Goal: Task Accomplishment & Management: Use online tool/utility

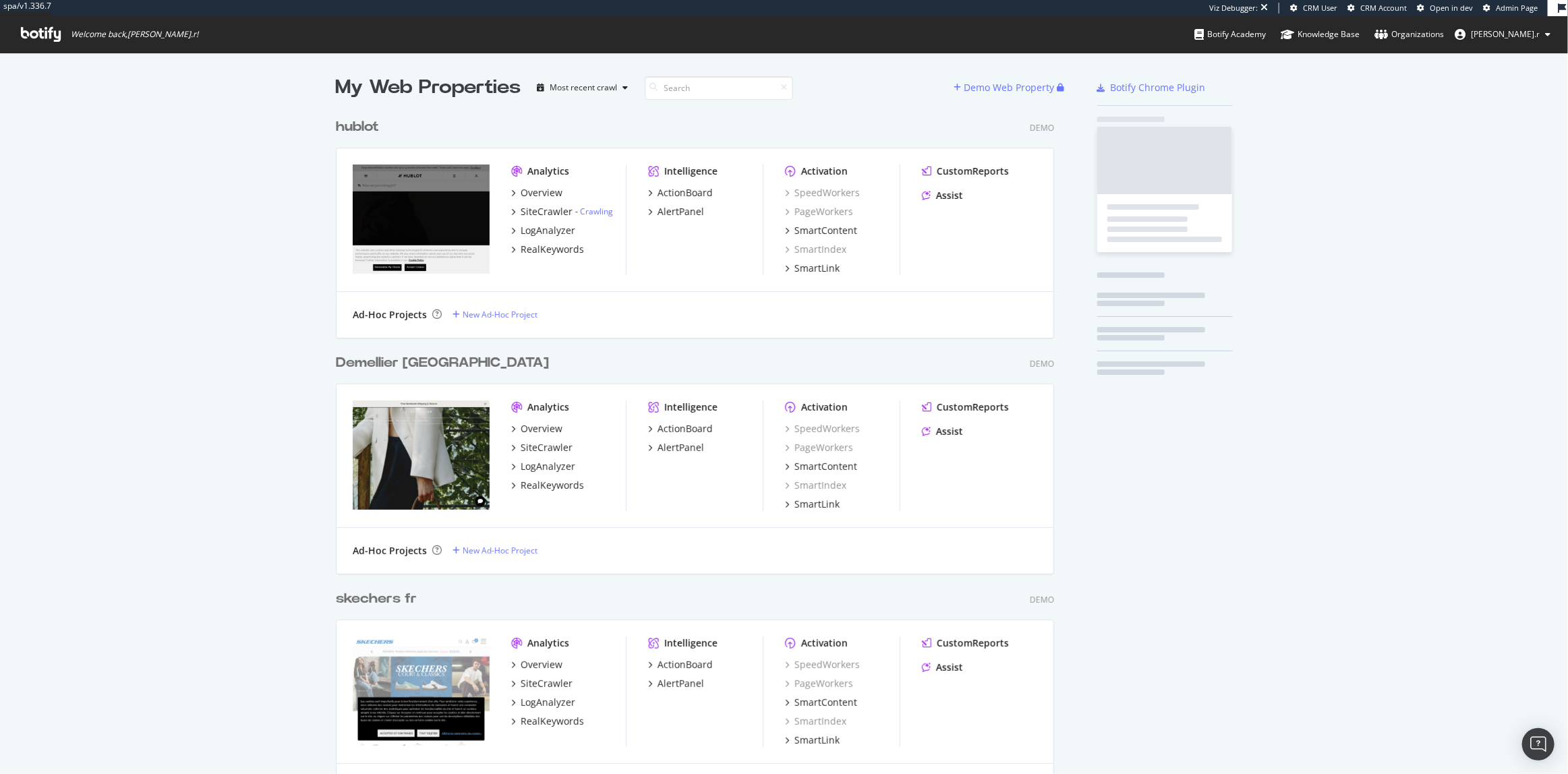
scroll to position [10418, 719]
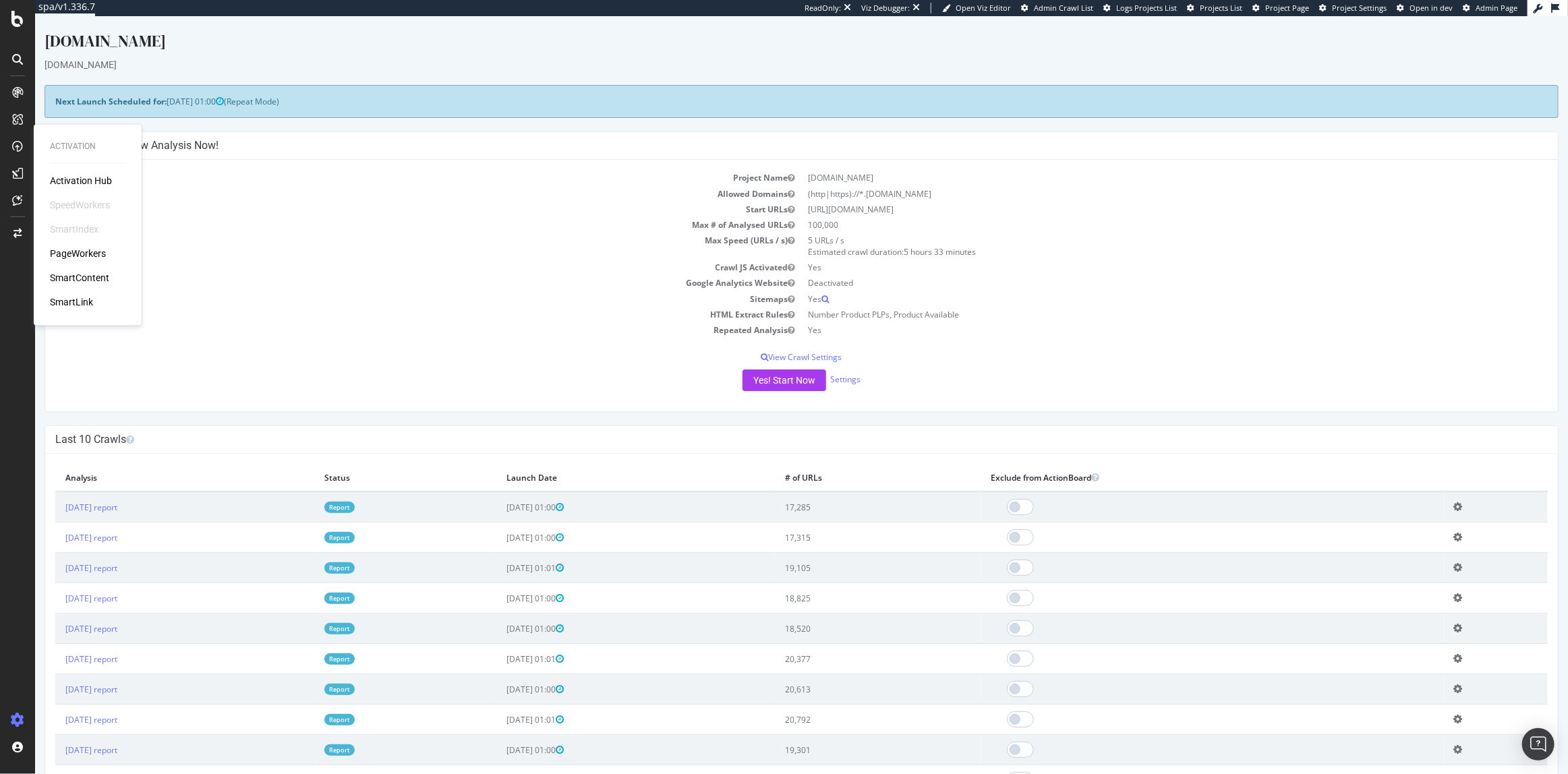
drag, startPoint x: 80, startPoint y: 240, endPoint x: 80, endPoint y: 251, distance: 11.0
click at [80, 241] on div "Activation Hub SpeedWorkers SmartIndex PageWorkers SmartContent SmartLink" at bounding box center [87, 242] width 76 height 135
click at [80, 251] on div "PageWorkers" at bounding box center [77, 254] width 56 height 14
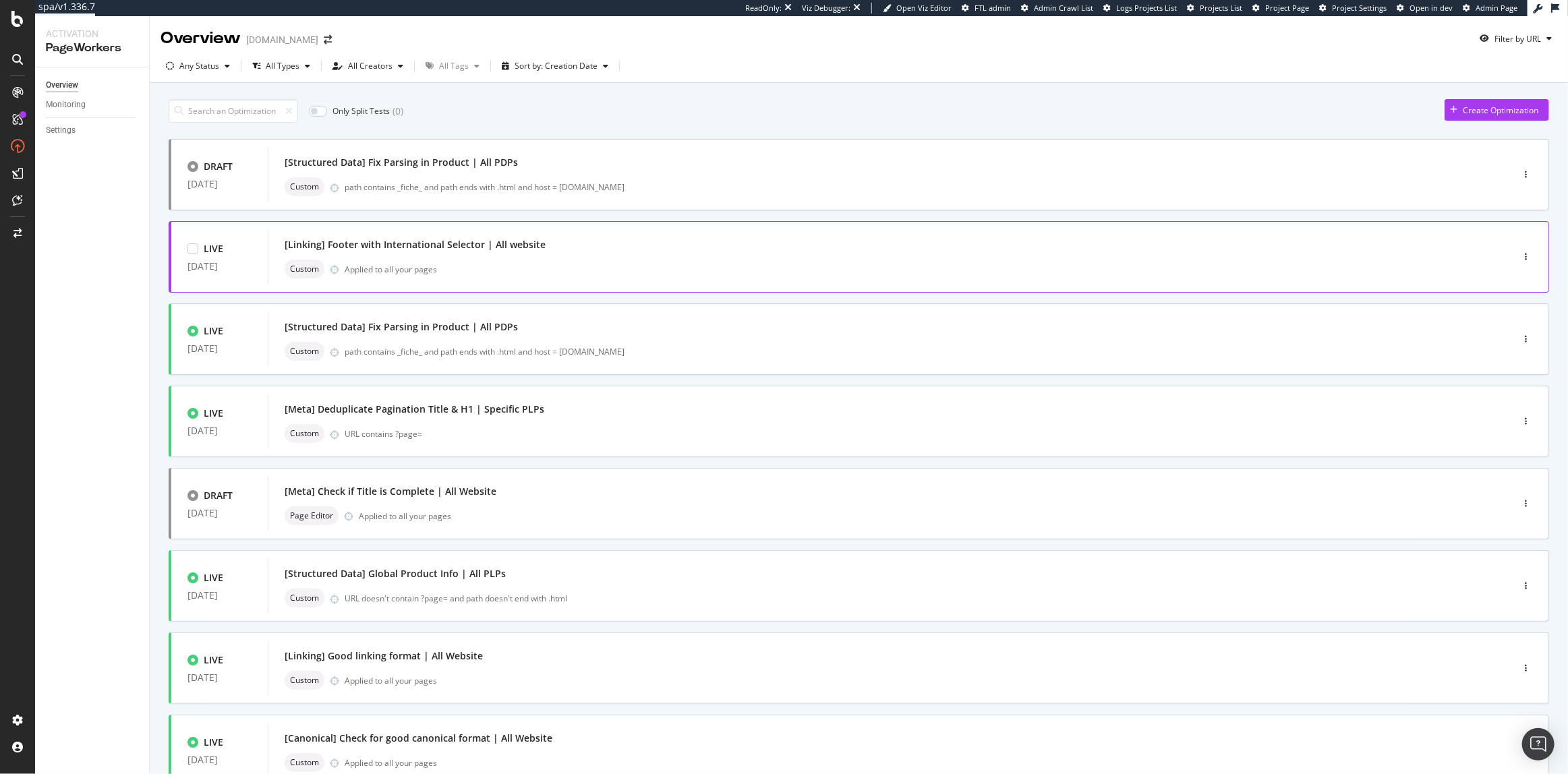
click at [613, 237] on div "[Linking] Footer with International Selector | All website" at bounding box center [869, 245] width 1170 height 19
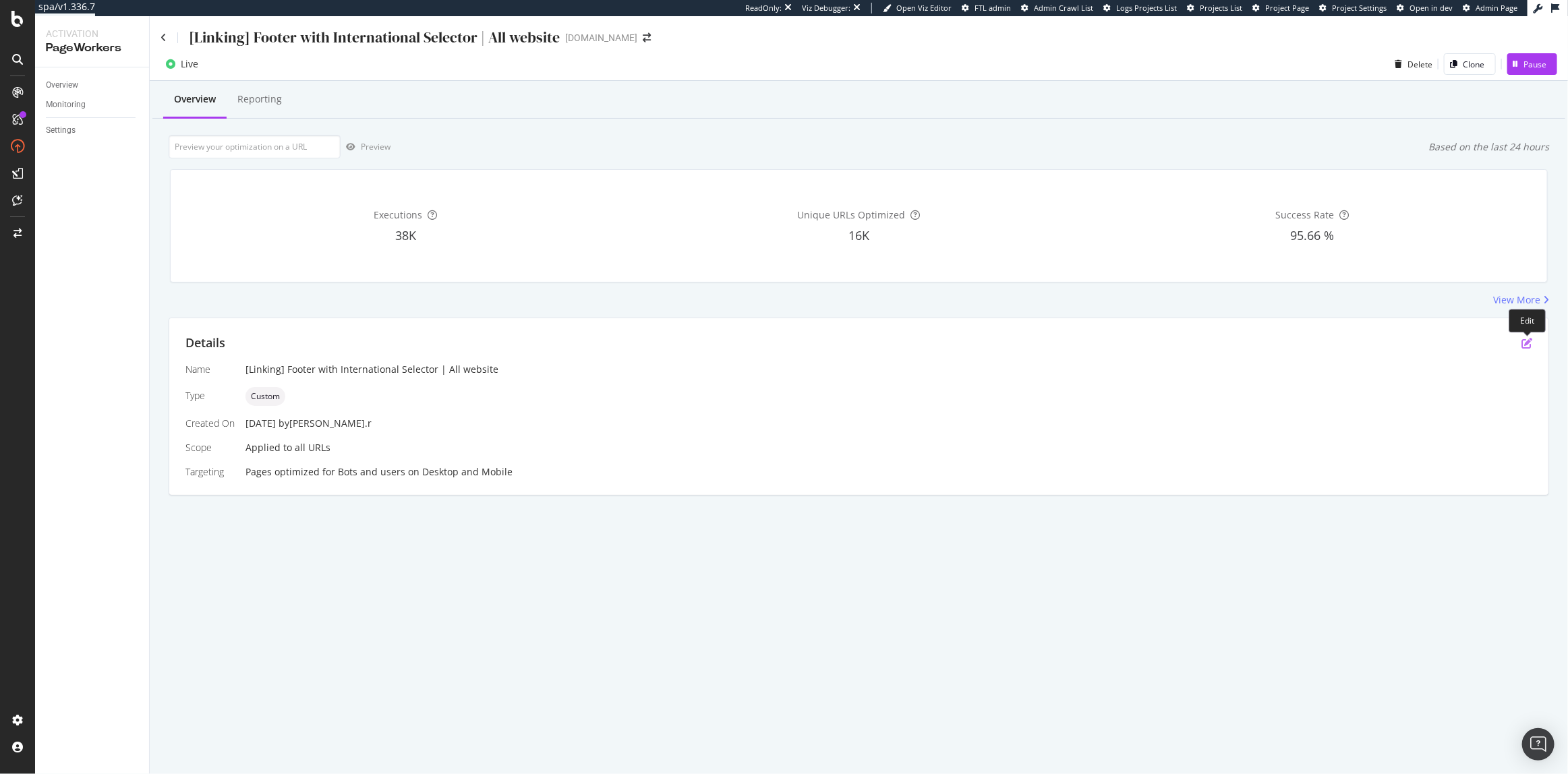
click at [1526, 345] on icon "pen-to-square" at bounding box center [1527, 343] width 11 height 11
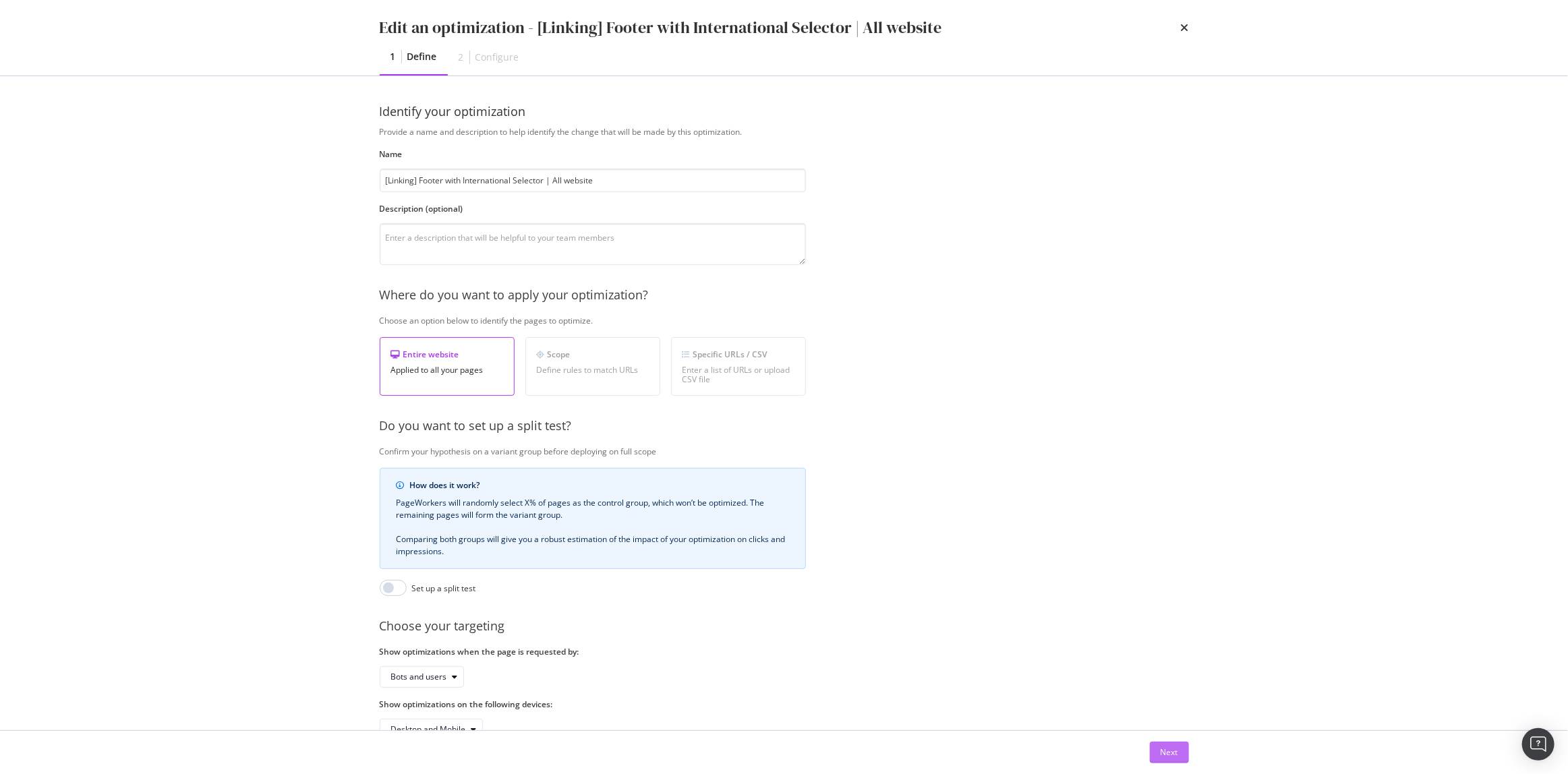
click at [1186, 758] on button "Next" at bounding box center [1170, 753] width 39 height 22
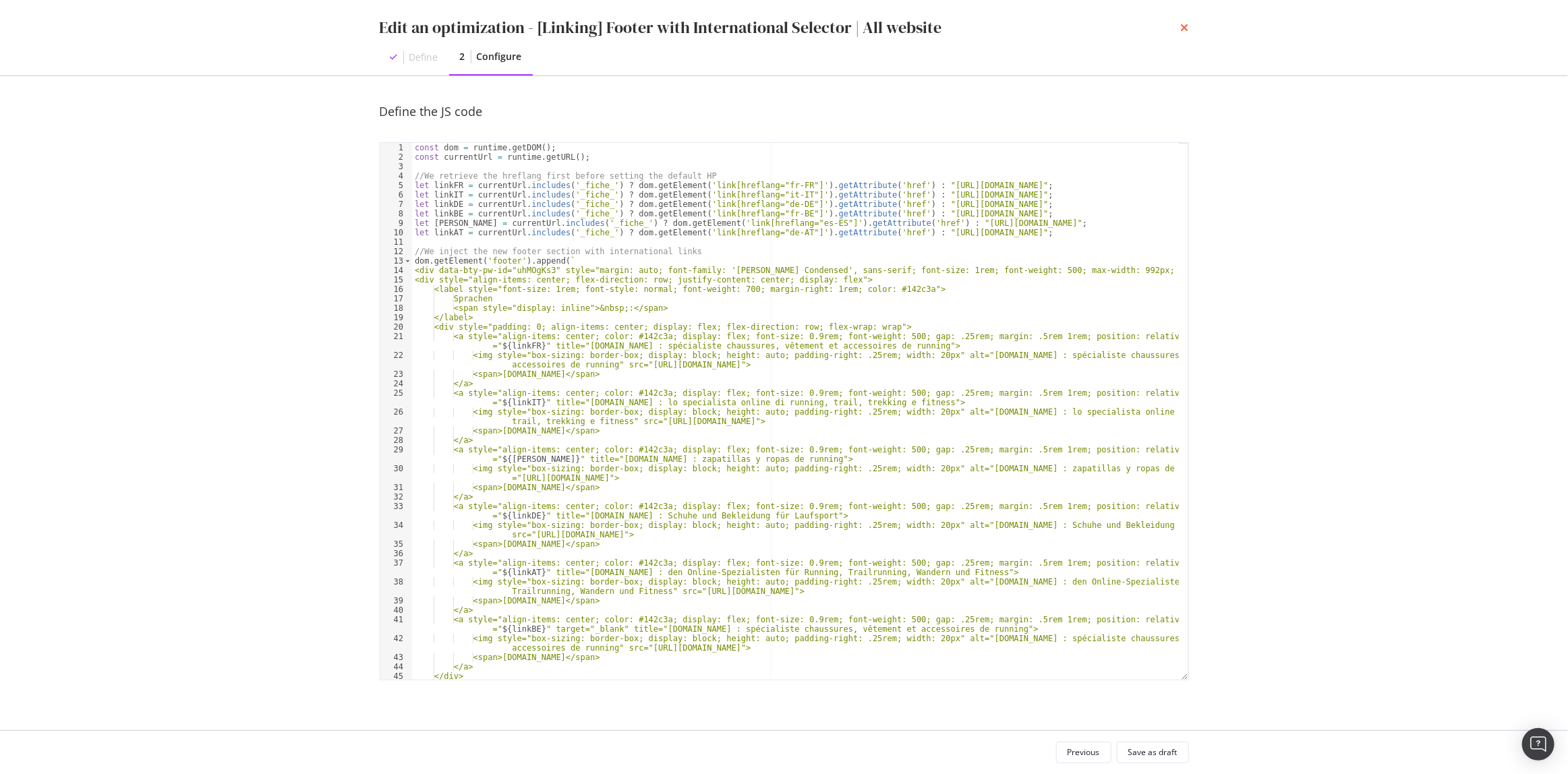
click at [1185, 28] on icon "times" at bounding box center [1185, 27] width 8 height 11
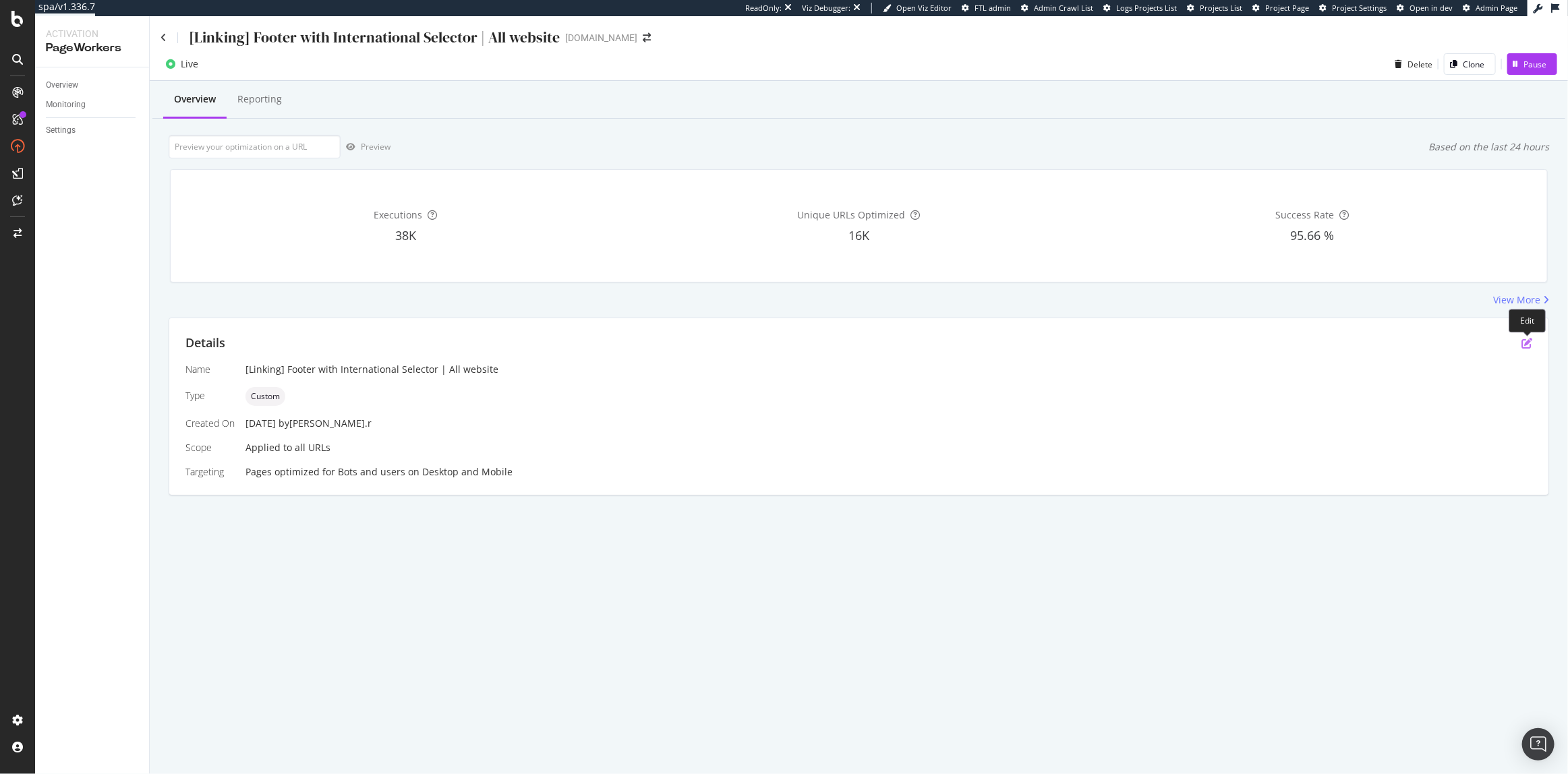
click at [1529, 346] on icon "pen-to-square" at bounding box center [1527, 343] width 11 height 11
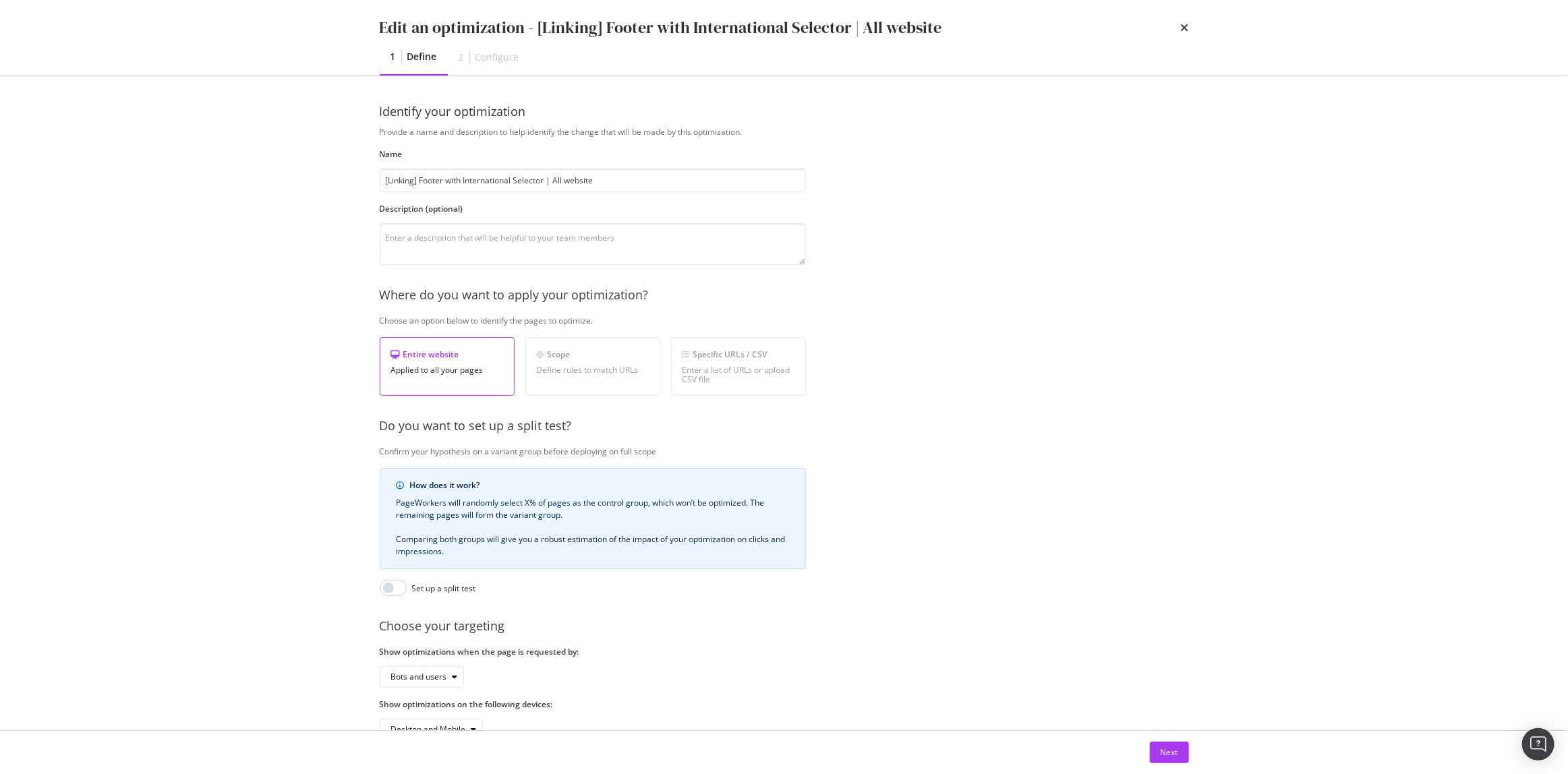
scroll to position [46, 0]
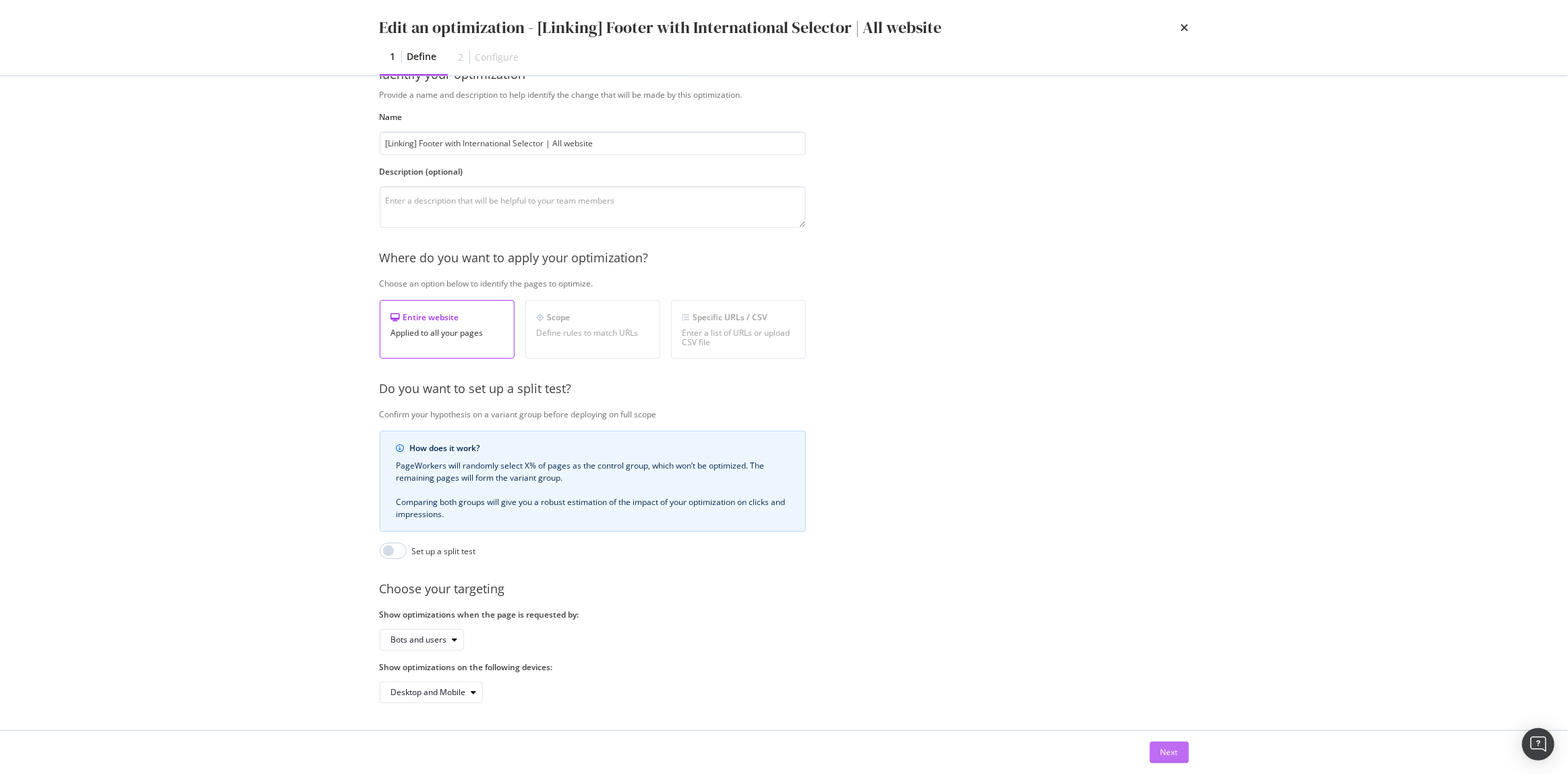
click at [1167, 746] on div "Next" at bounding box center [1170, 752] width 18 height 11
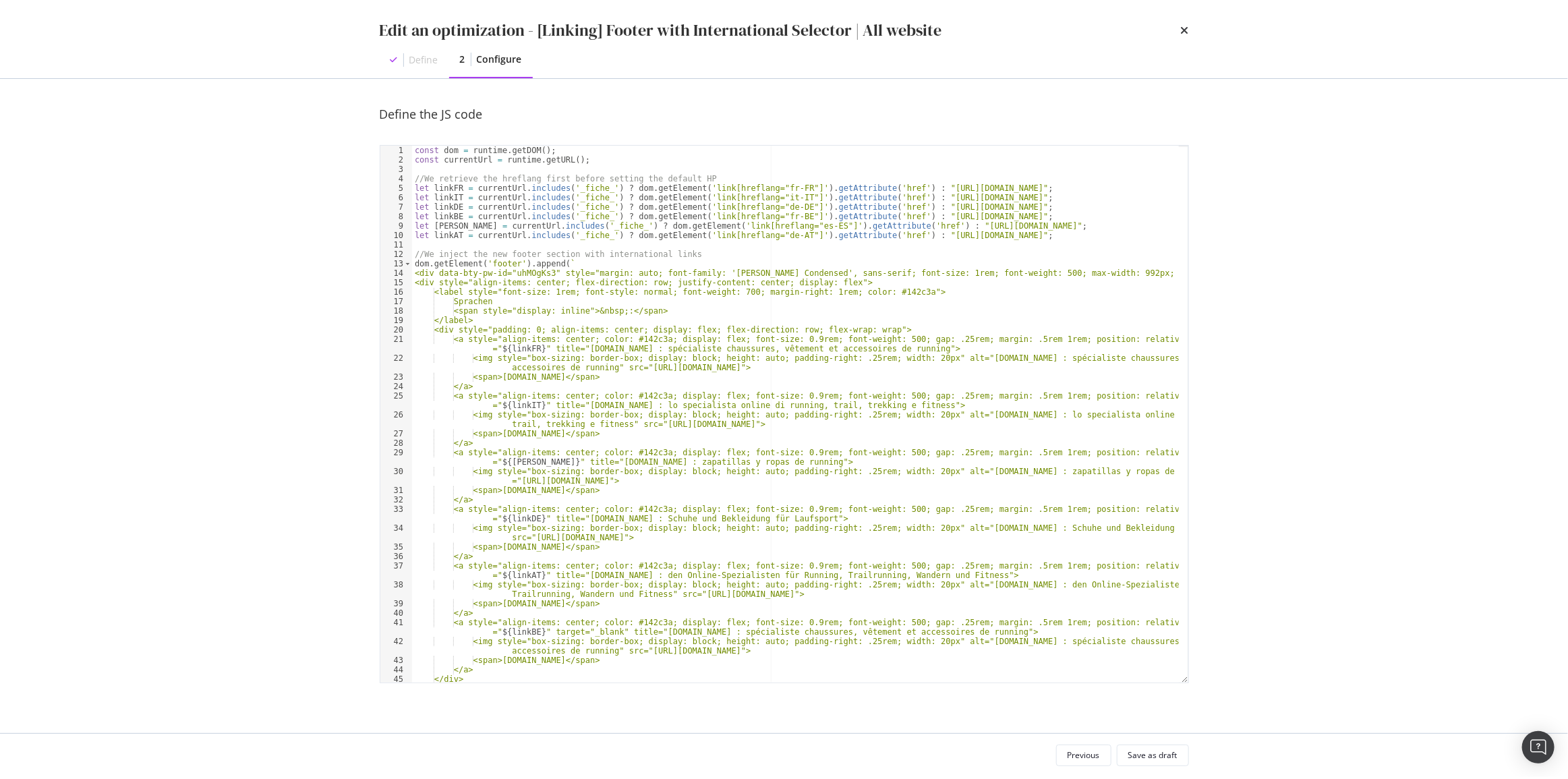
scroll to position [48, 0]
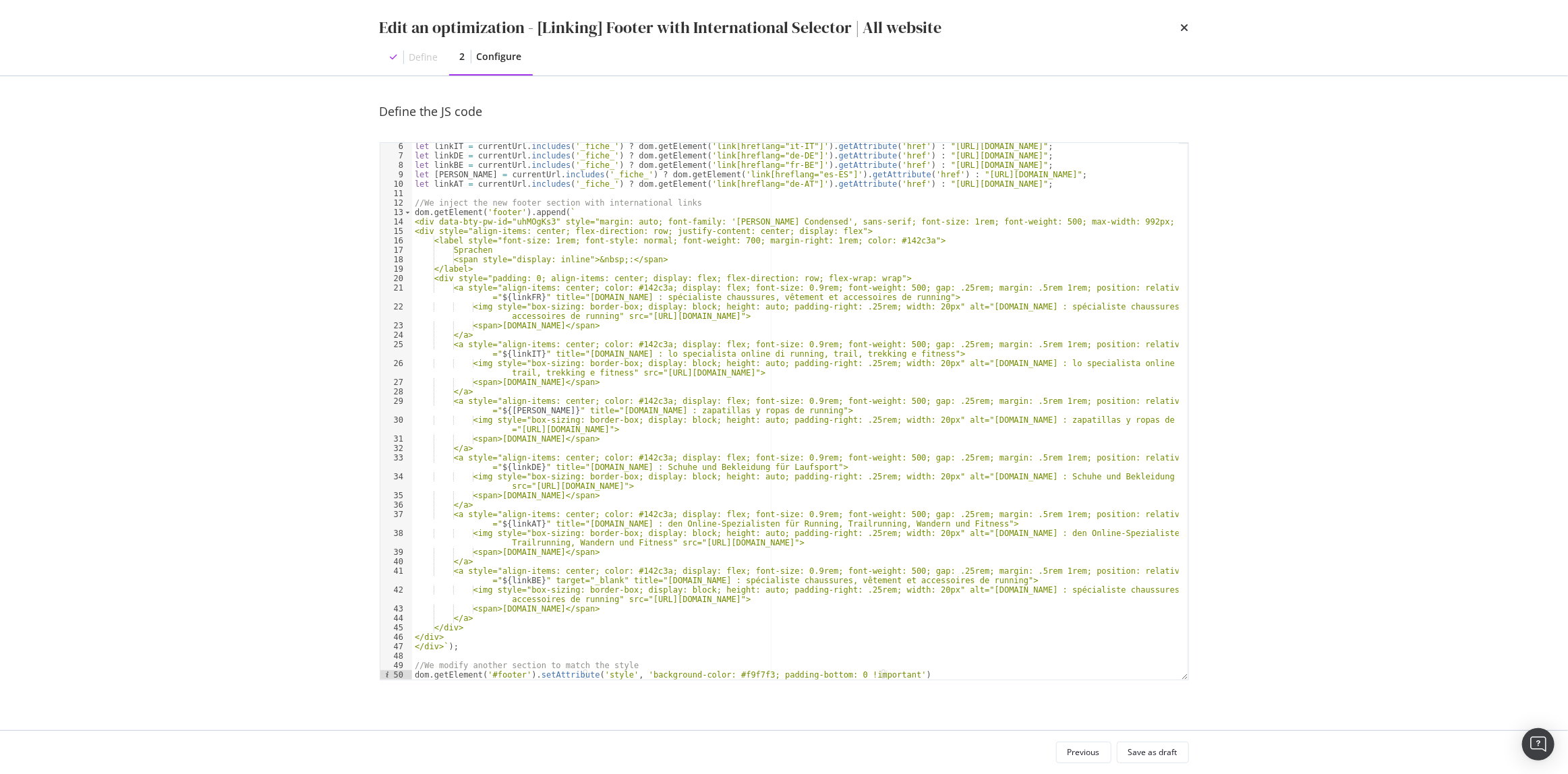
type textarea "<div data-bty-pw-id="uhMOgKs3" style="margin: auto; font-family: 'Barlow Conden…"
click at [528, 223] on div "let linkIT = currentUrl . includes ( '_fiche_' ) ? dom . getElement ( 'link[hre…" at bounding box center [795, 420] width 767 height 556
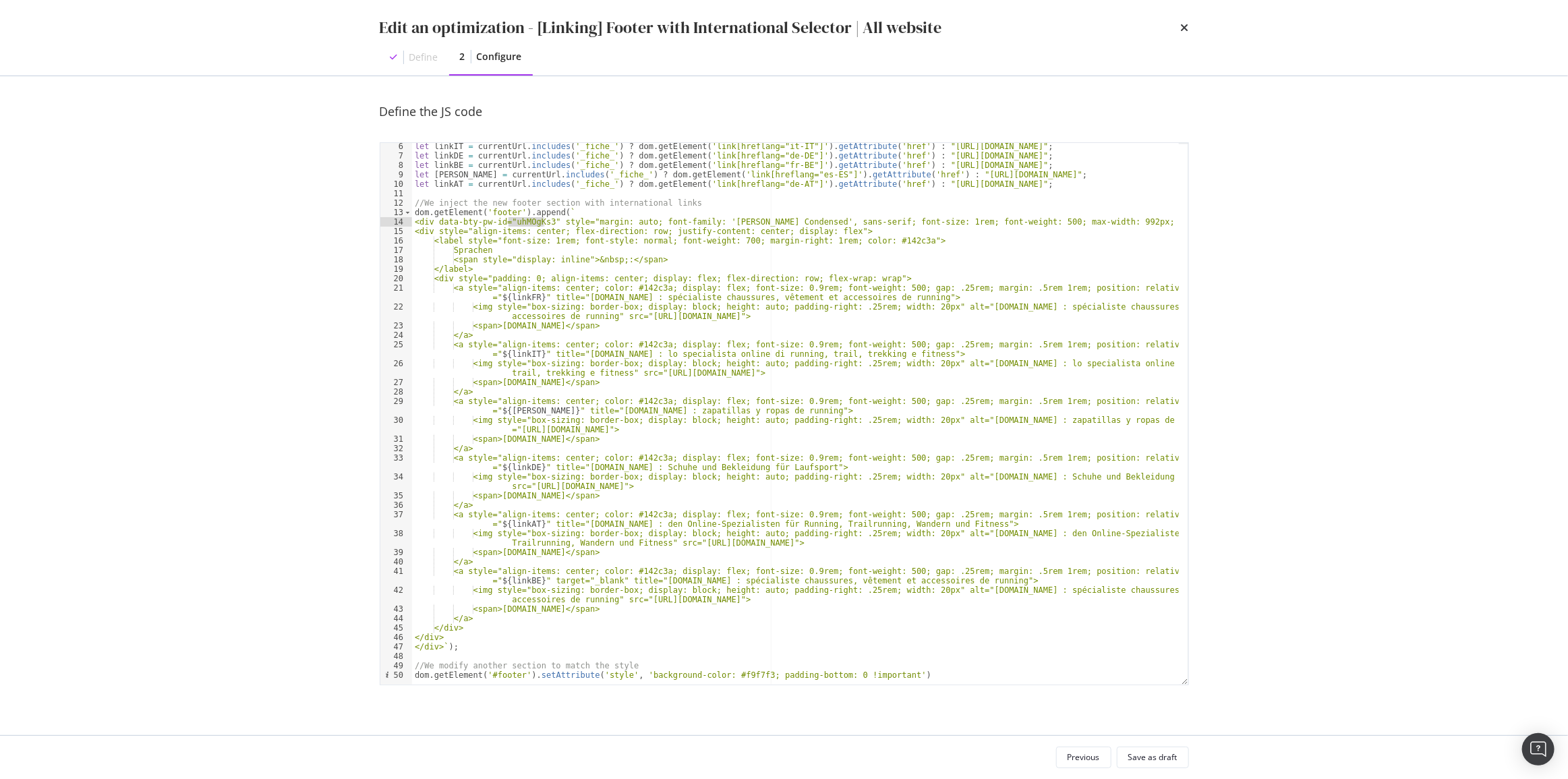
scroll to position [44, 0]
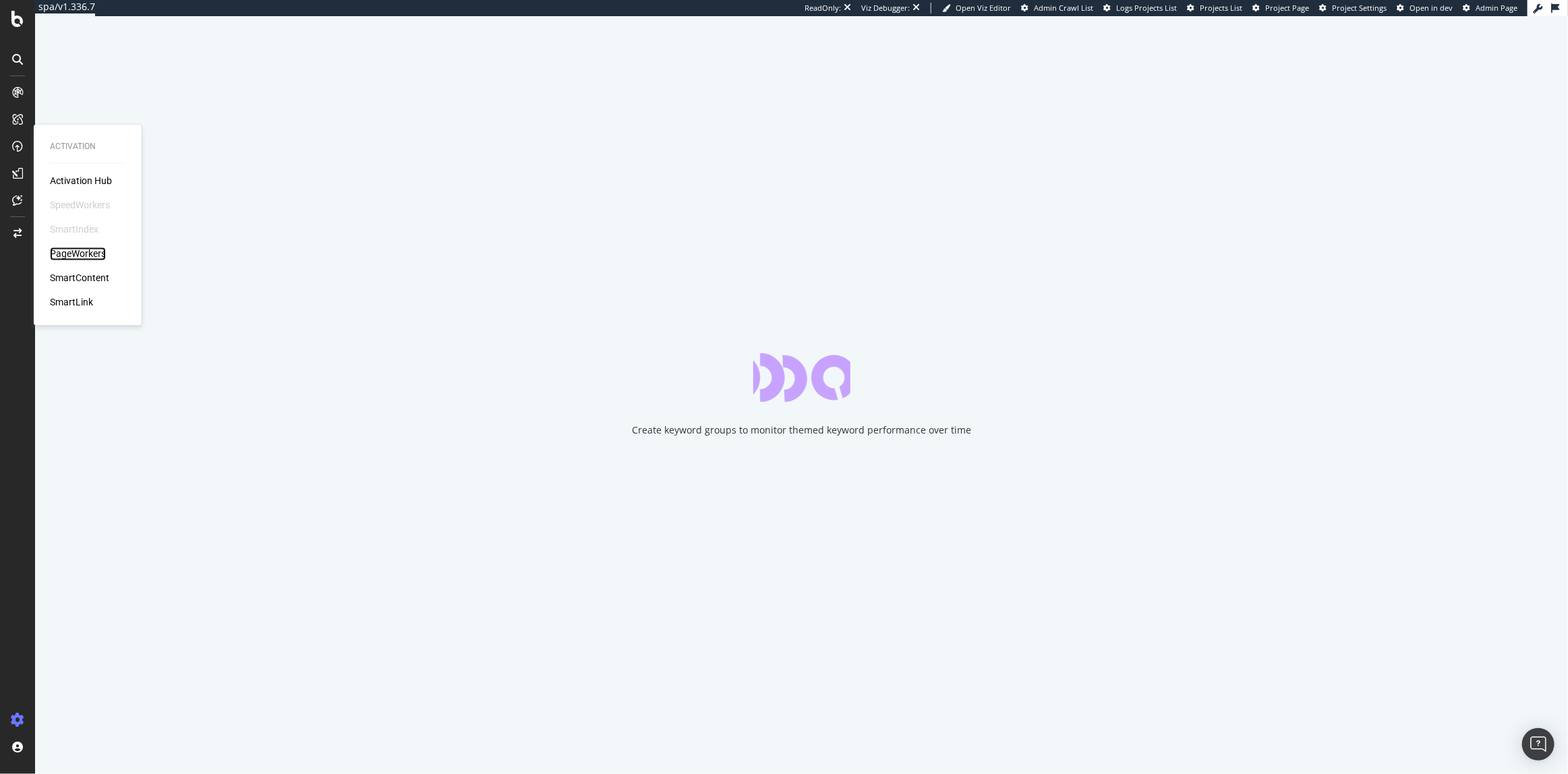
click at [83, 254] on div "PageWorkers" at bounding box center [77, 254] width 56 height 14
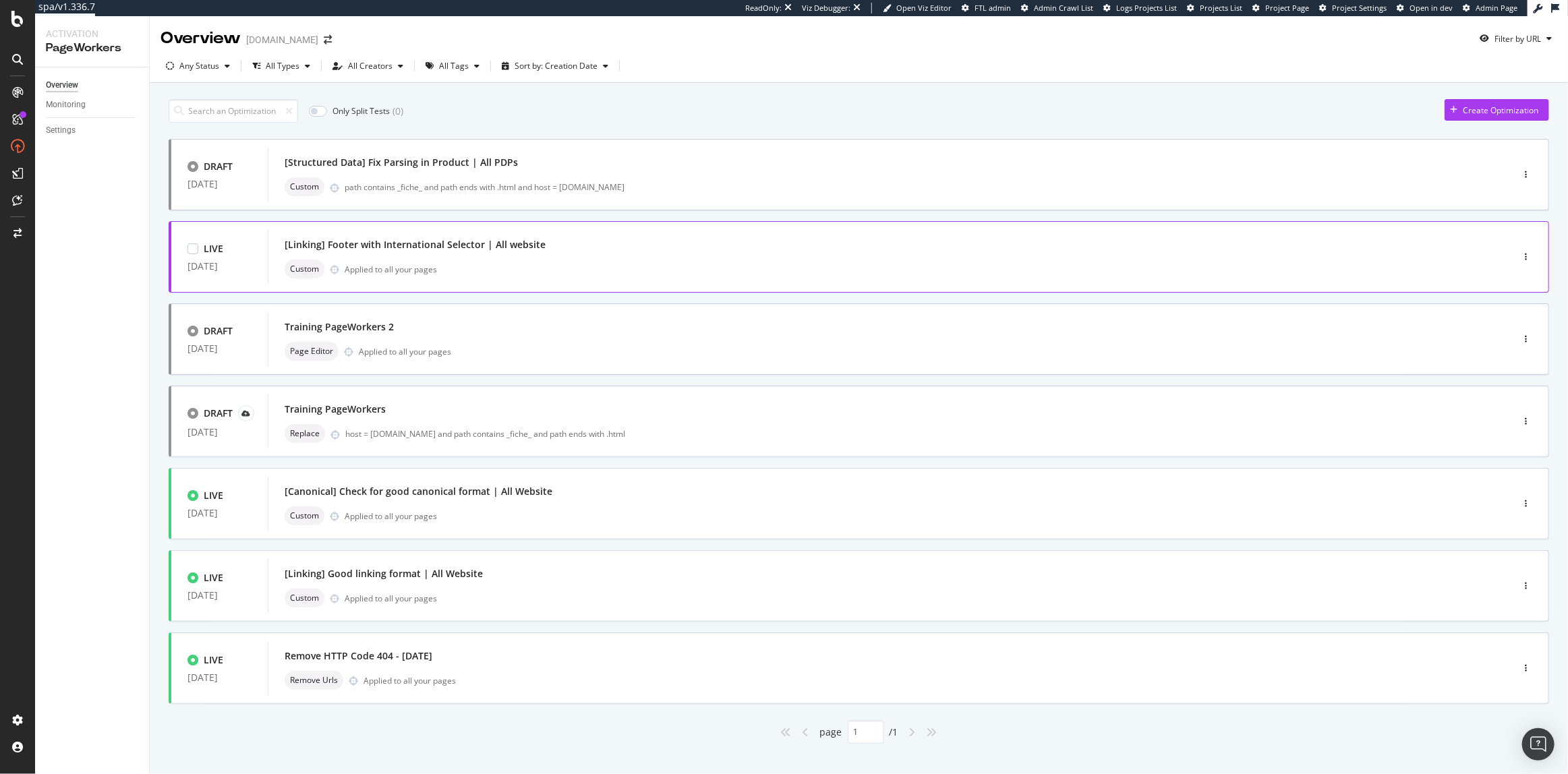
click at [623, 262] on div "Custom Applied to all your pages" at bounding box center [869, 268] width 1170 height 19
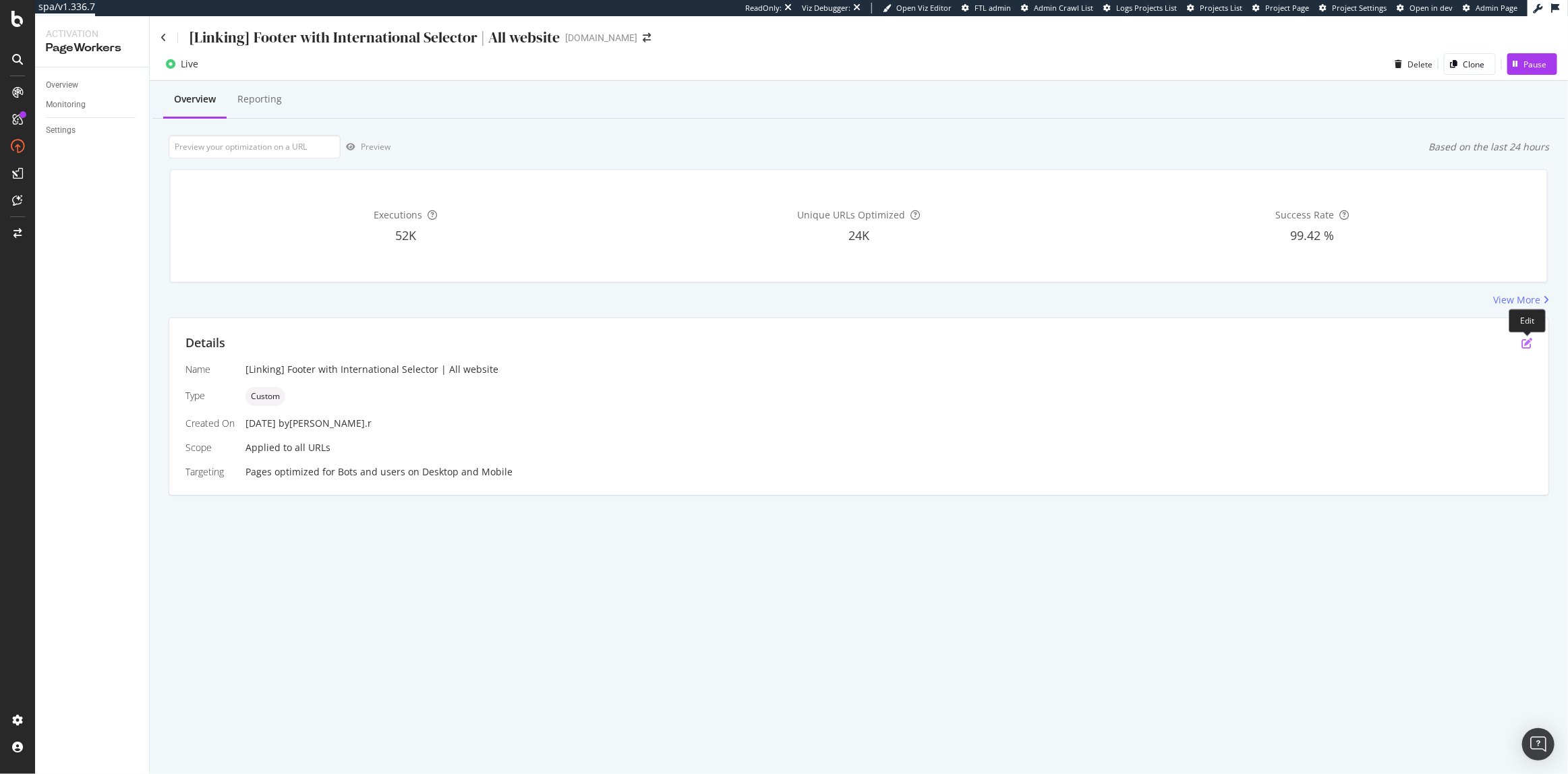
click at [1524, 343] on icon "pen-to-square" at bounding box center [1527, 343] width 11 height 11
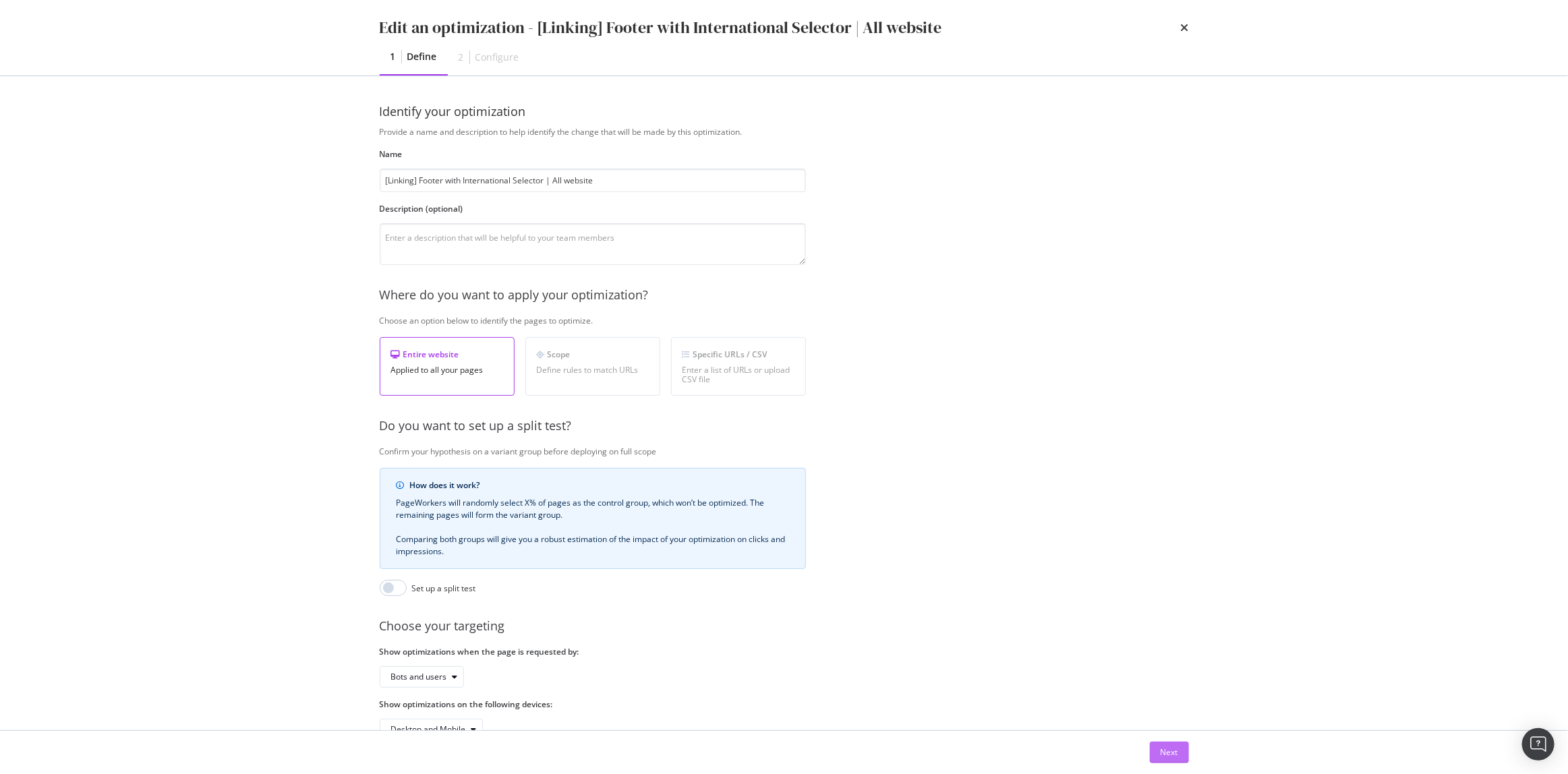
click at [1158, 747] on button "Next" at bounding box center [1170, 753] width 39 height 22
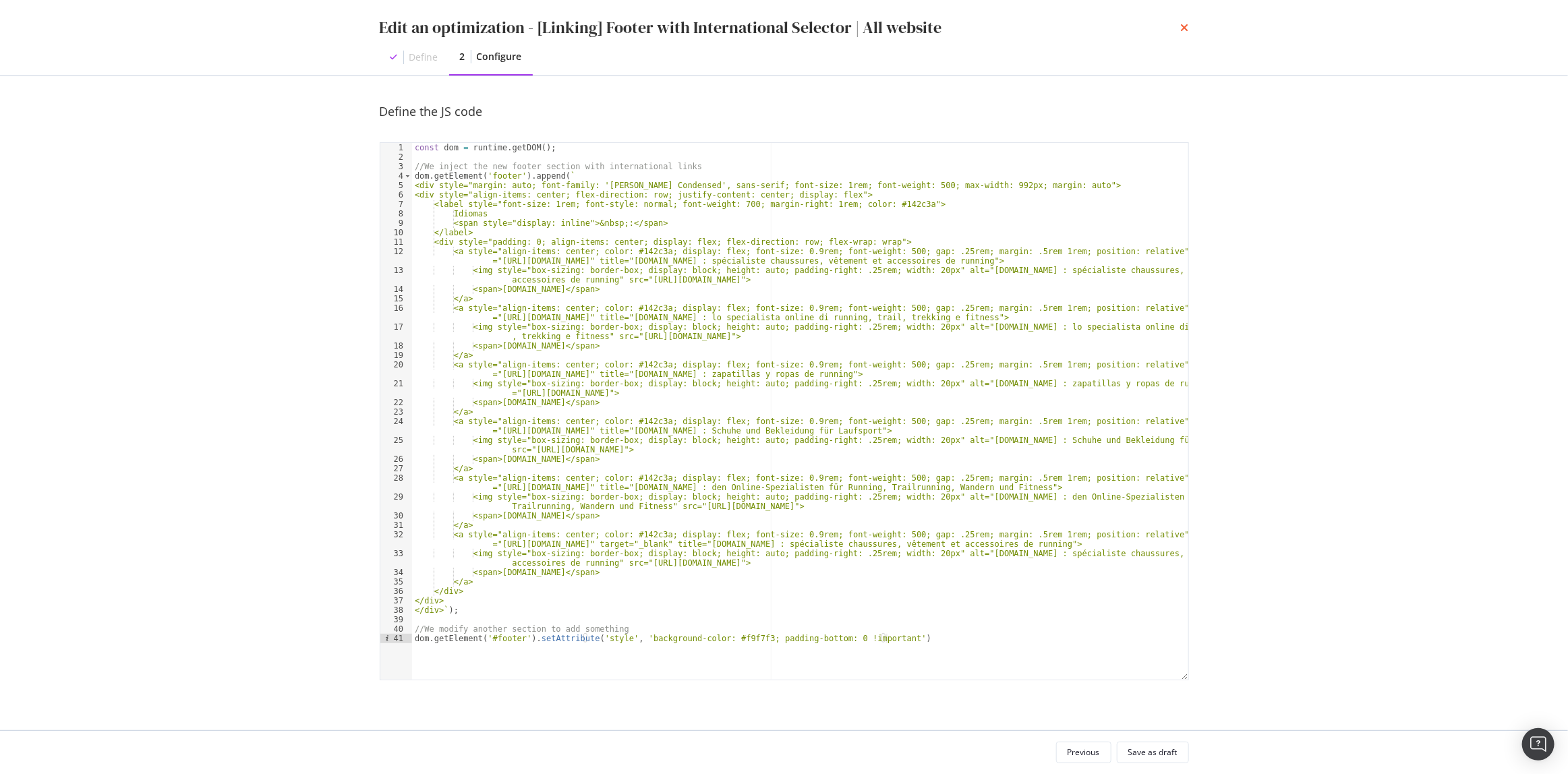
click at [1184, 30] on icon "times" at bounding box center [1185, 27] width 8 height 11
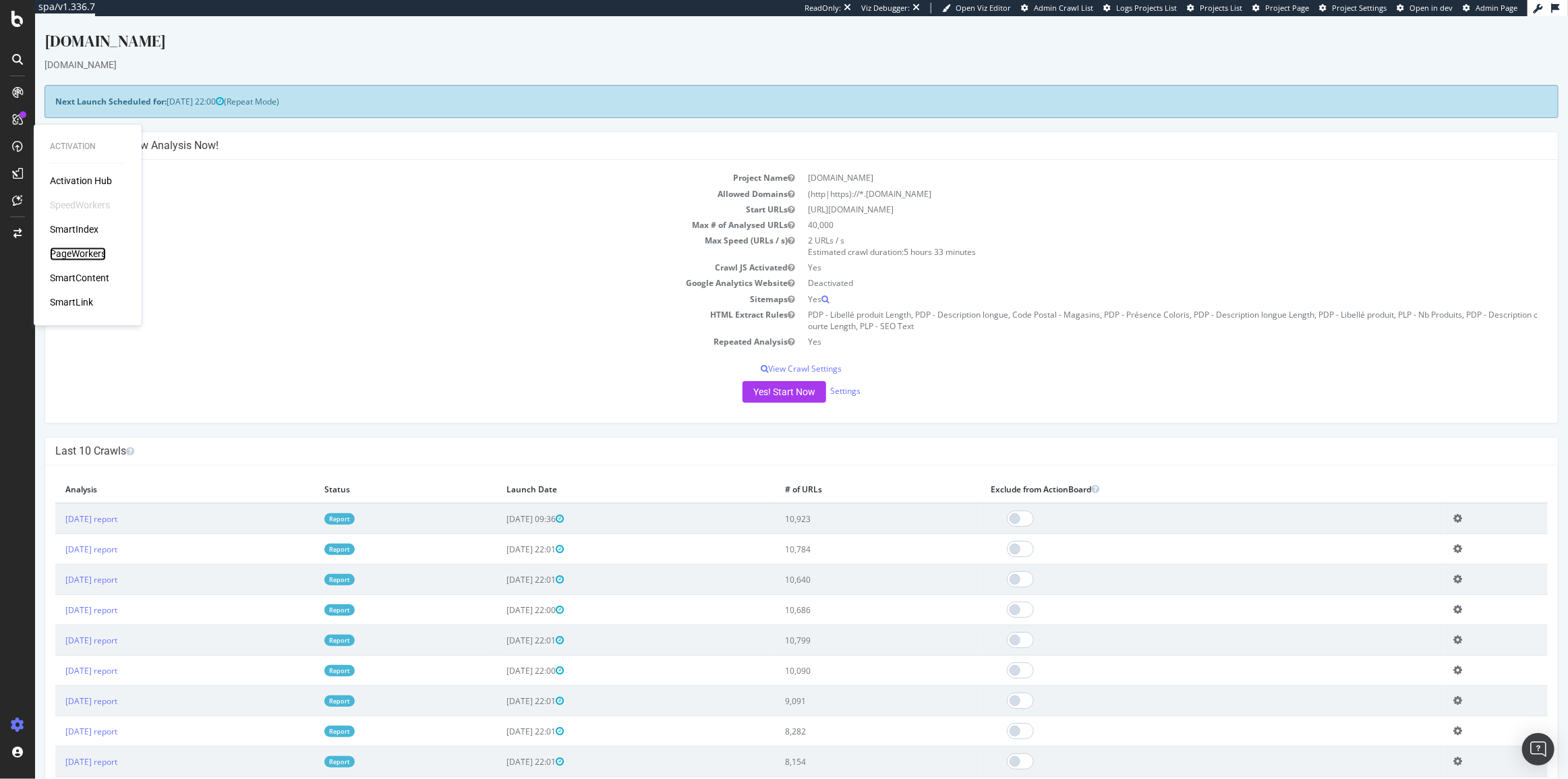
click at [73, 253] on div "PageWorkers" at bounding box center [77, 254] width 56 height 14
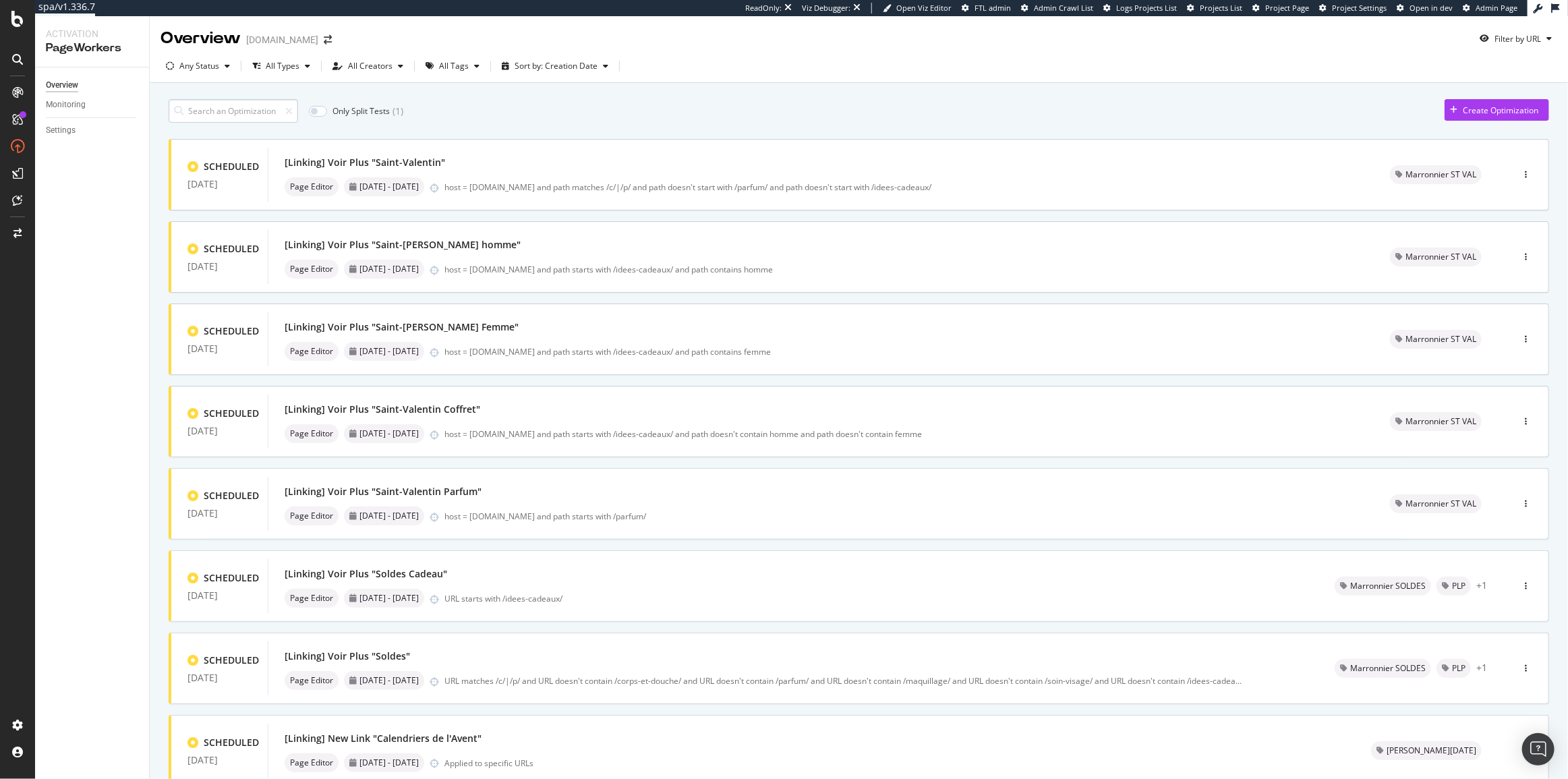
click at [215, 112] on input at bounding box center [232, 111] width 129 height 24
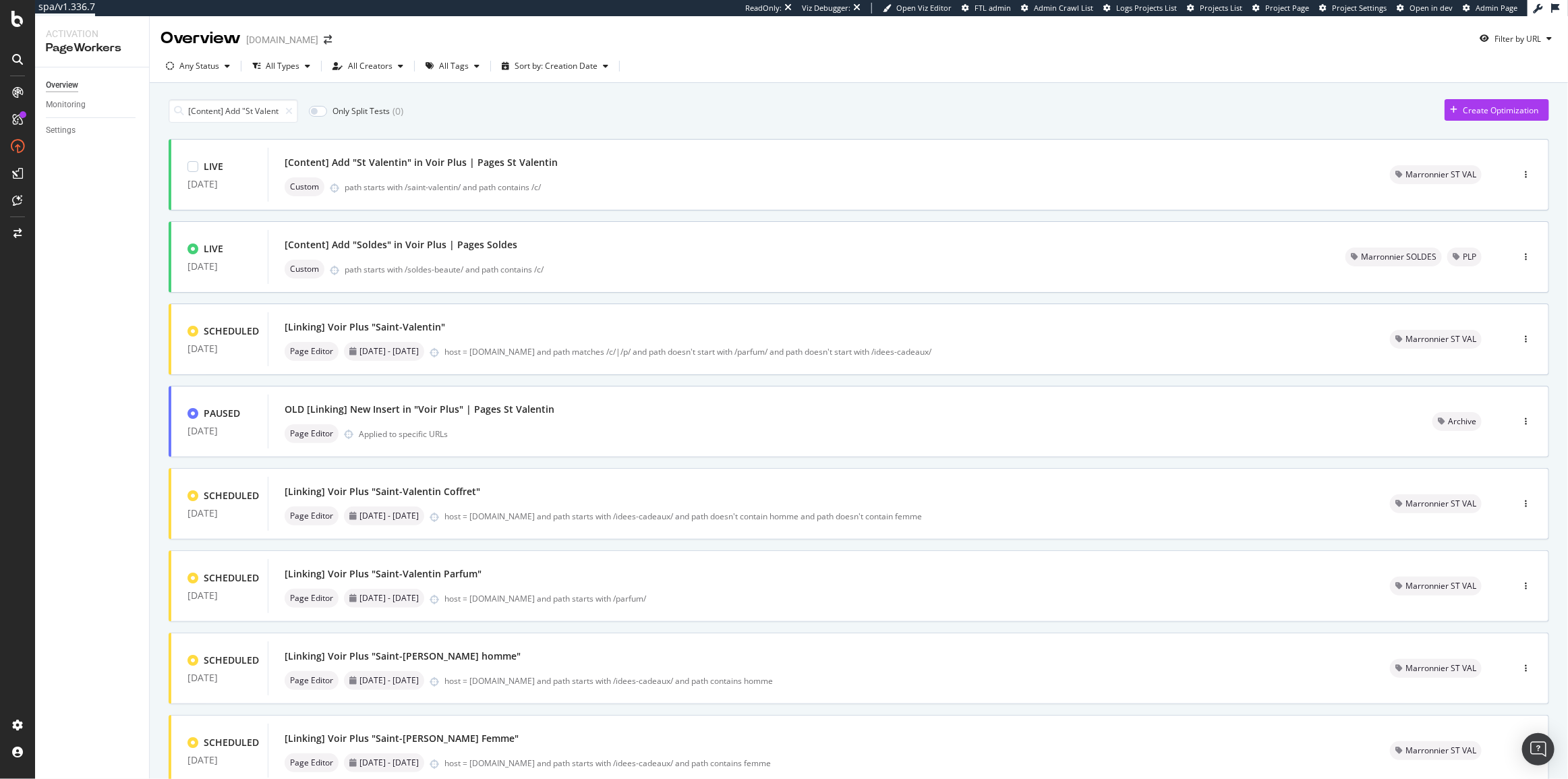
scroll to position [0, 128]
click at [600, 159] on div "[Content] Add "St Valentin" in Voir Plus | Pages St Valentin" at bounding box center [821, 162] width 1073 height 19
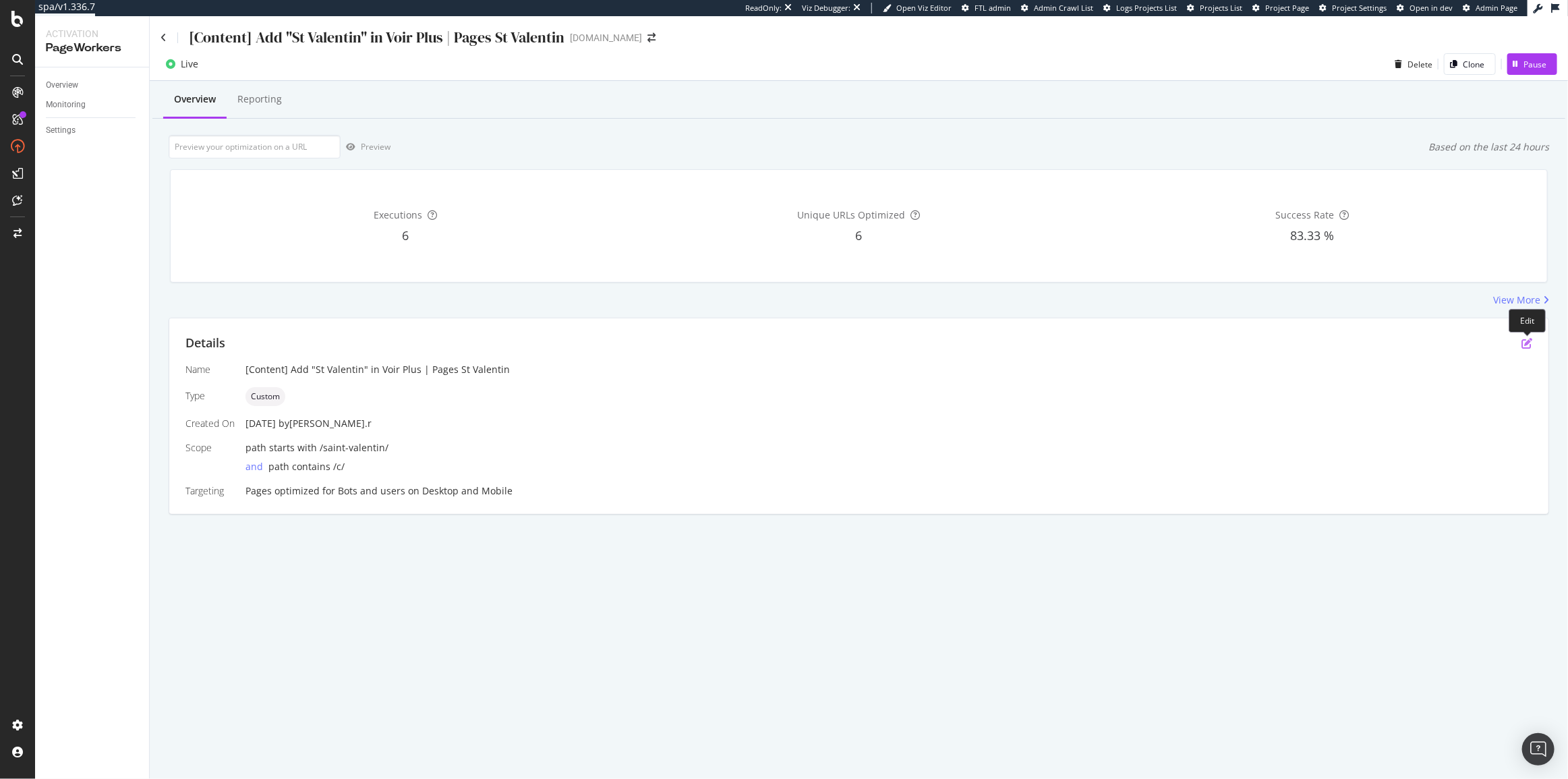
click at [1531, 343] on icon "pen-to-square" at bounding box center [1527, 343] width 11 height 11
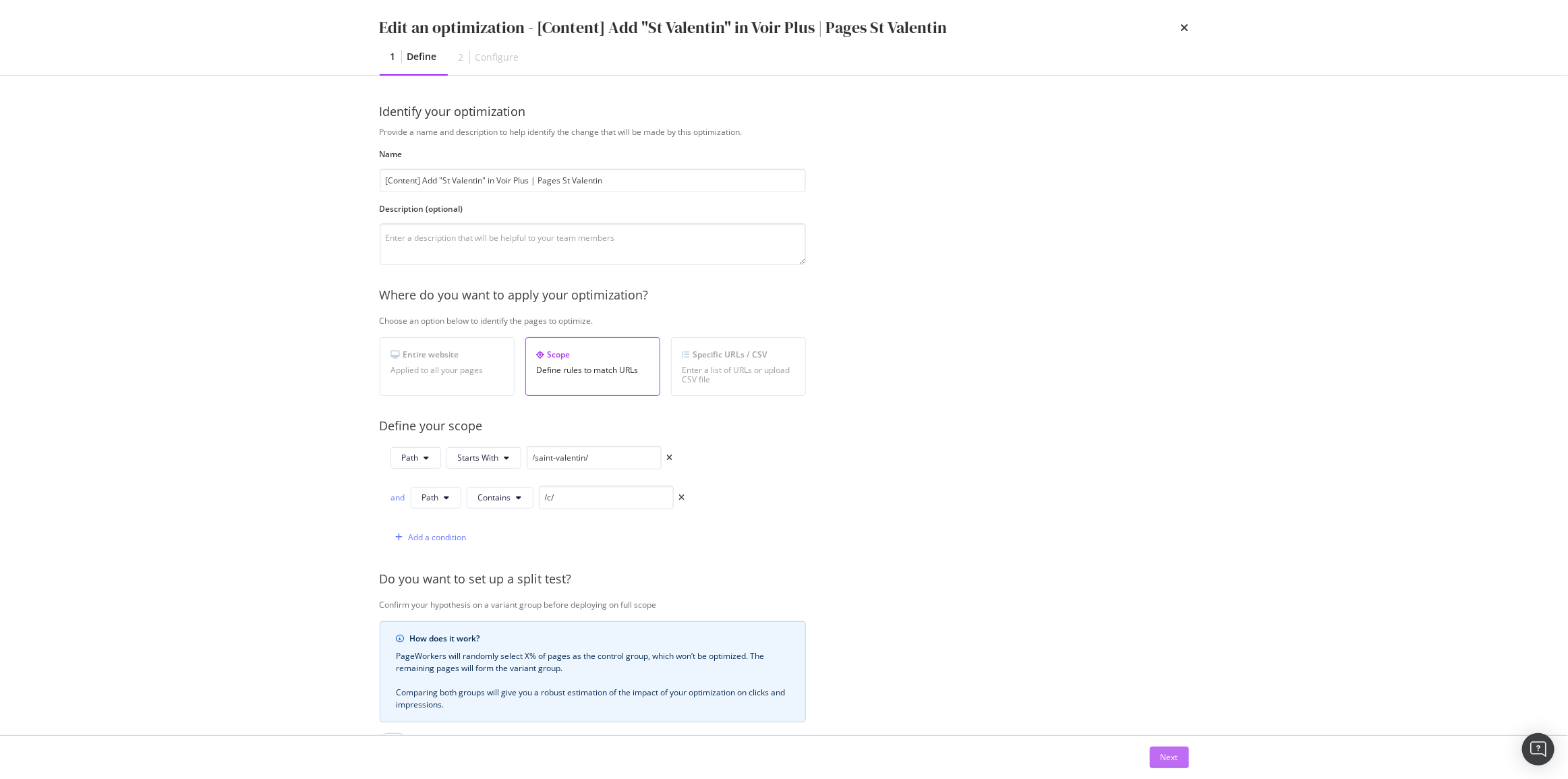
click at [1177, 759] on div "Next" at bounding box center [1170, 757] width 18 height 11
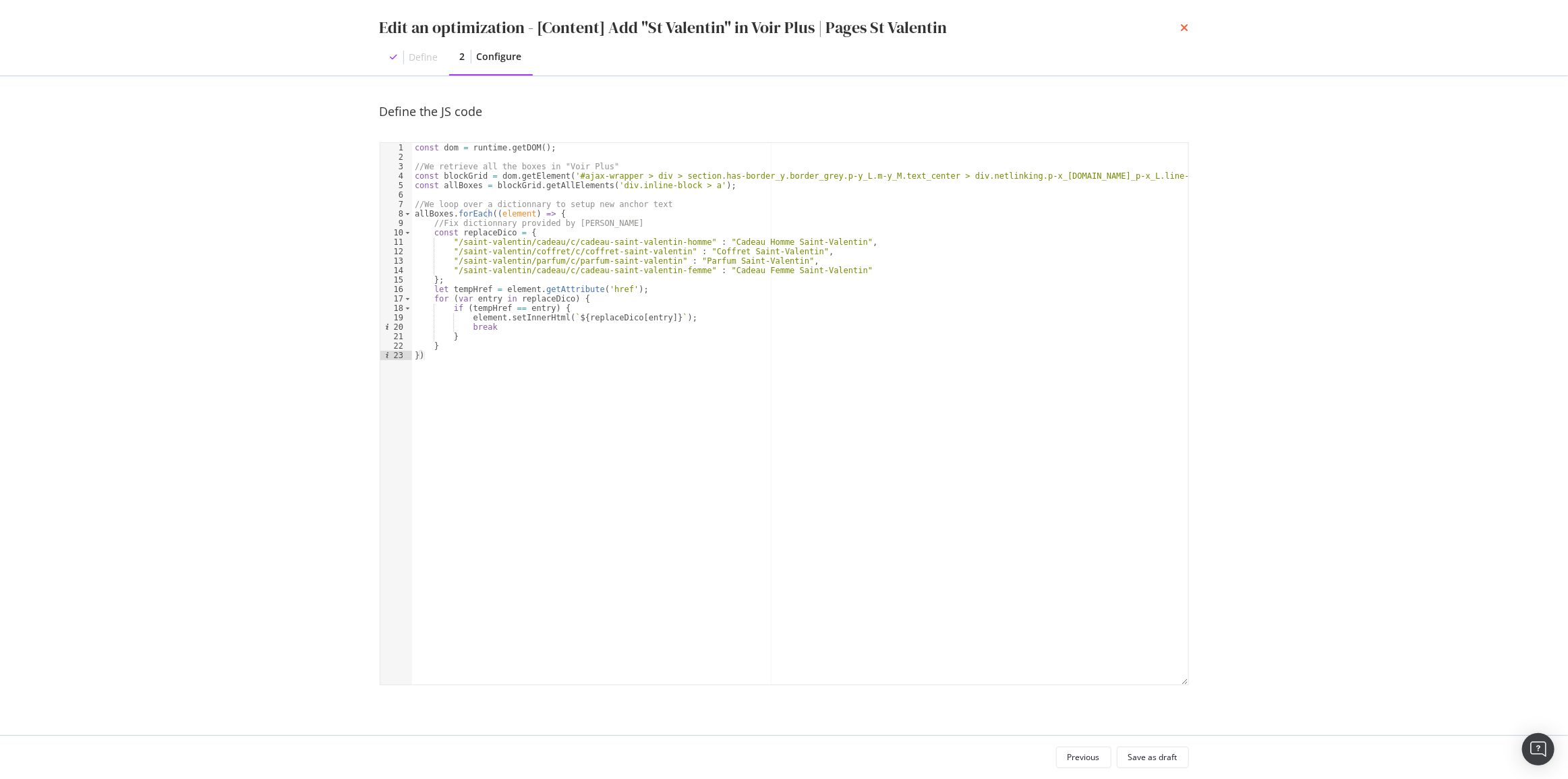
click at [1185, 24] on icon "times" at bounding box center [1185, 27] width 8 height 11
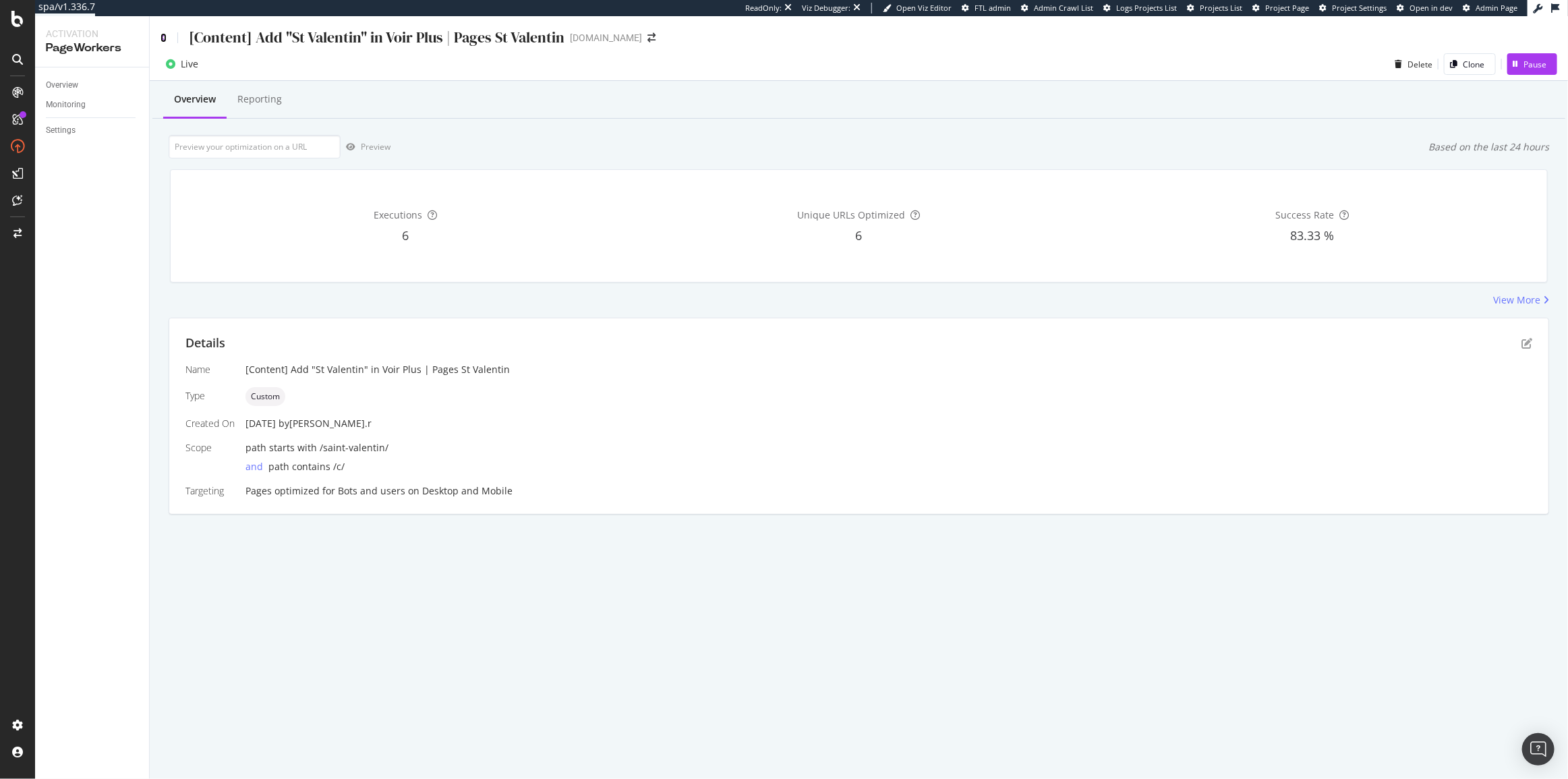
click at [161, 41] on icon at bounding box center [163, 38] width 6 height 10
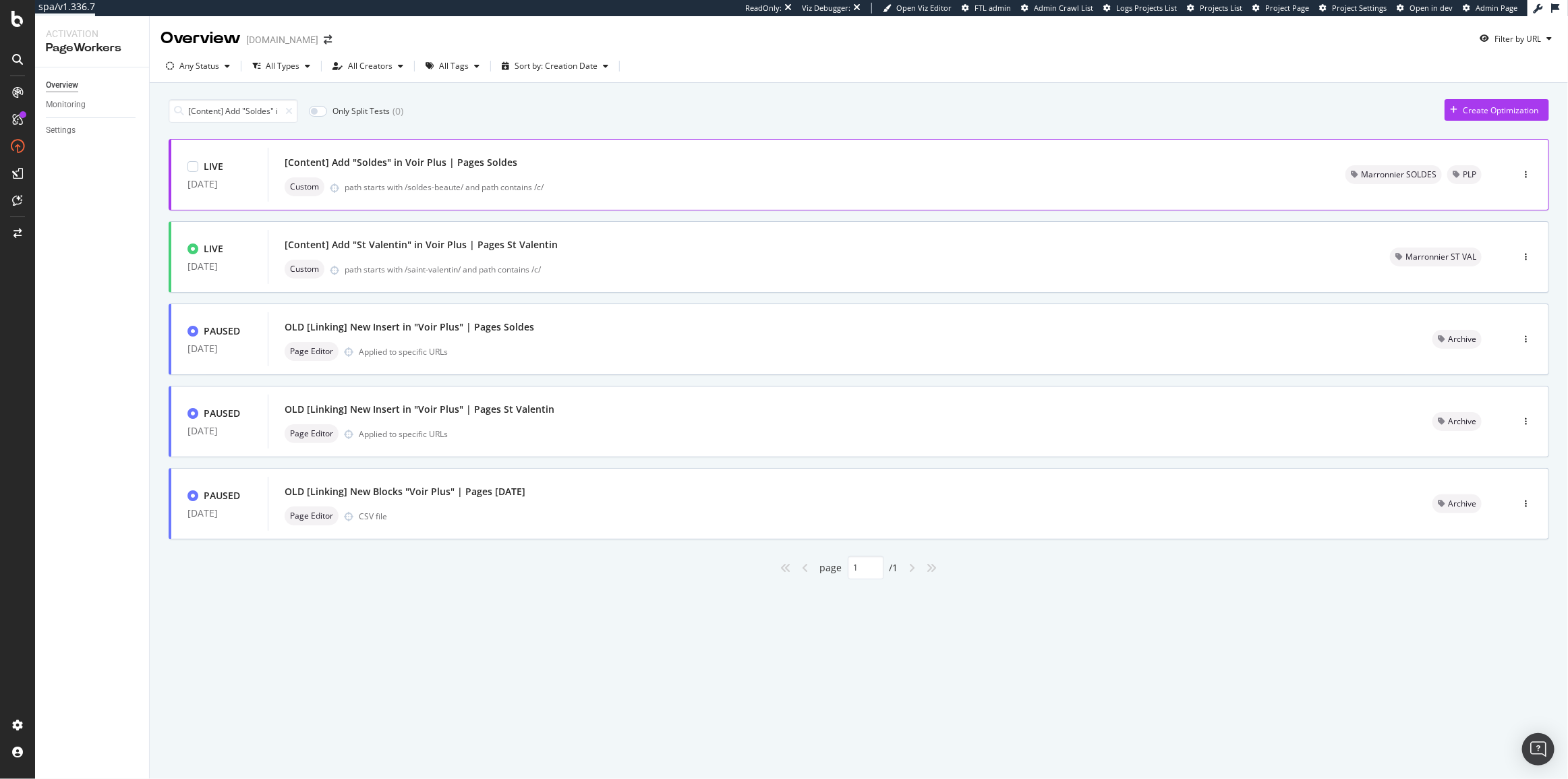
click at [526, 187] on div "path starts with /soldes-beaute/ and path contains /c/" at bounding box center [828, 187] width 968 height 11
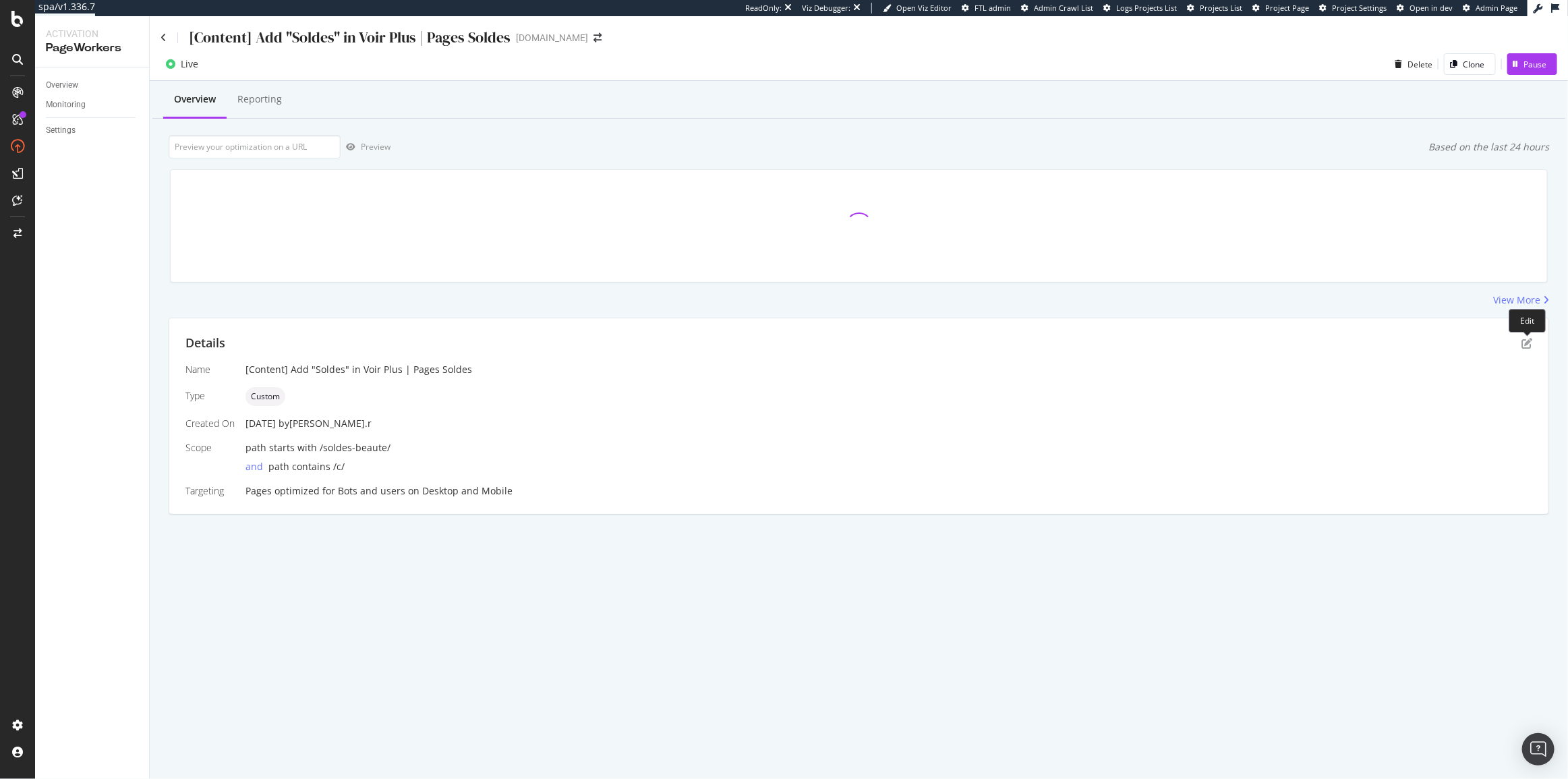
click at [1531, 337] on div "Details" at bounding box center [858, 343] width 1347 height 18
click at [1530, 339] on icon "pen-to-square" at bounding box center [1527, 343] width 11 height 11
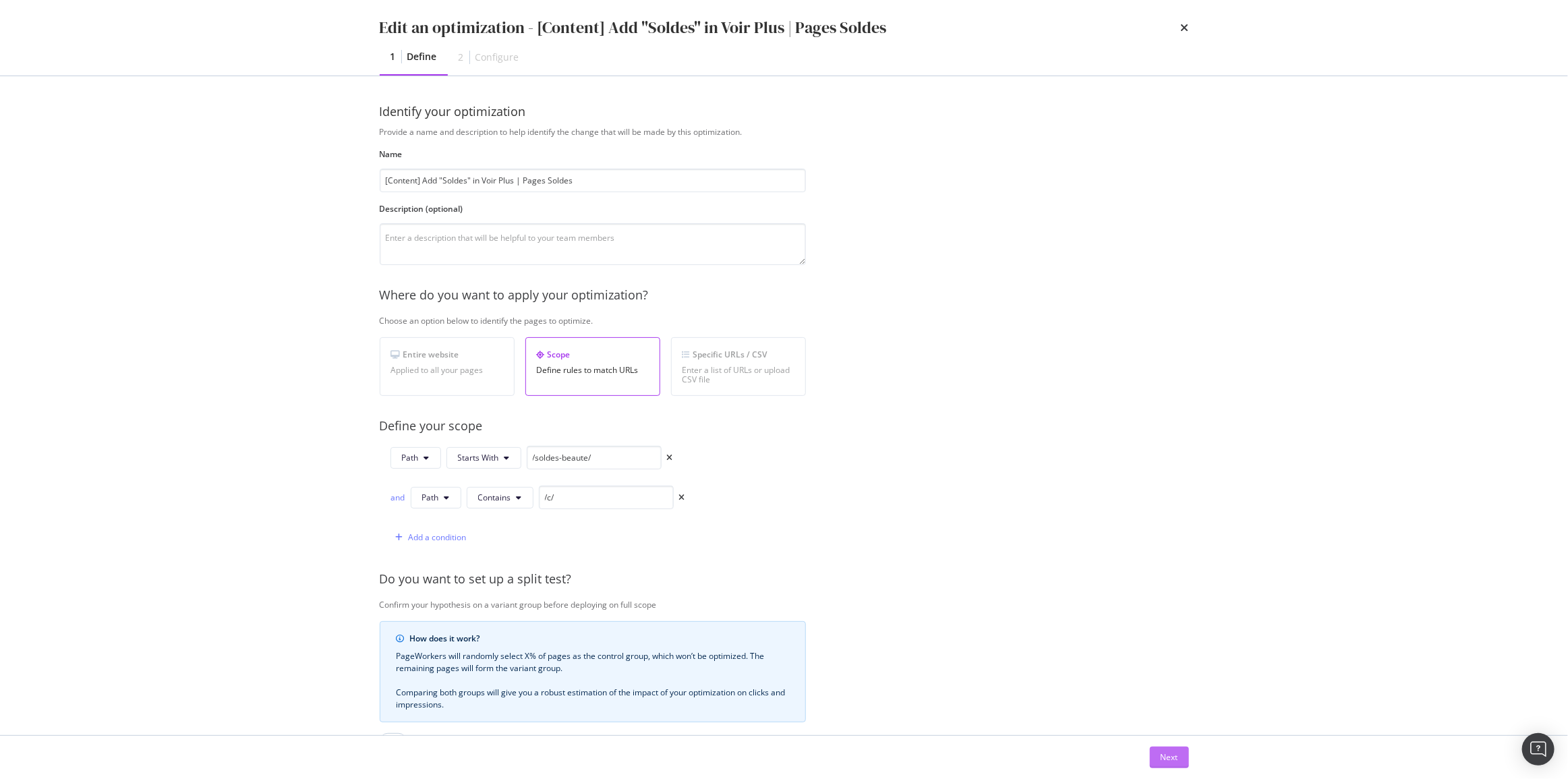
click at [1171, 748] on div "Next" at bounding box center [1170, 757] width 18 height 20
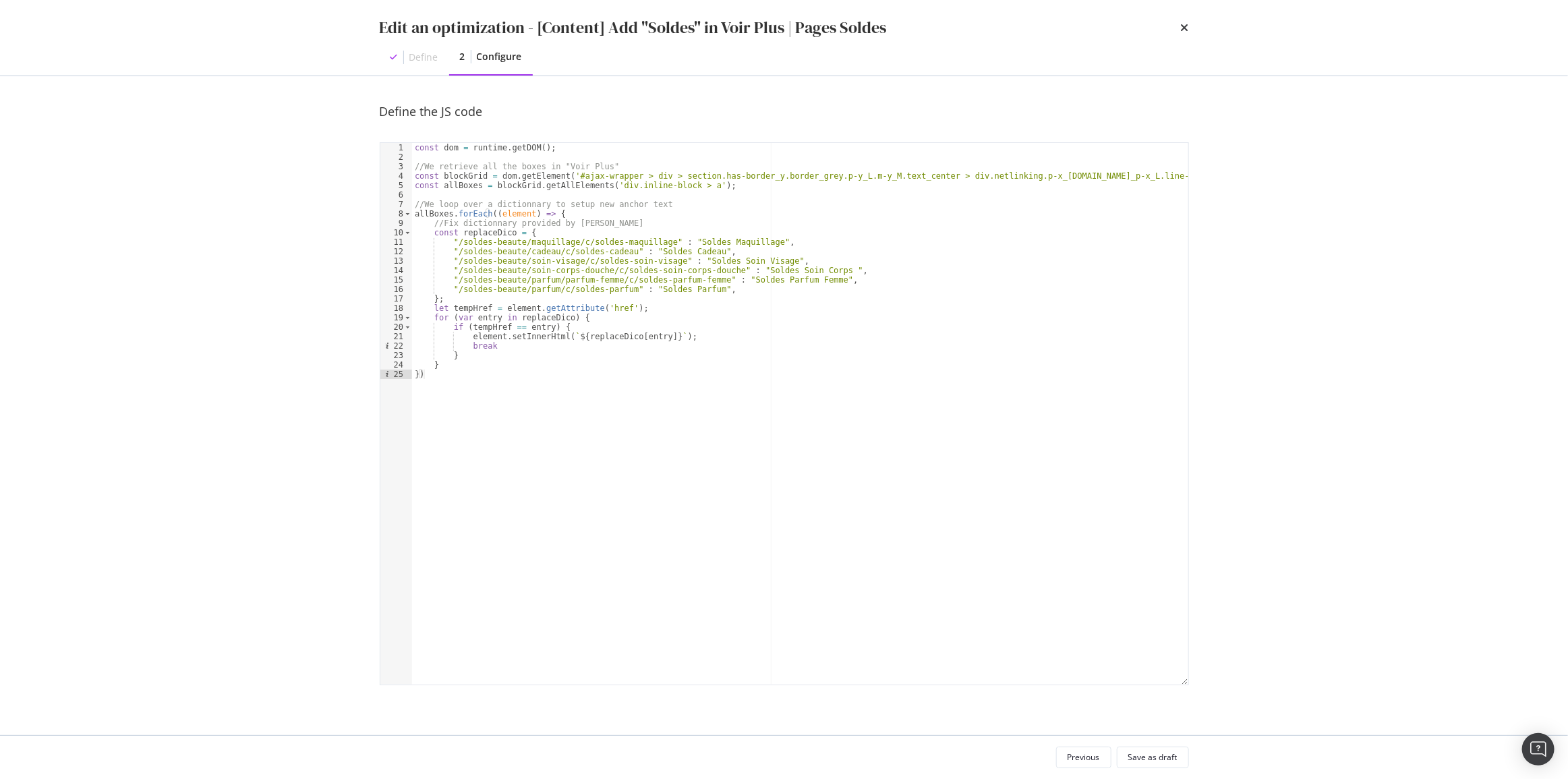
type textarea "const allBoxes = blockGrid.getAllElements('div.inline-block > a');"
drag, startPoint x: 1059, startPoint y: 154, endPoint x: 1204, endPoint y: 147, distance: 145.2
click at [1204, 147] on div "Define the JS code const allBoxes = blockGrid.getAllElements('div.inline-block …" at bounding box center [784, 406] width 863 height 659
click at [1185, 30] on icon "times" at bounding box center [1185, 27] width 8 height 11
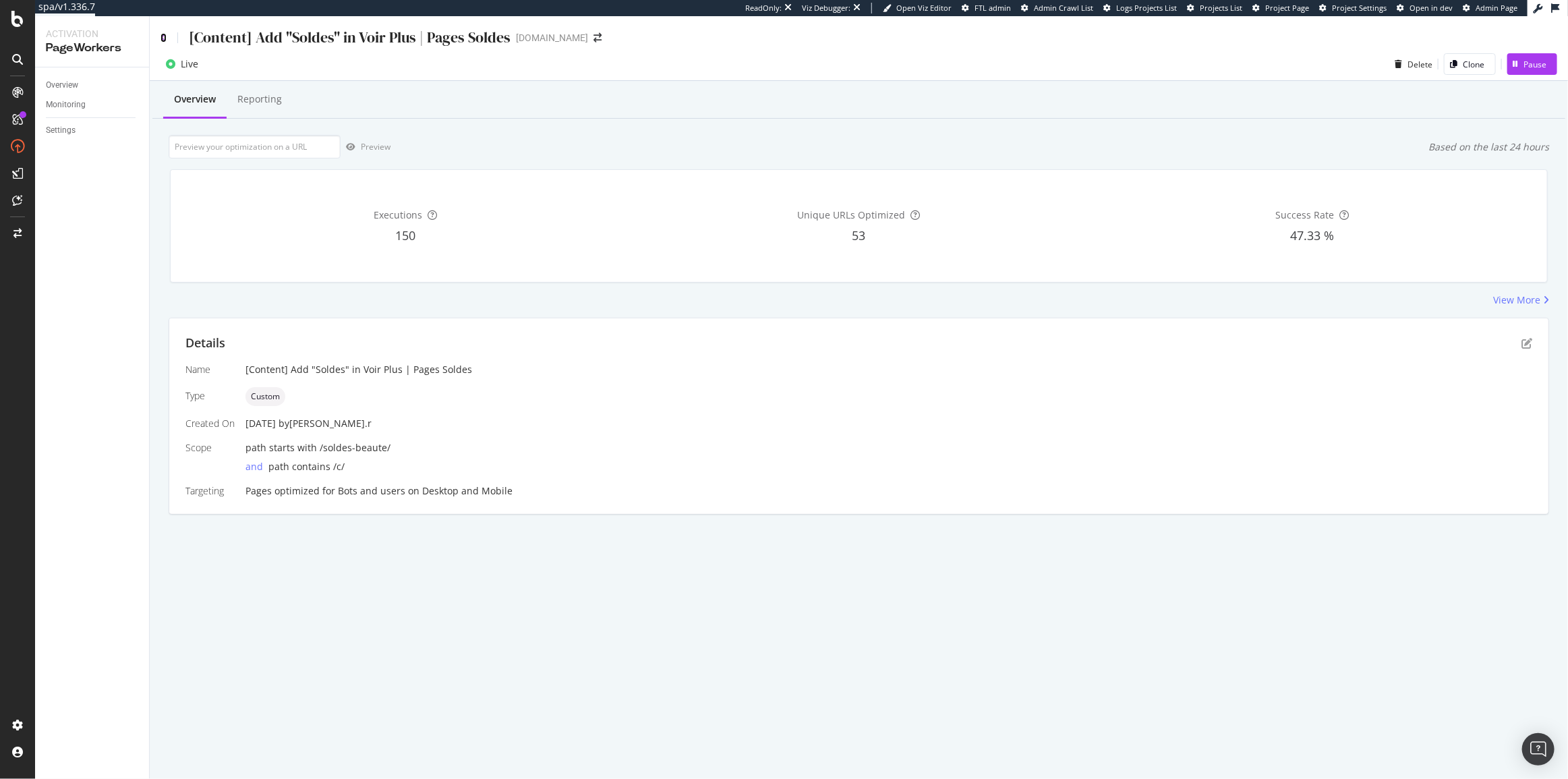
click at [164, 36] on icon at bounding box center [163, 38] width 6 height 10
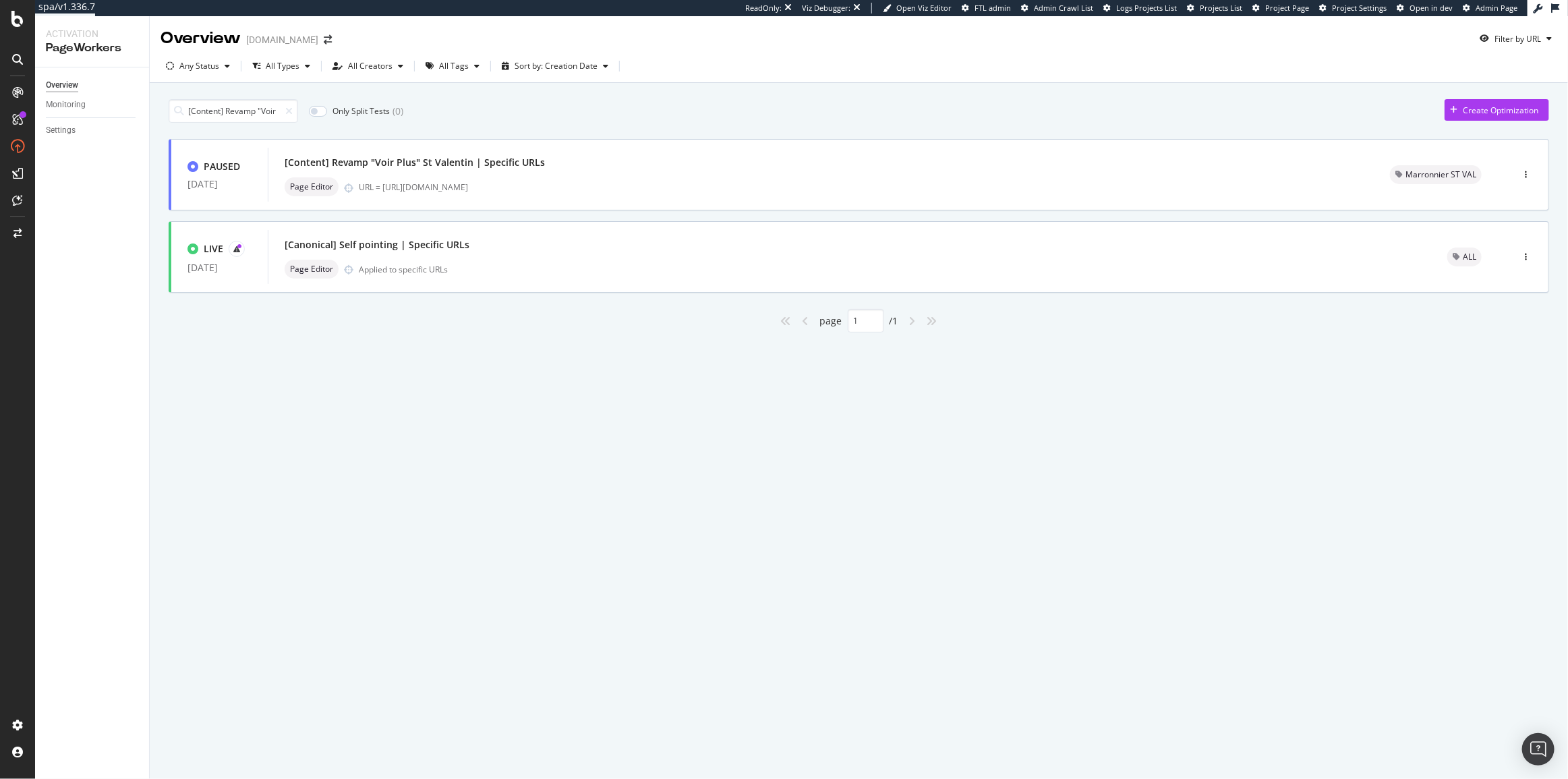
scroll to position [0, 117]
click at [503, 168] on div "[Content] Revamp "Voir Plus" St Valentin | Specific URLs" at bounding box center [415, 163] width 260 height 14
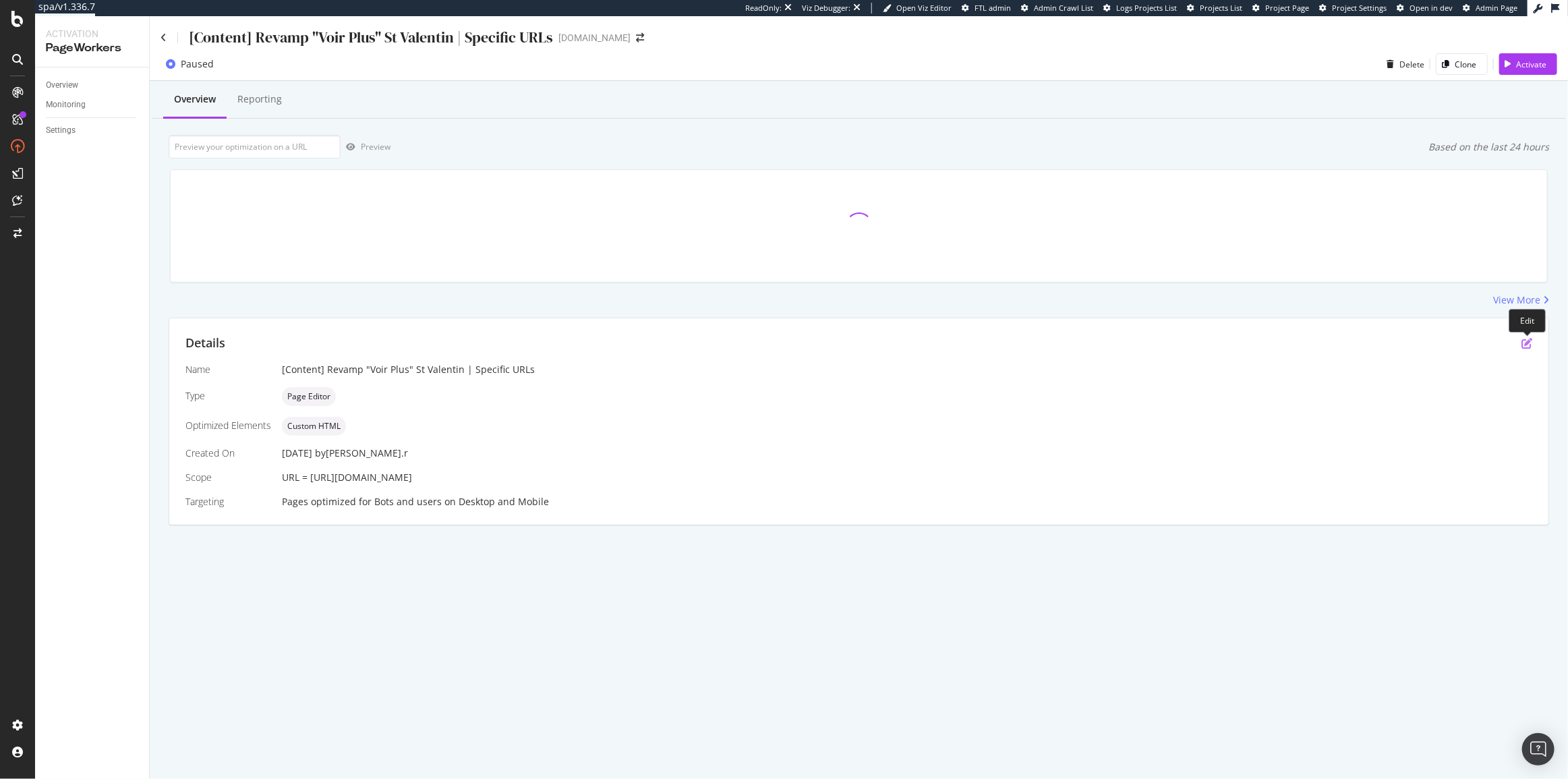
click at [1524, 345] on icon "pen-to-square" at bounding box center [1527, 343] width 11 height 11
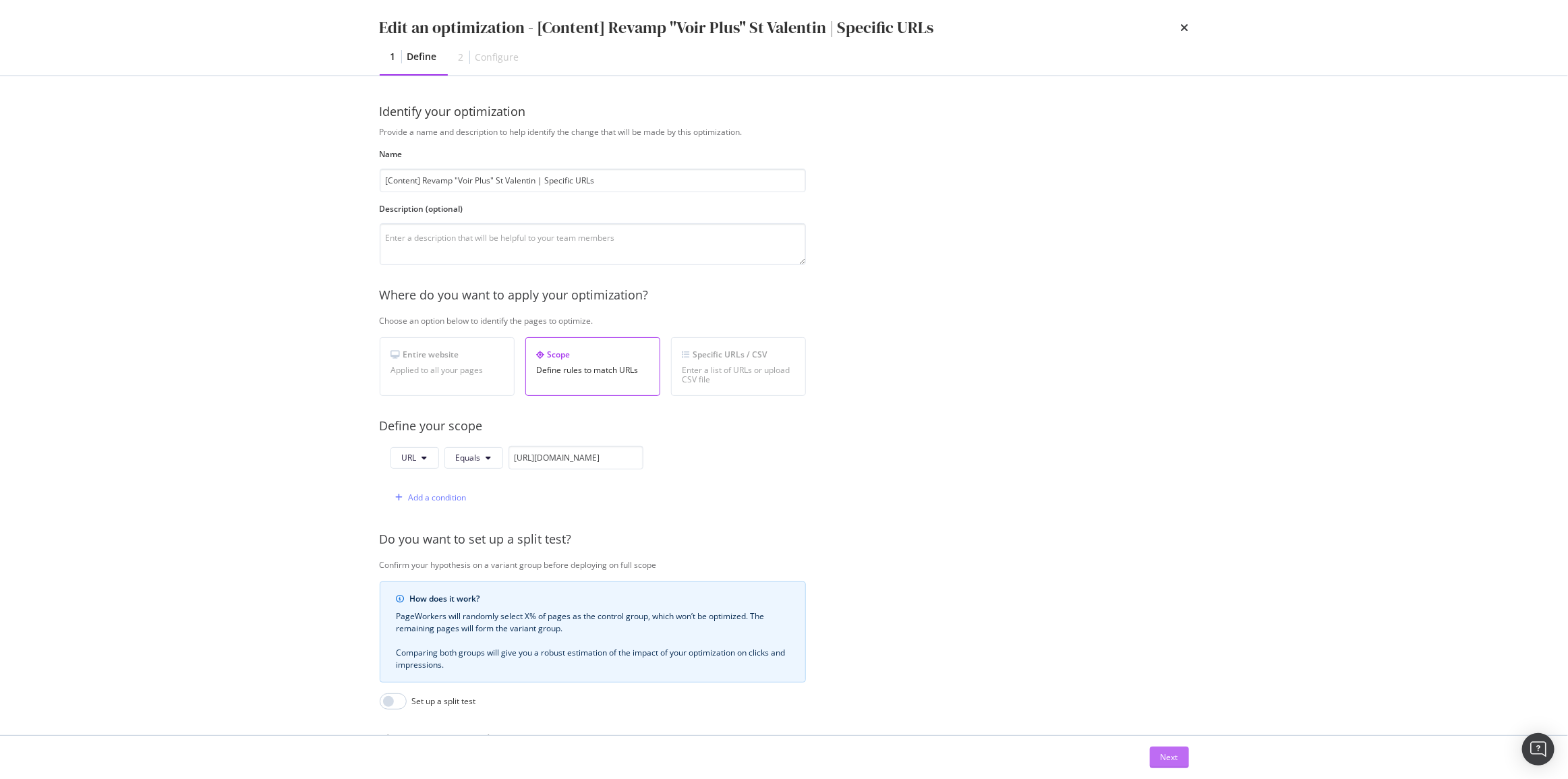
click at [1162, 760] on div "Next" at bounding box center [1170, 757] width 18 height 11
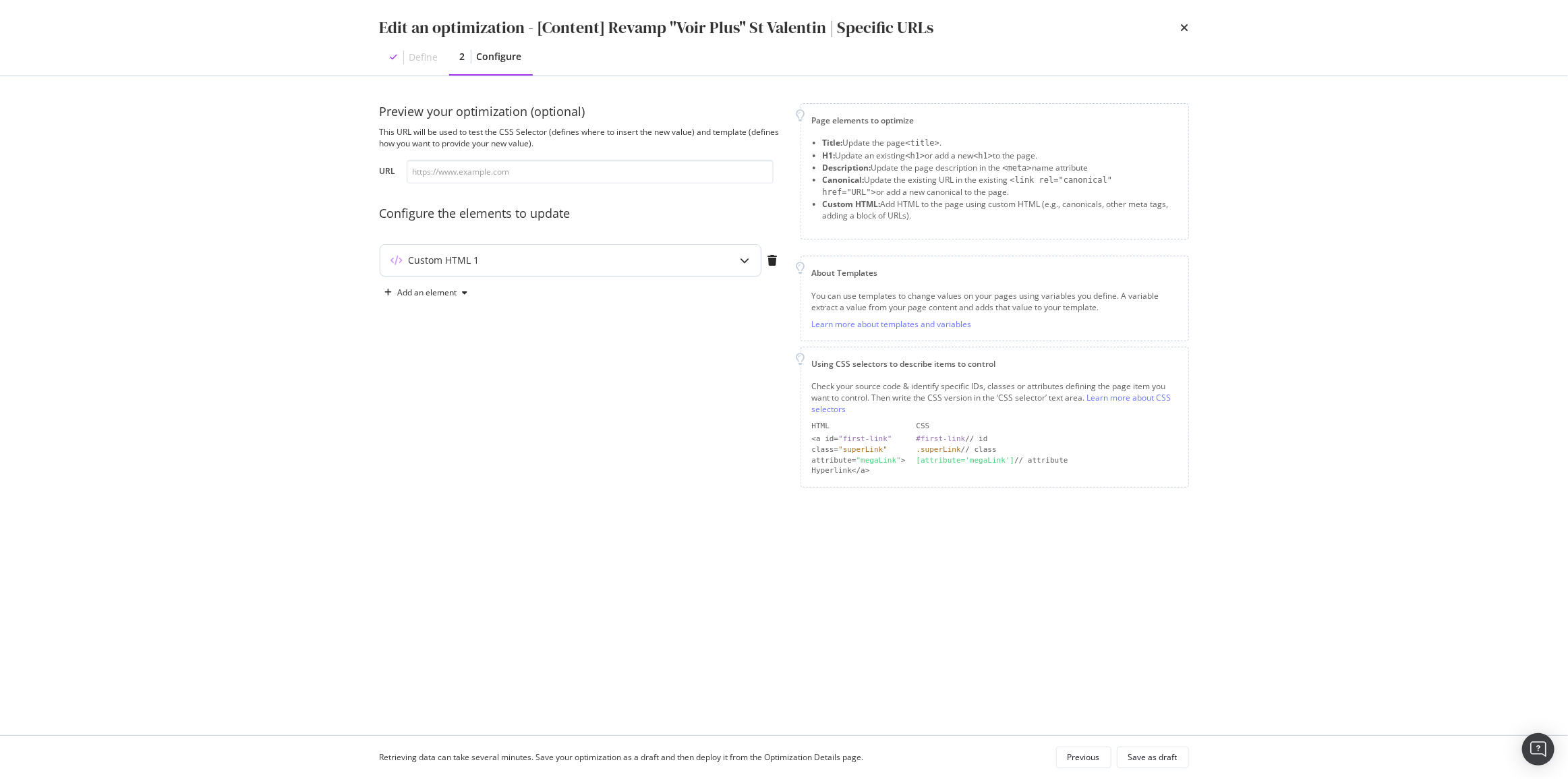
click at [628, 267] on div "Custom HTML 1" at bounding box center [544, 260] width 327 height 14
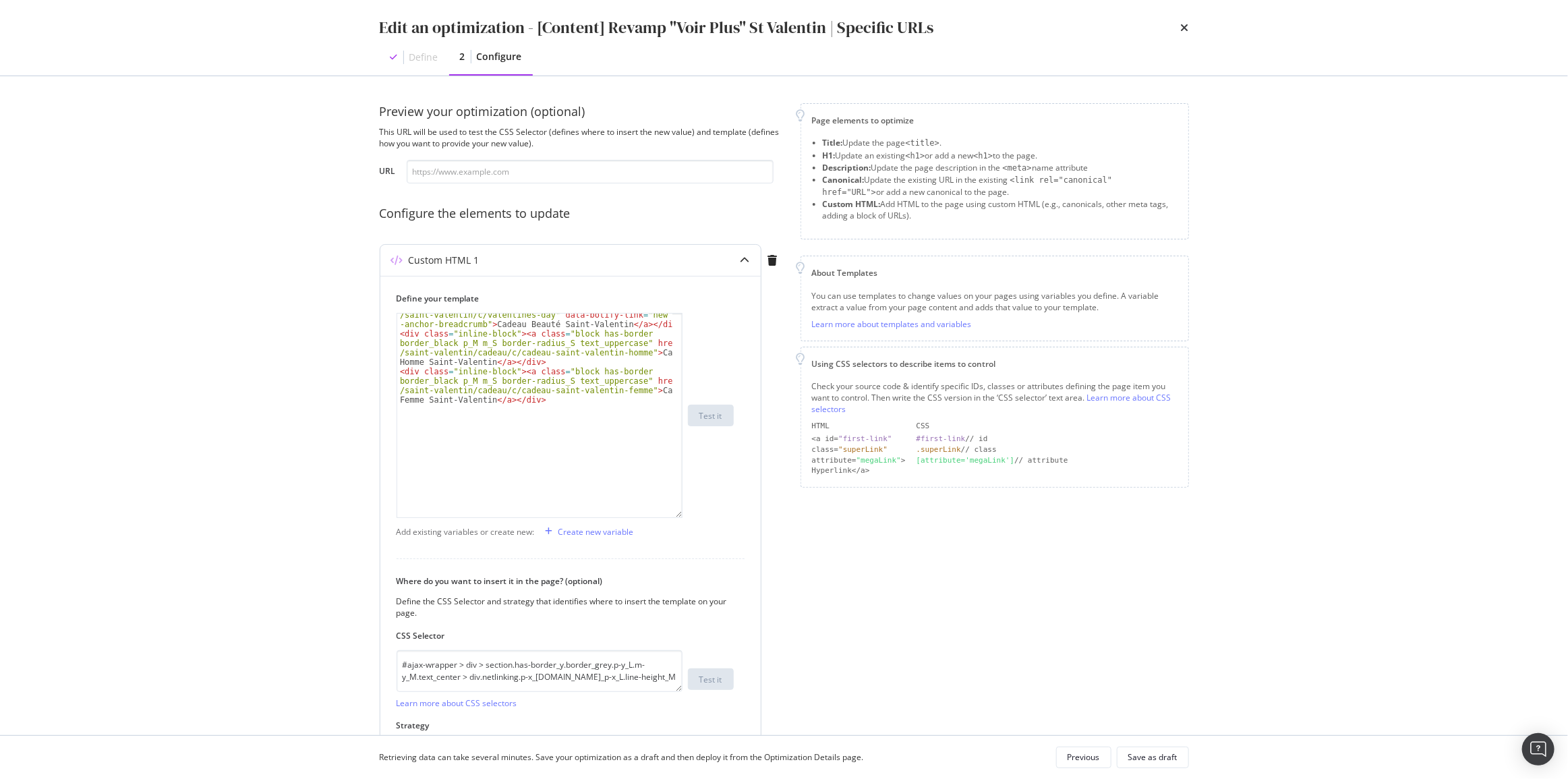
scroll to position [26, 0]
drag, startPoint x: 680, startPoint y: 394, endPoint x: 680, endPoint y: 647, distance: 253.0
click at [680, 518] on div "< div class = "inline-block" > < a class = "block has-border border_black p_M m…" at bounding box center [540, 416] width 286 height 205
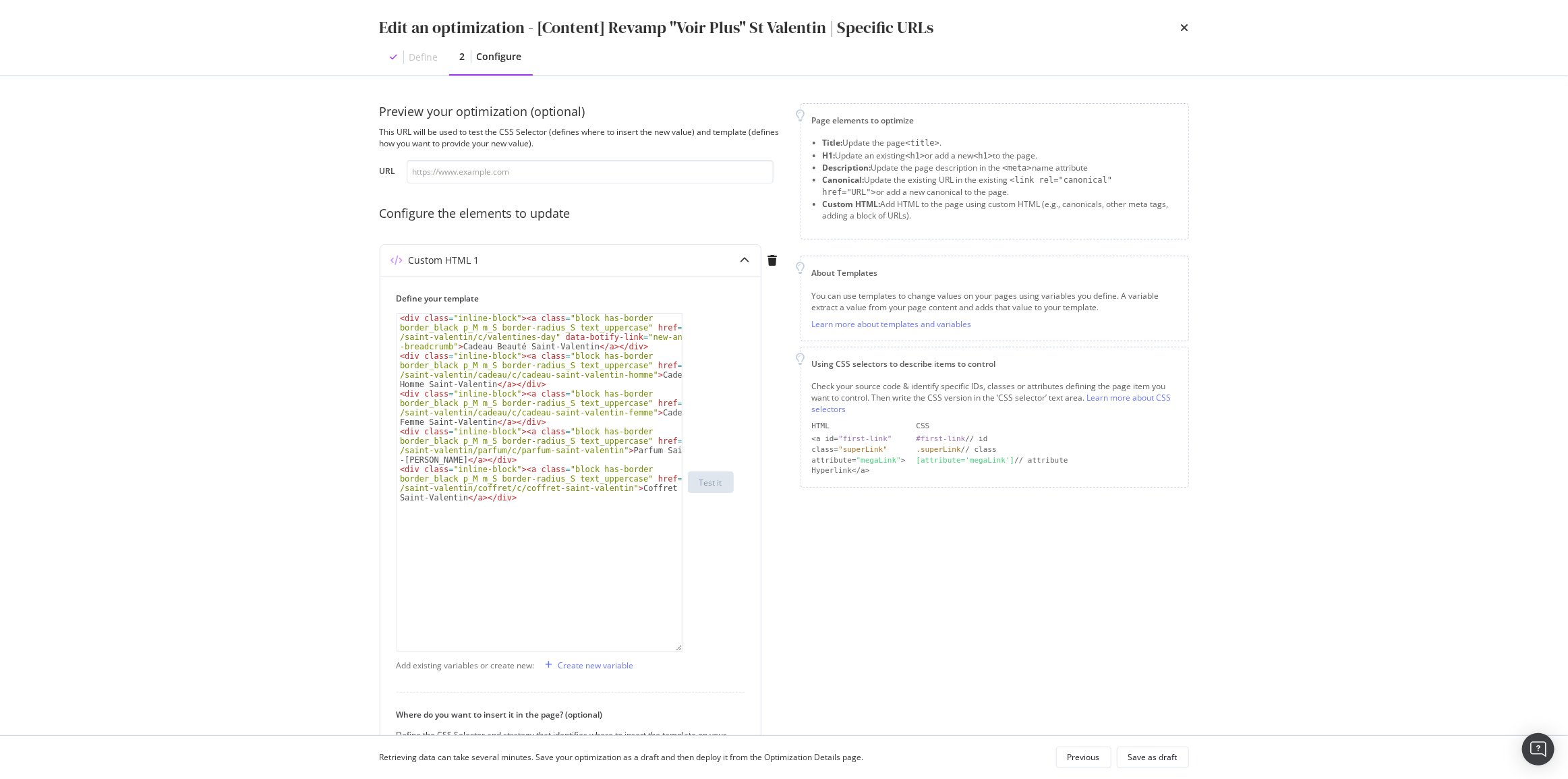
click at [1079, 748] on div "Previous" at bounding box center [1084, 757] width 33 height 19
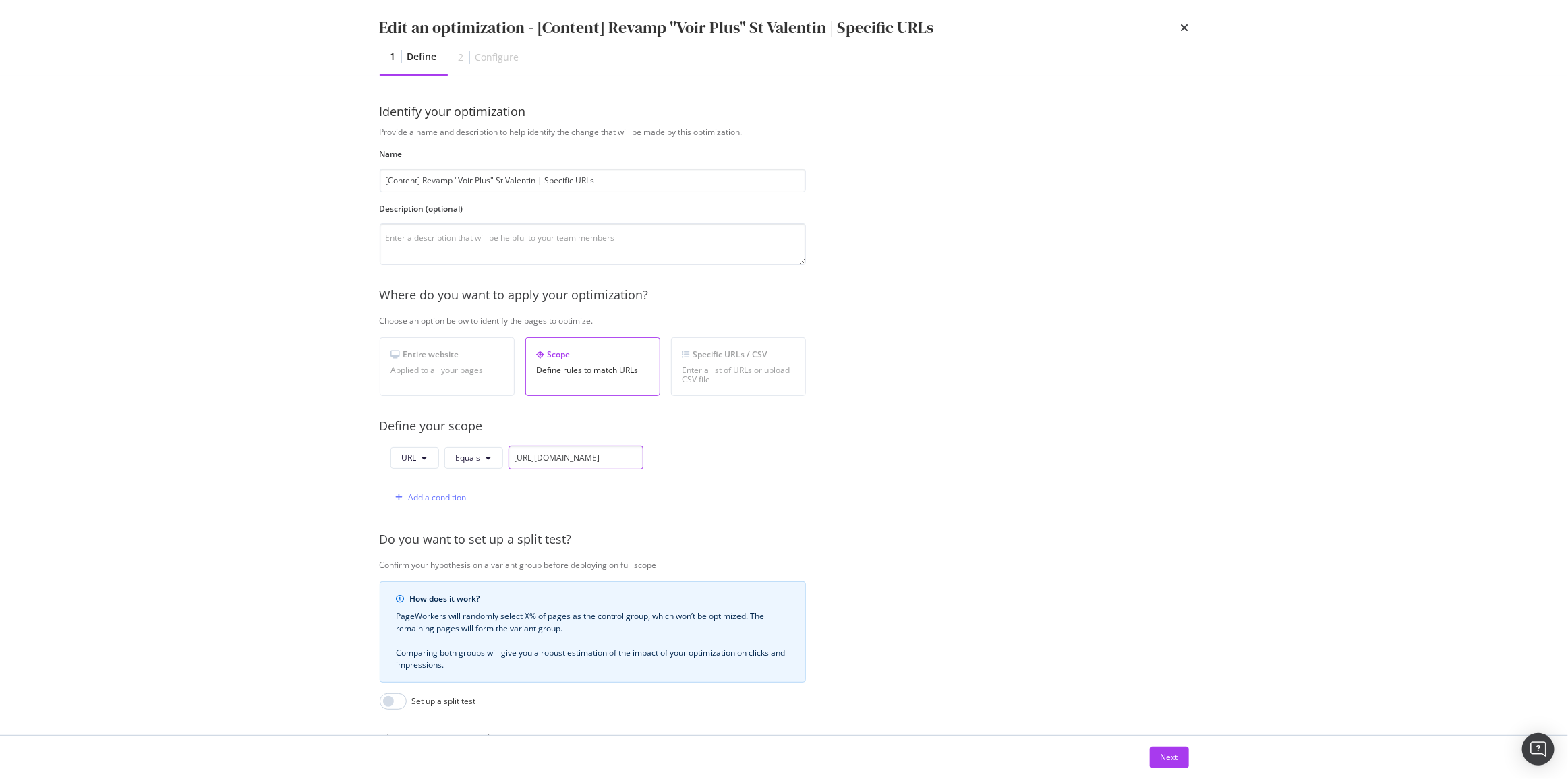
click at [559, 457] on input "https://www.yves-rocher.fr/saint-valentin/c/valentines-day" at bounding box center [576, 457] width 135 height 24
click at [1186, 26] on icon "times" at bounding box center [1185, 27] width 8 height 11
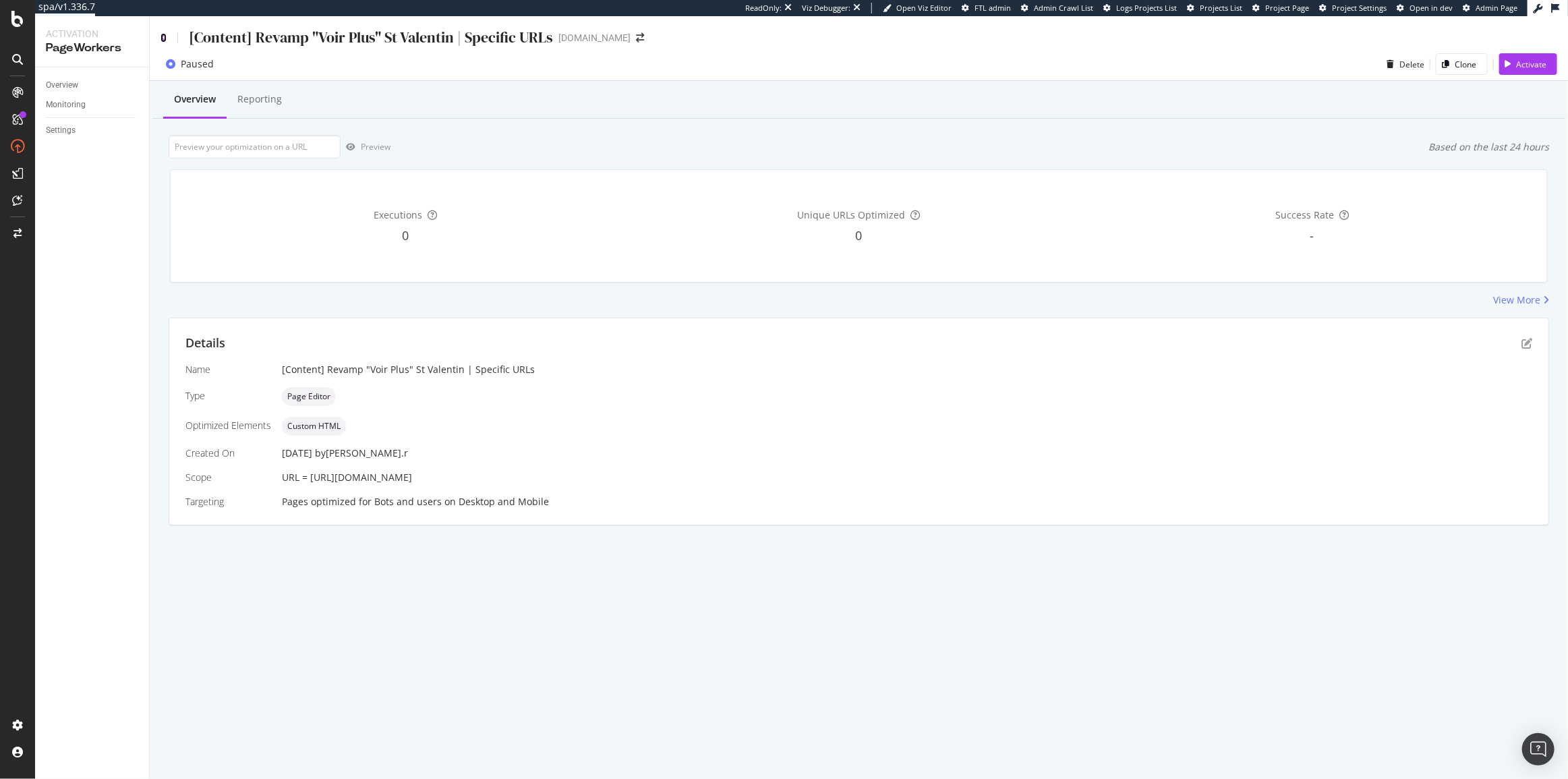
click at [163, 38] on icon at bounding box center [163, 38] width 6 height 10
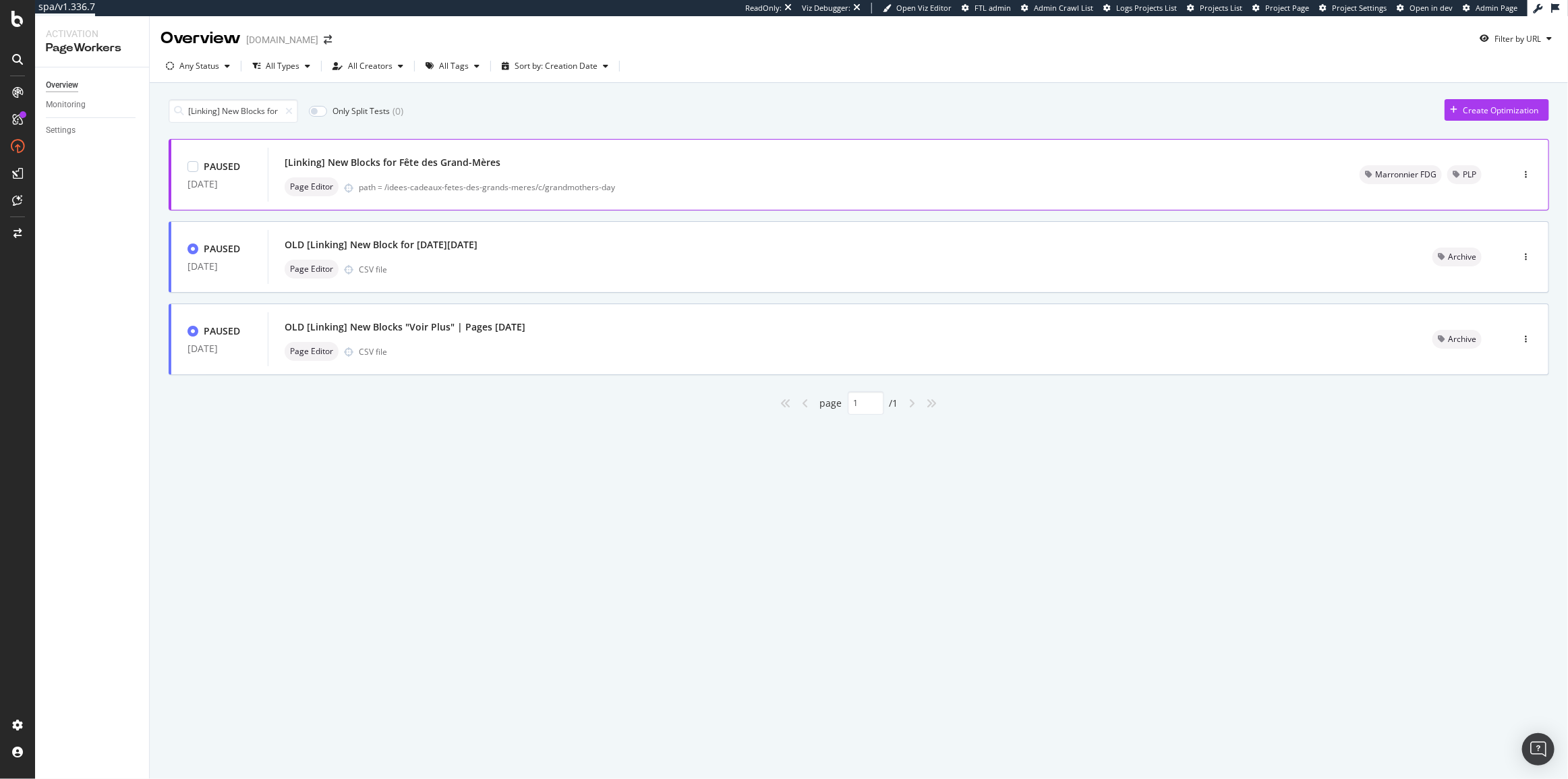
click at [483, 151] on div "[Linking] New Blocks for Fête des Grand-Mères Page Editor path = /idees-cadeaux…" at bounding box center [805, 175] width 1075 height 54
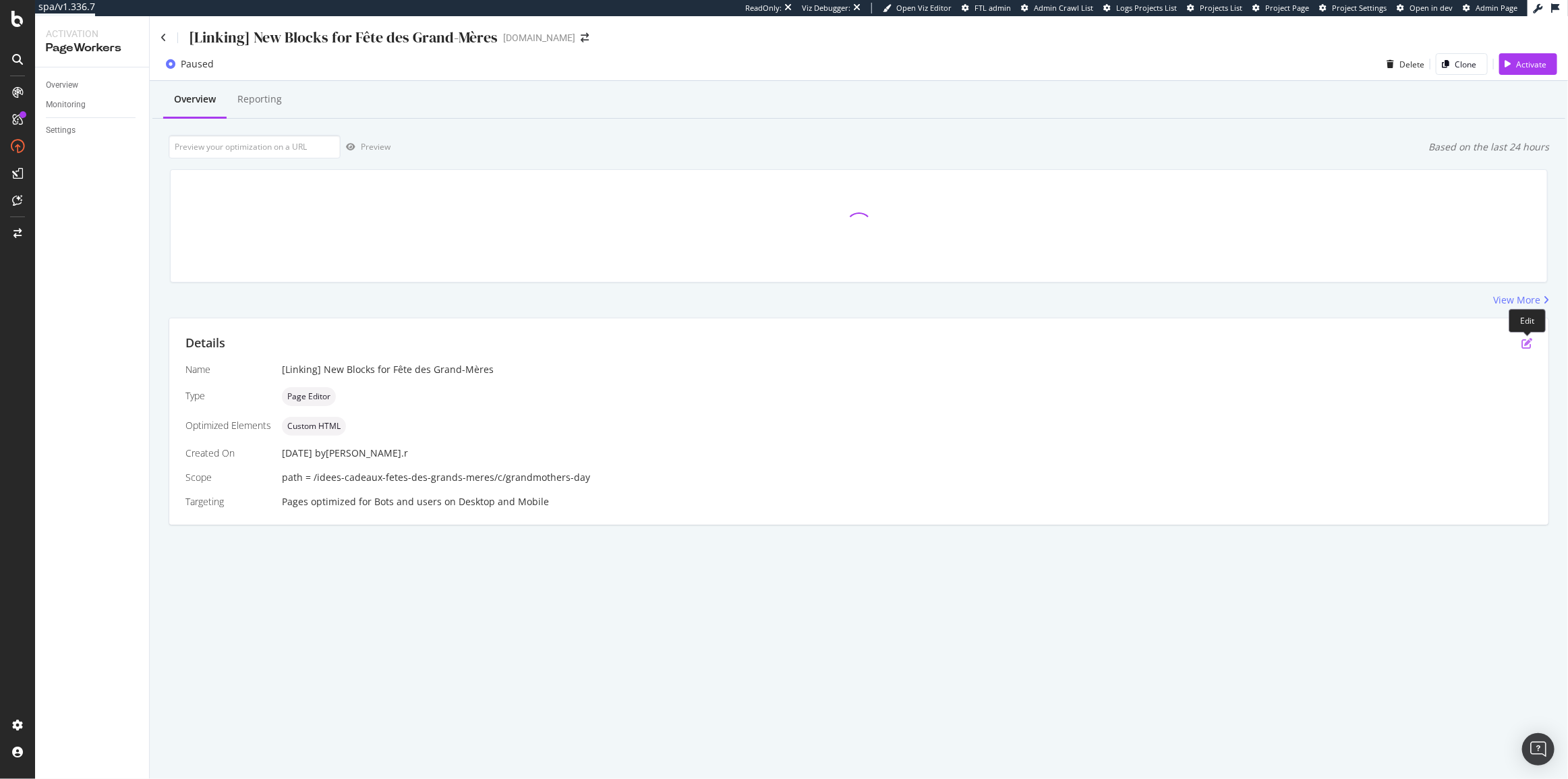
click at [1530, 344] on icon "pen-to-square" at bounding box center [1527, 343] width 11 height 11
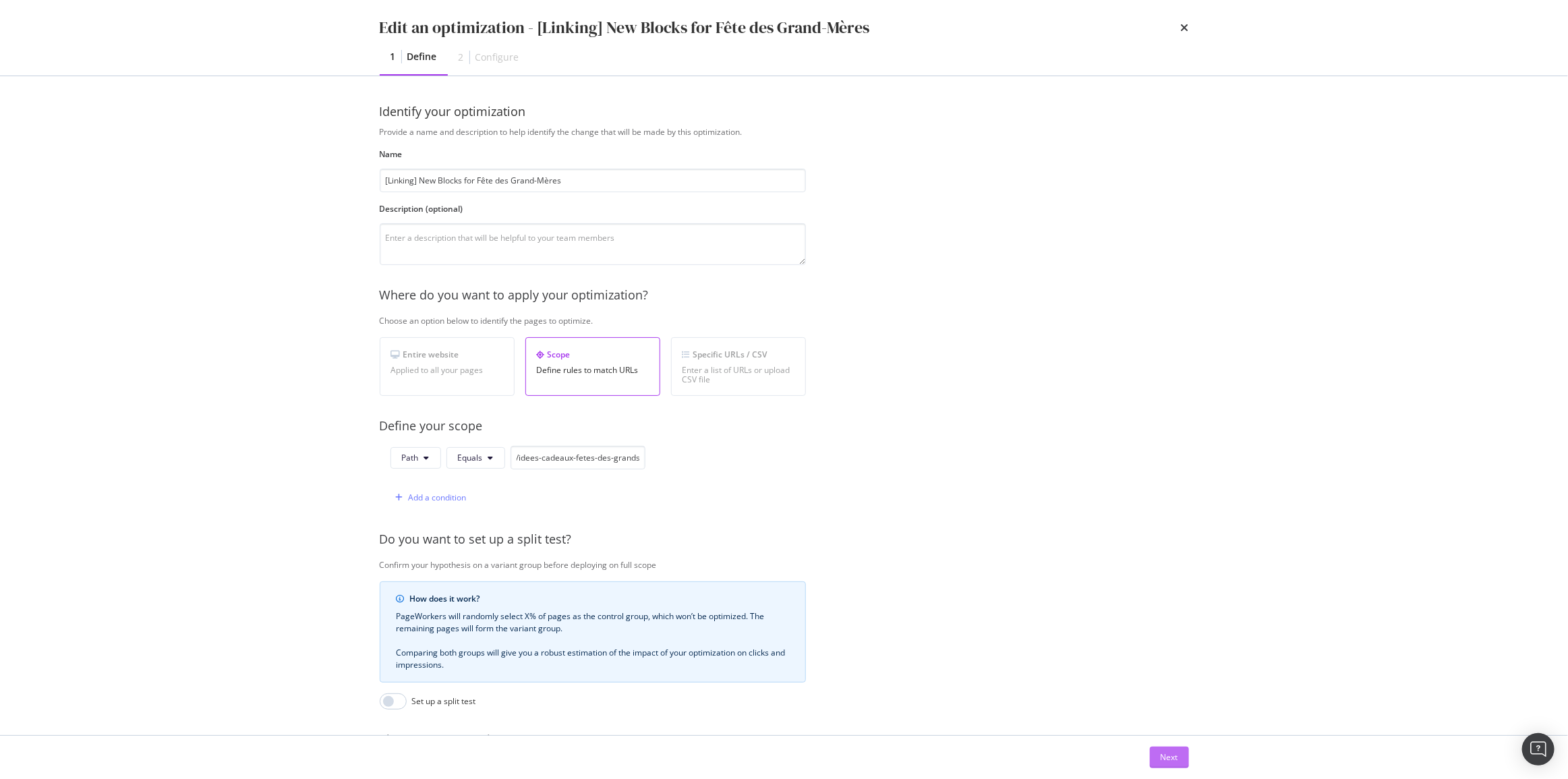
click at [1166, 760] on div "Next" at bounding box center [1170, 757] width 18 height 11
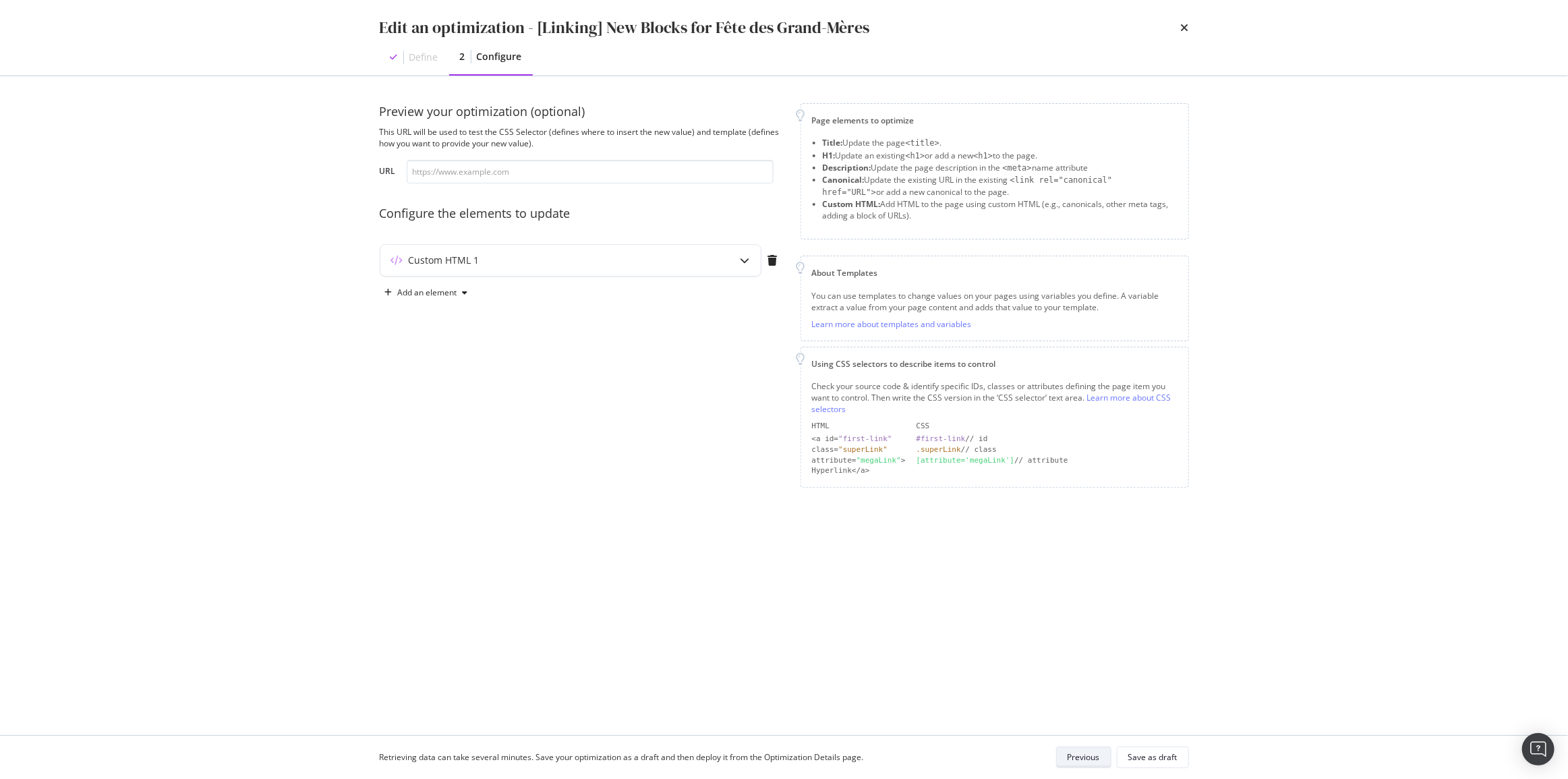
click at [1092, 766] on div "Retrieving data can take several minutes. Save your optimization as a draft and…" at bounding box center [784, 757] width 863 height 43
click at [1091, 764] on div "Previous" at bounding box center [1084, 757] width 33 height 19
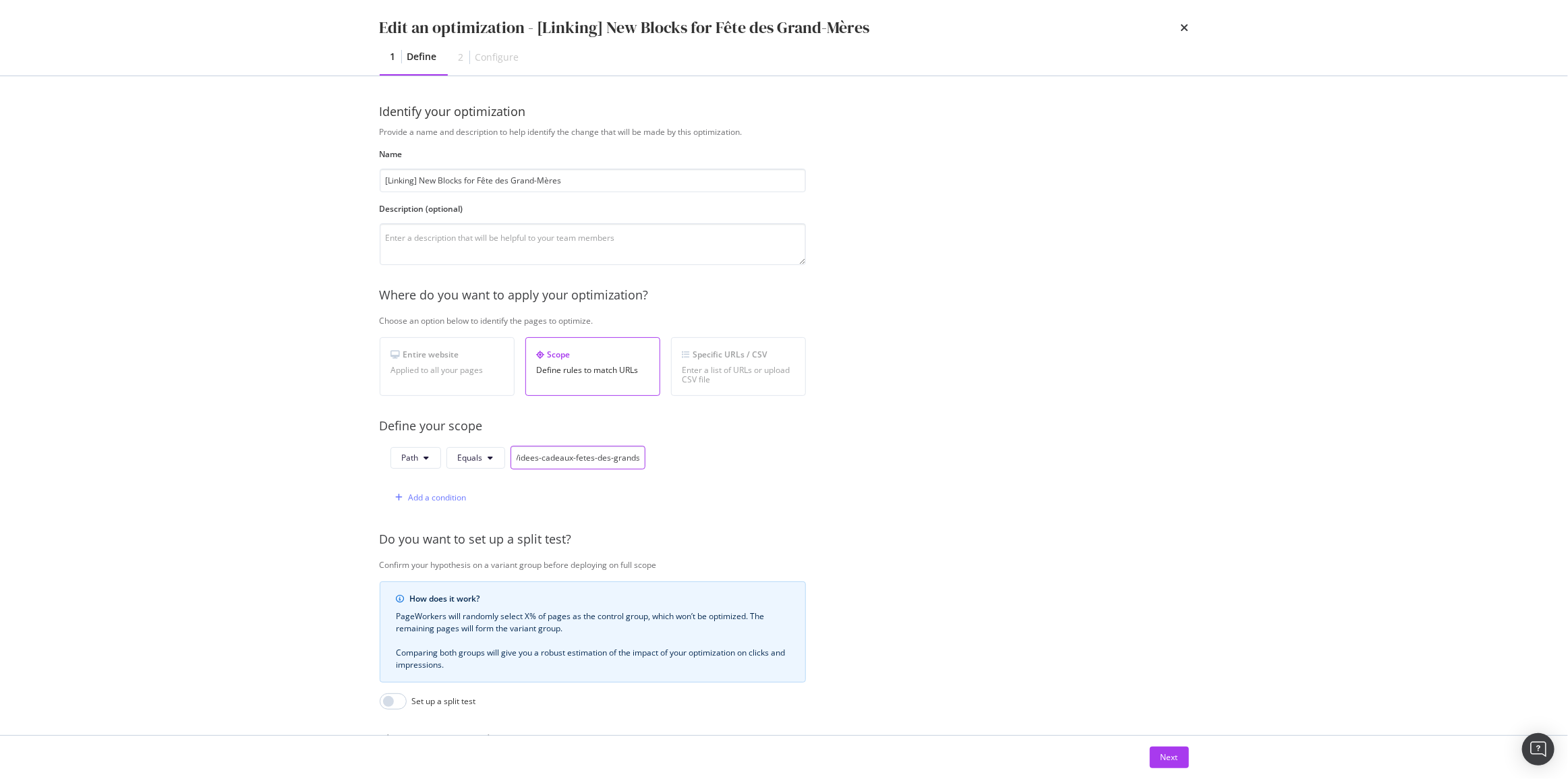
scroll to position [0, 106]
drag, startPoint x: 758, startPoint y: 453, endPoint x: 901, endPoint y: 452, distance: 143.0
click at [901, 452] on div "Provide a name and description to help identify the change that will be made by…" at bounding box center [784, 490] width 810 height 728
click at [1195, 759] on div "Next" at bounding box center [784, 757] width 863 height 43
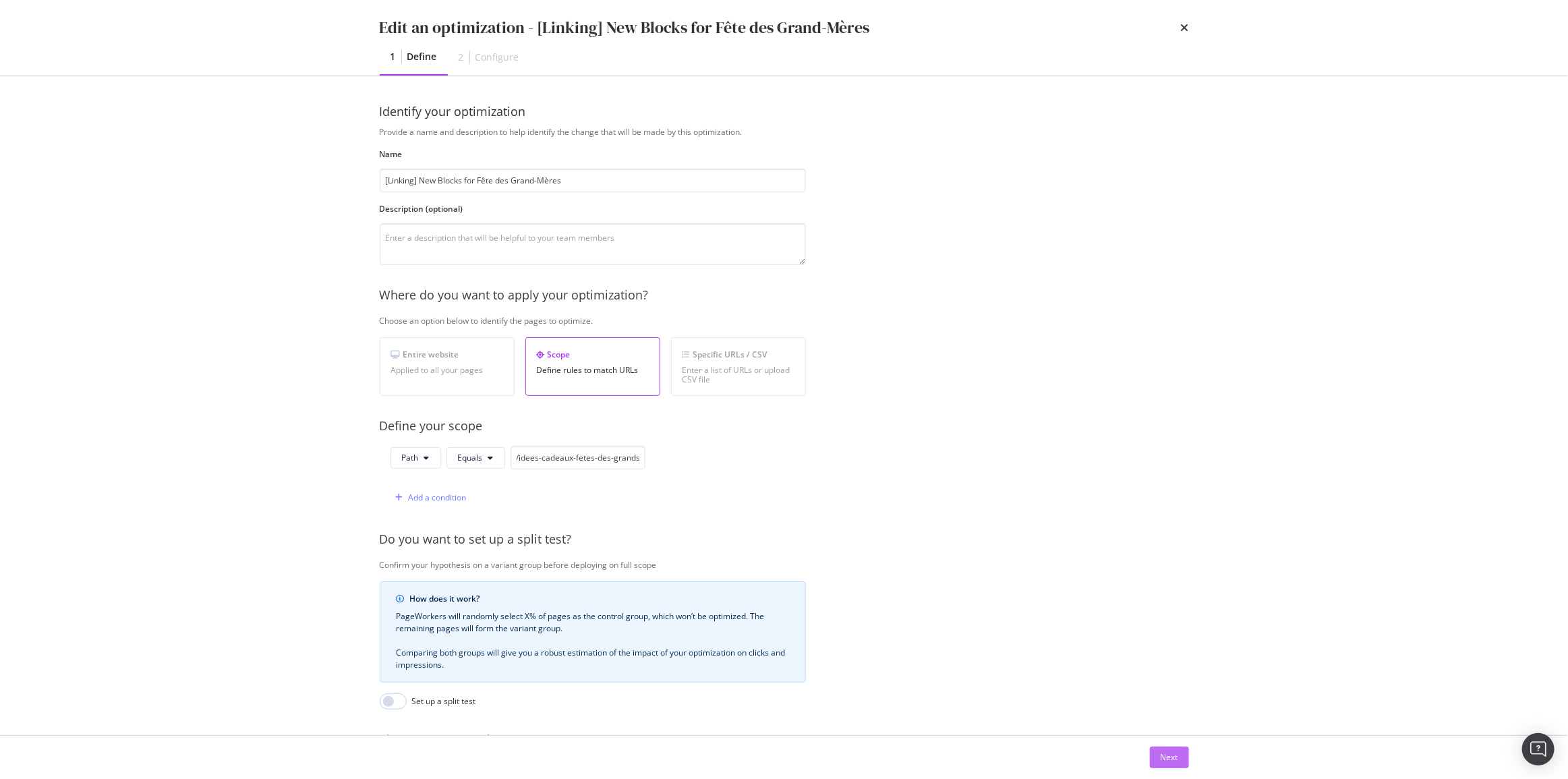
click at [1175, 754] on div "Next" at bounding box center [1170, 757] width 18 height 11
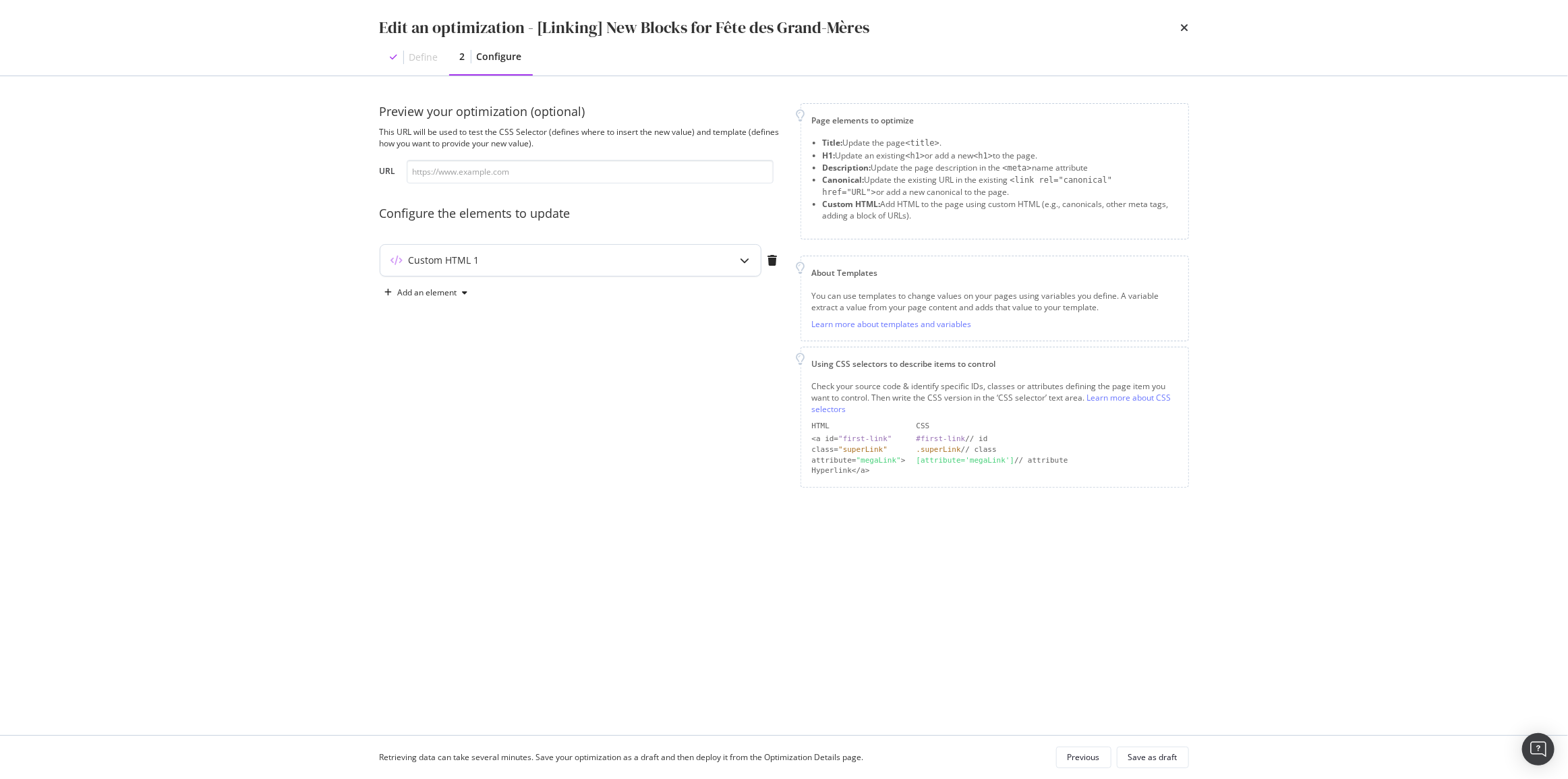
click at [491, 256] on div "Custom HTML 1" at bounding box center [544, 260] width 327 height 14
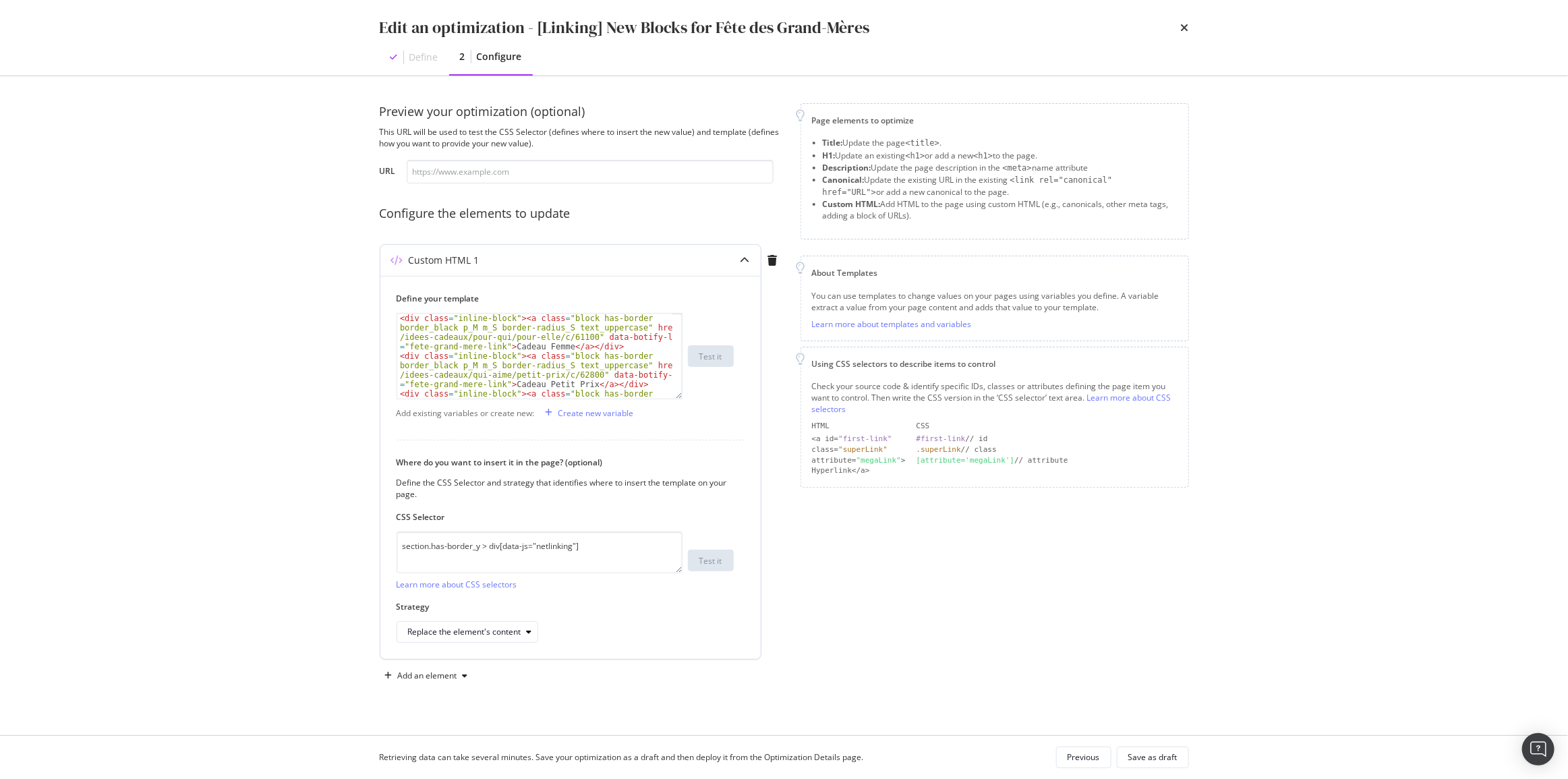
click at [490, 255] on div "Custom HTML 1" at bounding box center [544, 260] width 327 height 14
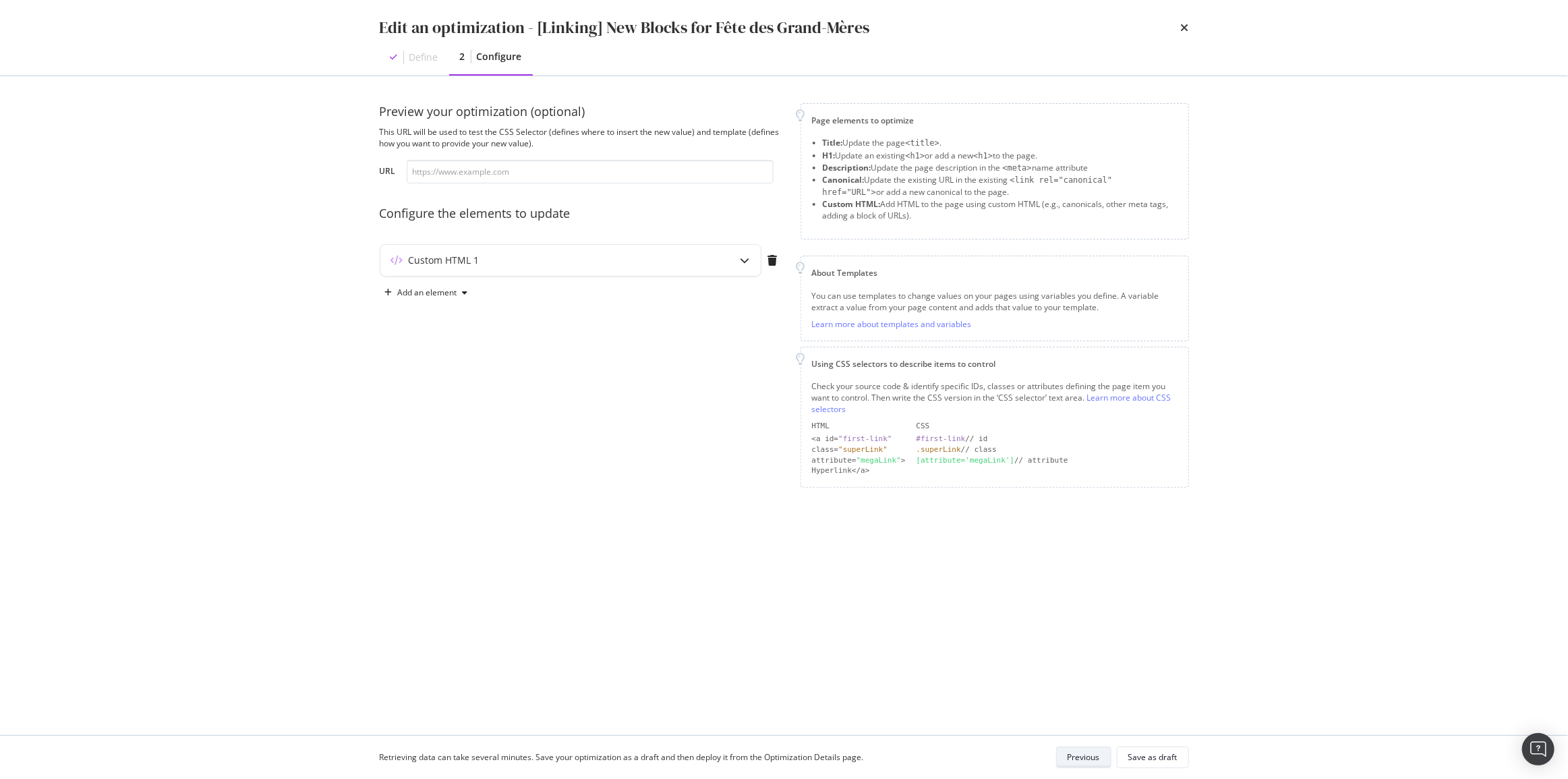
click at [1092, 755] on div "Previous" at bounding box center [1084, 757] width 33 height 11
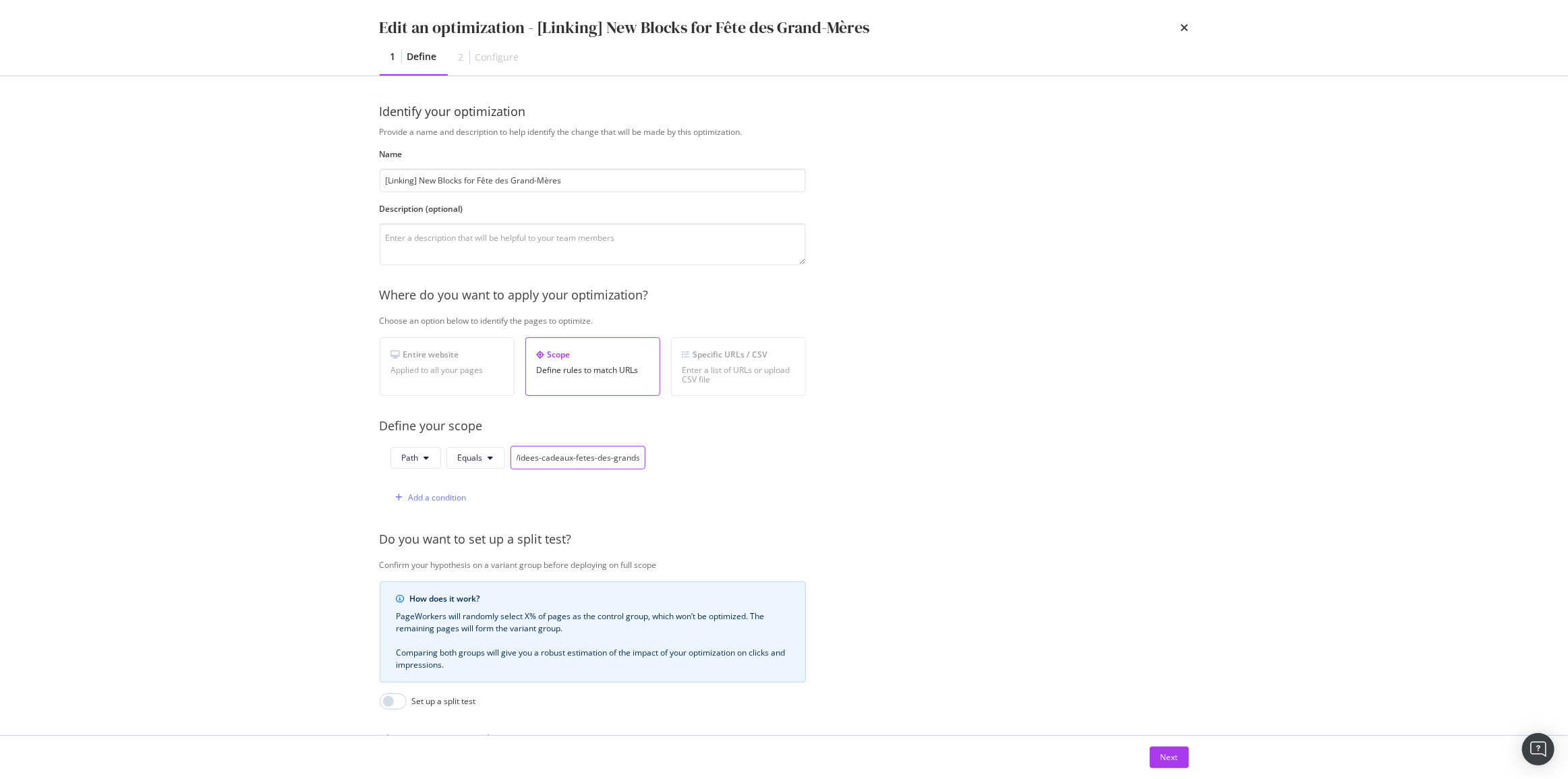
click at [585, 452] on input "/idees-cadeaux-fetes-des-grands-meres/c/grandmothers-day" at bounding box center [578, 457] width 135 height 24
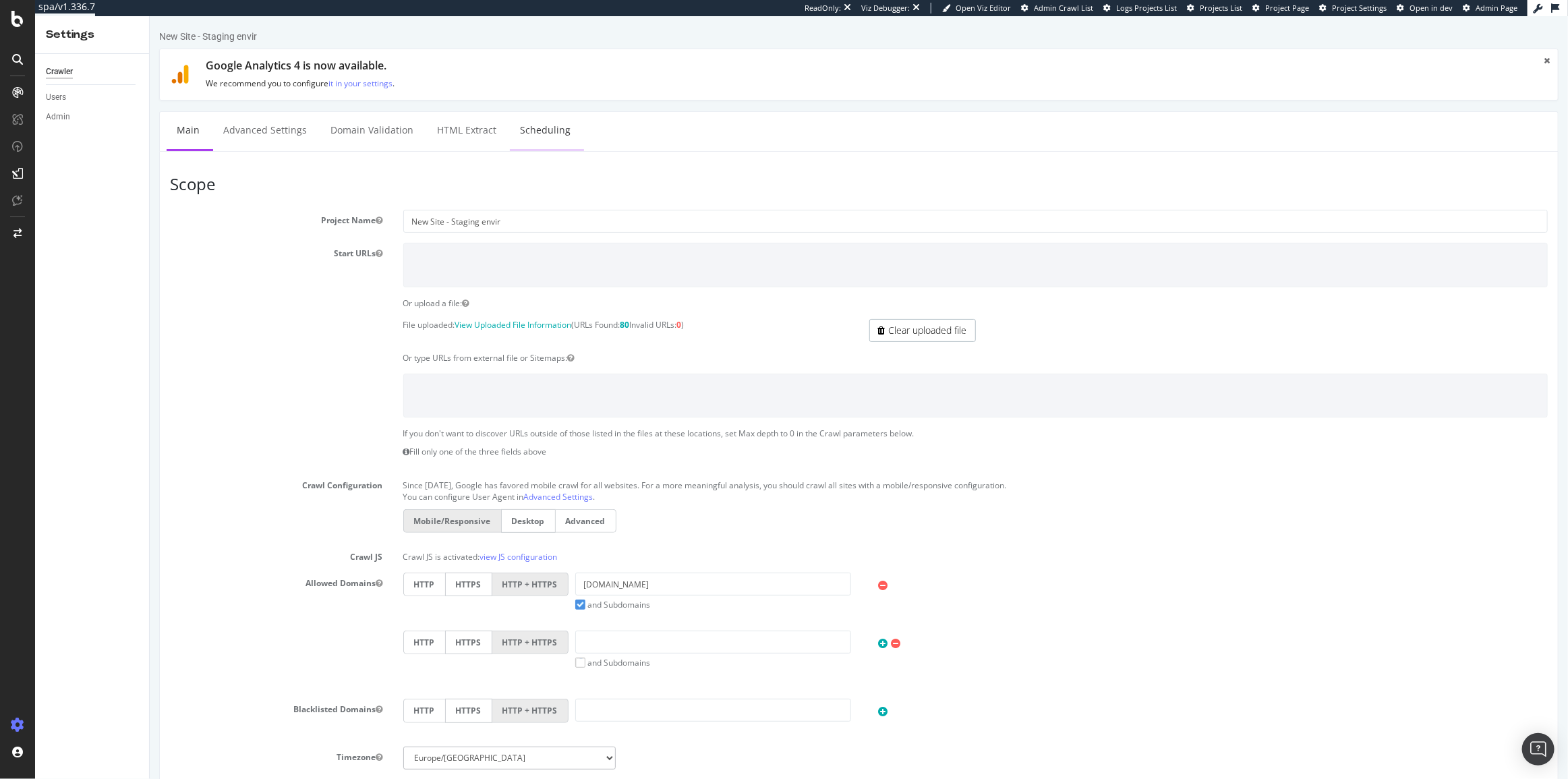
click at [548, 124] on link "Scheduling" at bounding box center [544, 131] width 71 height 37
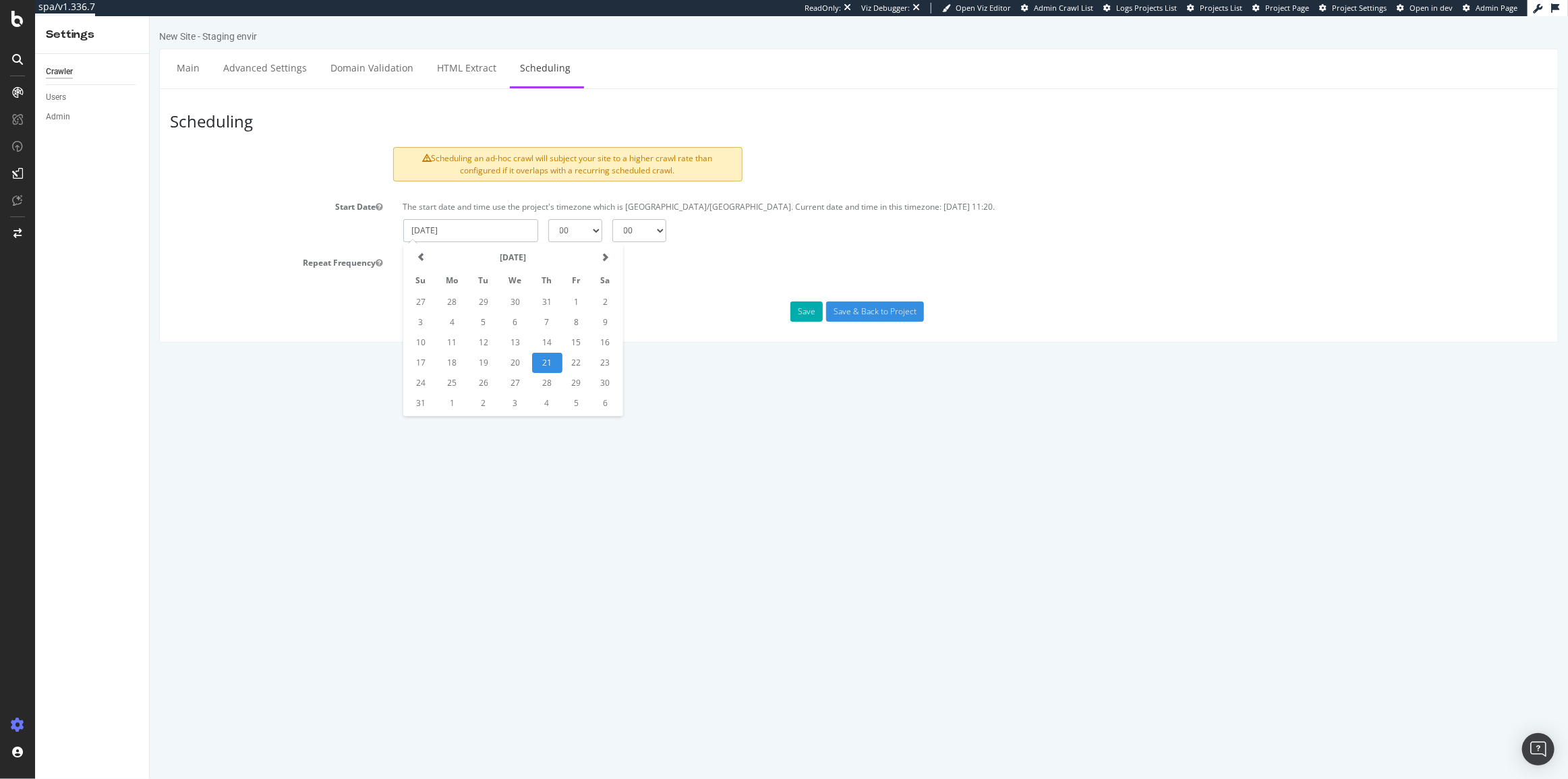
click at [435, 228] on input "[DATE]" at bounding box center [470, 231] width 135 height 23
click at [572, 364] on td "22" at bounding box center [576, 363] width 28 height 20
type input "[DATE]"
click at [594, 232] on select "00 01 02 03 04 05 06 07 08 09 10 11 12 13 14 15 16 17 18 19 20 21 22 23" at bounding box center [575, 231] width 54 height 23
select select "2"
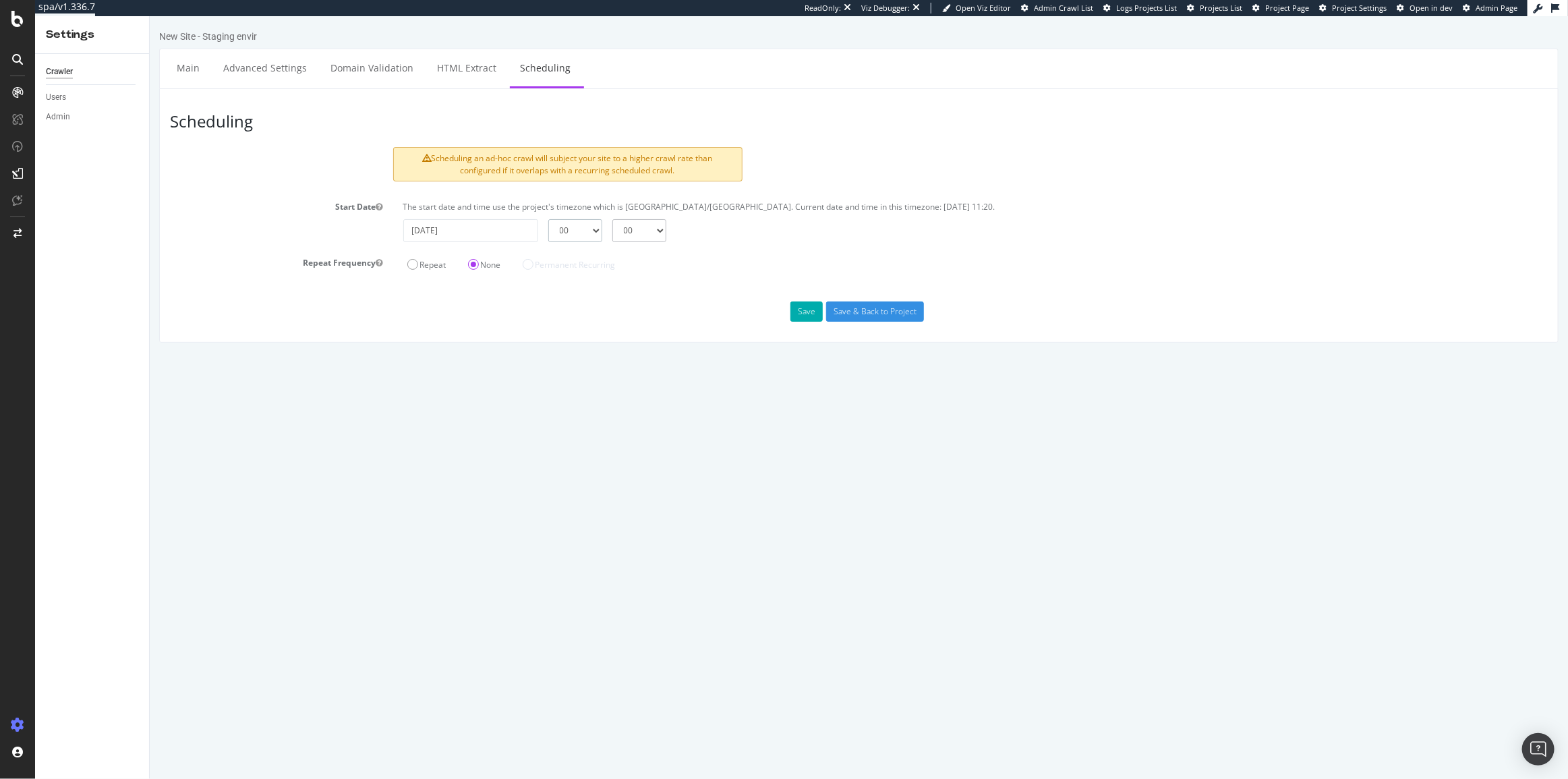
click at [548, 220] on select "00 01 02 03 04 05 06 07 08 09 10 11 12 13 14 15 16 17 18 19 20 21 22 23" at bounding box center [575, 231] width 54 height 23
click at [815, 317] on button "Save" at bounding box center [806, 311] width 33 height 20
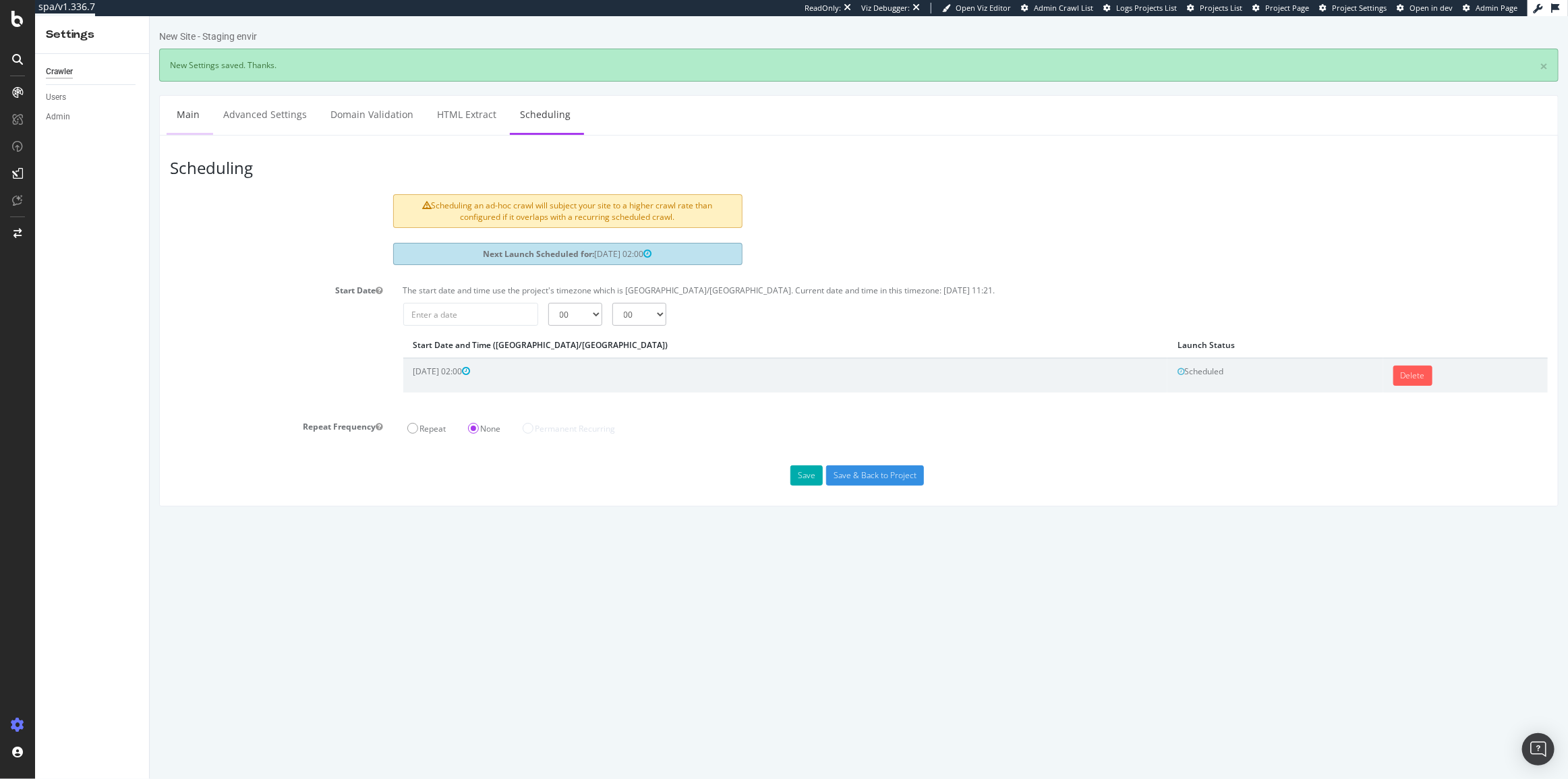
click at [183, 127] on link "Main" at bounding box center [187, 115] width 43 height 37
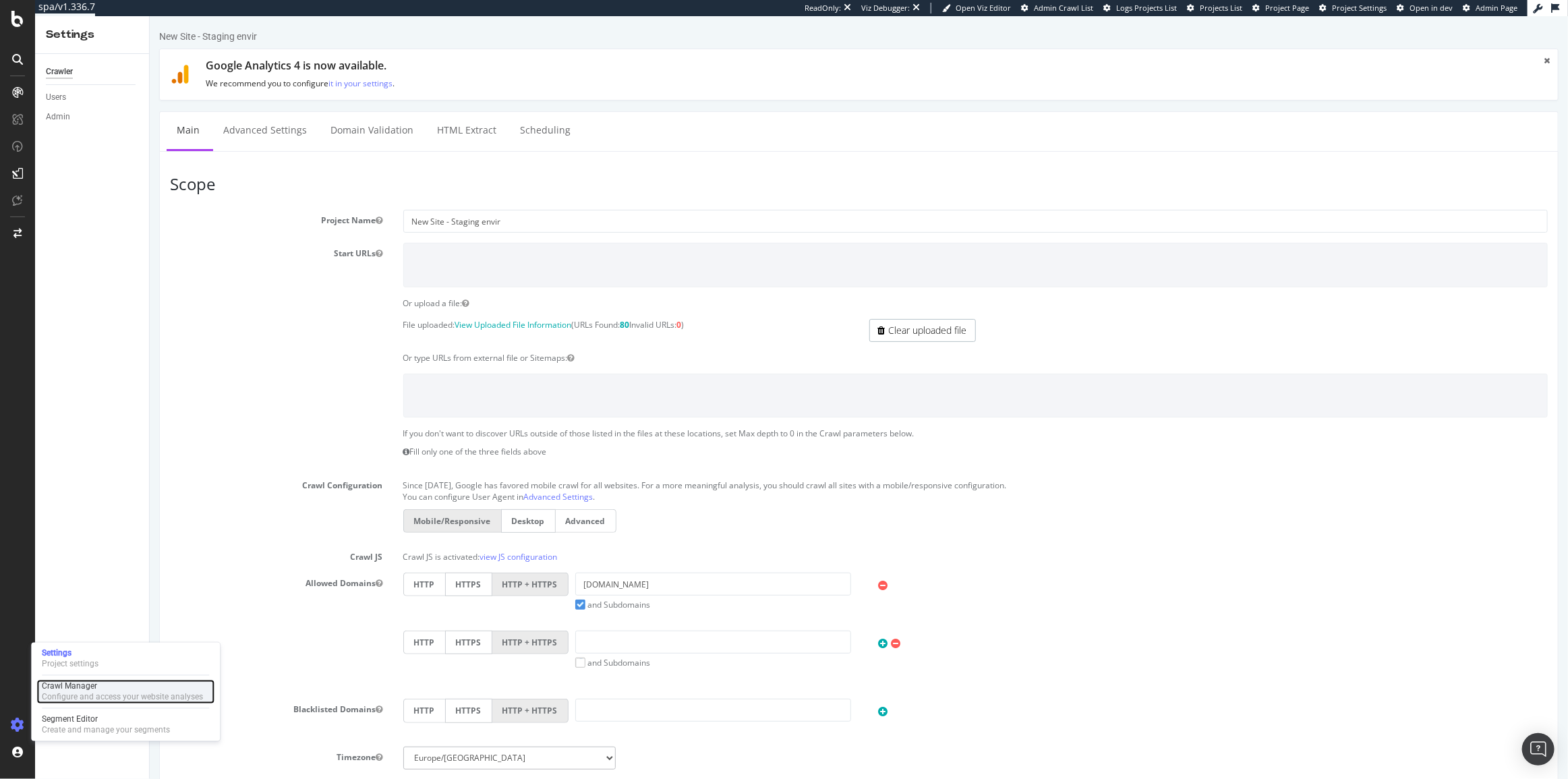
click at [67, 695] on div "Configure and access your website analyses" at bounding box center [122, 697] width 161 height 11
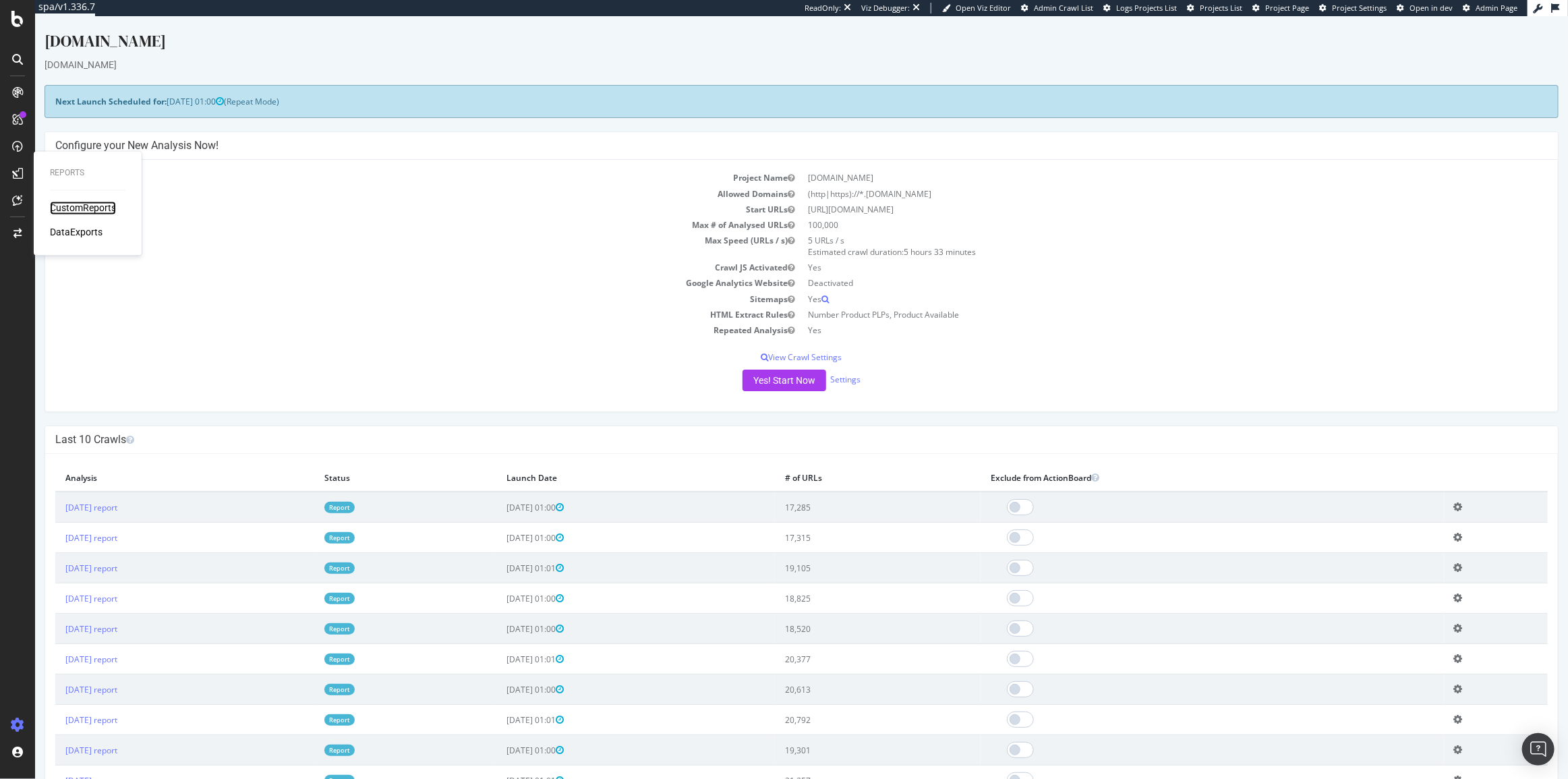
click at [81, 204] on div "CustomReports" at bounding box center [82, 208] width 66 height 14
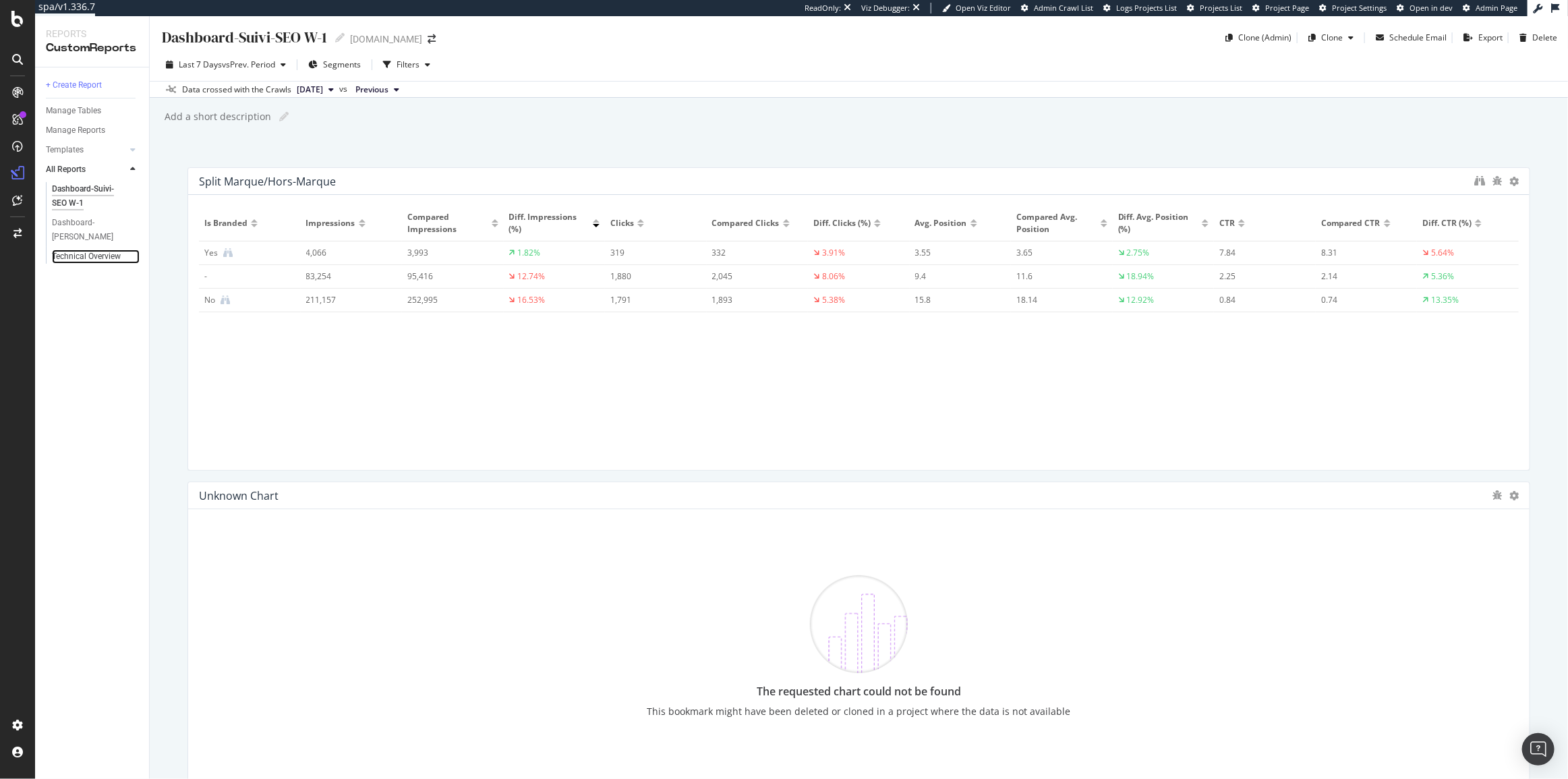
click at [122, 254] on link "Technical Overview" at bounding box center [96, 256] width 88 height 14
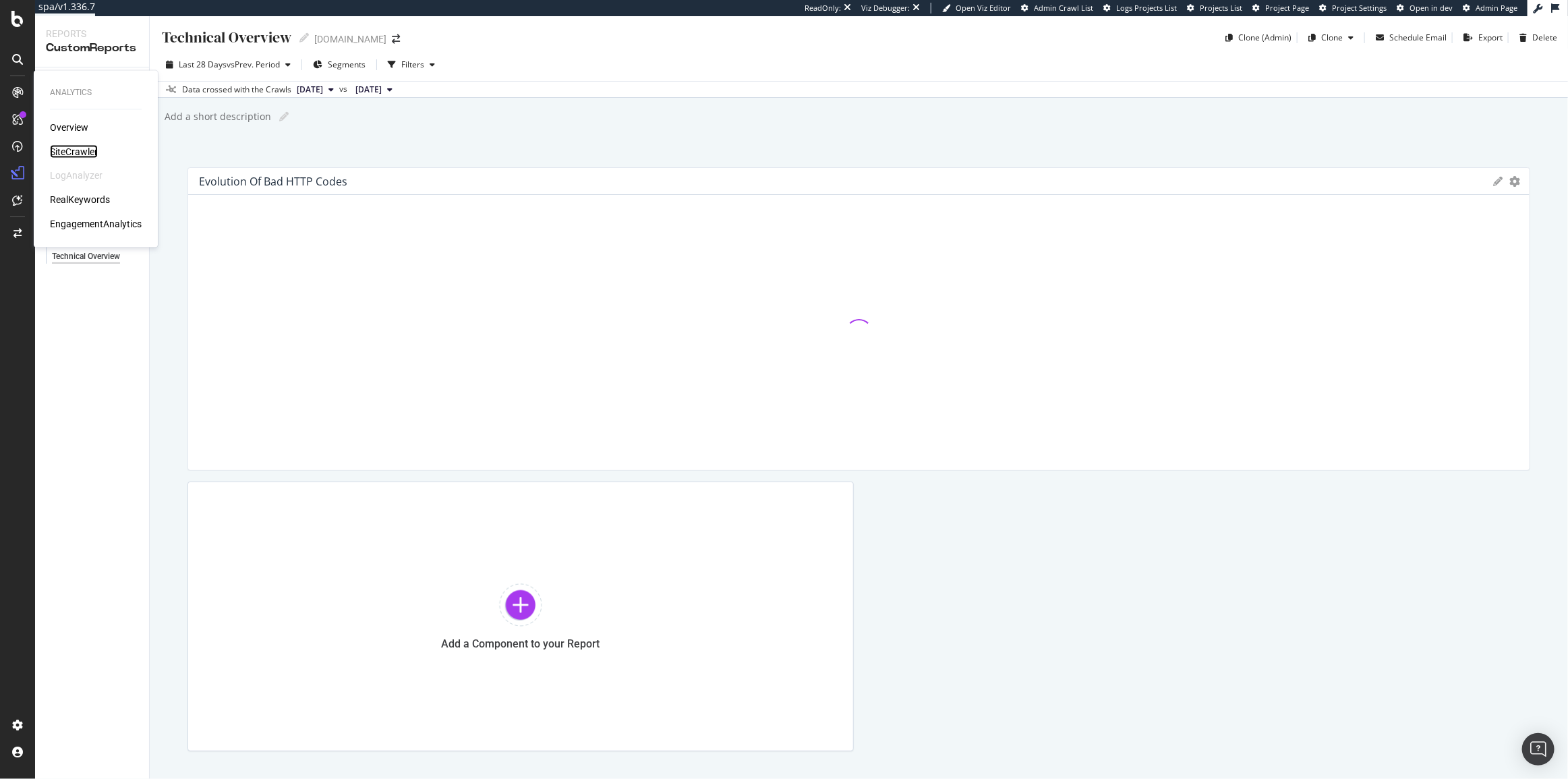
click at [67, 146] on div "SiteCrawler" at bounding box center [73, 151] width 48 height 14
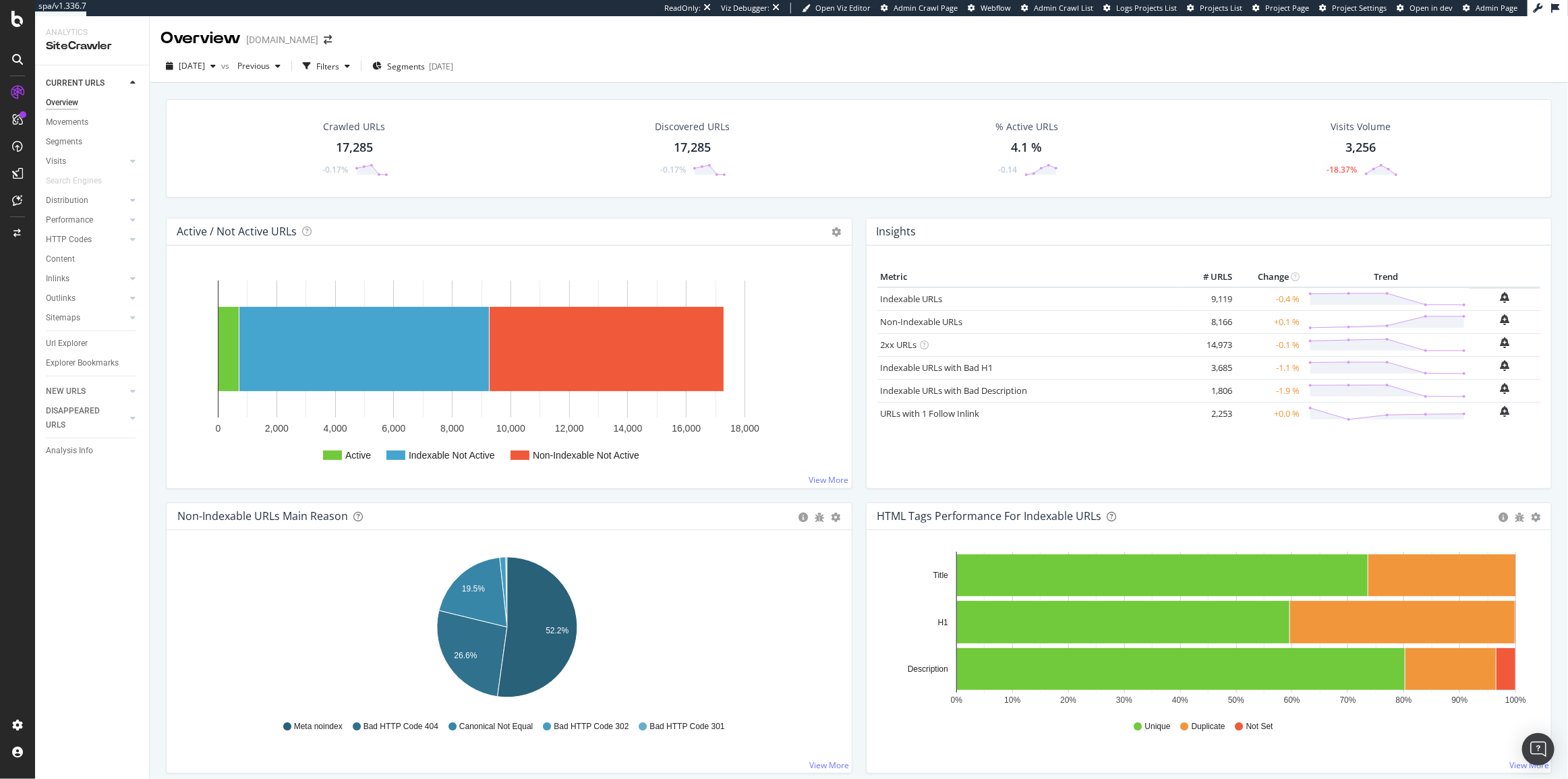
click at [55, 337] on div "Url Explorer" at bounding box center [66, 343] width 41 height 14
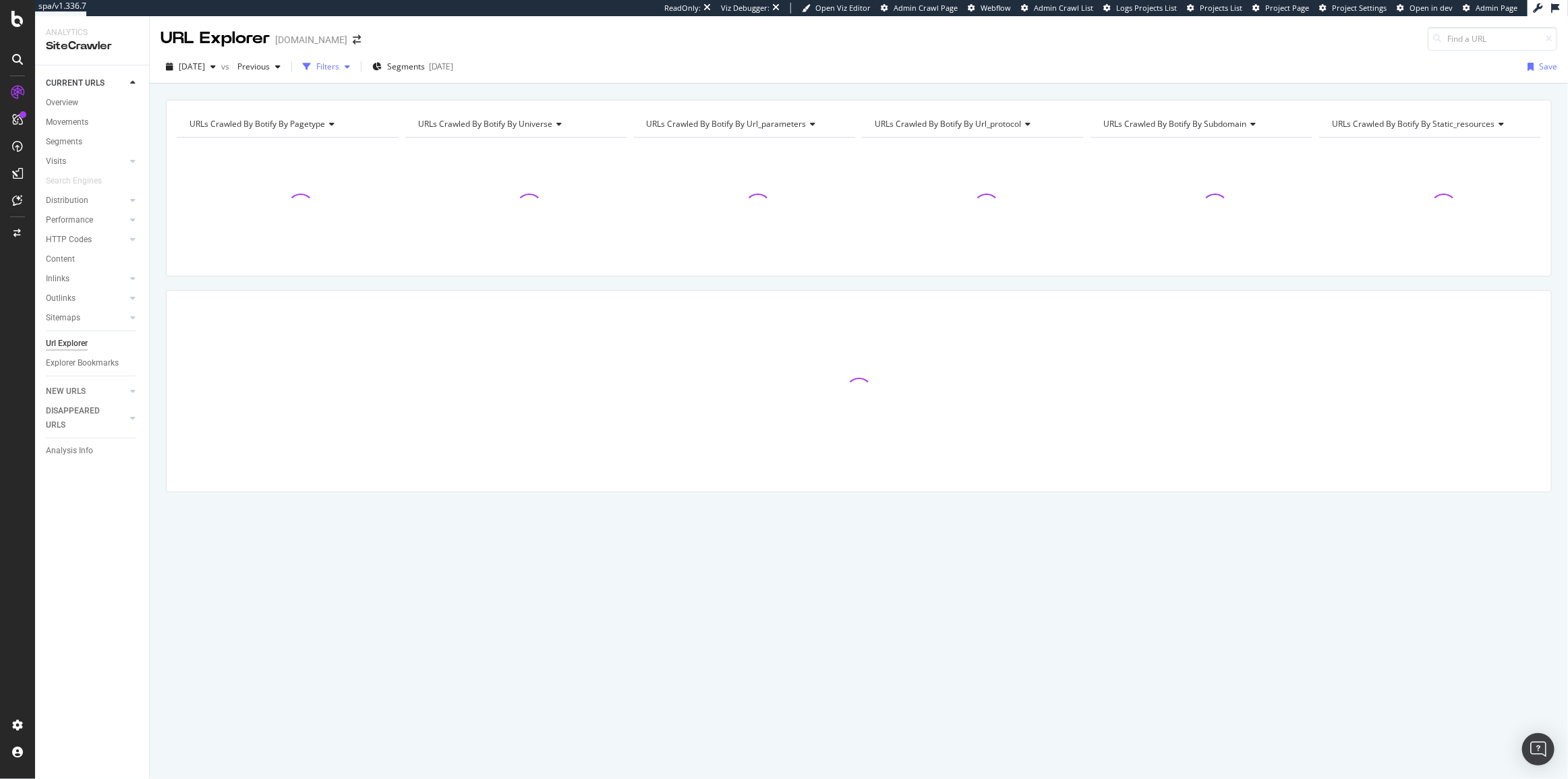
click at [346, 60] on div "Filters" at bounding box center [326, 67] width 58 height 20
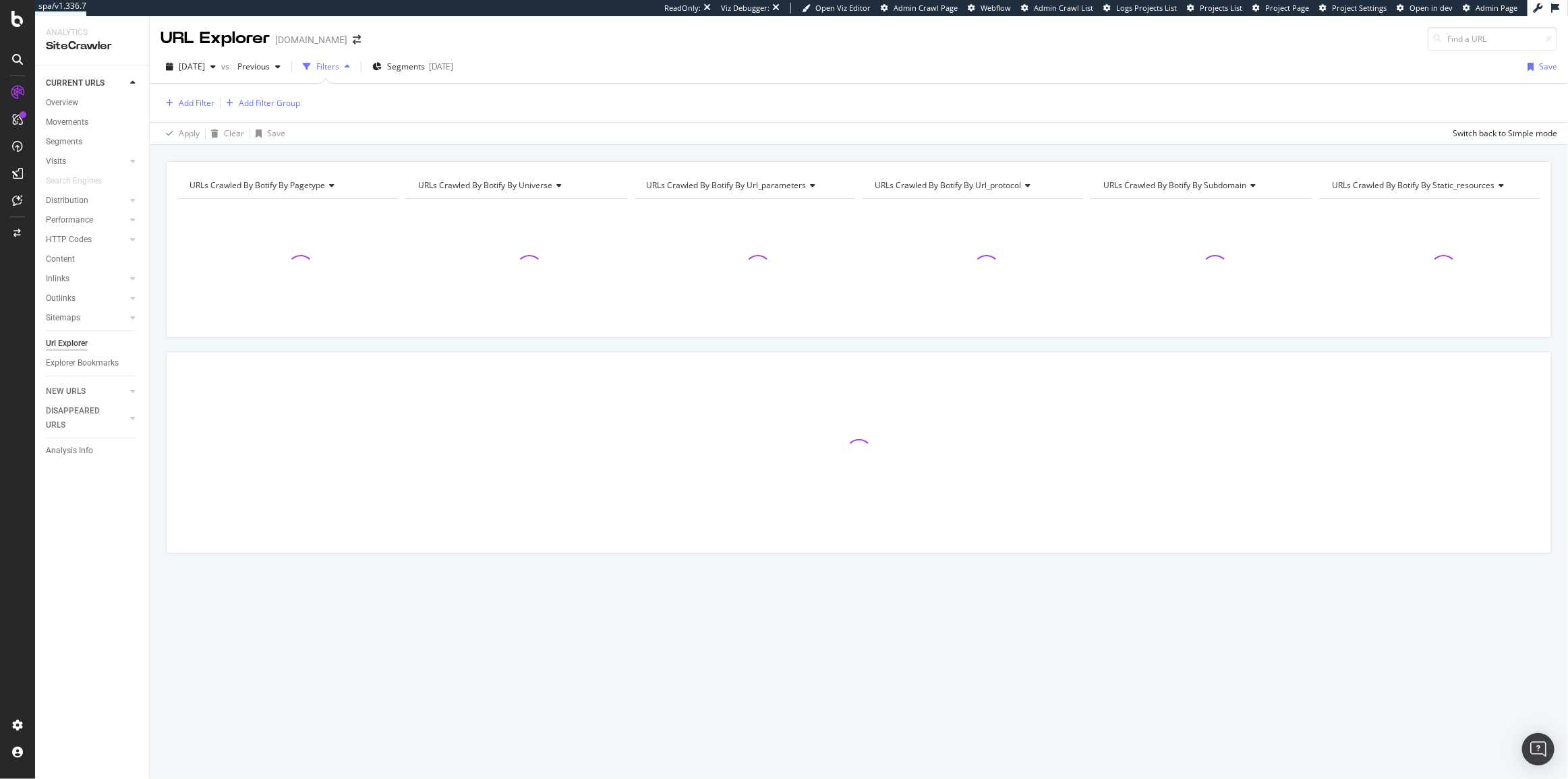
click at [215, 103] on div "Add Filter Add Filter Group" at bounding box center [230, 103] width 140 height 16
click at [206, 102] on div "Add Filter" at bounding box center [197, 102] width 36 height 11
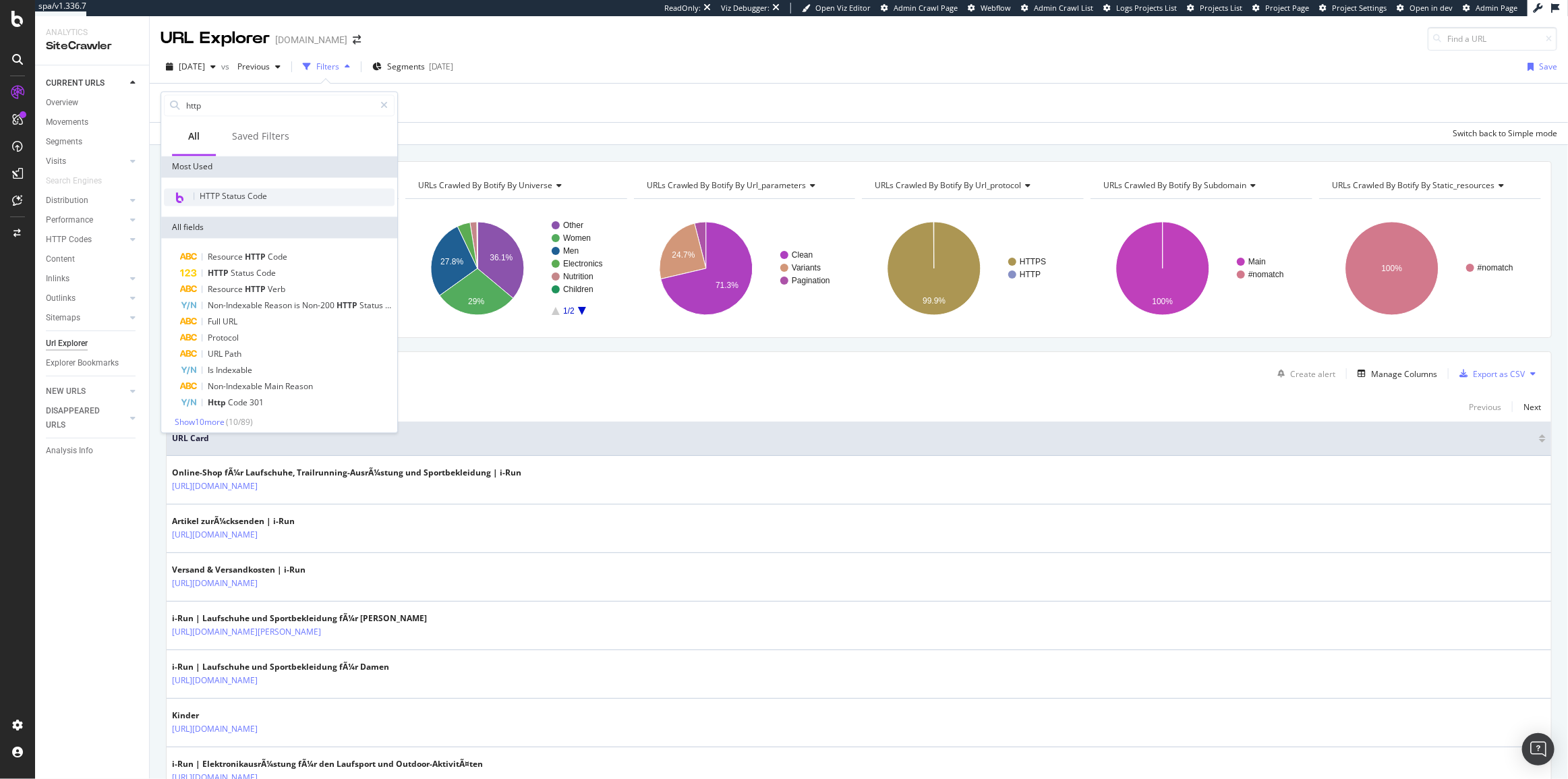
type input "http"
click at [244, 205] on div "HTTP Status Code" at bounding box center [280, 197] width 231 height 18
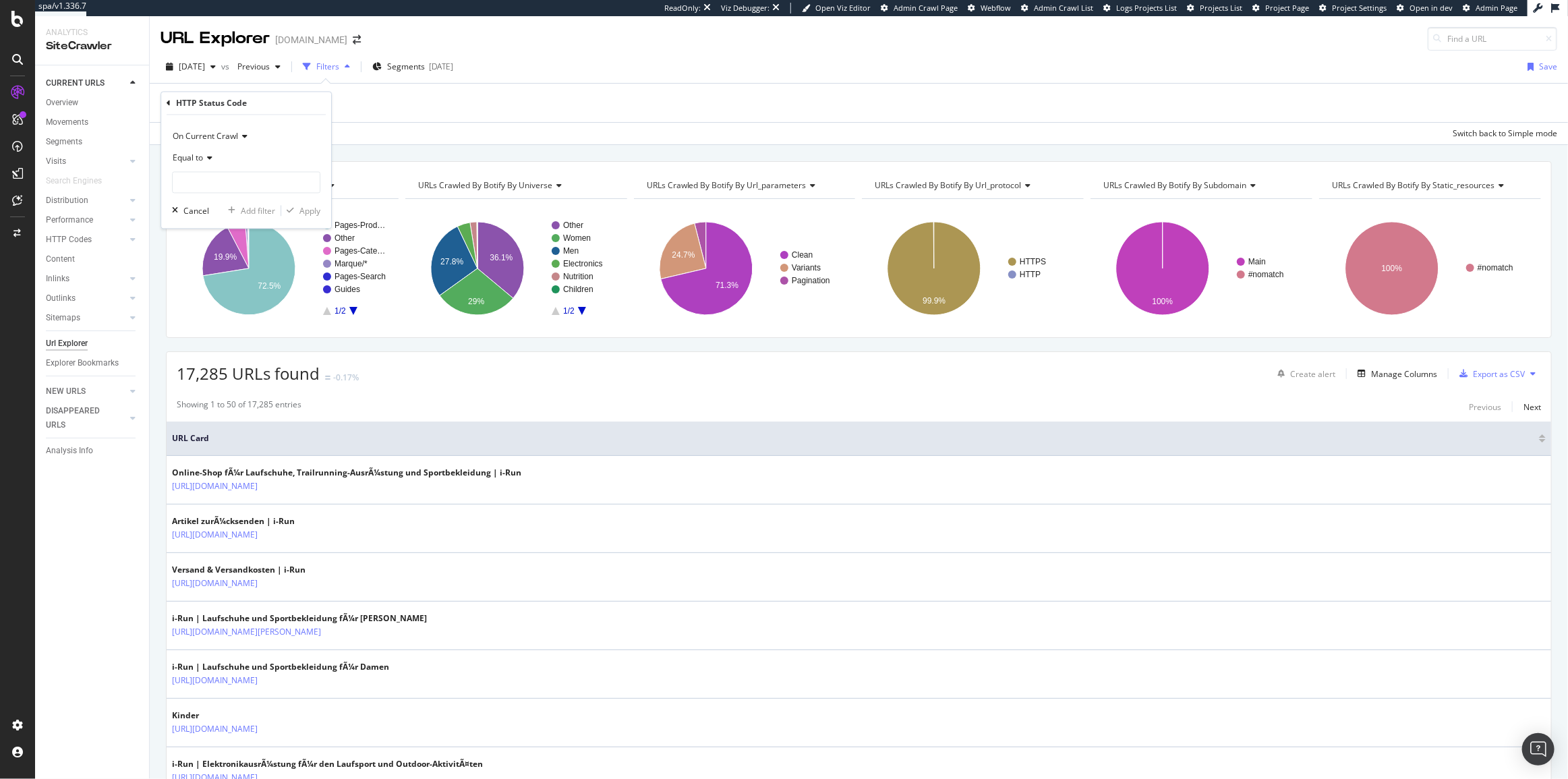
click at [192, 156] on span "Equal to" at bounding box center [187, 158] width 30 height 11
click at [212, 291] on div "Between" at bounding box center [248, 292] width 145 height 18
click at [176, 192] on input "0" at bounding box center [246, 183] width 149 height 22
drag, startPoint x: 176, startPoint y: 192, endPoint x: 147, endPoint y: 179, distance: 31.8
click at [147, 179] on body "spa/v1.336.7 ReadOnly: Viz Debugger: Open Viz Editor Admin Crawl Page Webflow A…" at bounding box center [784, 390] width 1568 height 779
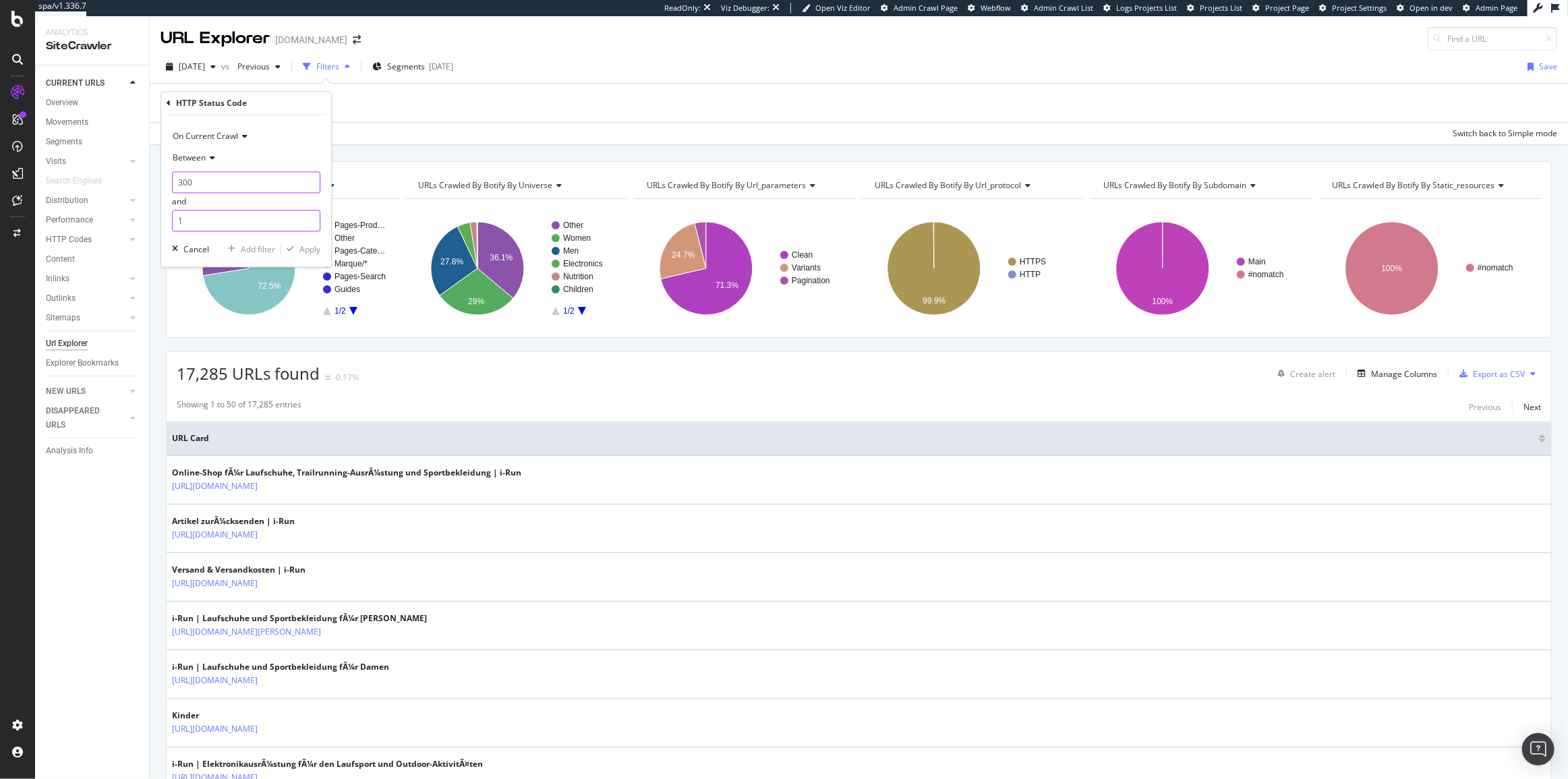
type input "300"
drag, startPoint x: 193, startPoint y: 226, endPoint x: 167, endPoint y: 226, distance: 26.0
click at [168, 226] on div "On Current Crawl Between 300 and 1 Cancel Add filter Apply" at bounding box center [245, 191] width 170 height 152
type input "399"
click at [295, 250] on div "button" at bounding box center [290, 250] width 18 height 8
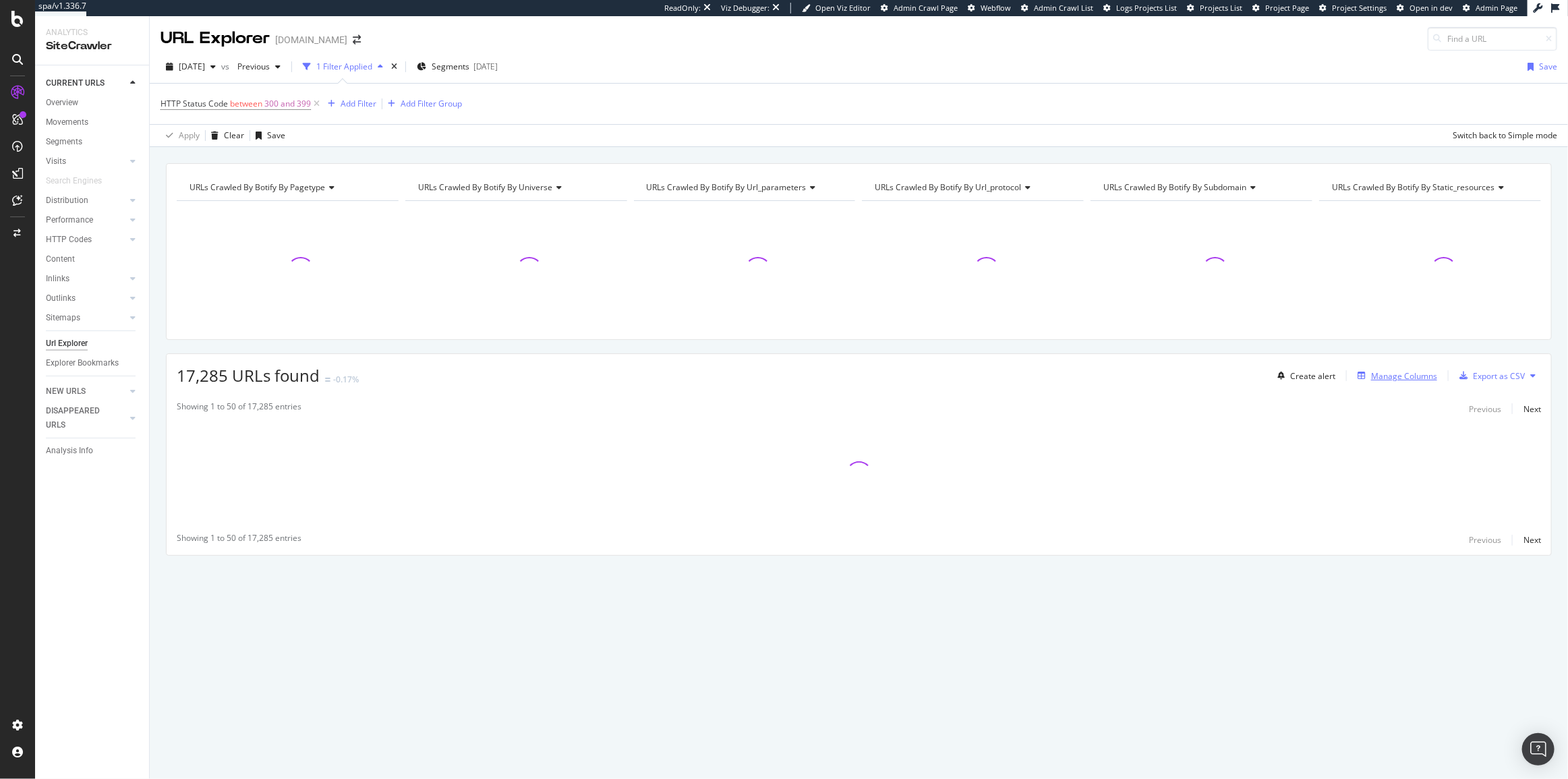
click at [1395, 383] on div "Manage Columns" at bounding box center [1394, 376] width 85 height 15
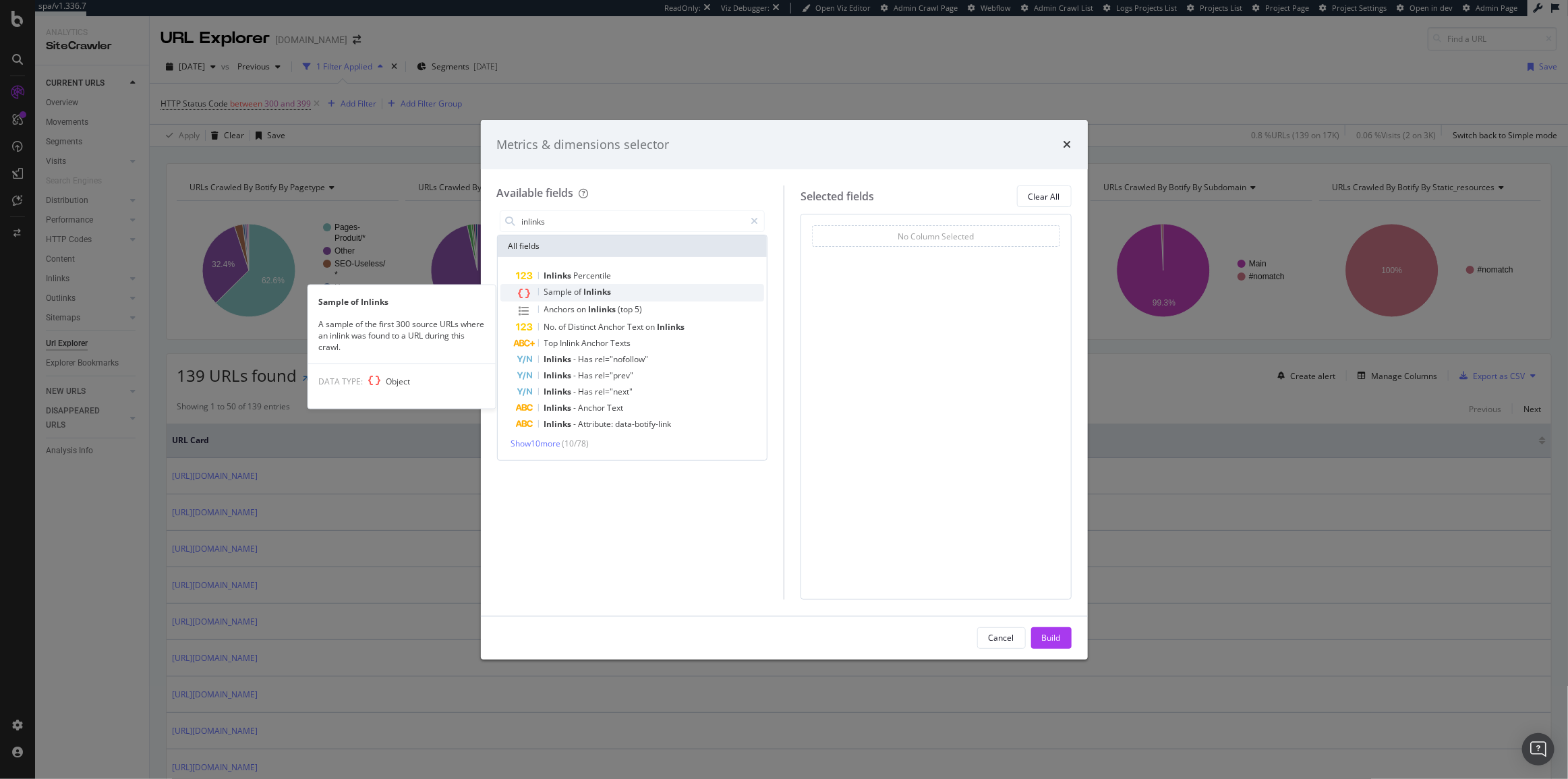
type input "inlinks"
click at [545, 288] on span "Sample" at bounding box center [559, 292] width 30 height 11
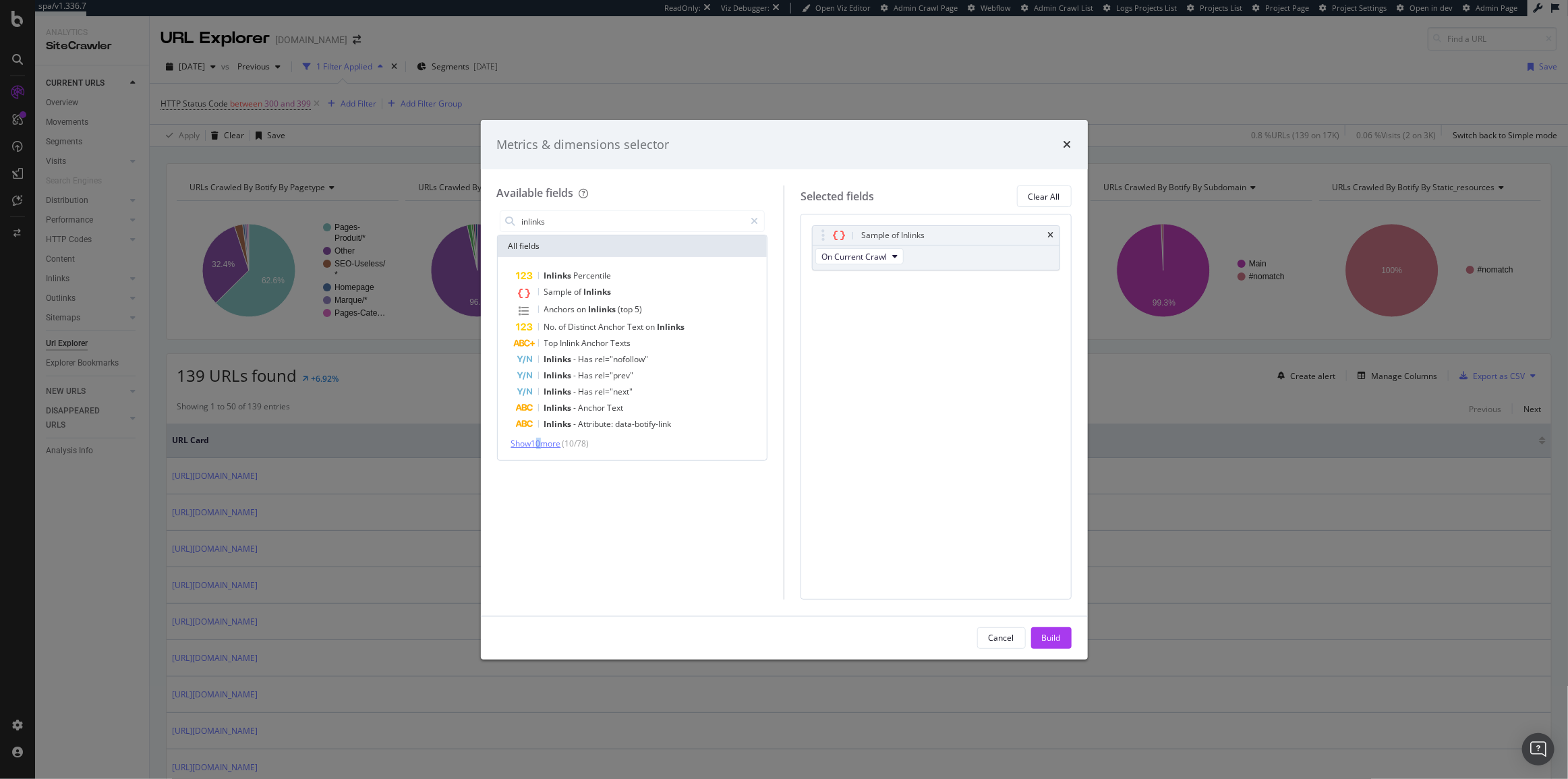
click at [541, 439] on span "Show 10 more" at bounding box center [536, 443] width 50 height 11
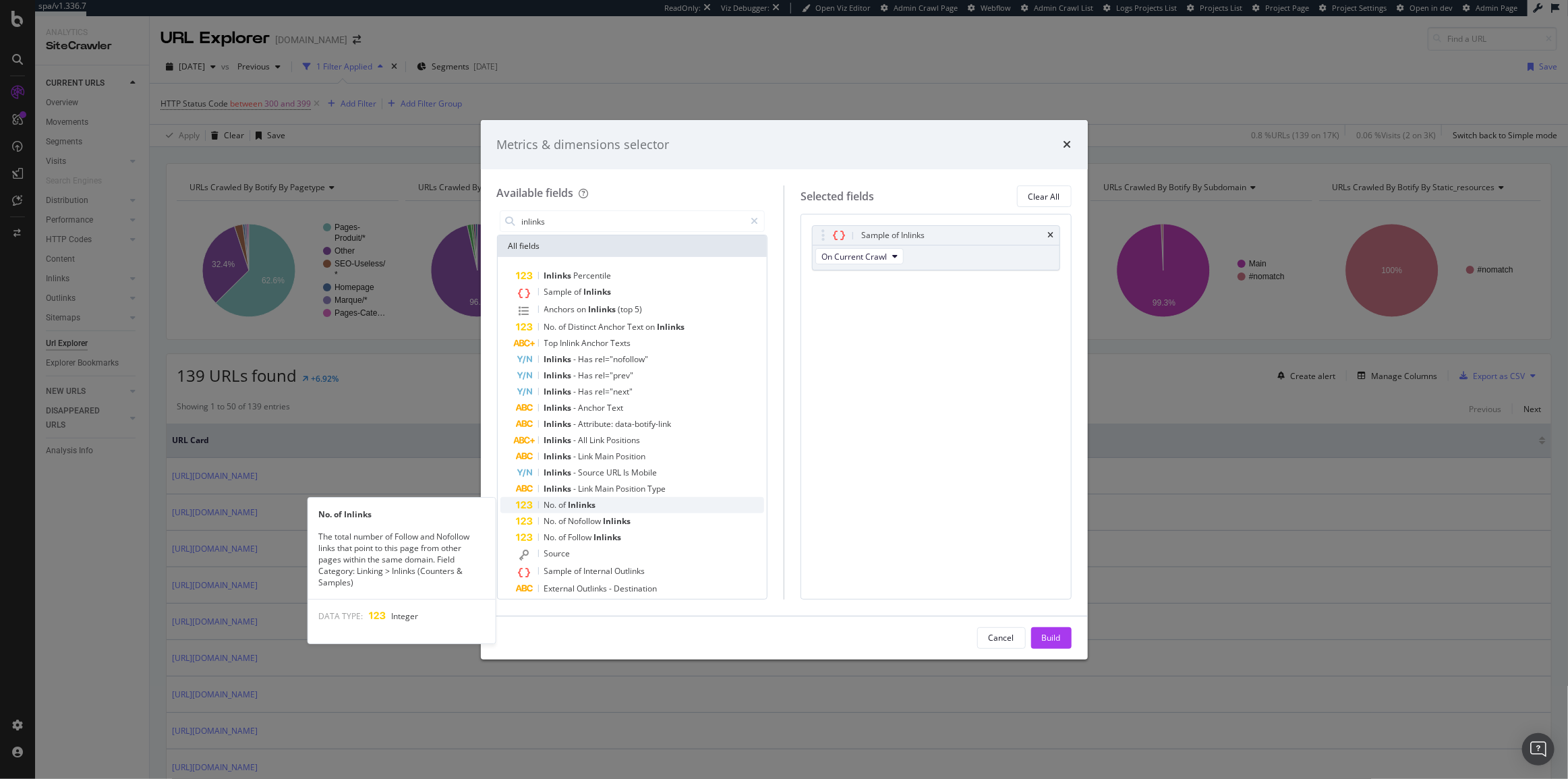
click at [598, 501] on div "No. of Inlinks" at bounding box center [640, 505] width 248 height 16
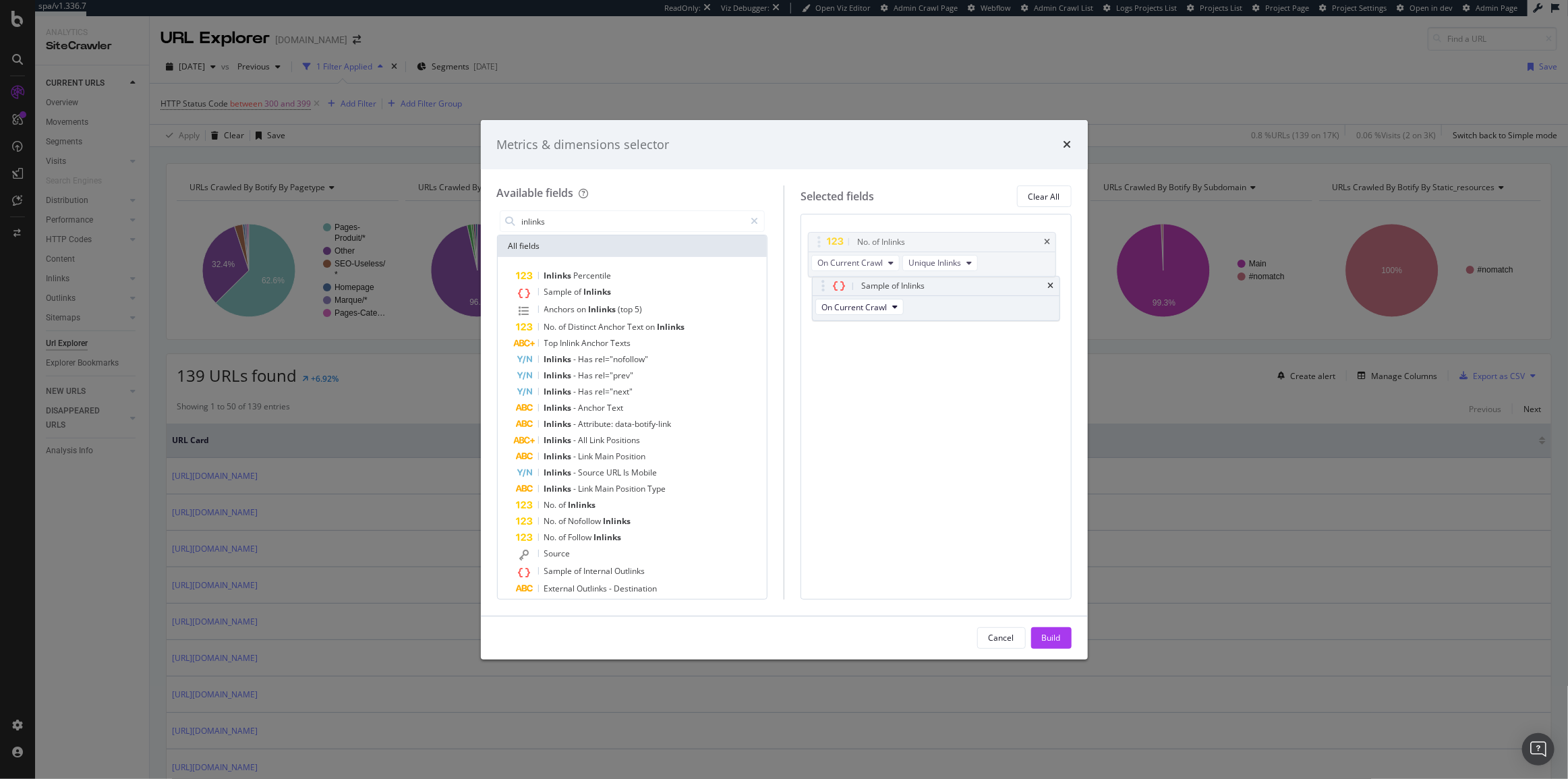
drag, startPoint x: 823, startPoint y: 288, endPoint x: 823, endPoint y: 280, distance: 8.0
click at [819, 244] on body "spa/v1.336.7 ReadOnly: Viz Debugger: Open Viz Editor Admin Crawl Page Webflow A…" at bounding box center [784, 390] width 1568 height 779
click at [956, 255] on span "Unique Inlinks" at bounding box center [938, 257] width 53 height 11
click at [949, 299] on span "Total Inlinks" at bounding box center [946, 305] width 57 height 12
click at [1052, 633] on div "Build" at bounding box center [1051, 638] width 19 height 11
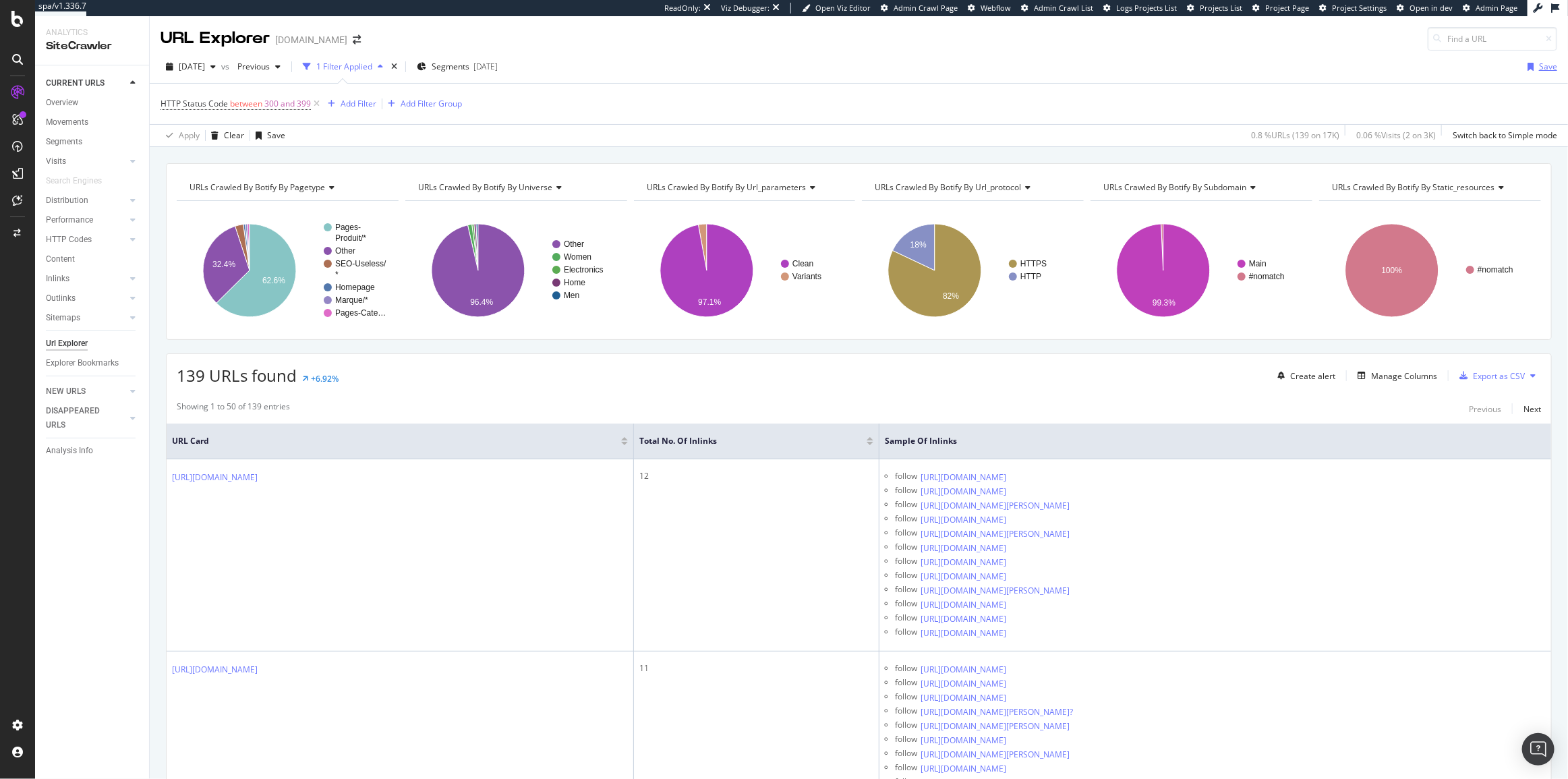
click at [1526, 65] on div "button" at bounding box center [1530, 67] width 17 height 8
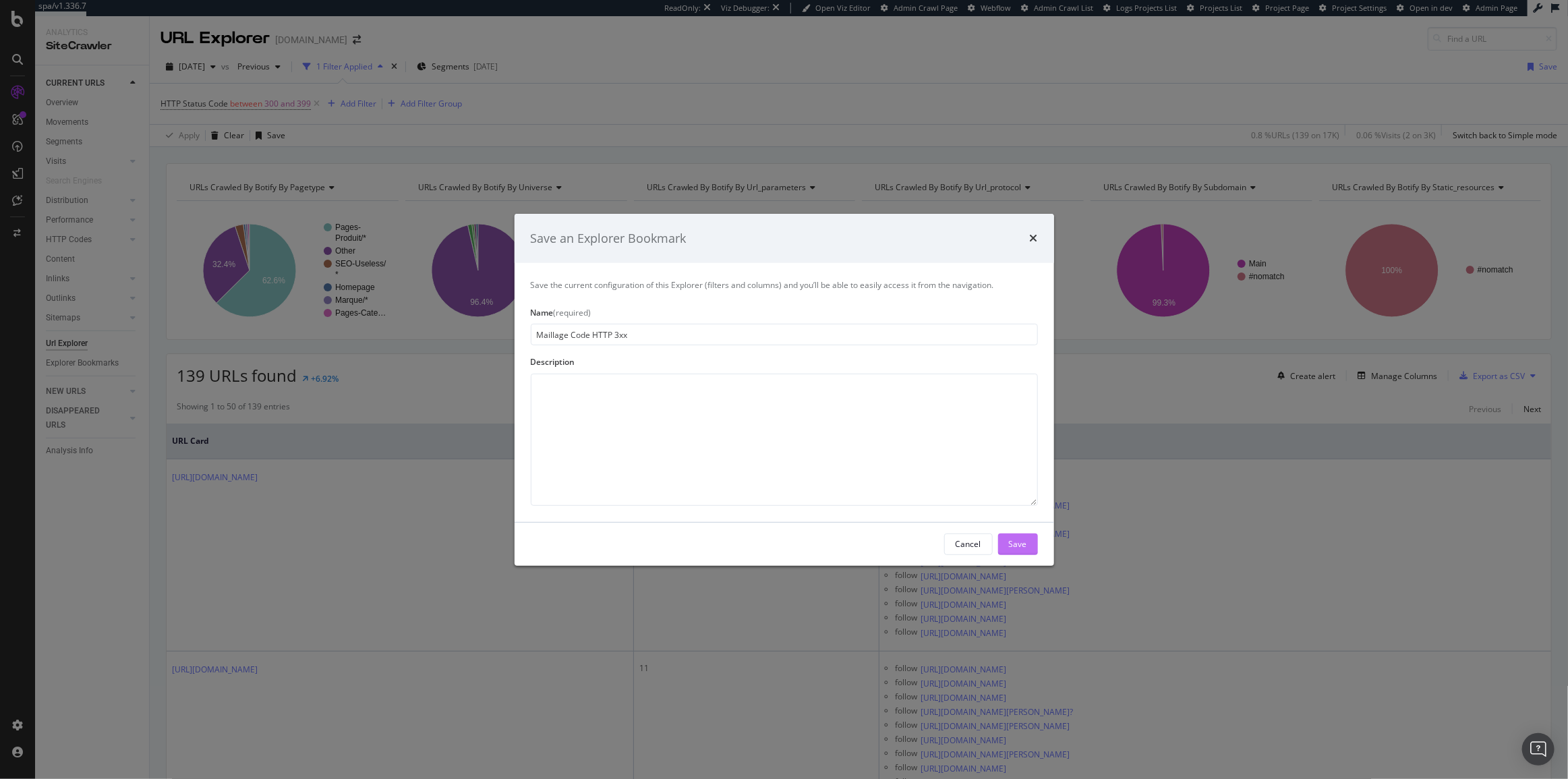
type input "Maillage Code HTTP 3xx"
click at [1020, 546] on div "Save" at bounding box center [1018, 544] width 18 height 11
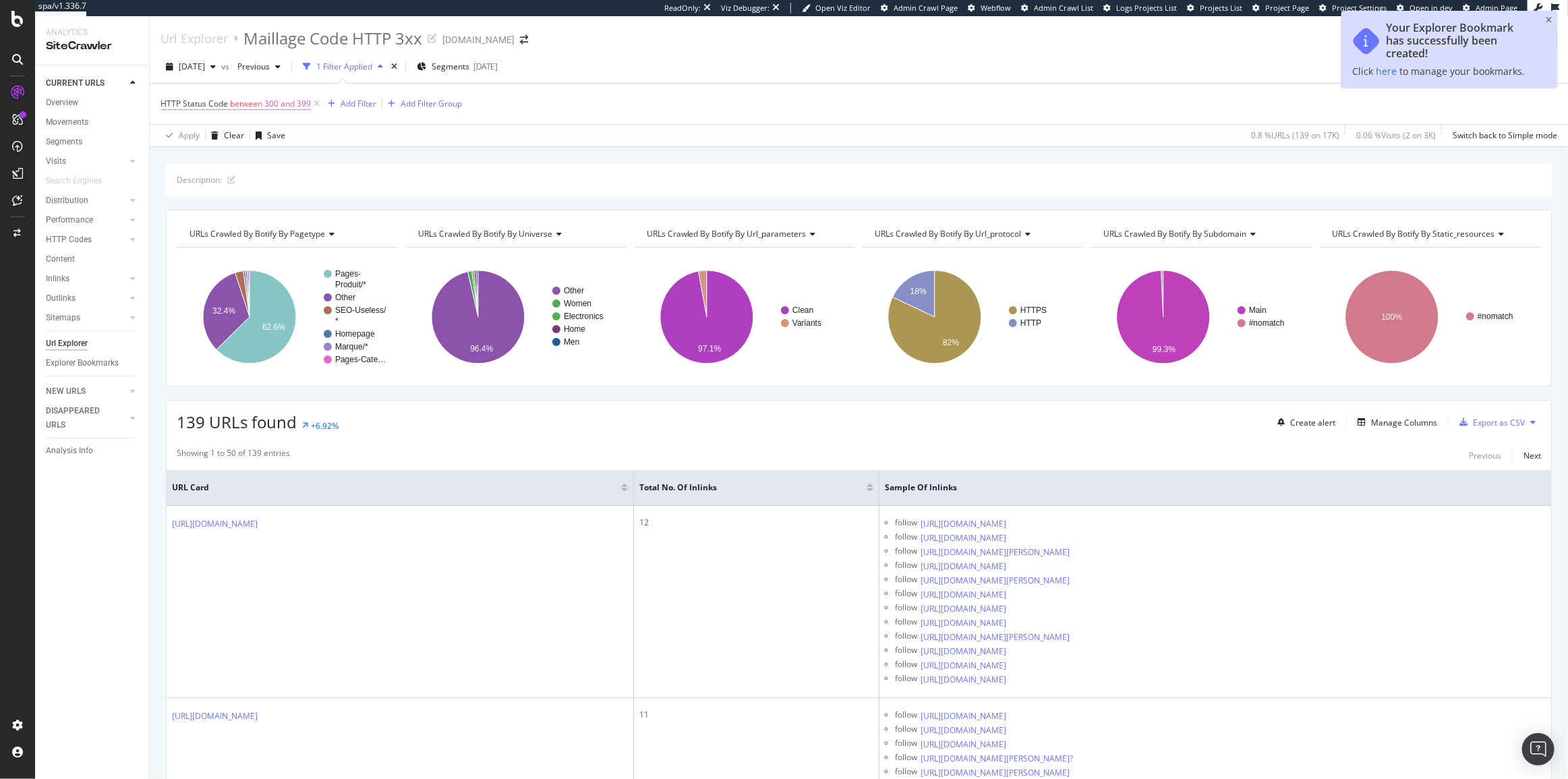
click at [284, 106] on span "300 and 399" at bounding box center [287, 103] width 46 height 19
drag, startPoint x: 220, startPoint y: 172, endPoint x: 117, endPoint y: 166, distance: 103.2
click at [119, 166] on body "spa/v1.336.7 ReadOnly: Viz Debugger: Open Viz Editor Admin Crawl Page Webflow A…" at bounding box center [784, 390] width 1568 height 779
type input "3"
type input "400"
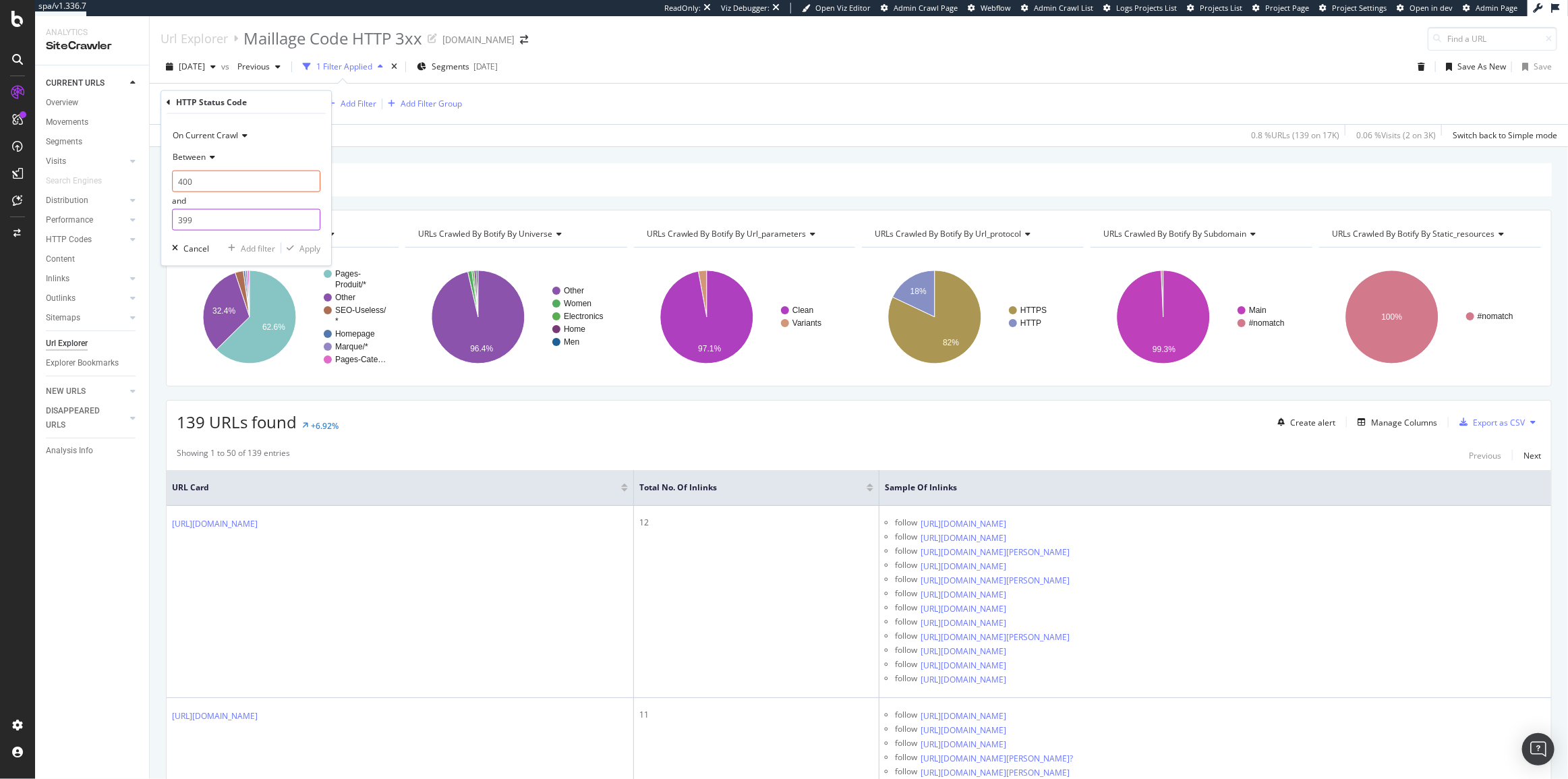
click at [215, 213] on input "399" at bounding box center [246, 220] width 149 height 22
type input "3"
type input "499"
click at [301, 240] on div "On Current Crawl Between 400 and 499 Cancel Add filter Apply" at bounding box center [245, 189] width 170 height 152
click at [306, 244] on div "Apply" at bounding box center [310, 248] width 21 height 11
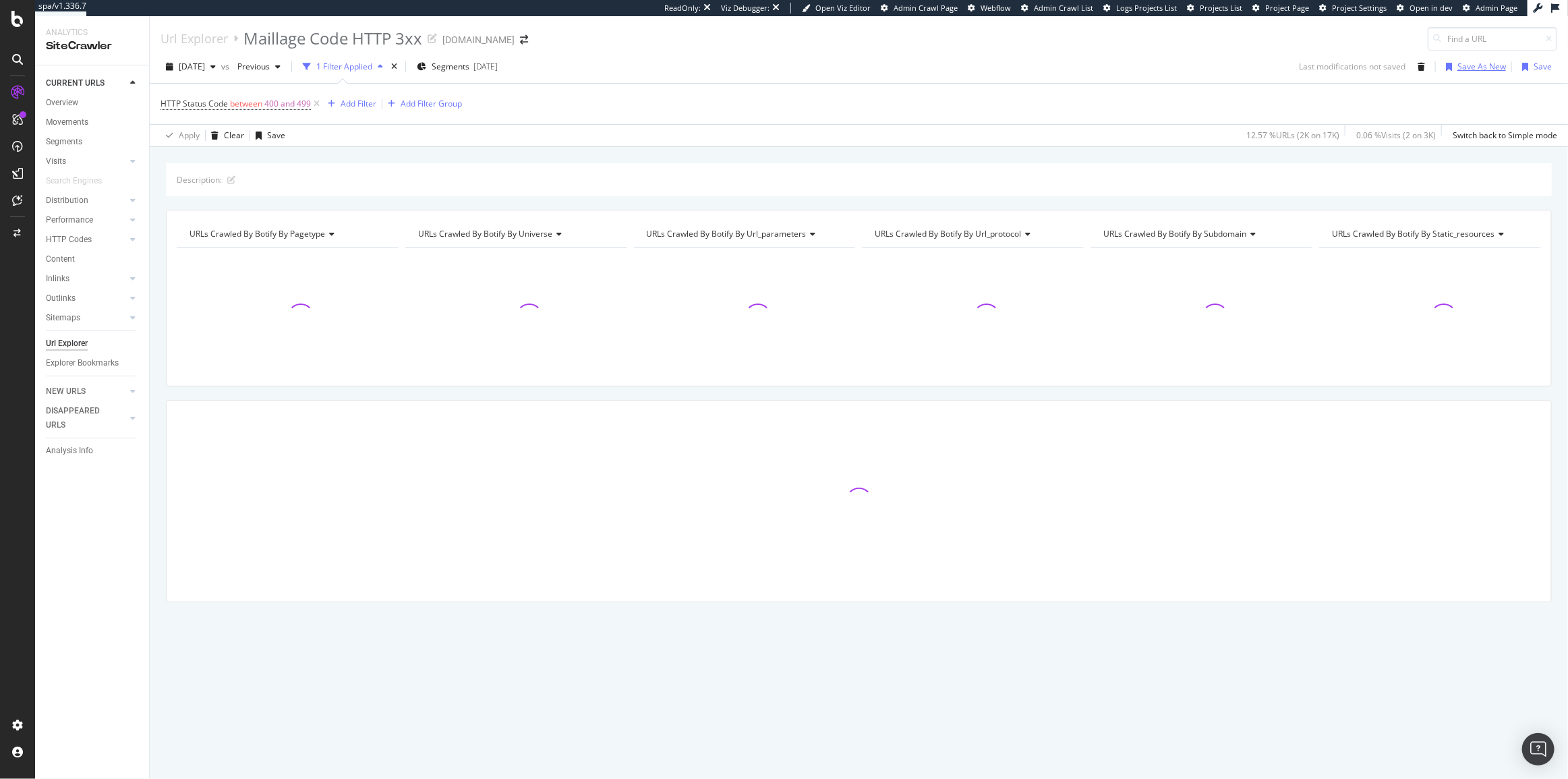
click at [1466, 67] on div "Save As New" at bounding box center [1482, 67] width 49 height 11
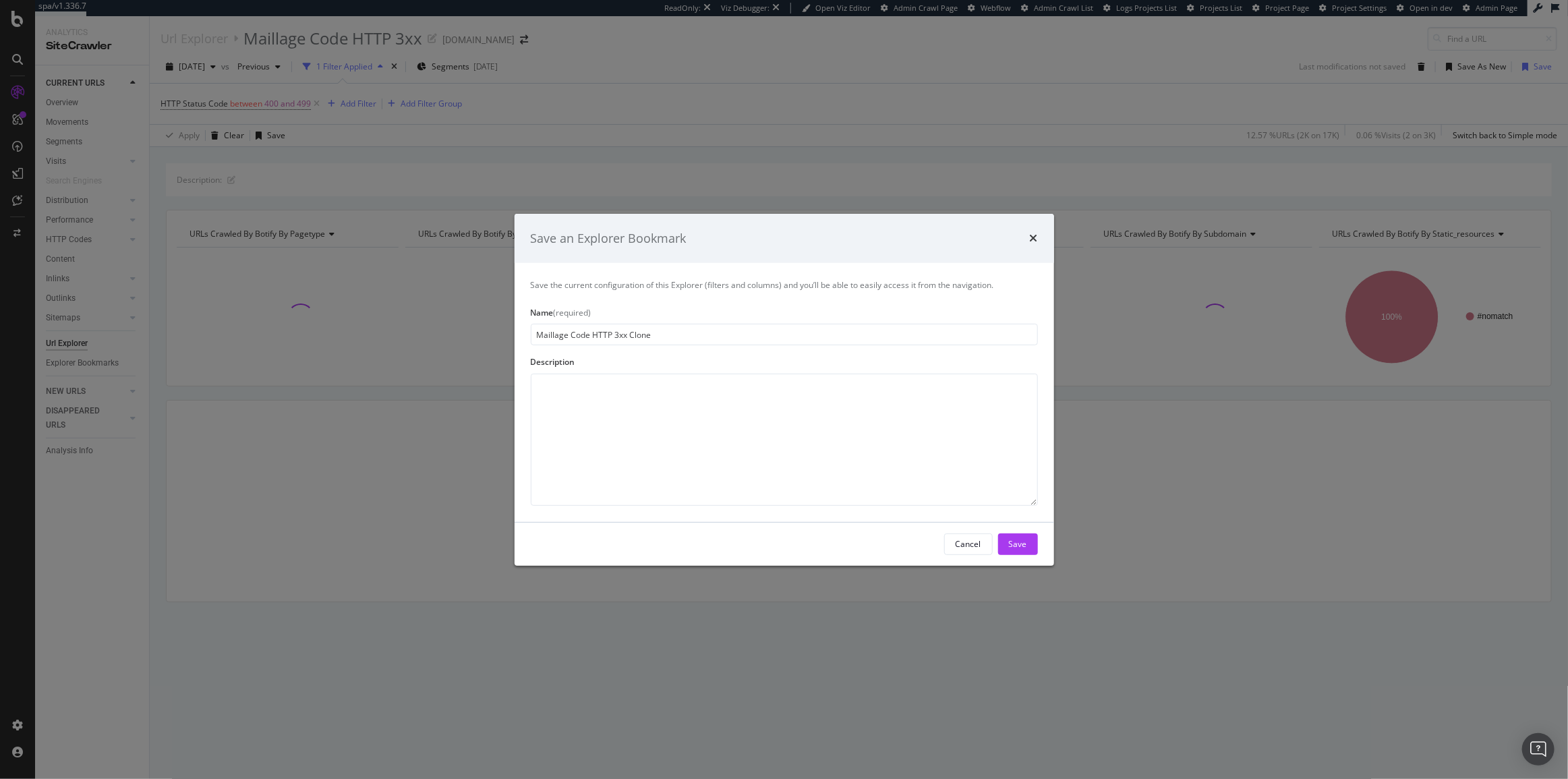
click at [617, 338] on input "Maillage Code HTTP 3xx Clone" at bounding box center [784, 334] width 507 height 22
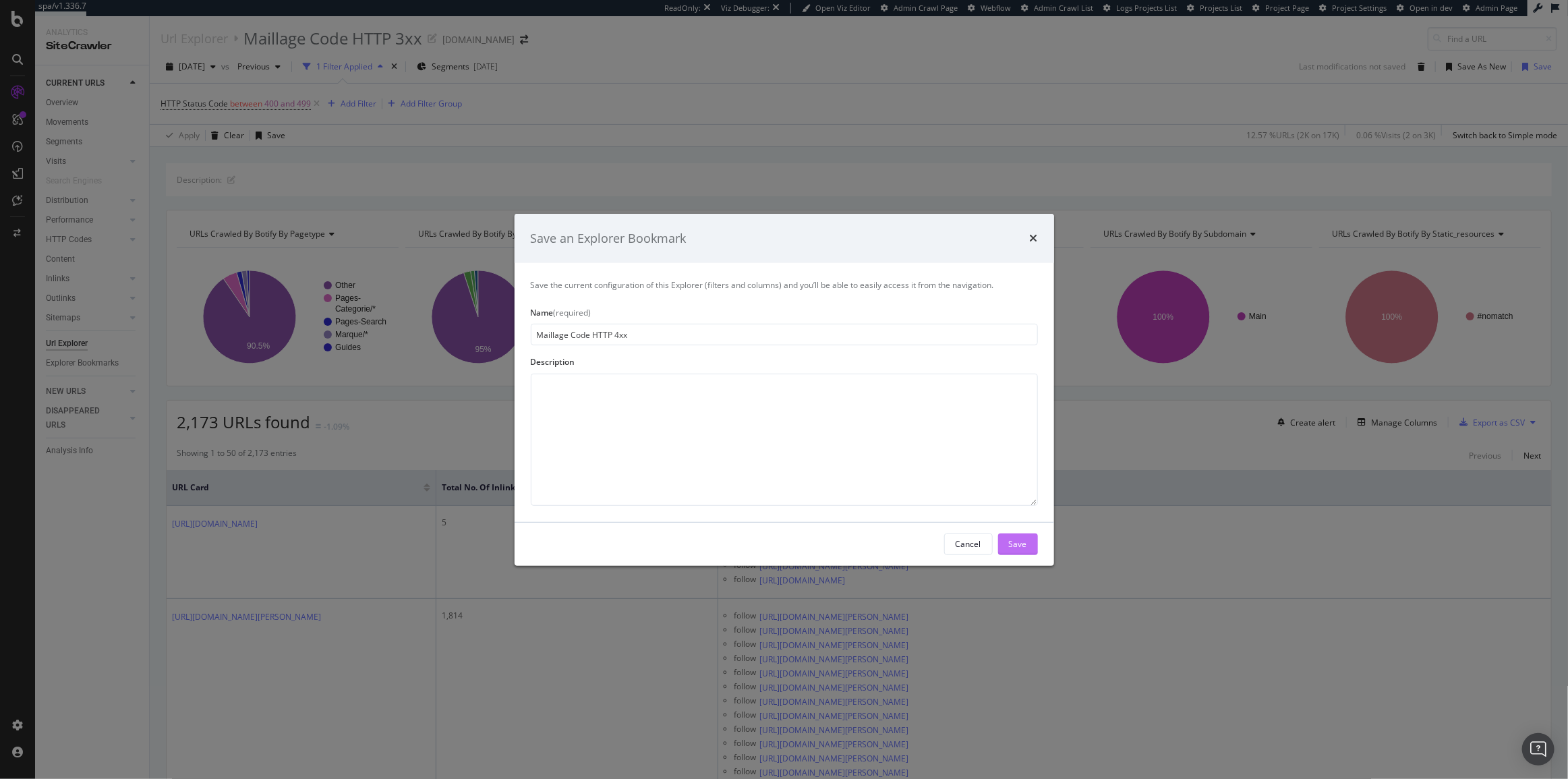
type input "Maillage Code HTTP 4xx"
click at [1018, 549] on div "Save" at bounding box center [1018, 544] width 18 height 11
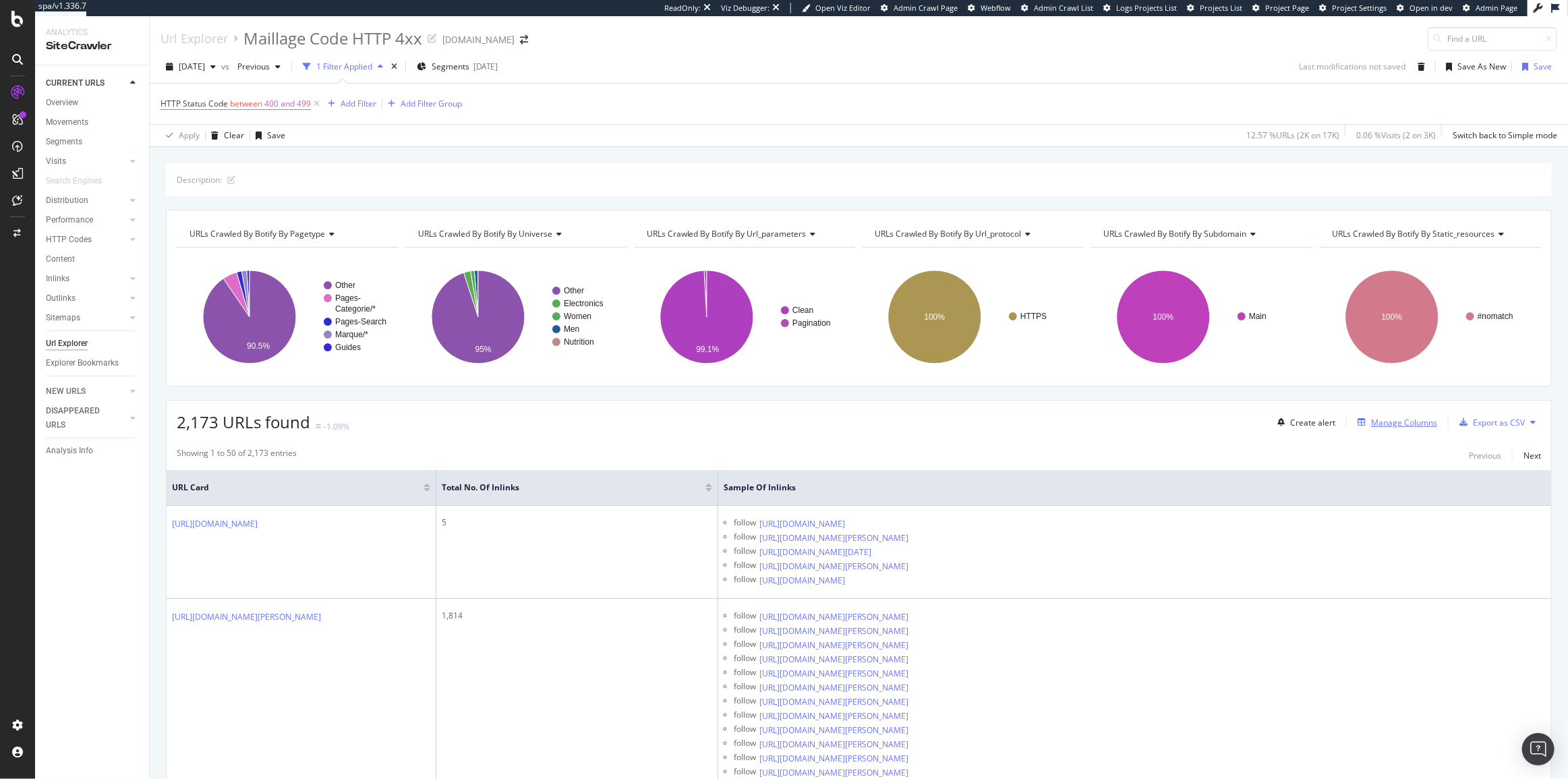
click at [1380, 426] on div "Manage Columns" at bounding box center [1404, 423] width 66 height 11
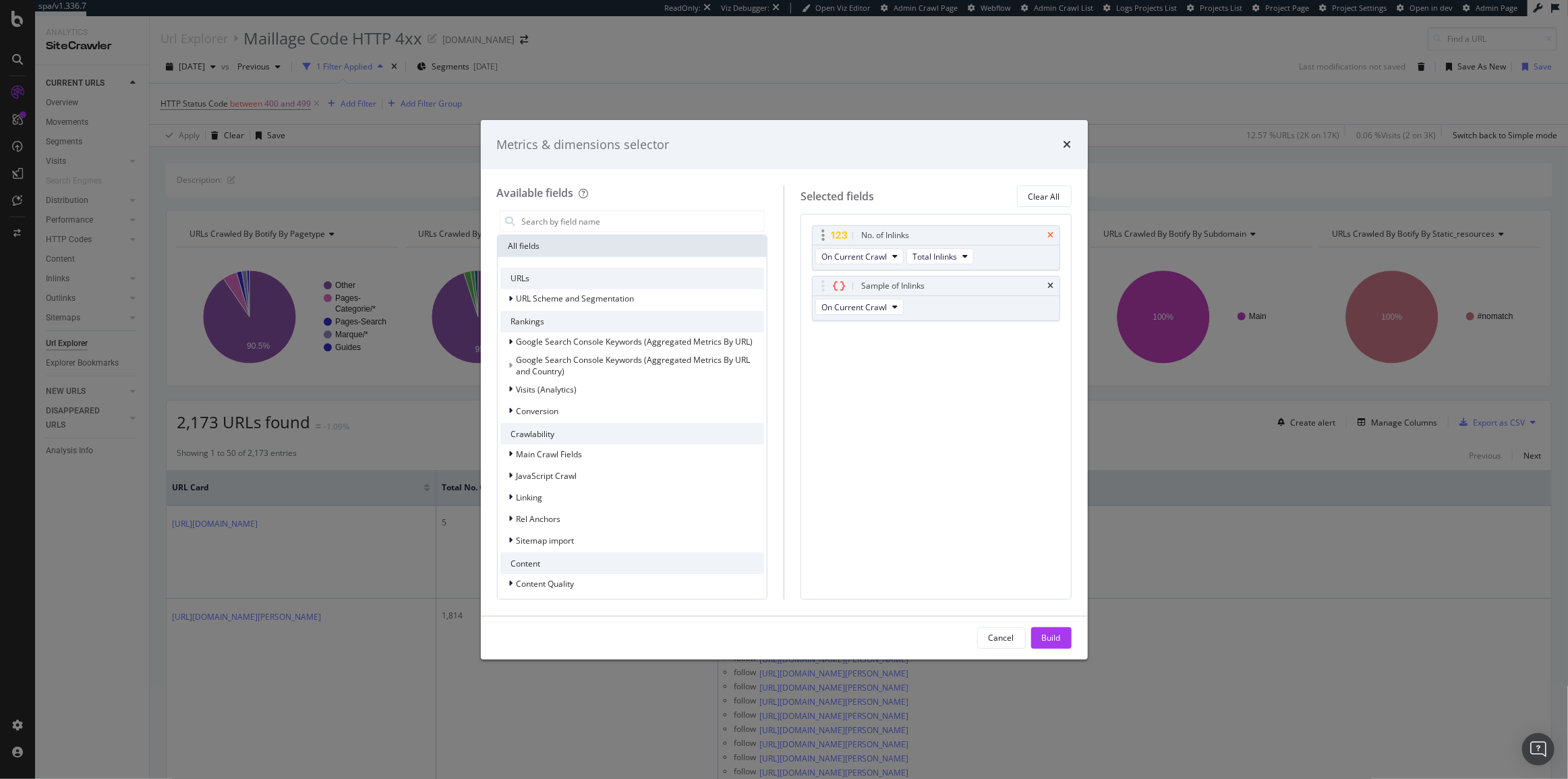
click at [1048, 236] on icon "times" at bounding box center [1050, 236] width 6 height 8
drag, startPoint x: 1041, startPoint y: 629, endPoint x: 755, endPoint y: 544, distance: 298.4
click at [1043, 631] on div "Build" at bounding box center [1051, 638] width 19 height 20
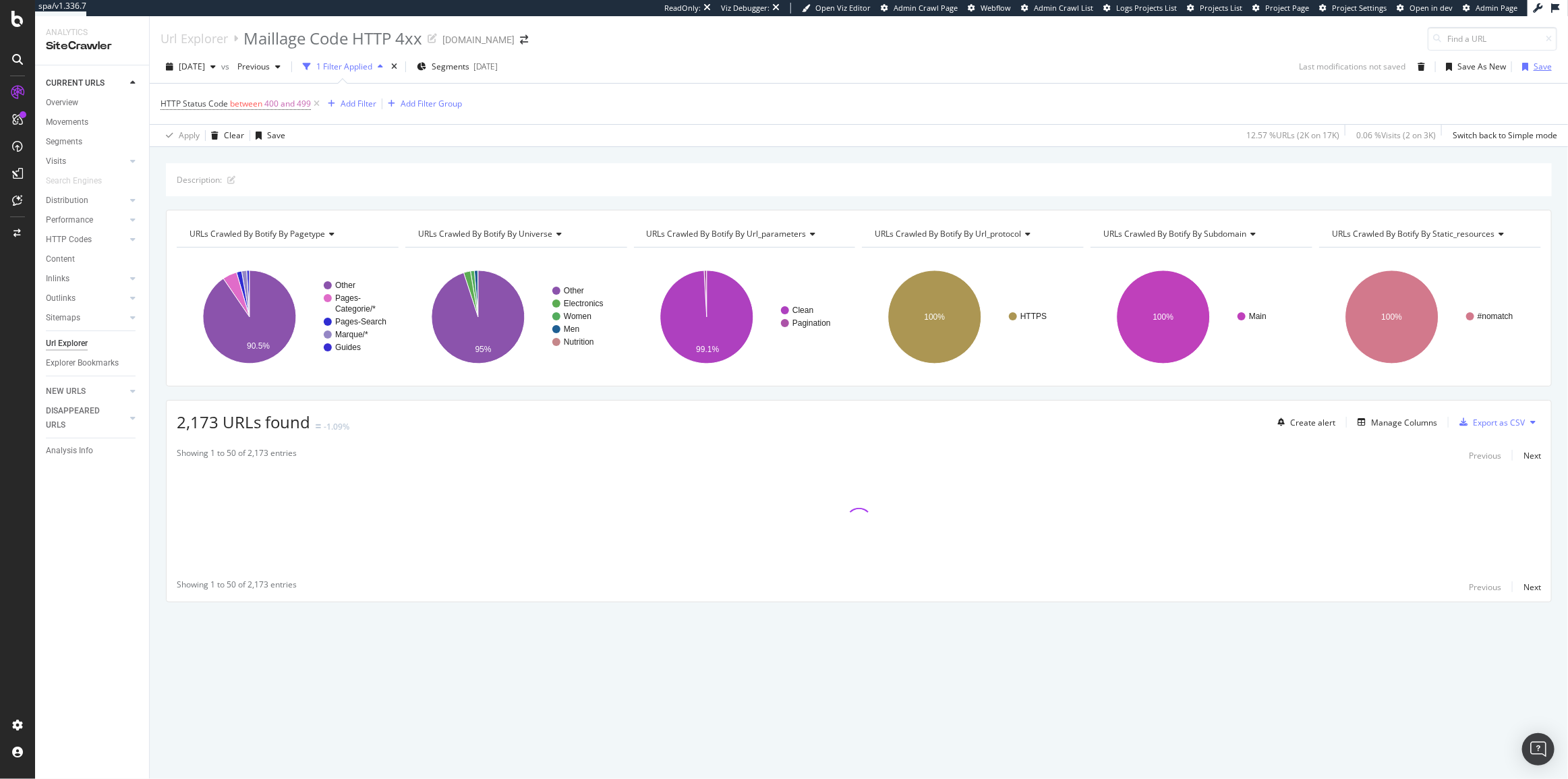
click at [1531, 63] on div "button" at bounding box center [1525, 67] width 17 height 8
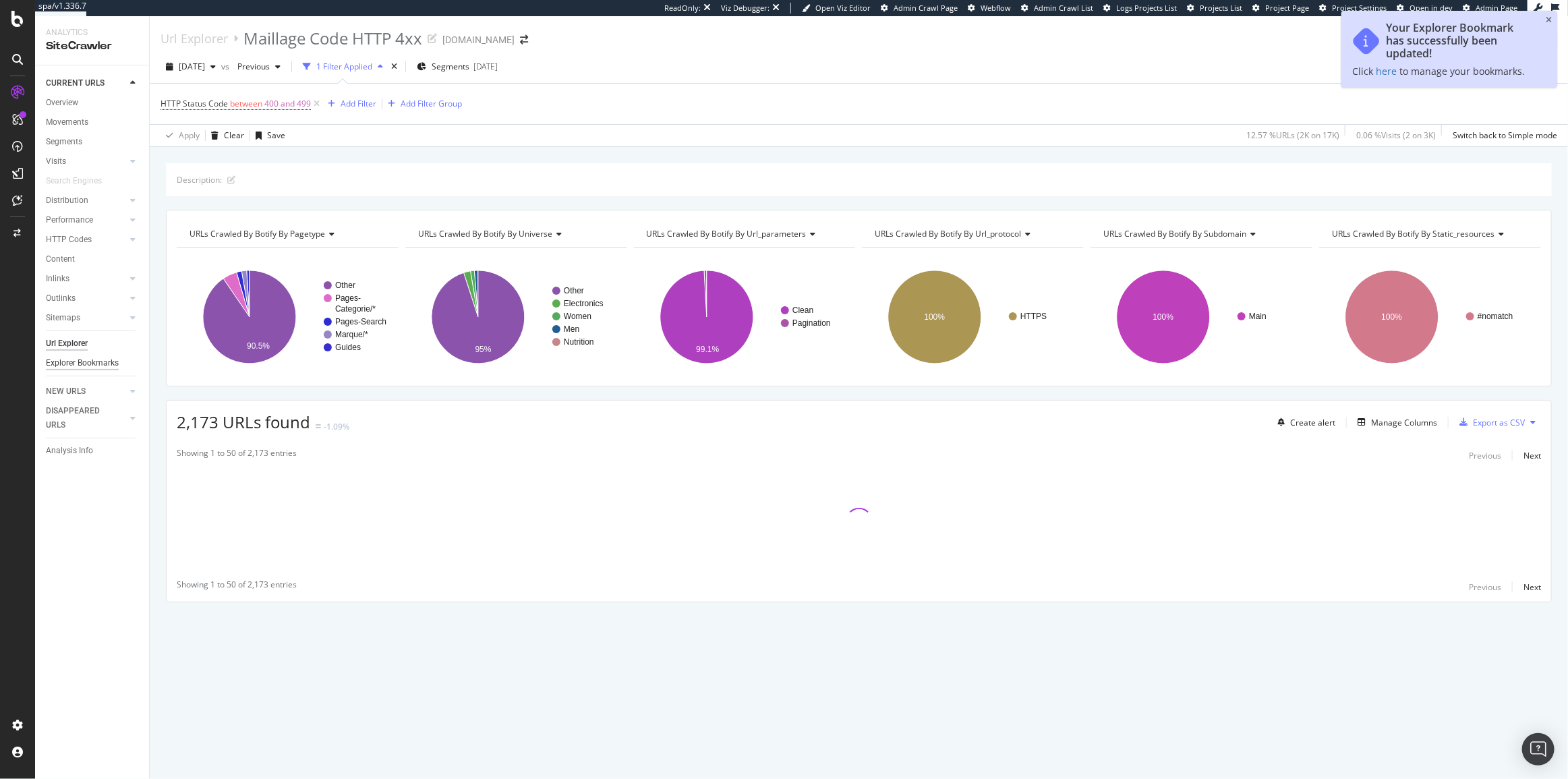
click at [80, 368] on div "Explorer Bookmarks" at bounding box center [82, 363] width 73 height 14
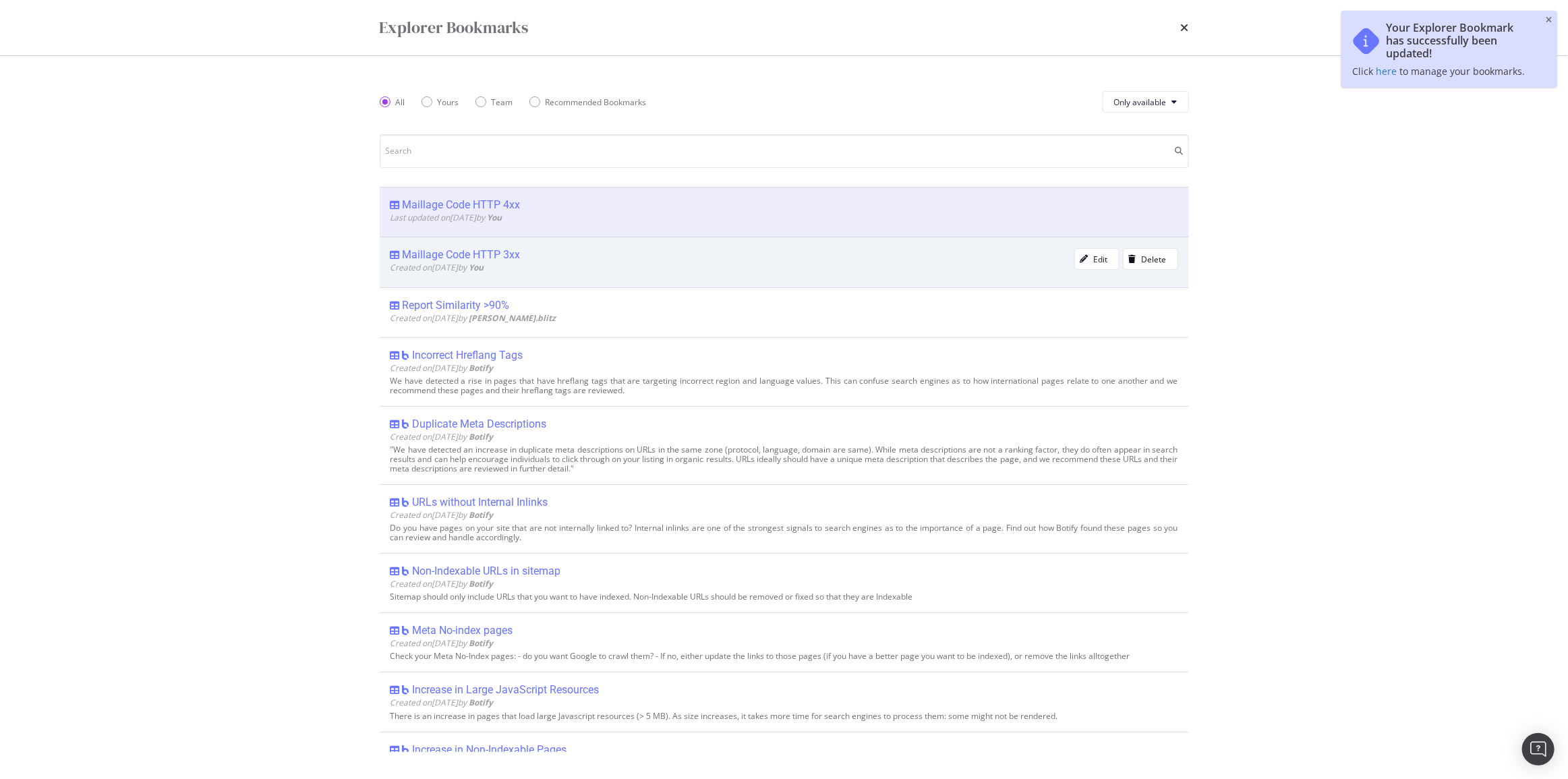
click at [465, 246] on div "Maillage Code HTTP 3xx Created on 2025 Aug 21st by You Edit Delete" at bounding box center [784, 261] width 810 height 50
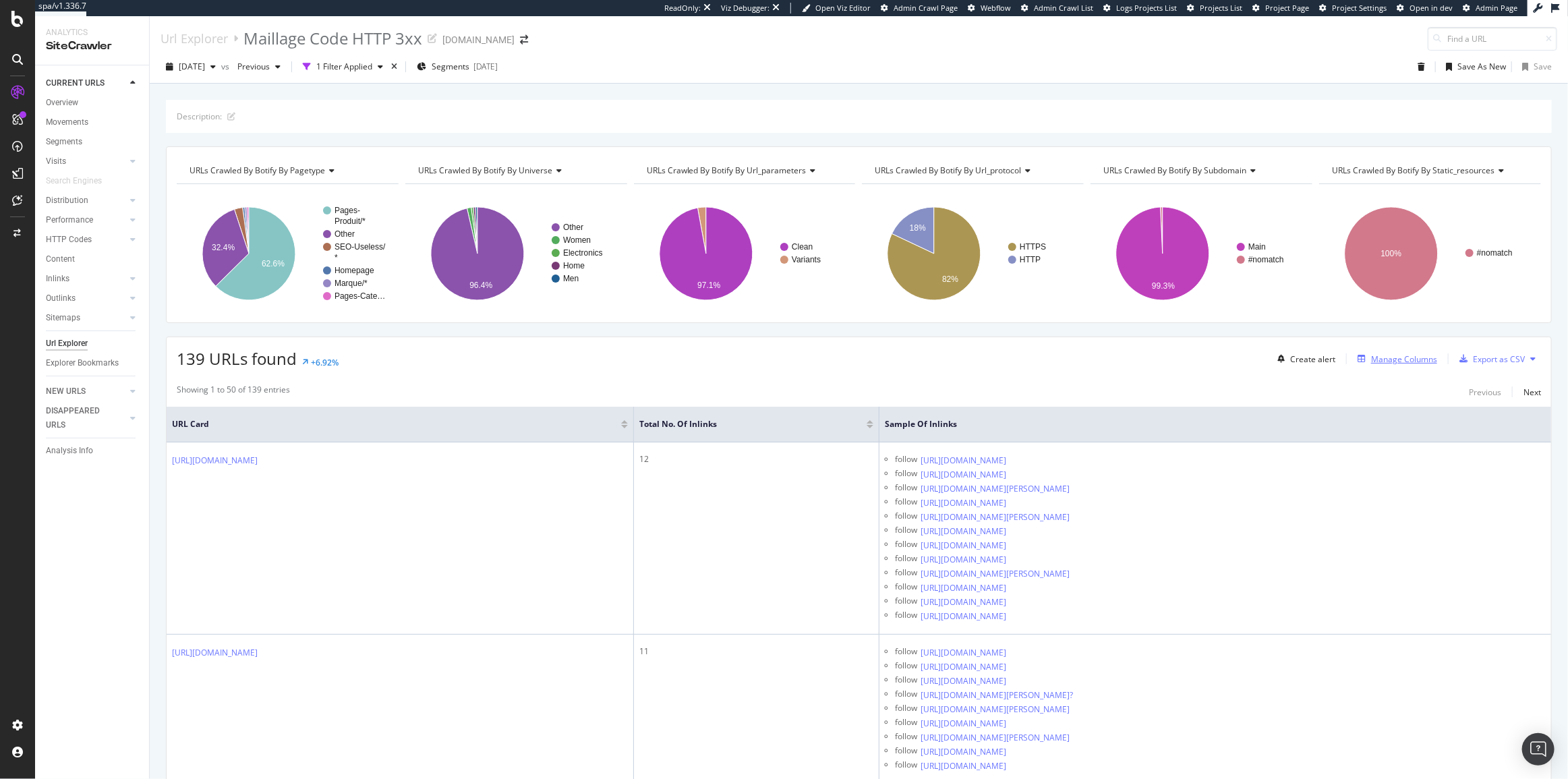
click at [1371, 358] on div "Manage Columns" at bounding box center [1404, 359] width 66 height 11
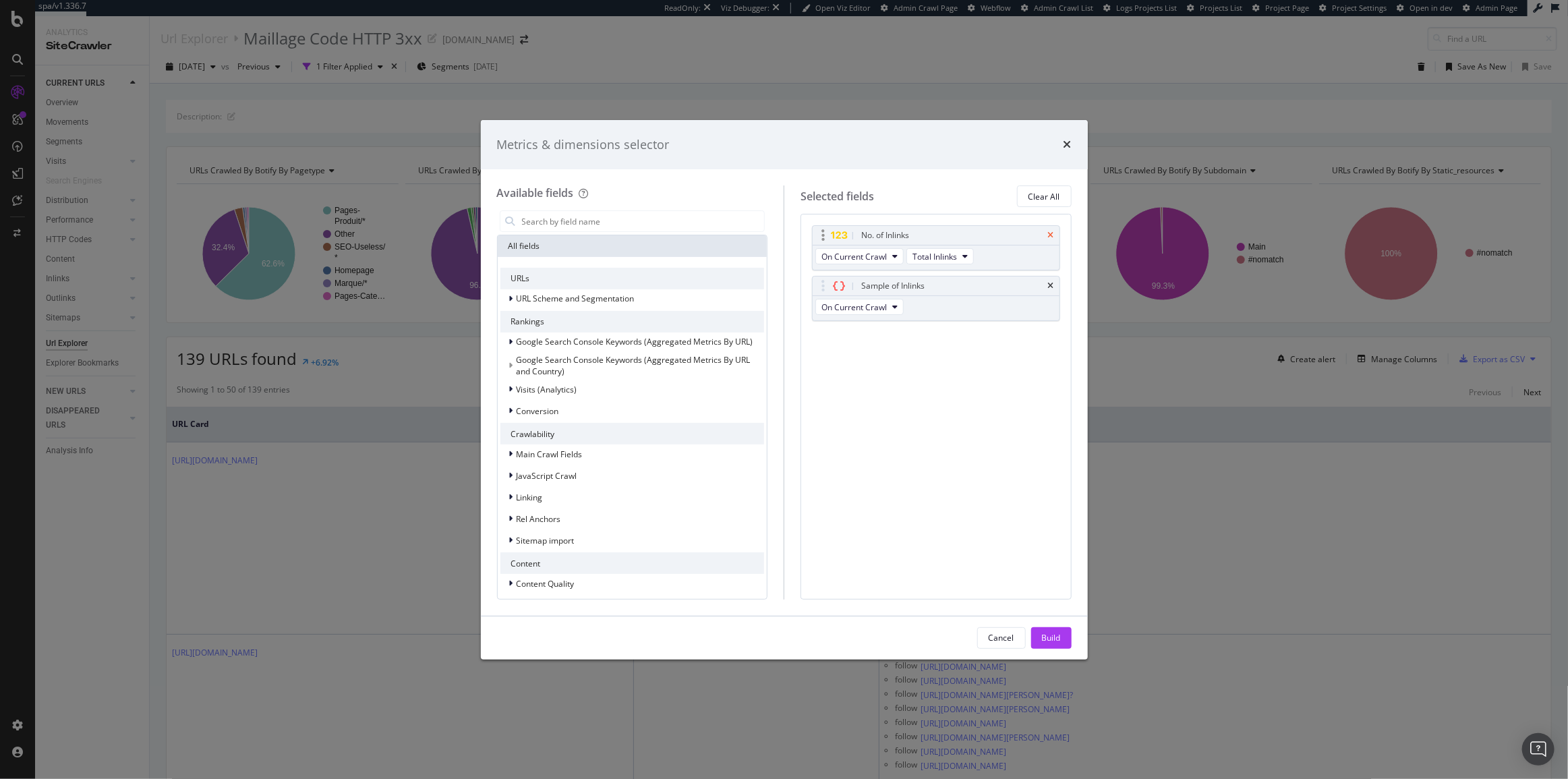
click at [1053, 236] on icon "times" at bounding box center [1050, 236] width 6 height 8
drag, startPoint x: 1052, startPoint y: 640, endPoint x: 1188, endPoint y: 533, distance: 173.0
click at [1052, 640] on div "Build" at bounding box center [1051, 638] width 19 height 11
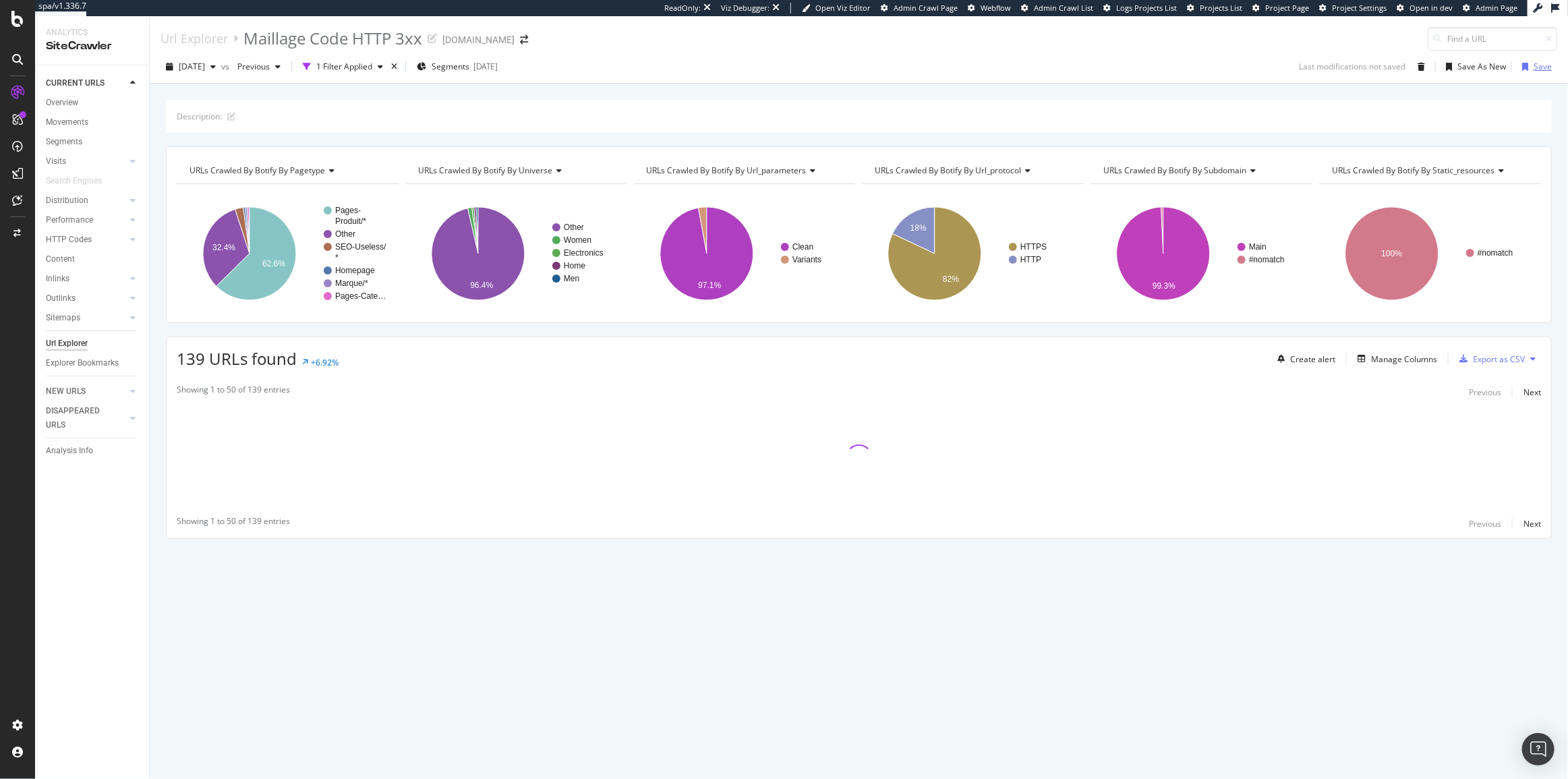
click at [1531, 66] on div "button" at bounding box center [1525, 67] width 17 height 8
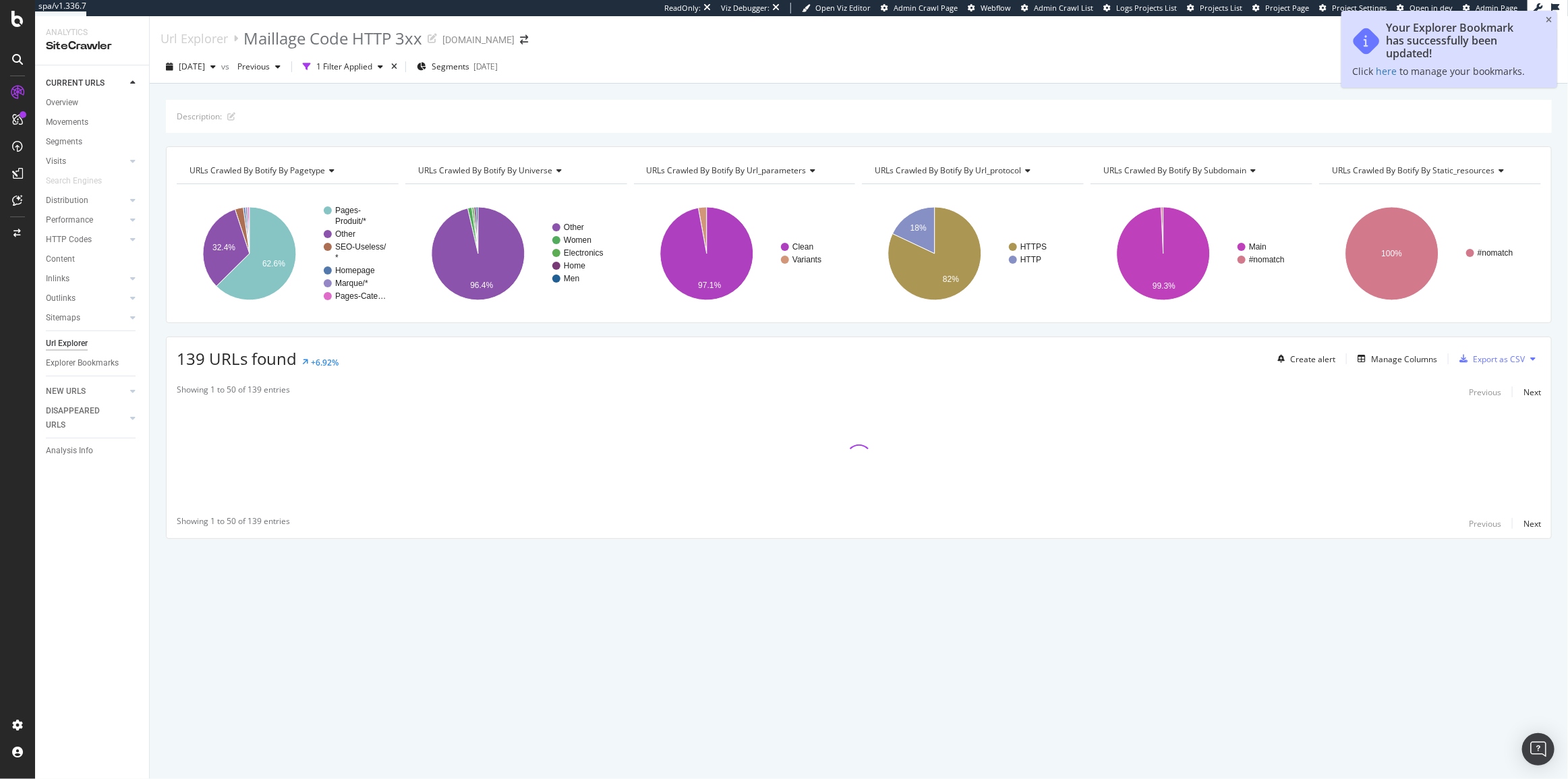
click at [1177, 52] on div "2025 Aug. 16th vs Previous 1 Filter Applied Segments 2025-08-11 Save As New Save" at bounding box center [858, 67] width 1418 height 33
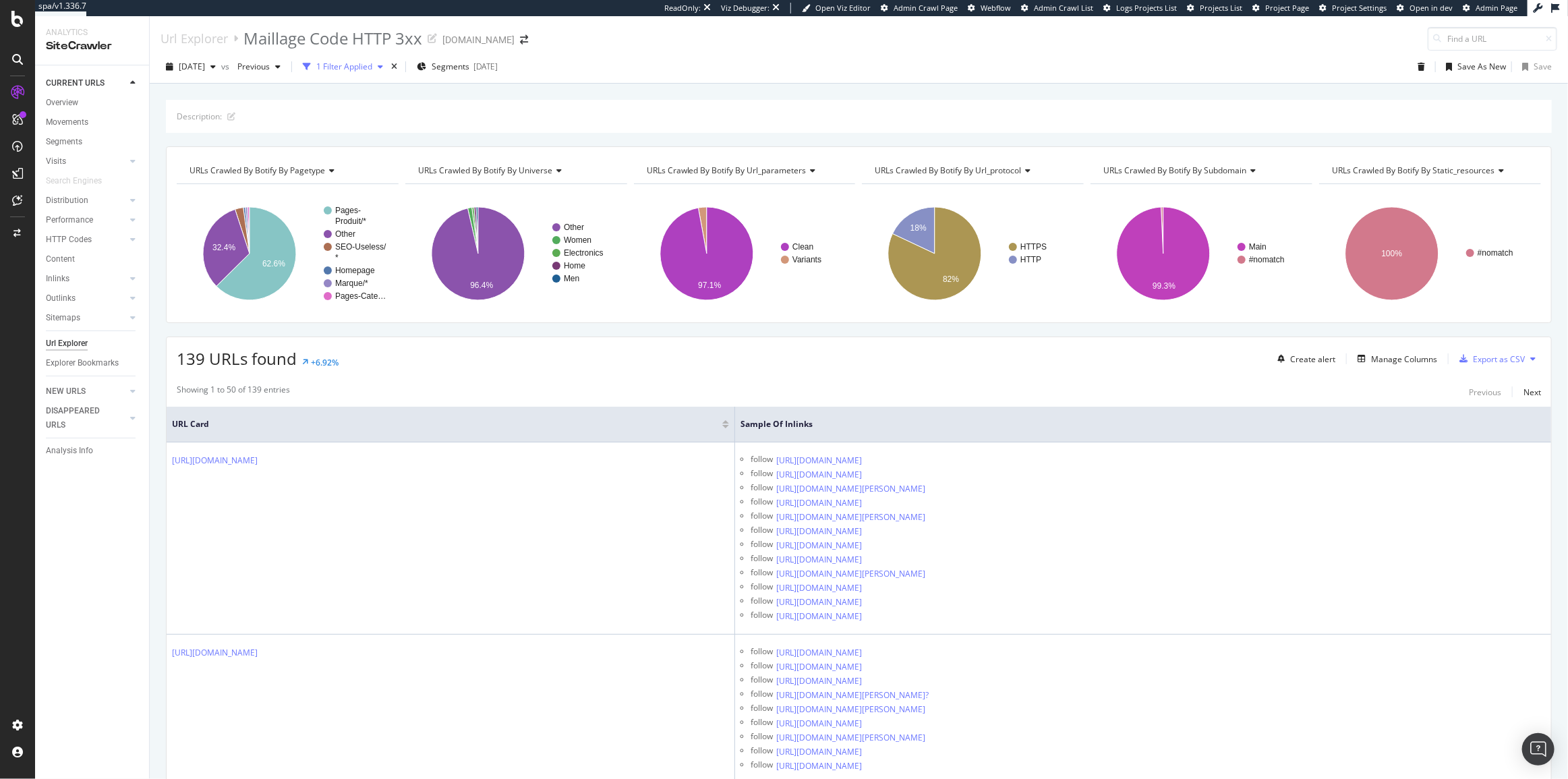
click at [372, 61] on div "1 Filter Applied" at bounding box center [344, 67] width 56 height 11
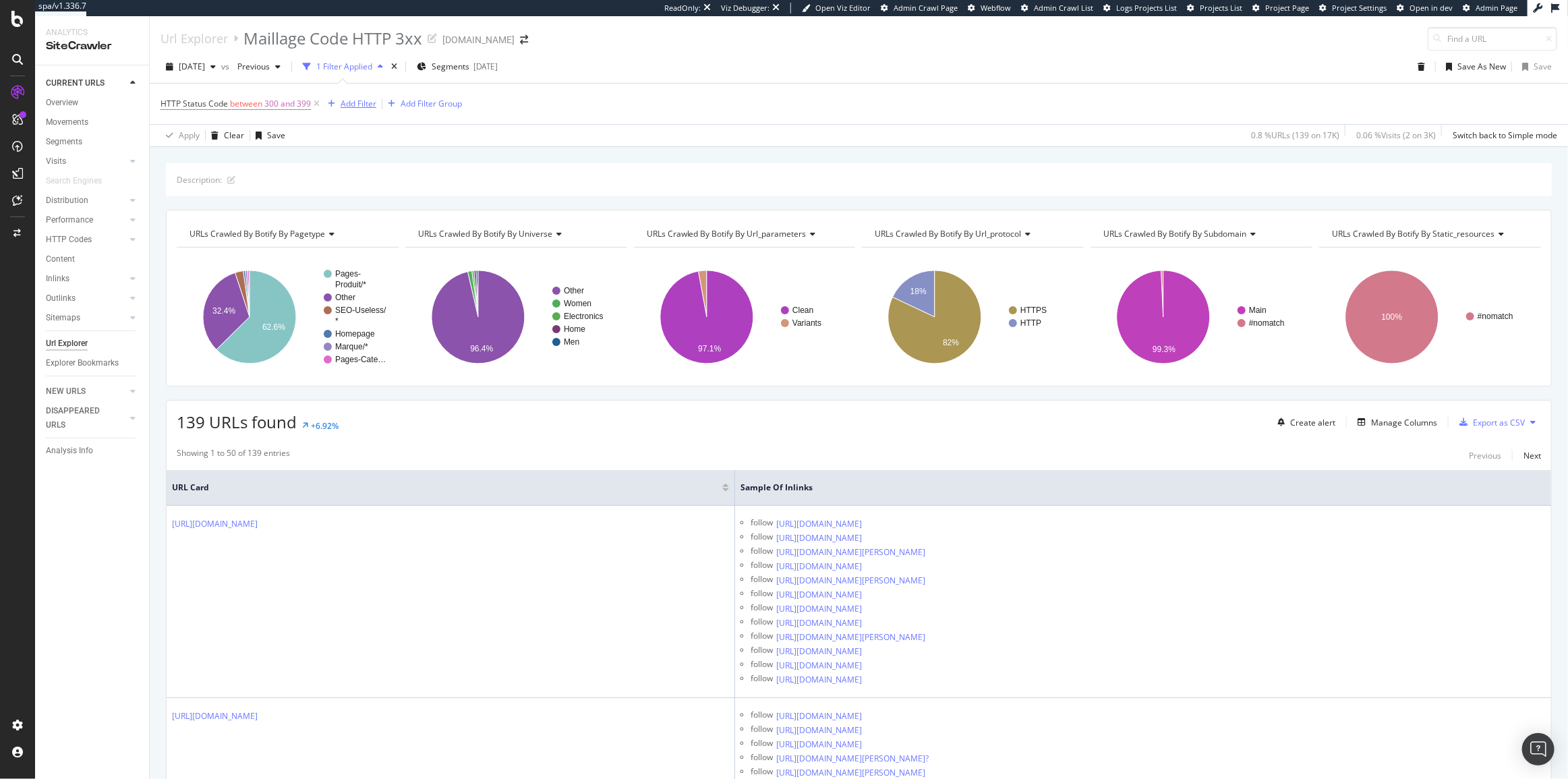
click at [374, 106] on div "Add Filter" at bounding box center [358, 103] width 36 height 11
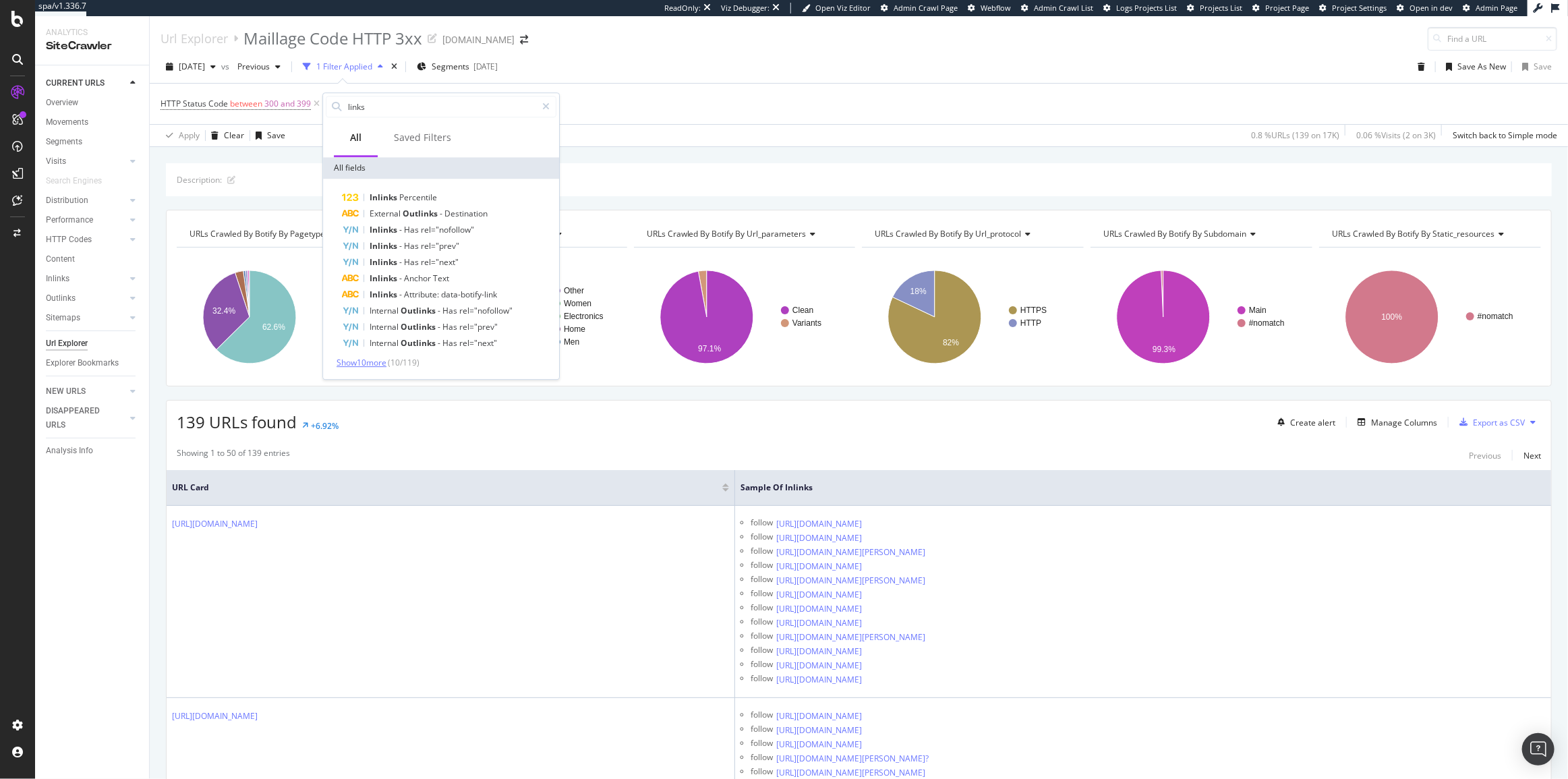
click at [370, 366] on span "Show 10 more" at bounding box center [361, 363] width 50 height 11
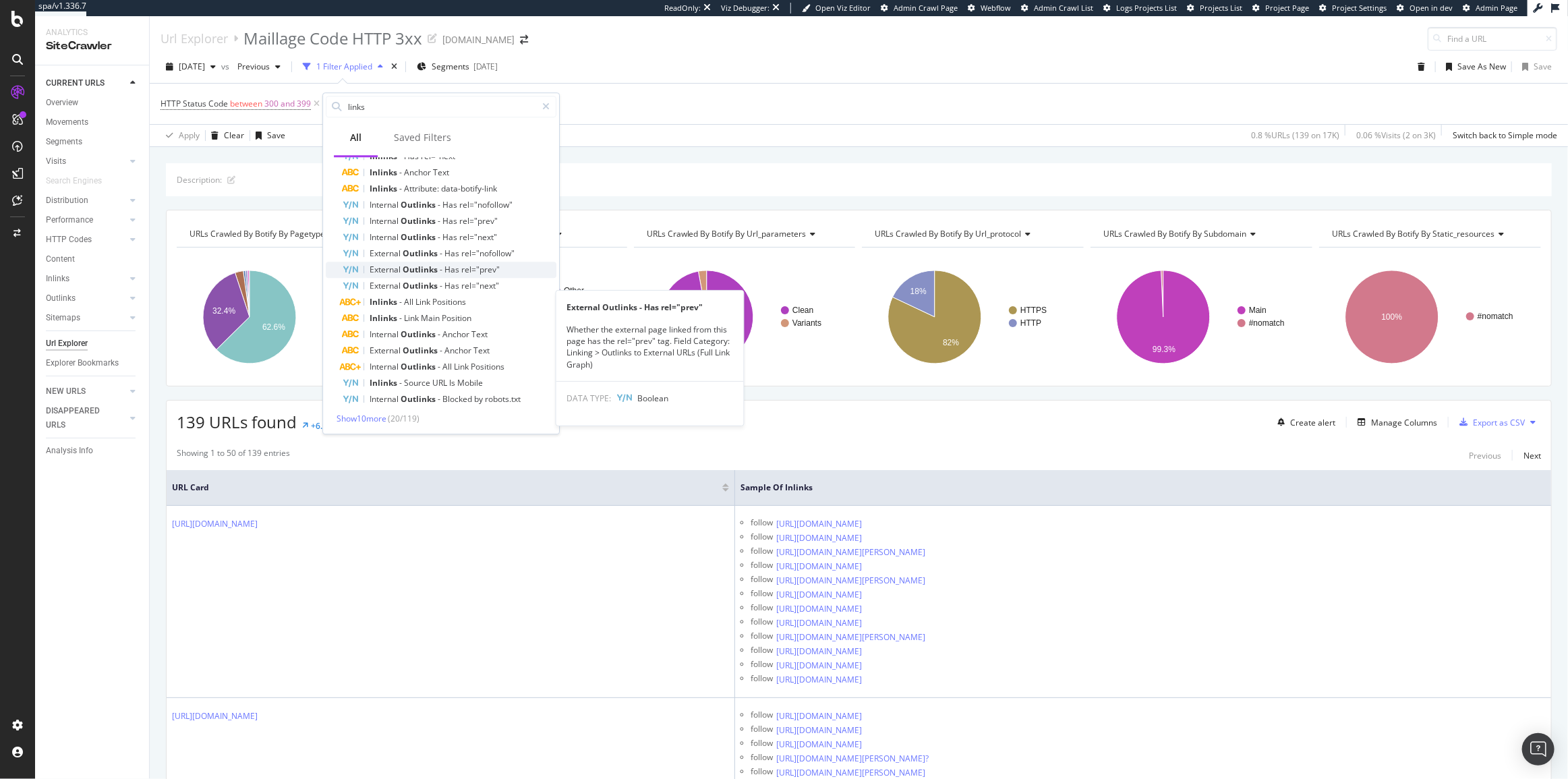
scroll to position [107, 0]
click at [360, 416] on span "Show 10 more" at bounding box center [361, 418] width 50 height 11
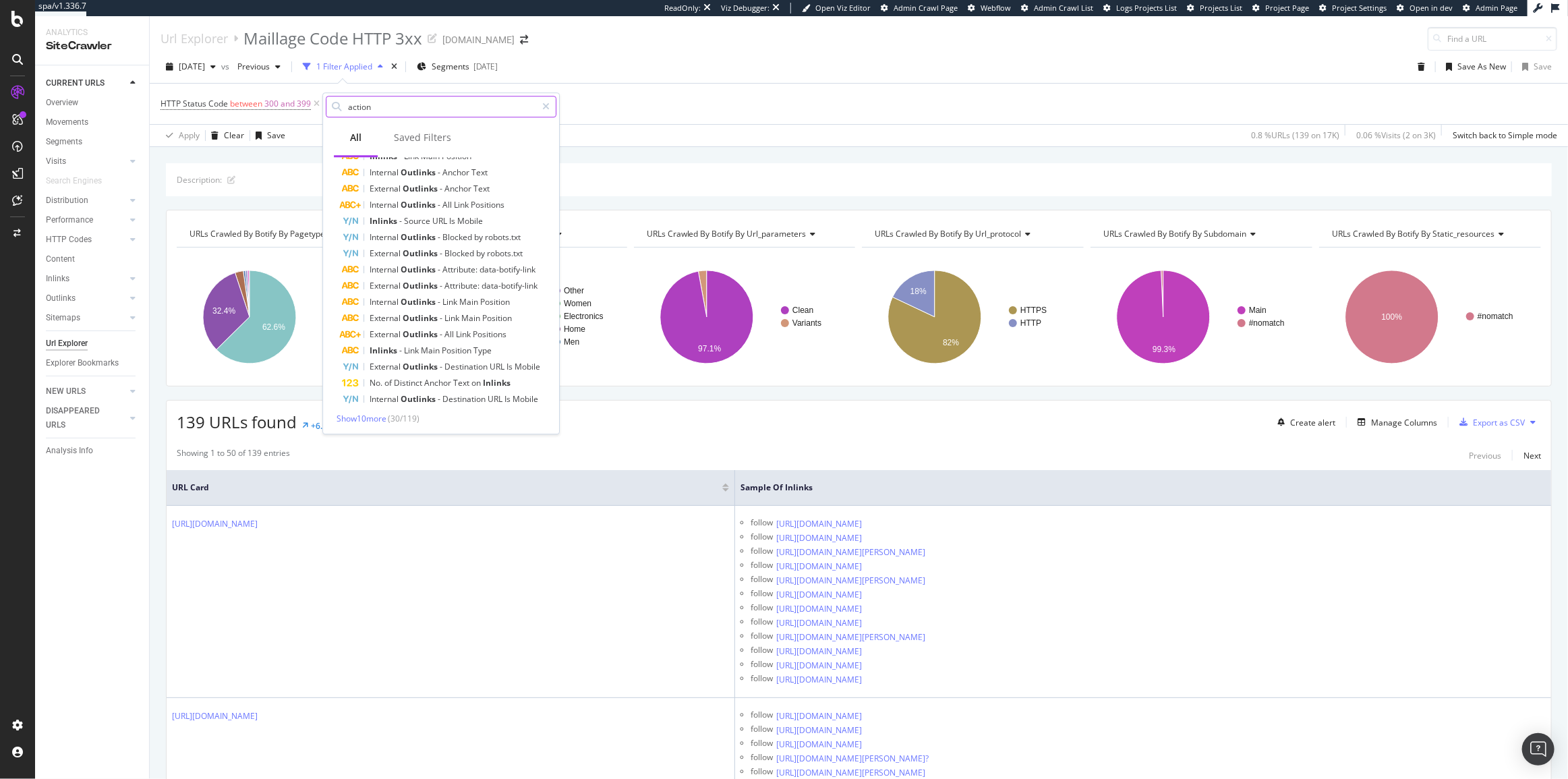
scroll to position [0, 0]
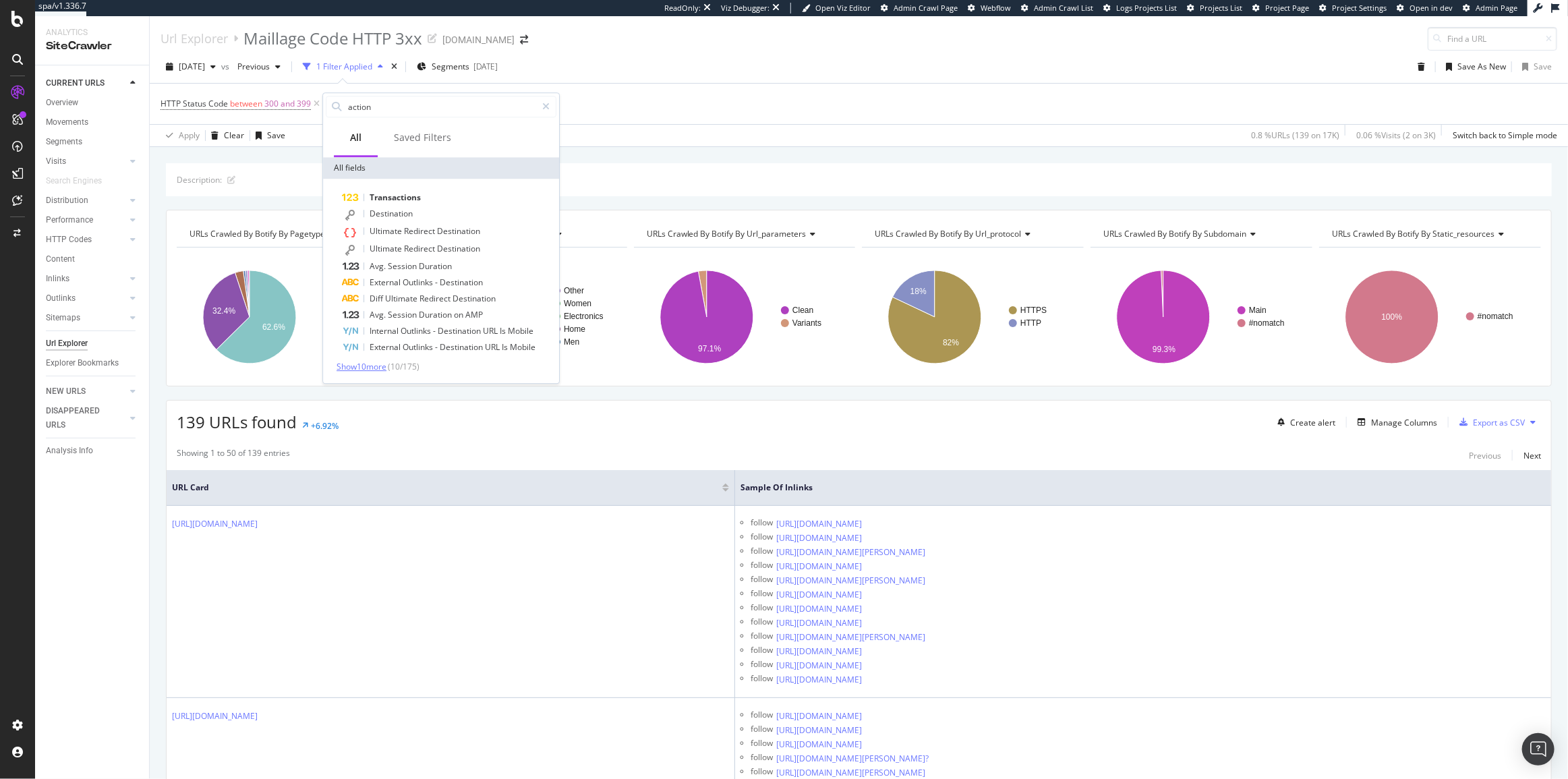
click at [370, 368] on span "Show 10 more" at bounding box center [361, 367] width 50 height 11
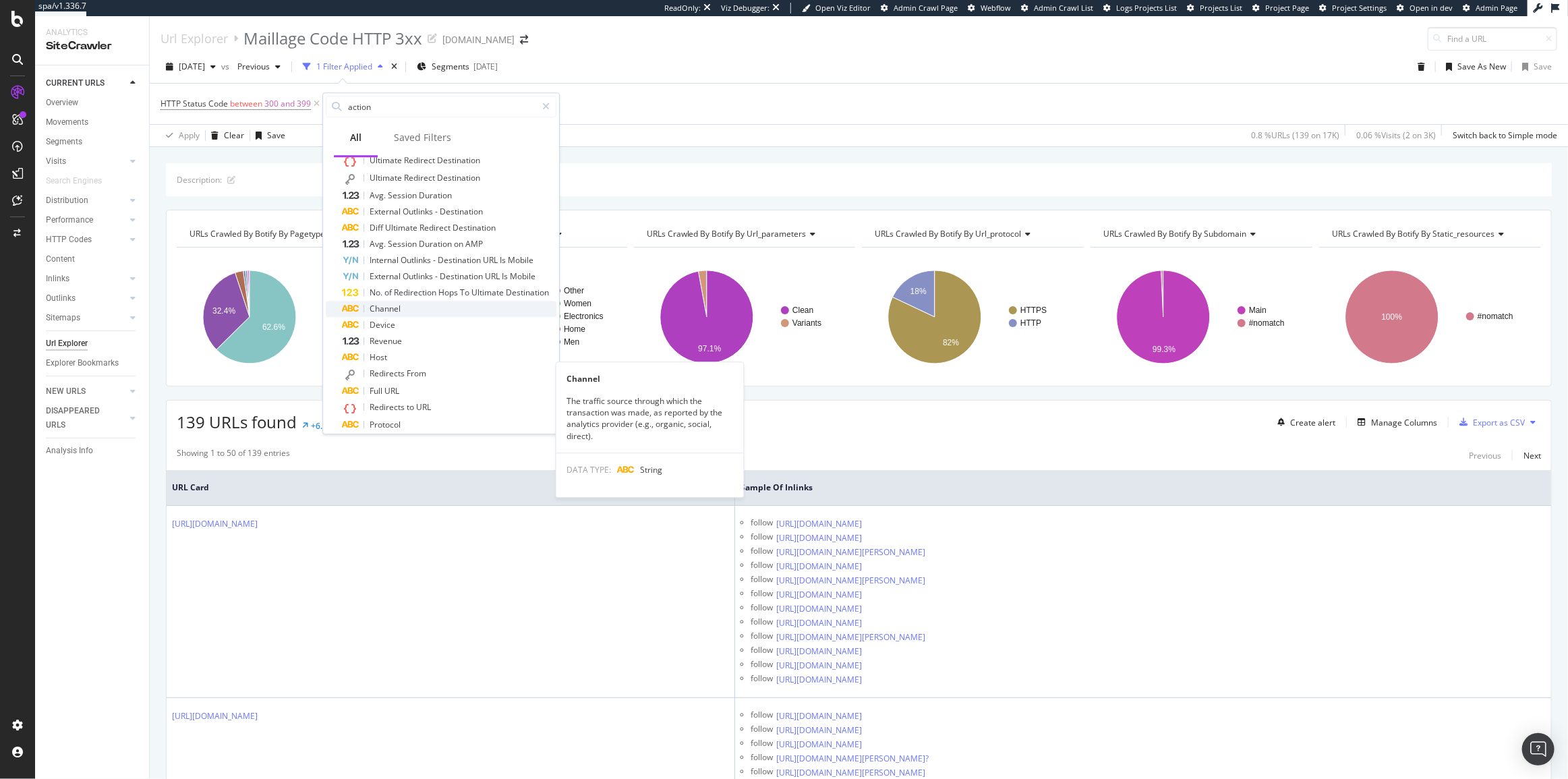
scroll to position [113, 0]
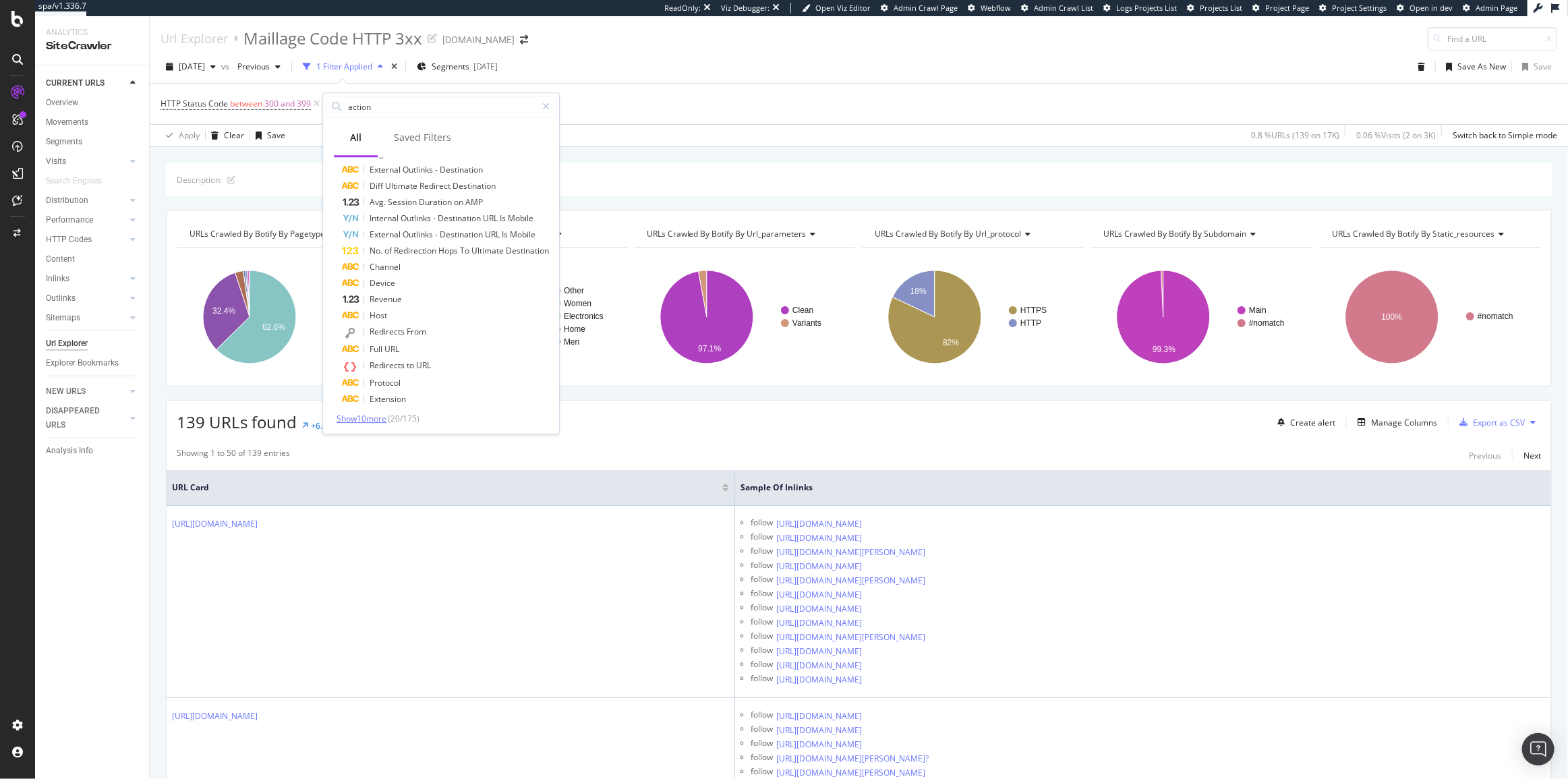
click at [364, 418] on span "Show 10 more" at bounding box center [361, 419] width 50 height 11
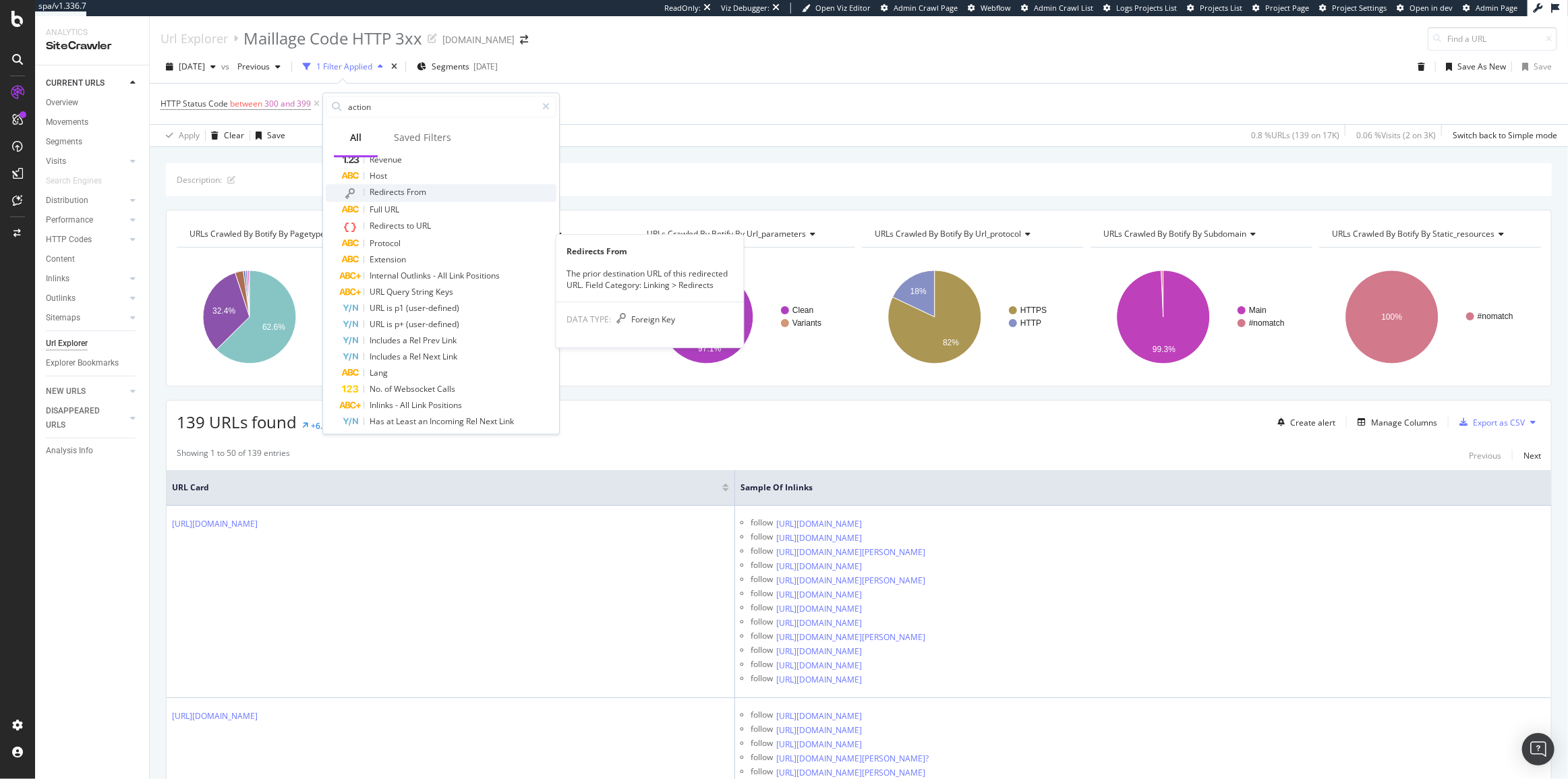
scroll to position [275, 0]
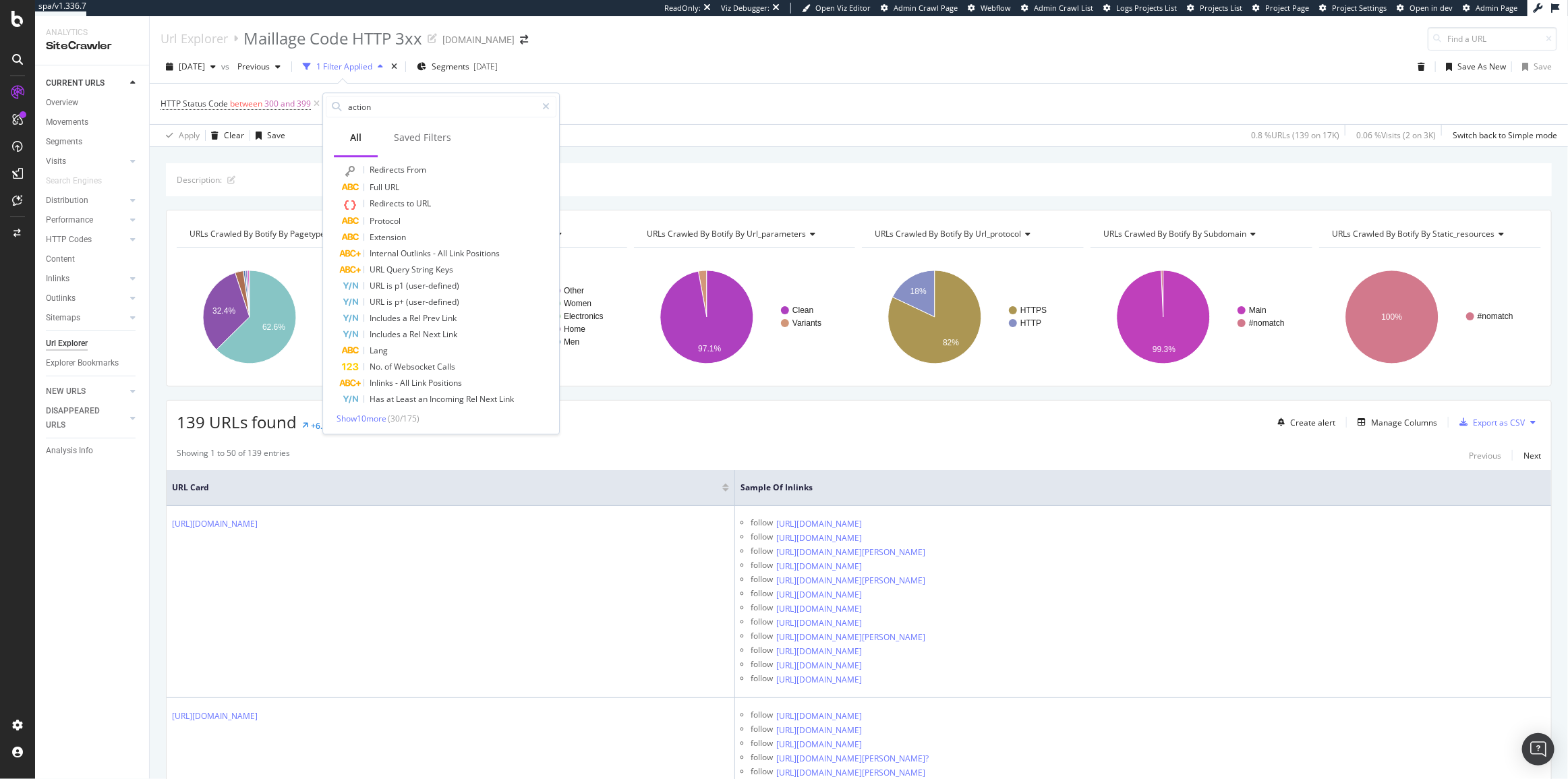
click at [384, 425] on div "Transactions Destination Ultimate Redirect Destination Ultimate Redirect Destin…" at bounding box center [441, 169] width 236 height 531
click at [380, 423] on div "Show 10 more ( 30 / 175 )" at bounding box center [441, 419] width 231 height 11
click at [378, 418] on span "Show 10 more" at bounding box center [361, 419] width 50 height 11
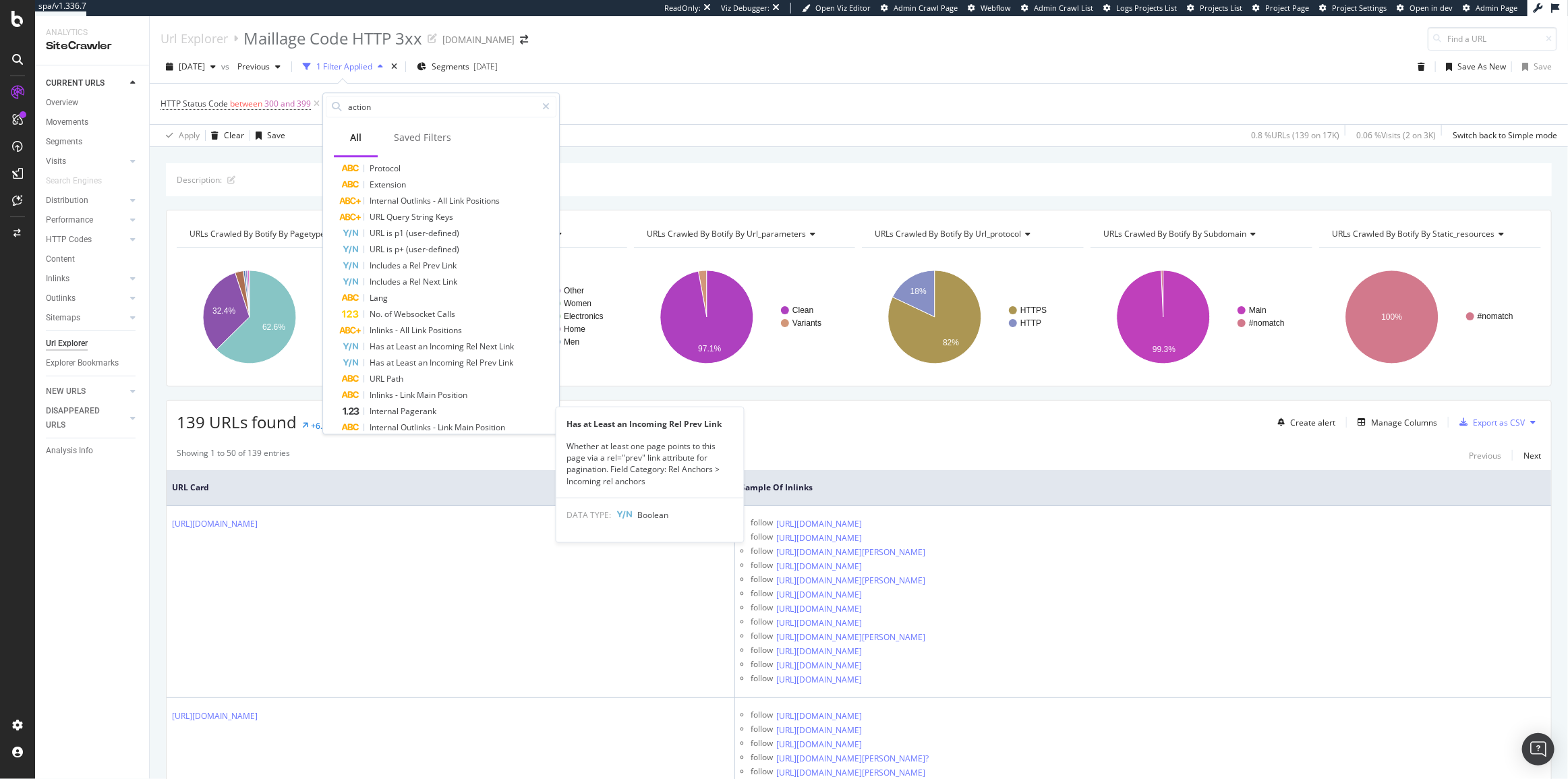
scroll to position [437, 0]
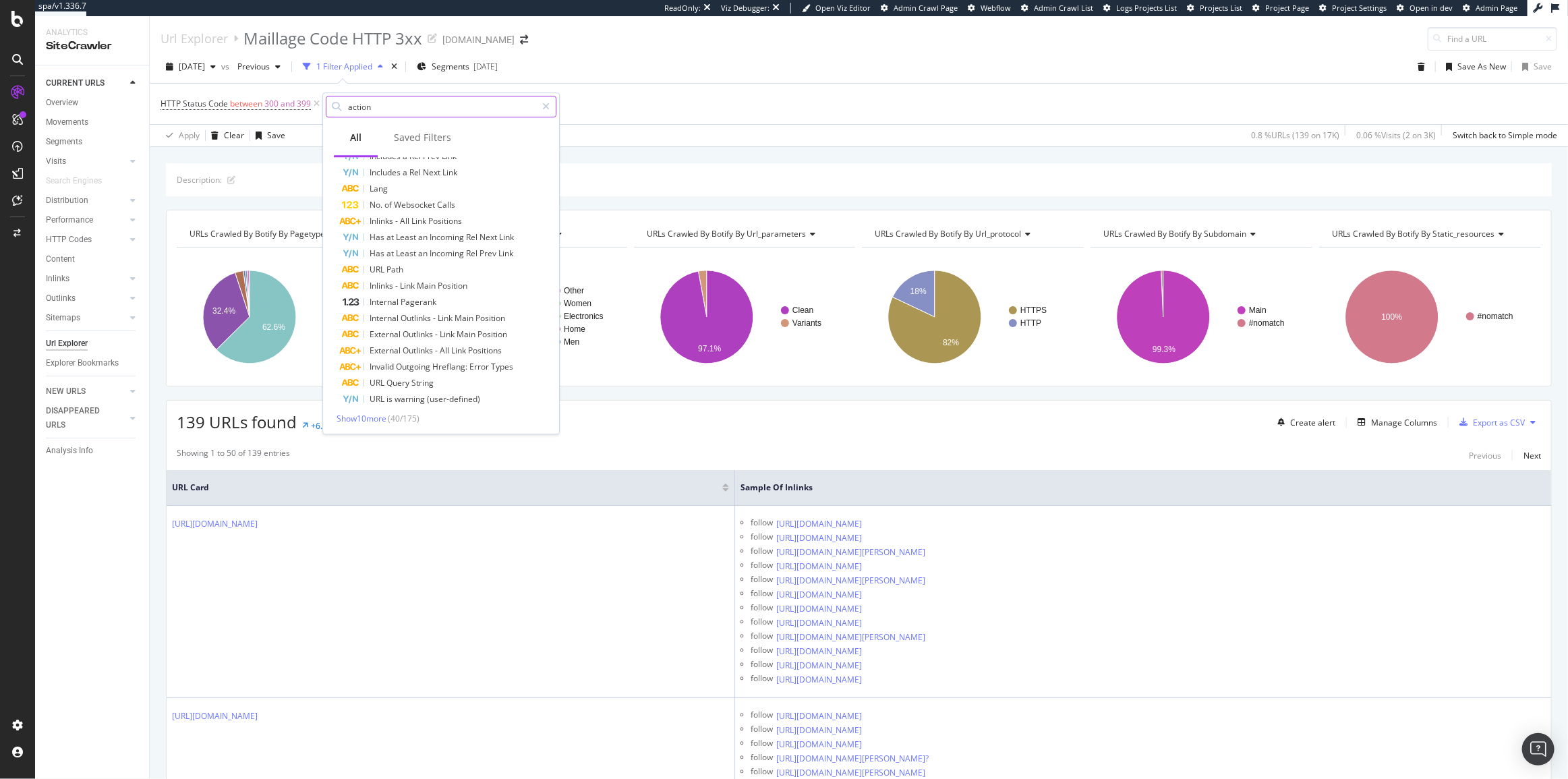
click at [386, 106] on input "action" at bounding box center [441, 107] width 189 height 20
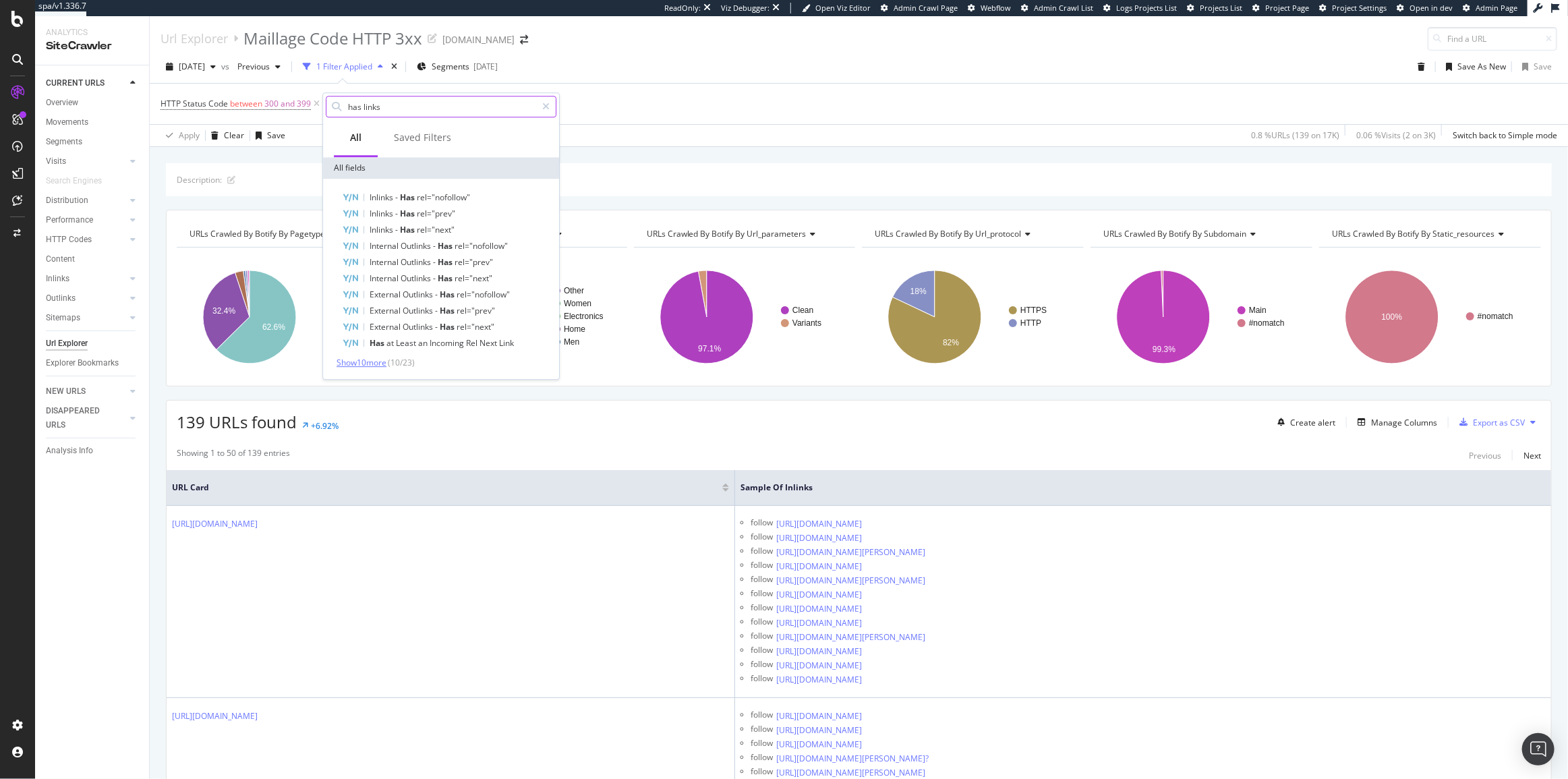
type input "has links"
click at [354, 362] on span "Show 10 more" at bounding box center [361, 363] width 50 height 11
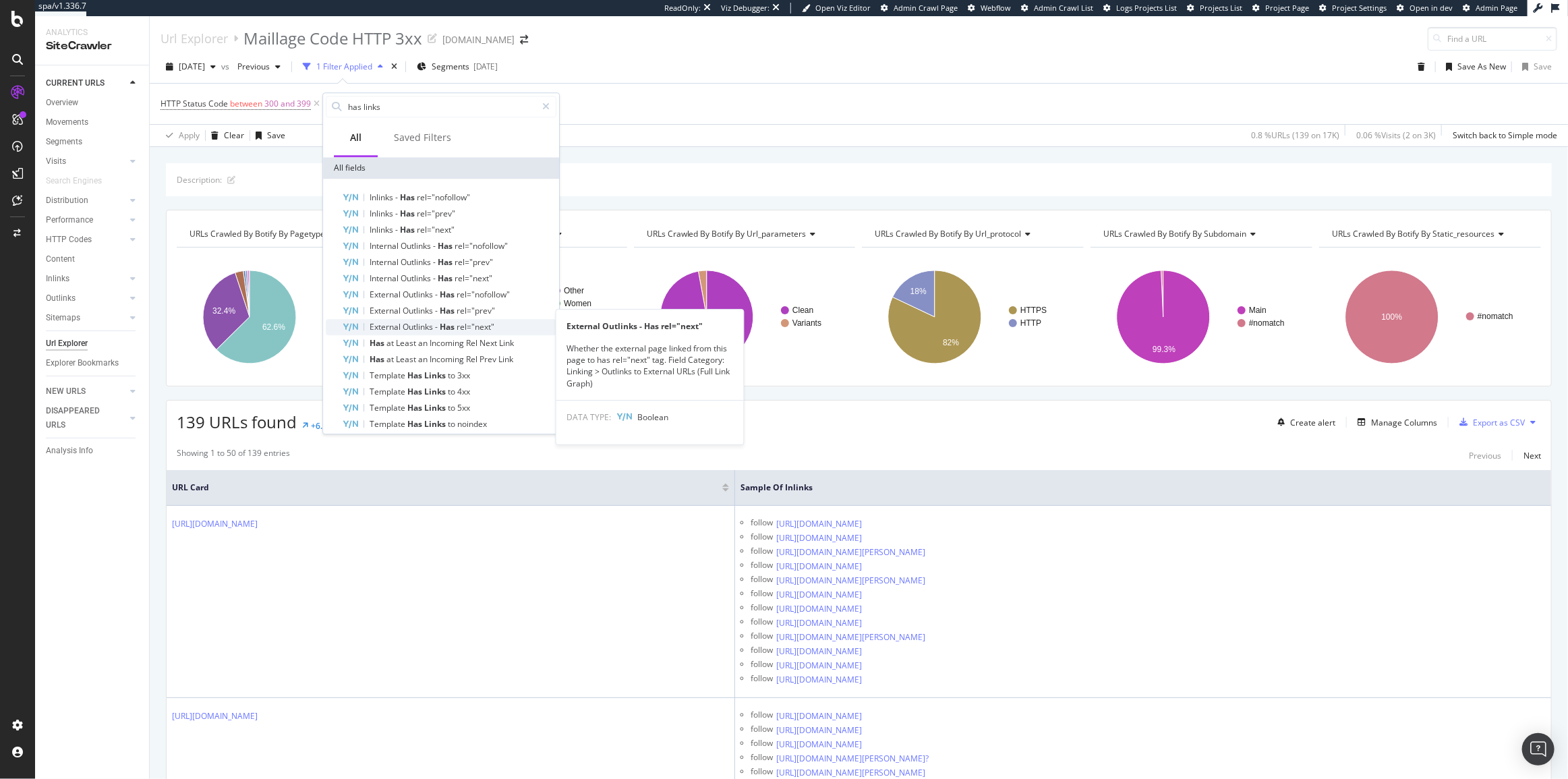
scroll to position [61, 0]
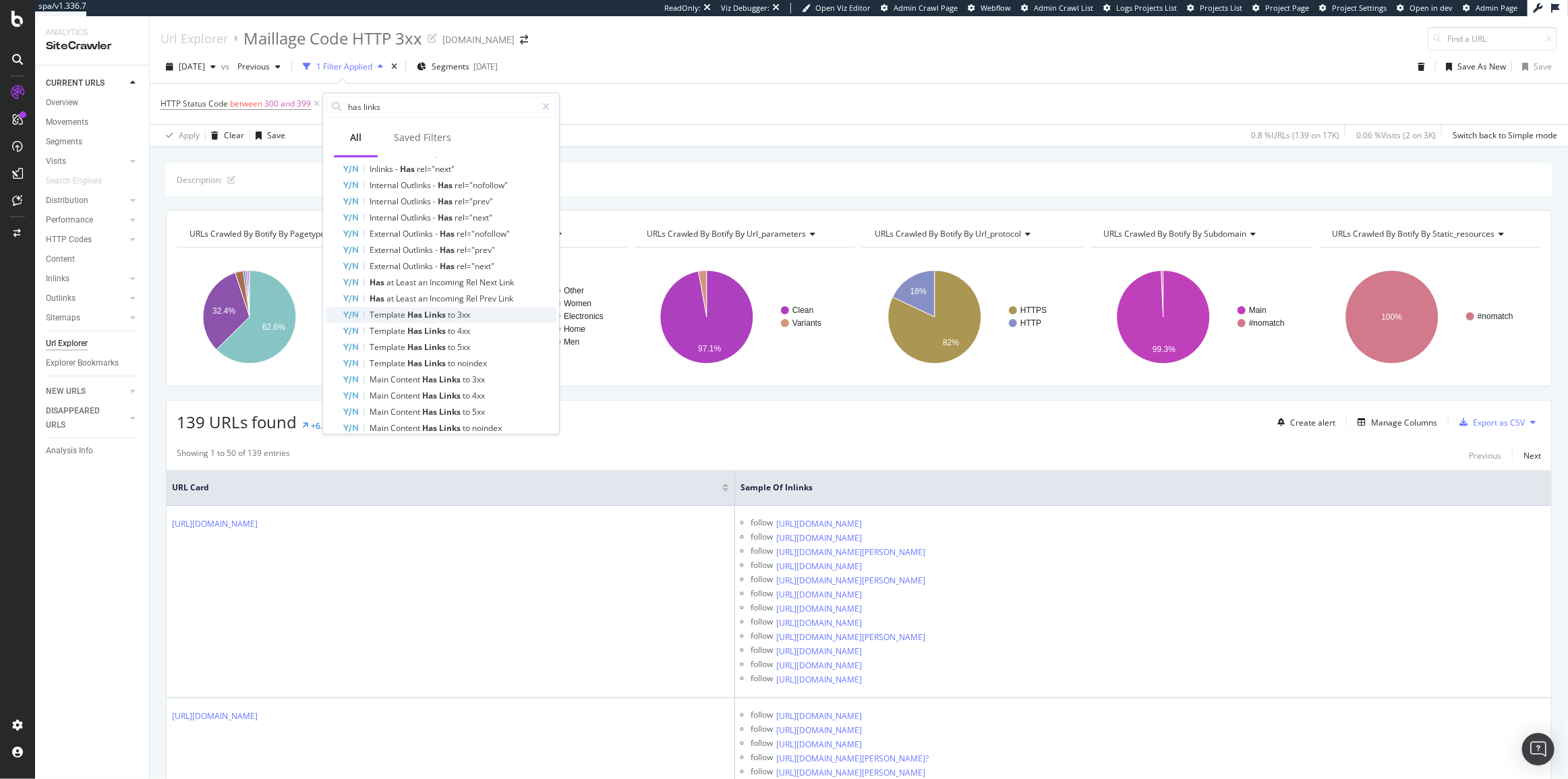
click at [478, 313] on div "Template Has Links to 3xx" at bounding box center [450, 315] width 215 height 16
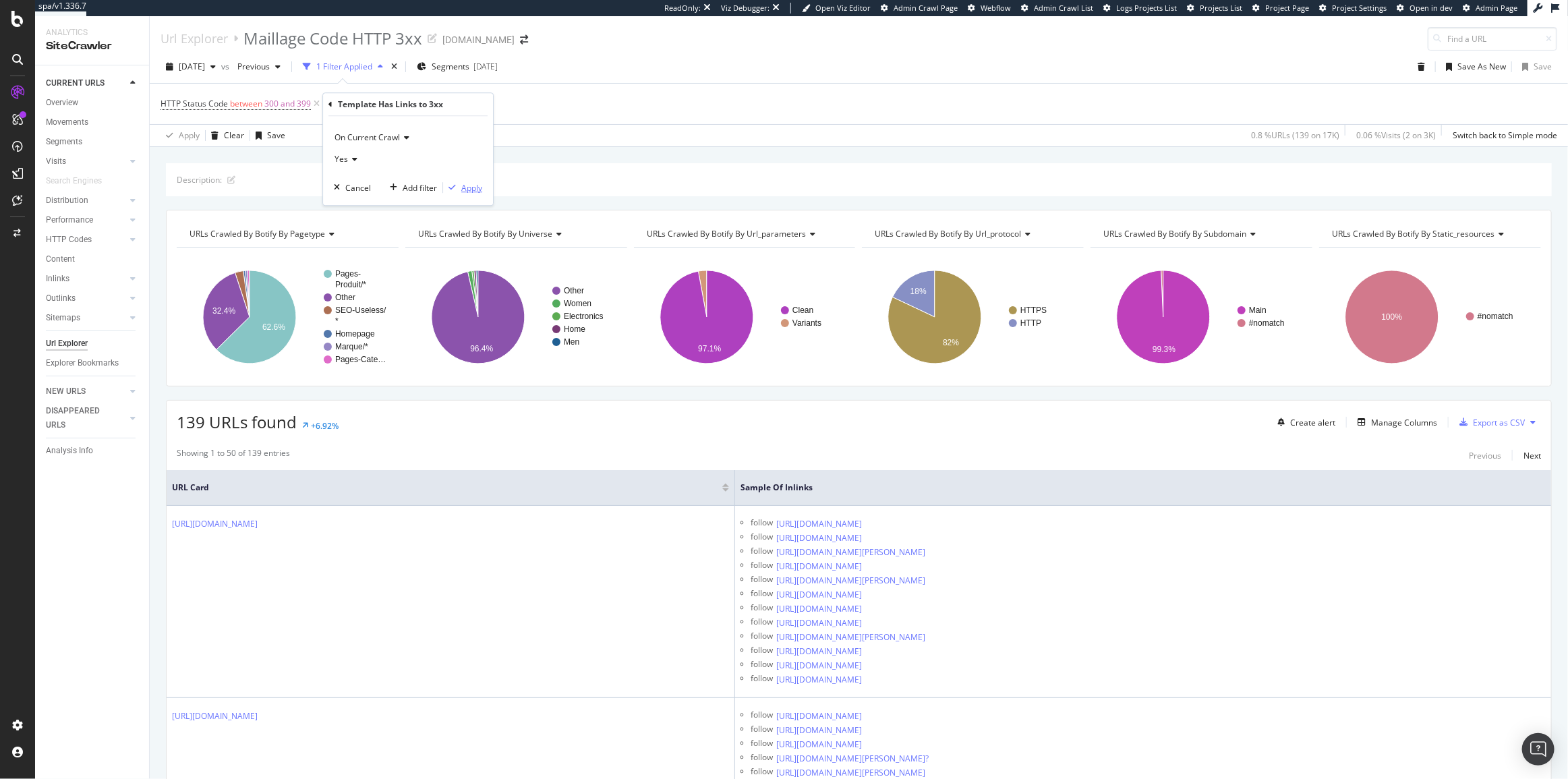
click at [465, 184] on div "Apply" at bounding box center [471, 188] width 21 height 11
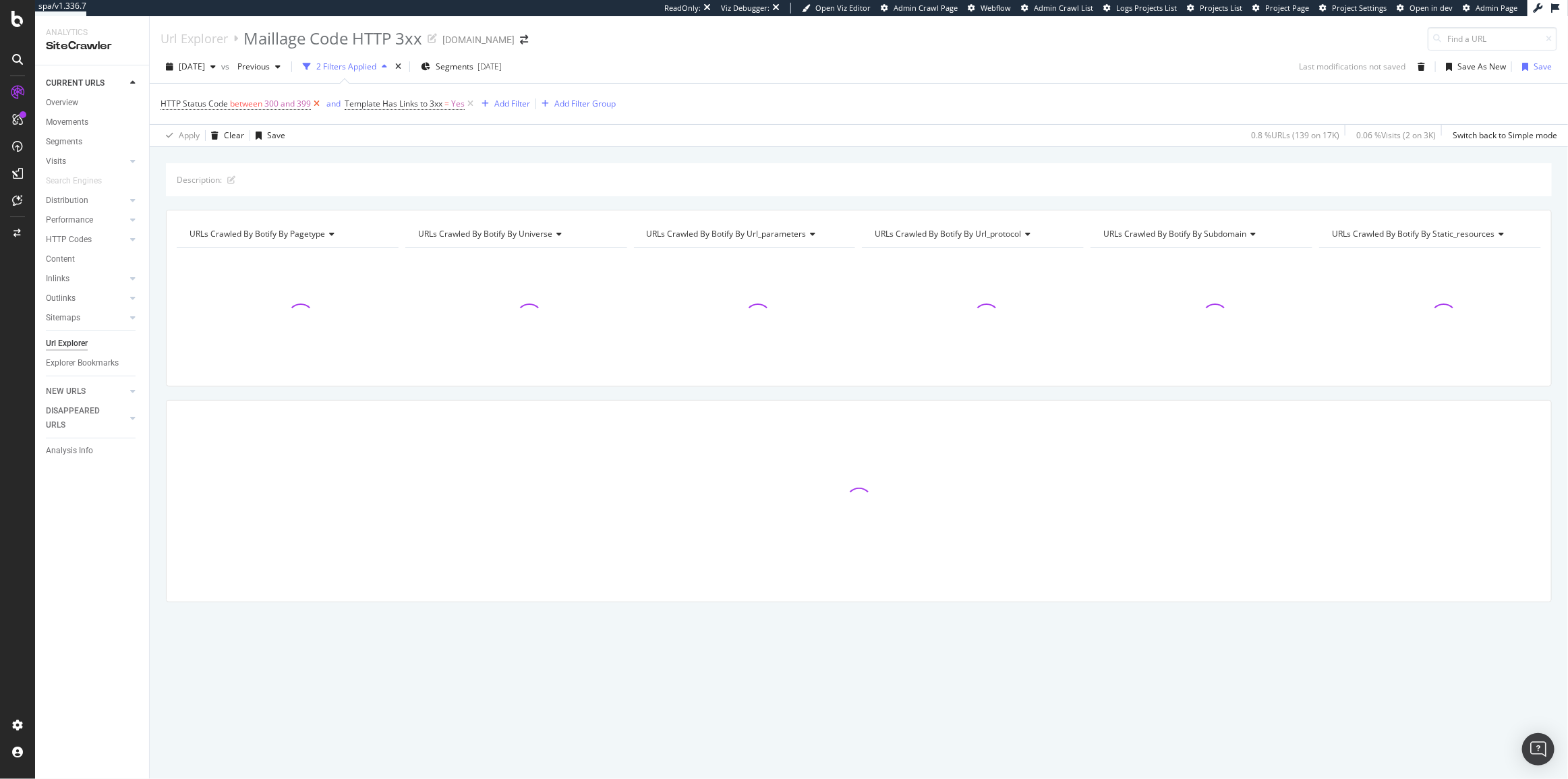
click at [316, 102] on icon at bounding box center [316, 103] width 11 height 14
click at [332, 102] on div "Add Filter" at bounding box center [328, 103] width 36 height 11
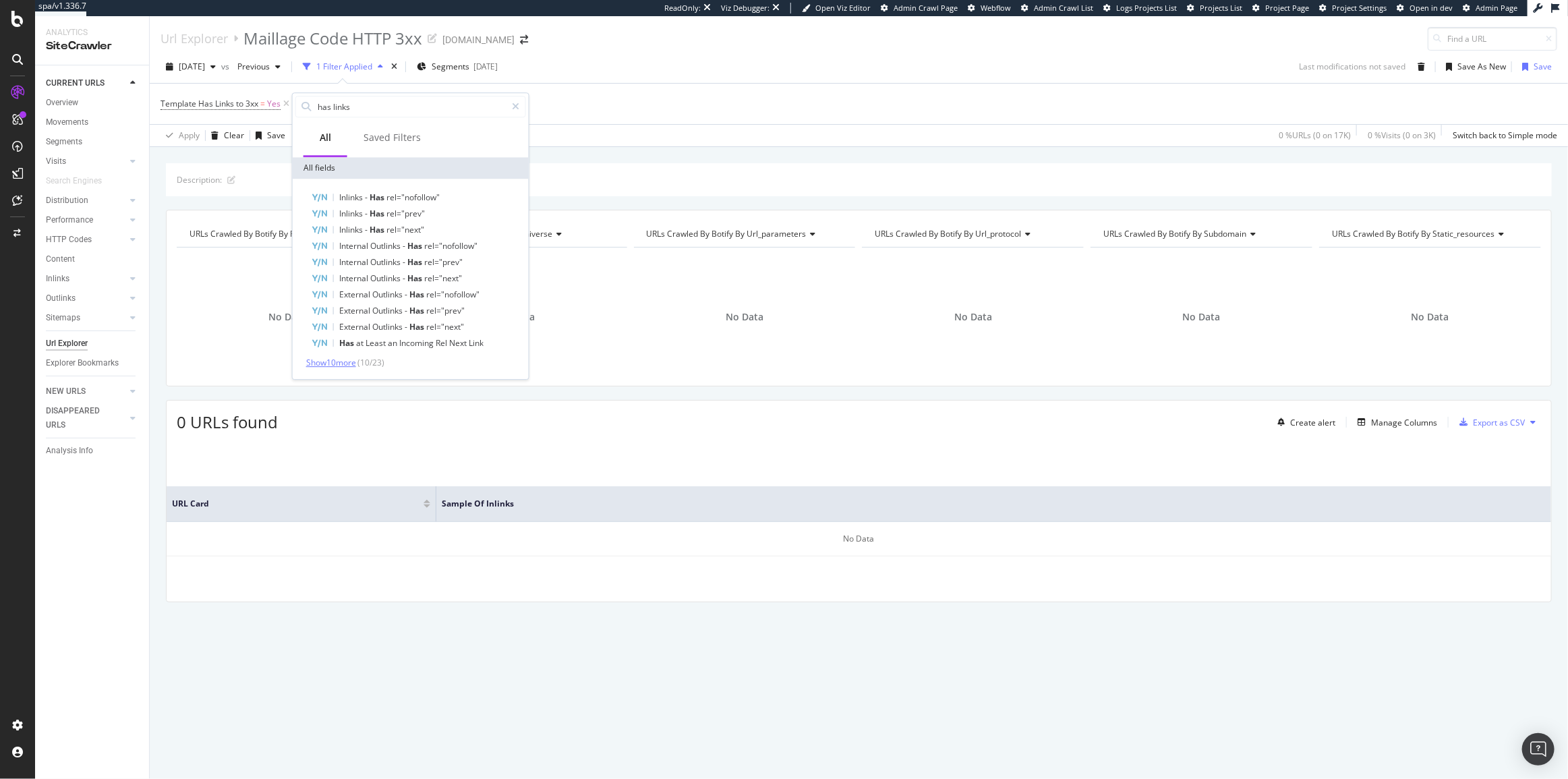
click at [356, 359] on span "Show 10 more" at bounding box center [331, 363] width 50 height 11
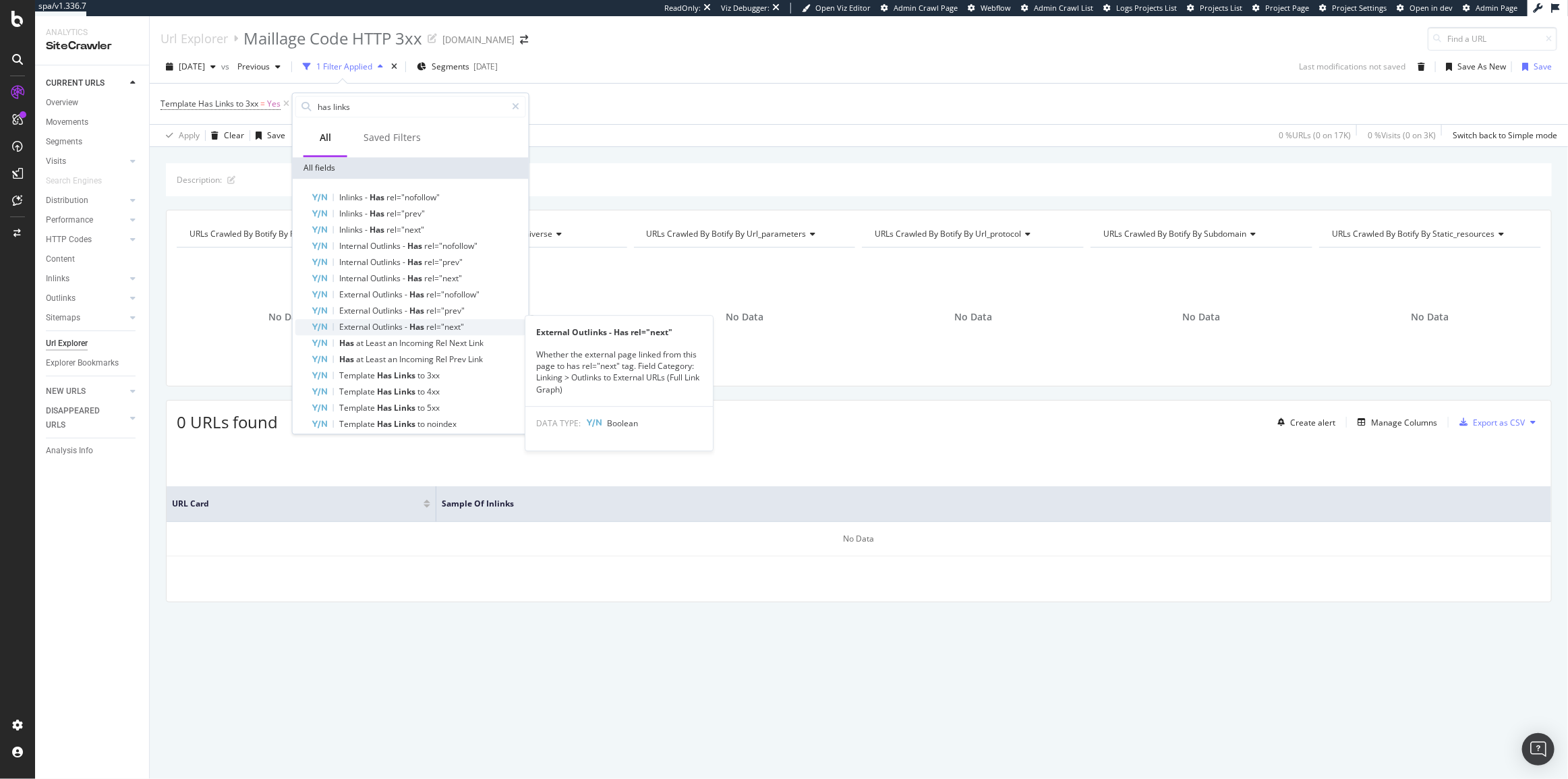
scroll to position [107, 0]
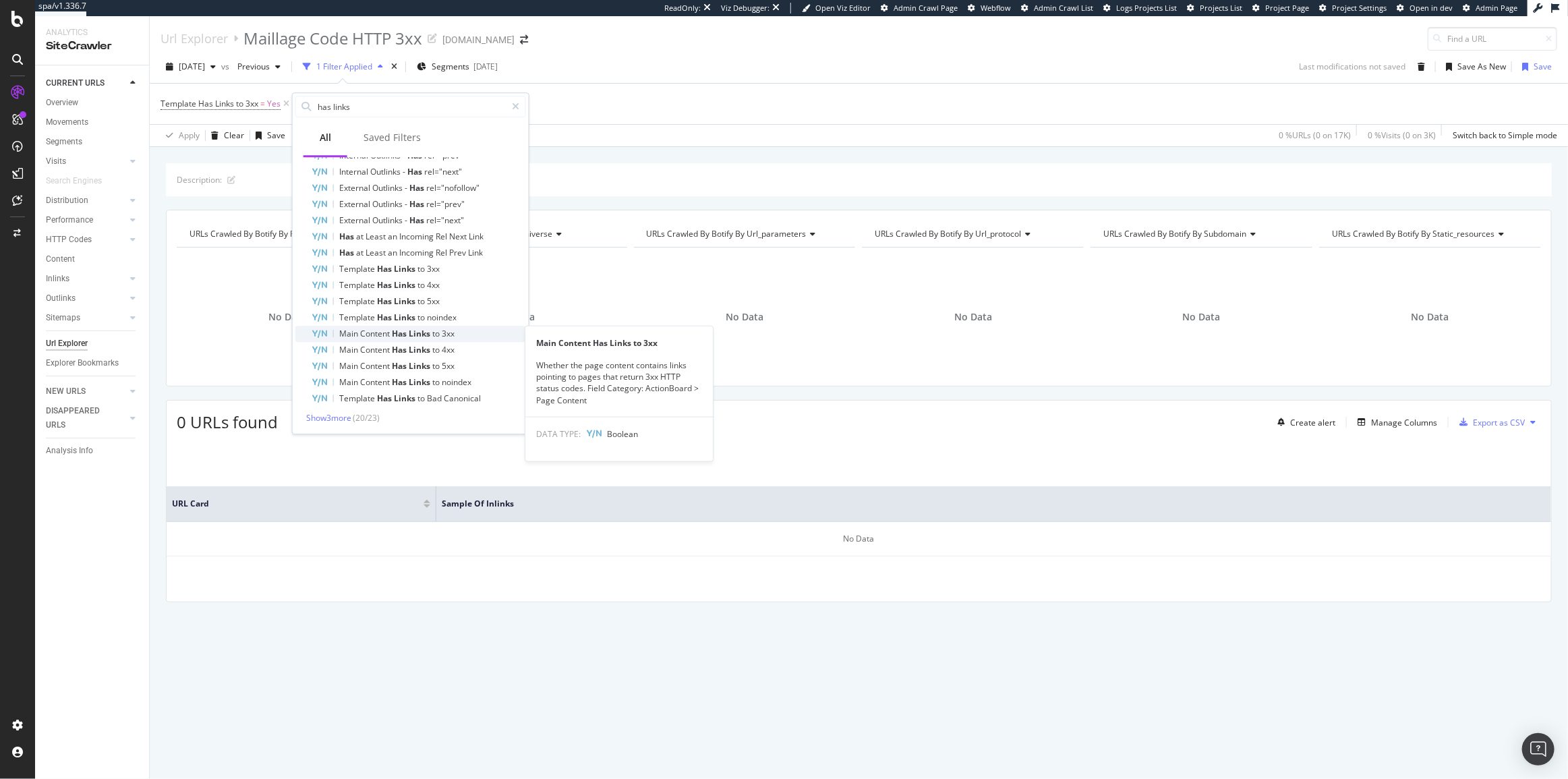
click at [437, 331] on span "to" at bounding box center [437, 333] width 10 height 11
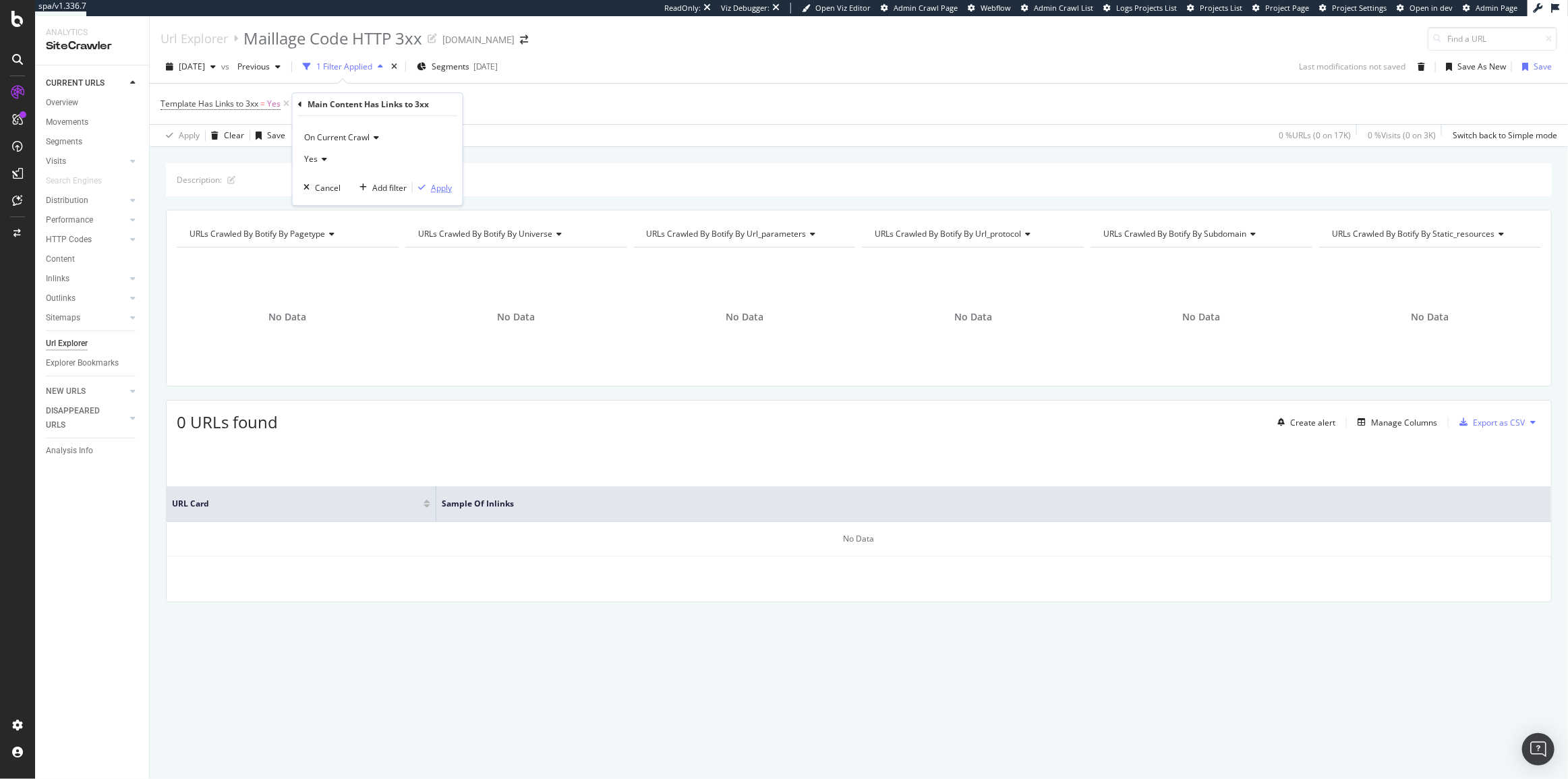
click at [441, 185] on div "Apply" at bounding box center [441, 188] width 21 height 11
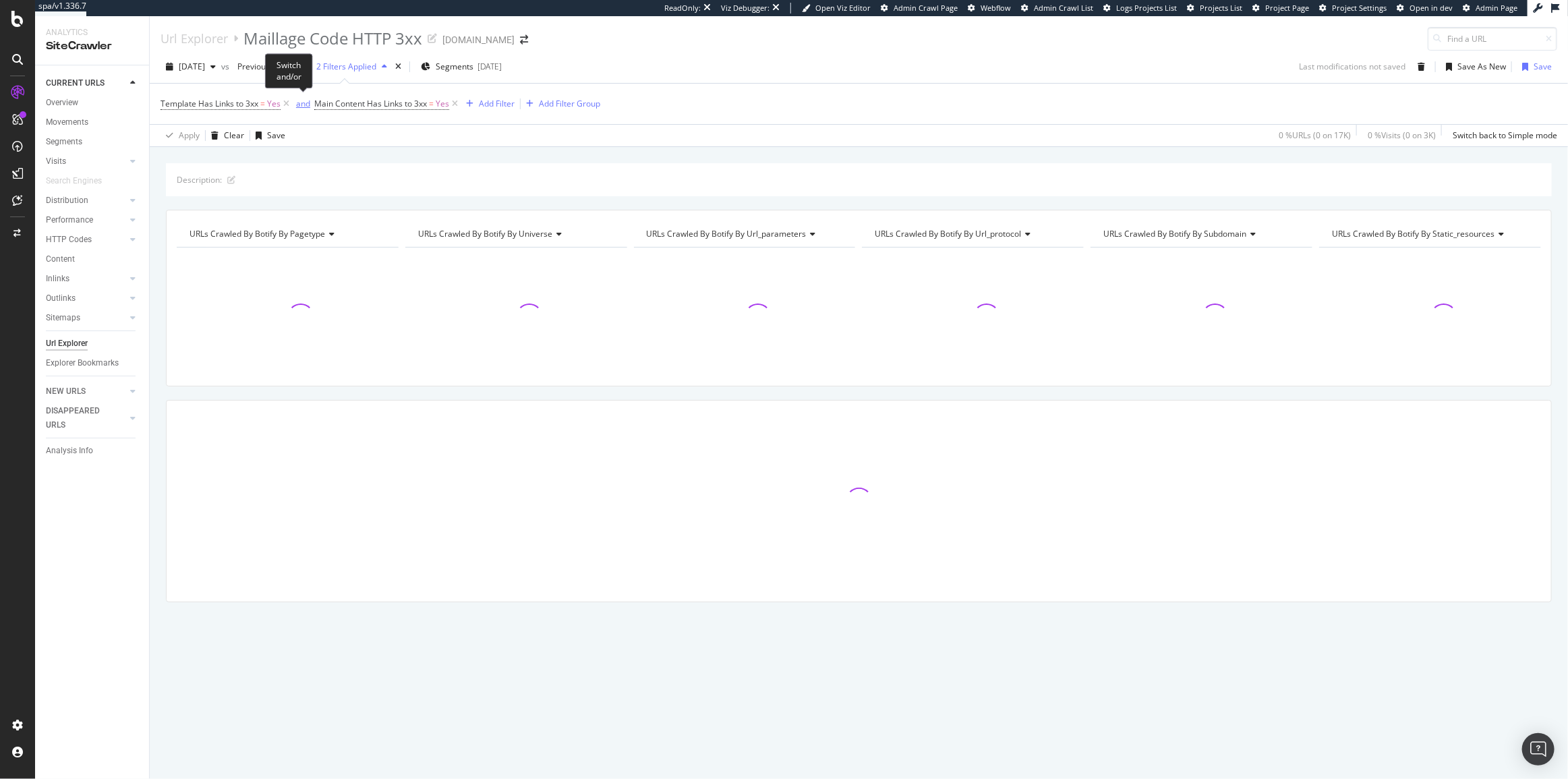
click at [298, 101] on div "and" at bounding box center [302, 103] width 14 height 11
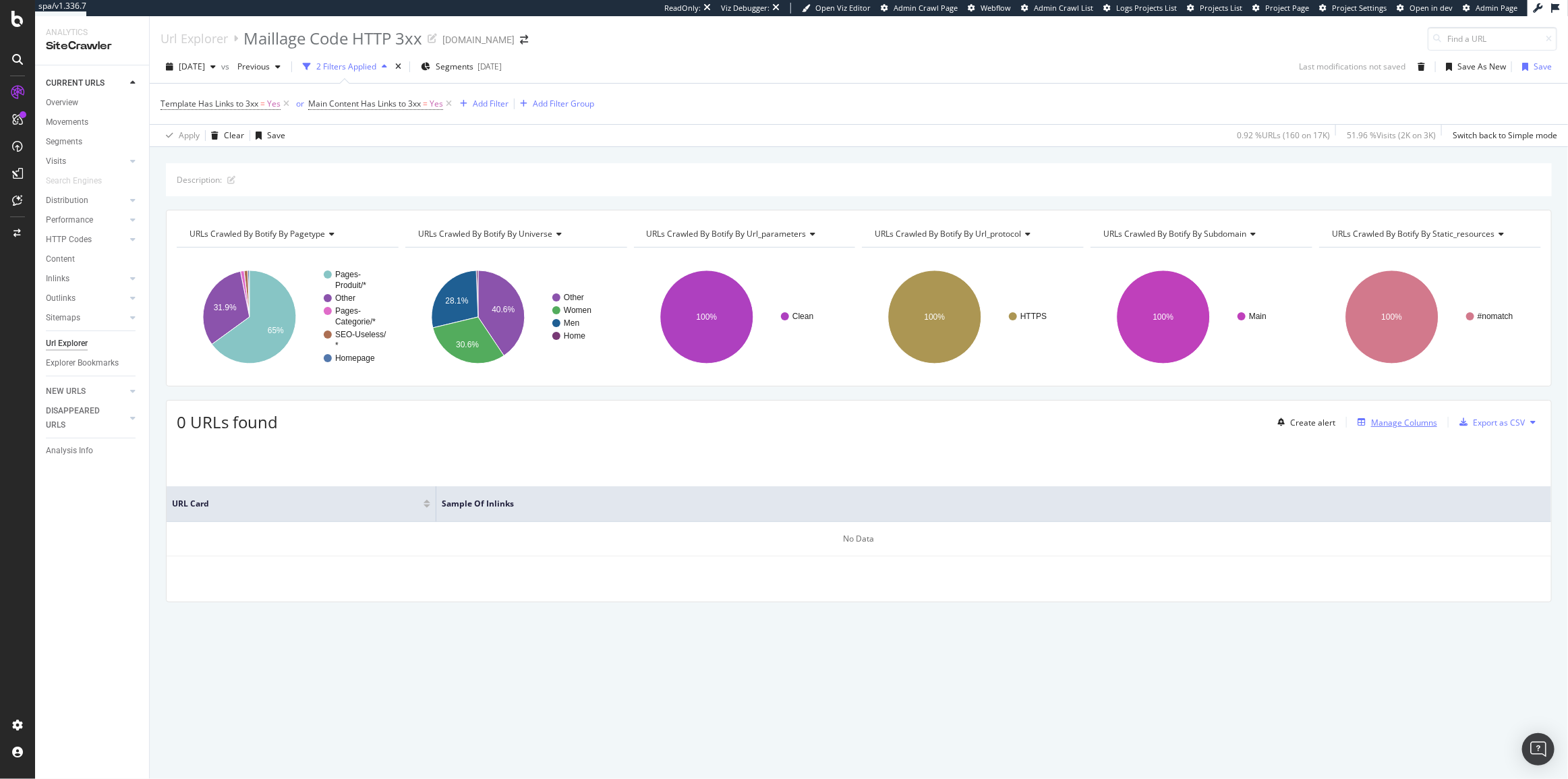
click at [1395, 424] on div "Manage Columns" at bounding box center [1404, 423] width 66 height 11
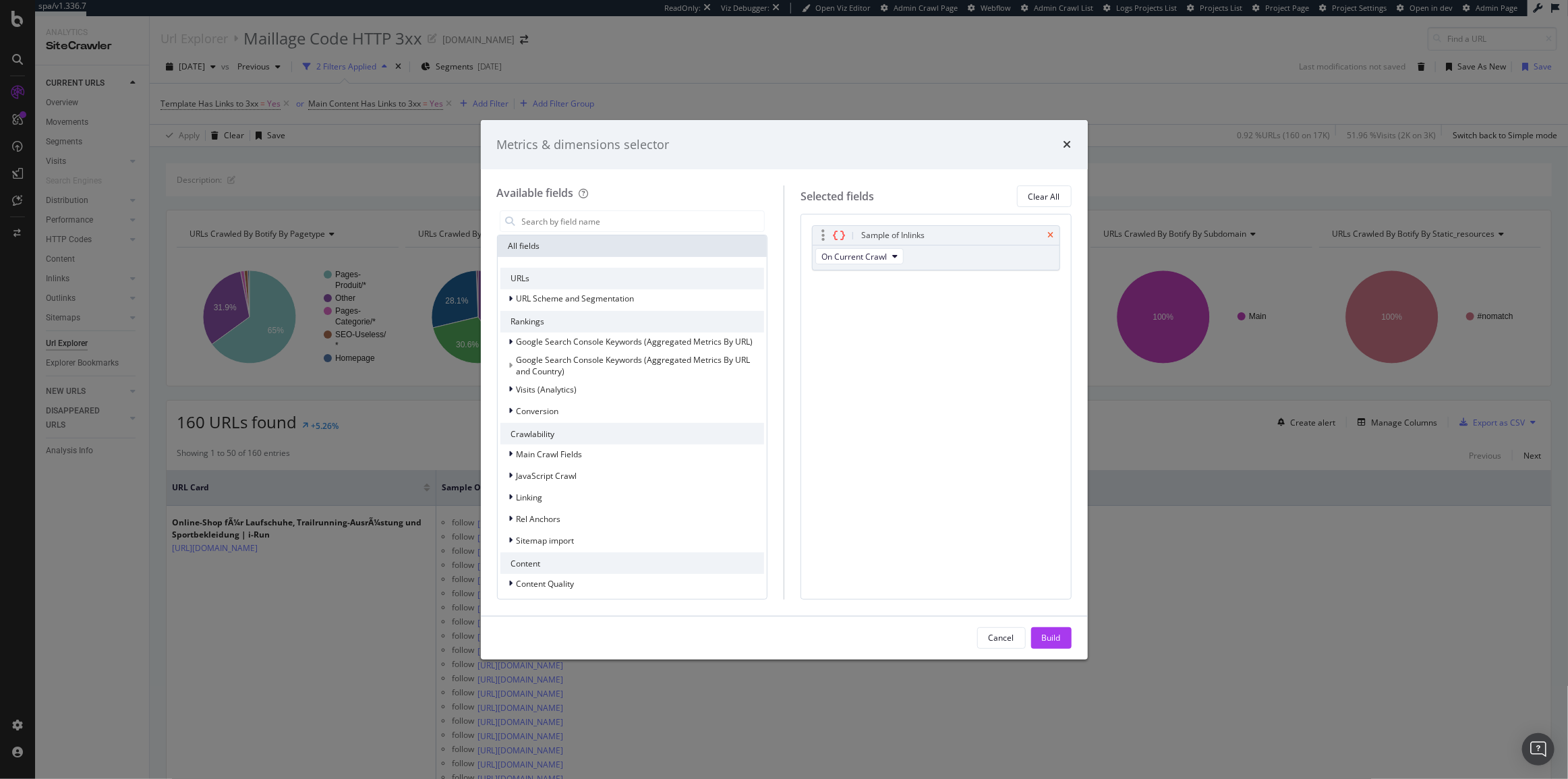
click at [1052, 232] on icon "times" at bounding box center [1050, 236] width 6 height 8
click at [1062, 630] on button "Build" at bounding box center [1051, 638] width 41 height 22
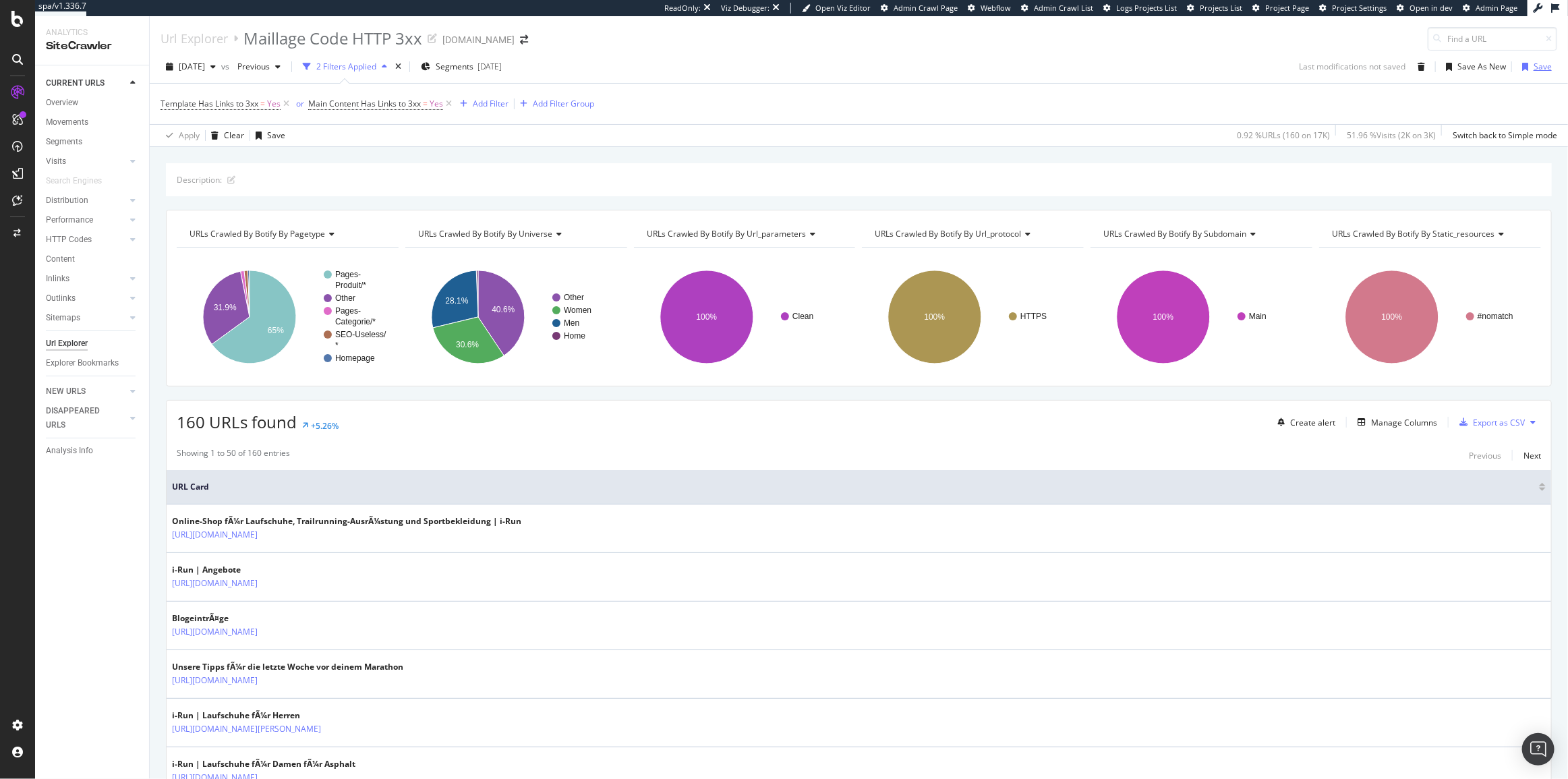
click at [1534, 65] on div "Save" at bounding box center [1543, 67] width 18 height 11
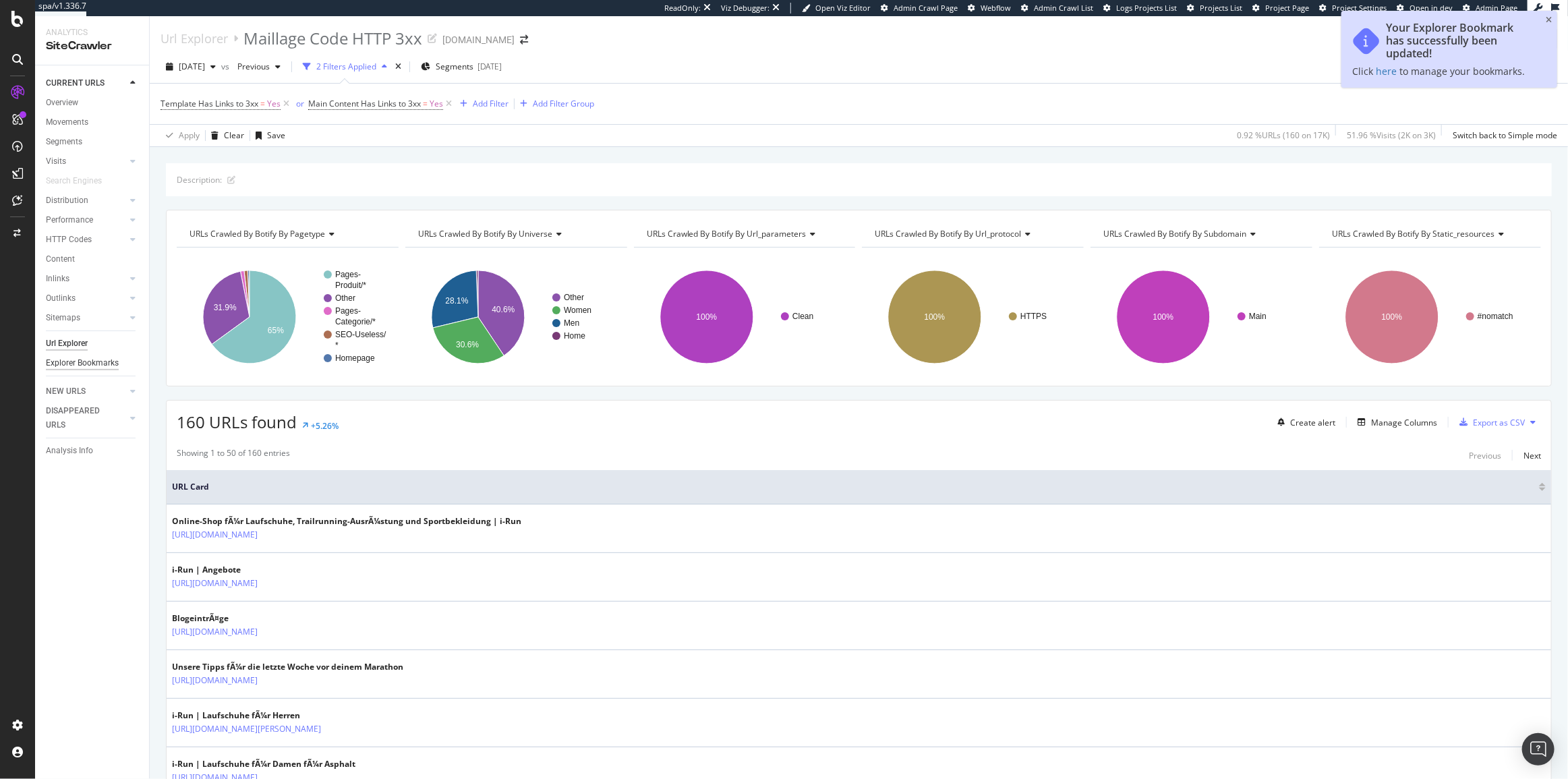
click at [94, 364] on div "Explorer Bookmarks" at bounding box center [82, 363] width 73 height 14
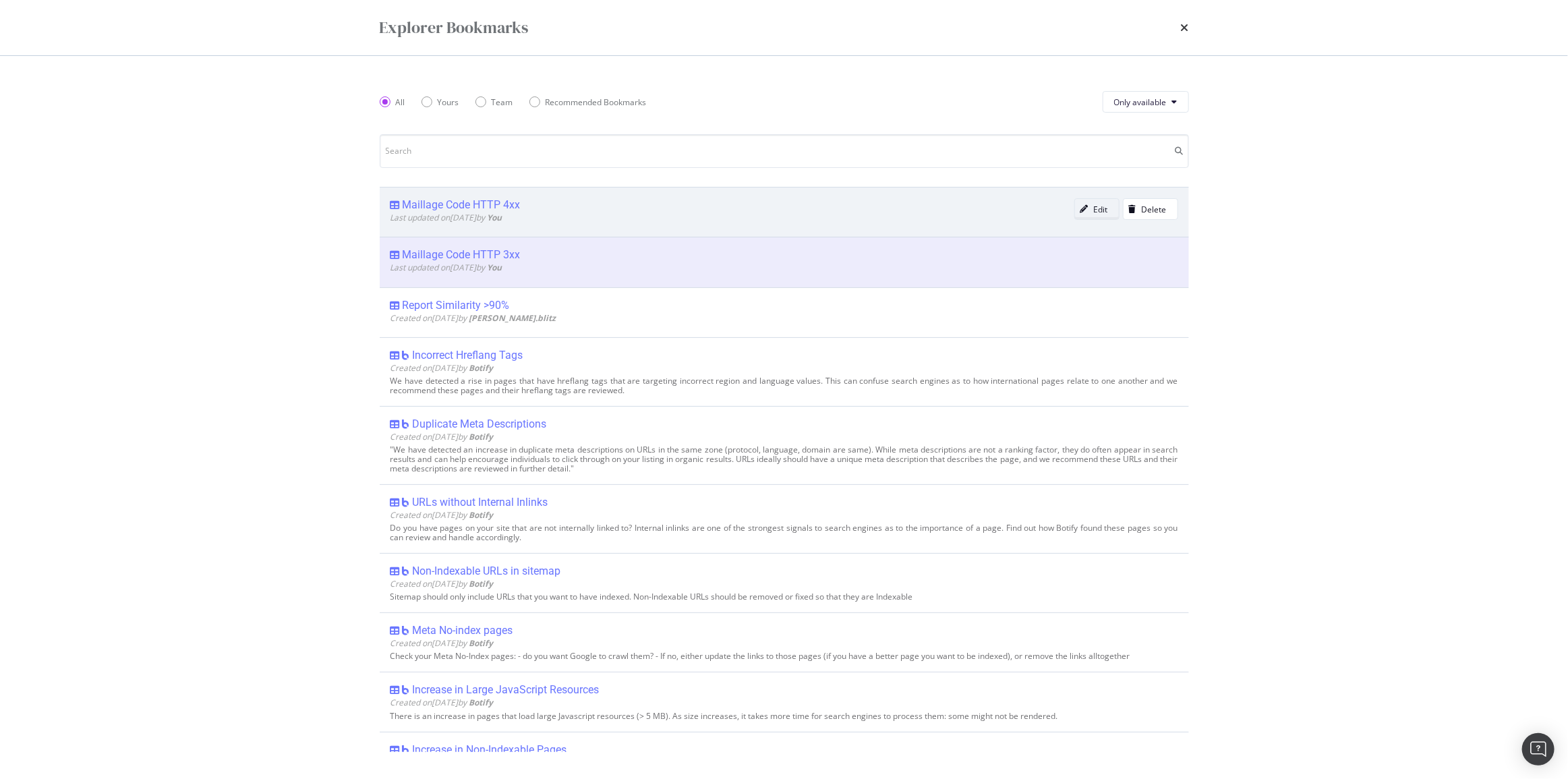
click at [1094, 212] on div "Edit" at bounding box center [1101, 210] width 14 height 11
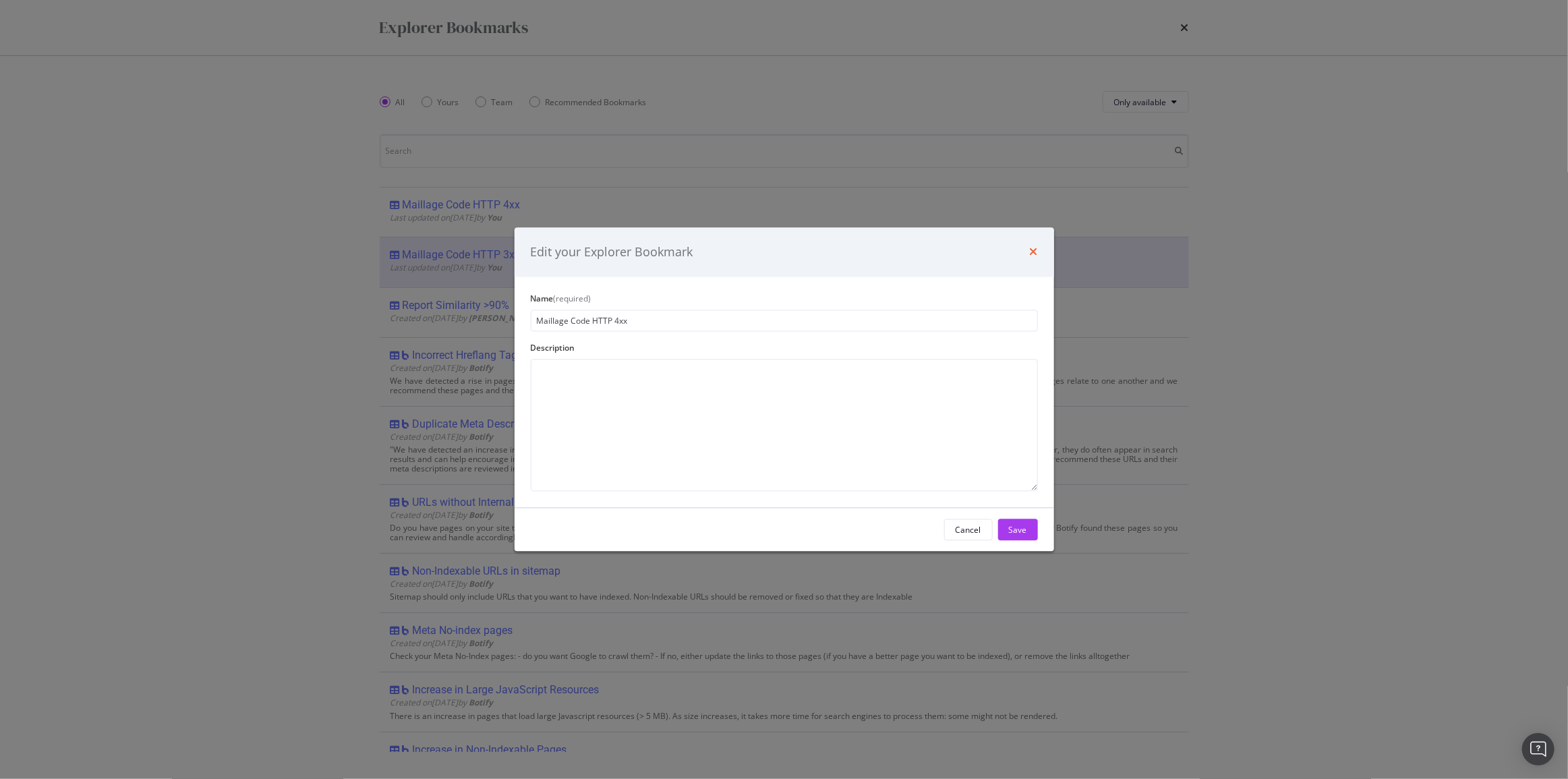
click at [1032, 255] on icon "times" at bounding box center [1034, 252] width 8 height 11
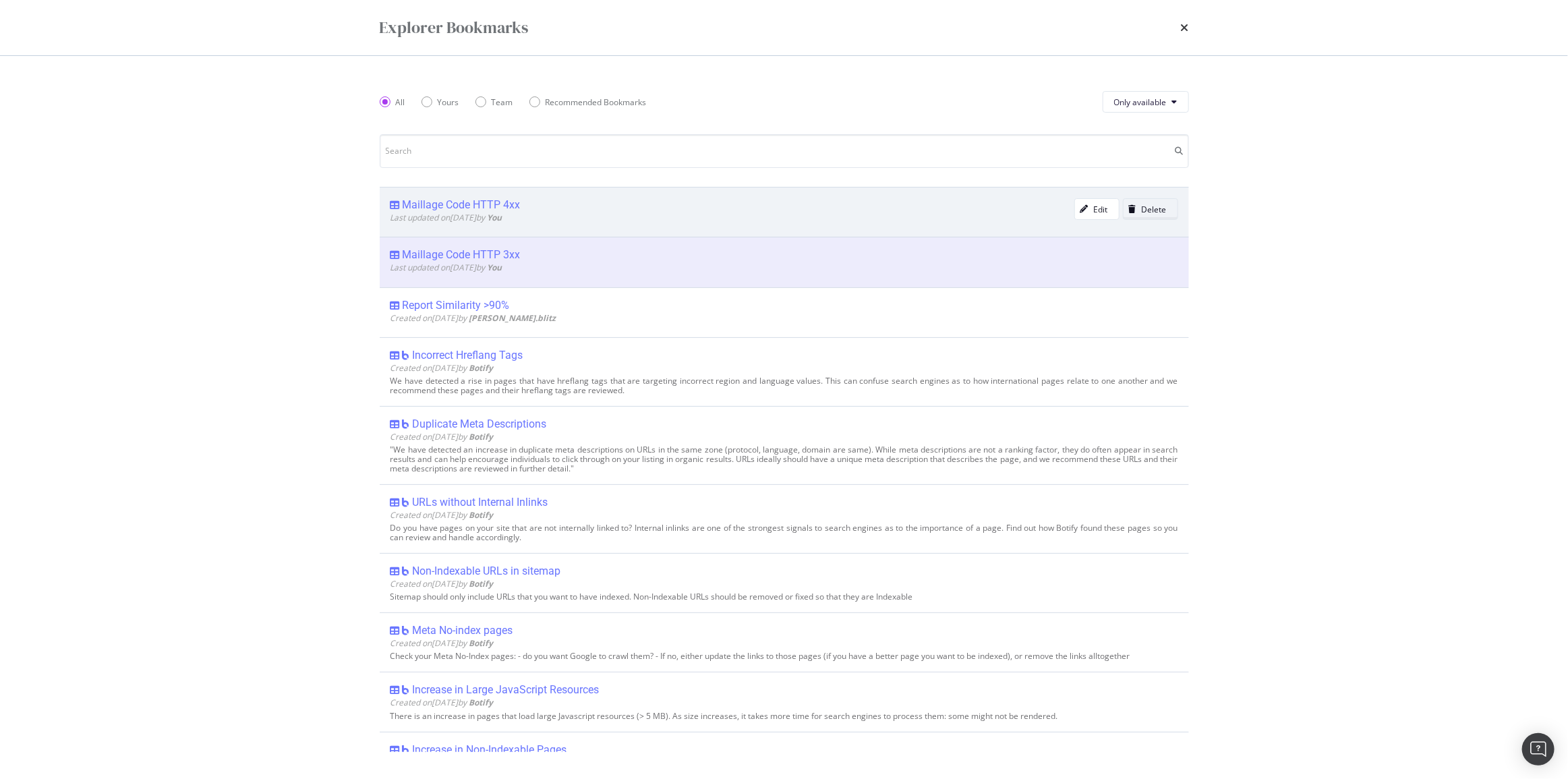
click at [1142, 207] on div "Delete" at bounding box center [1154, 210] width 25 height 11
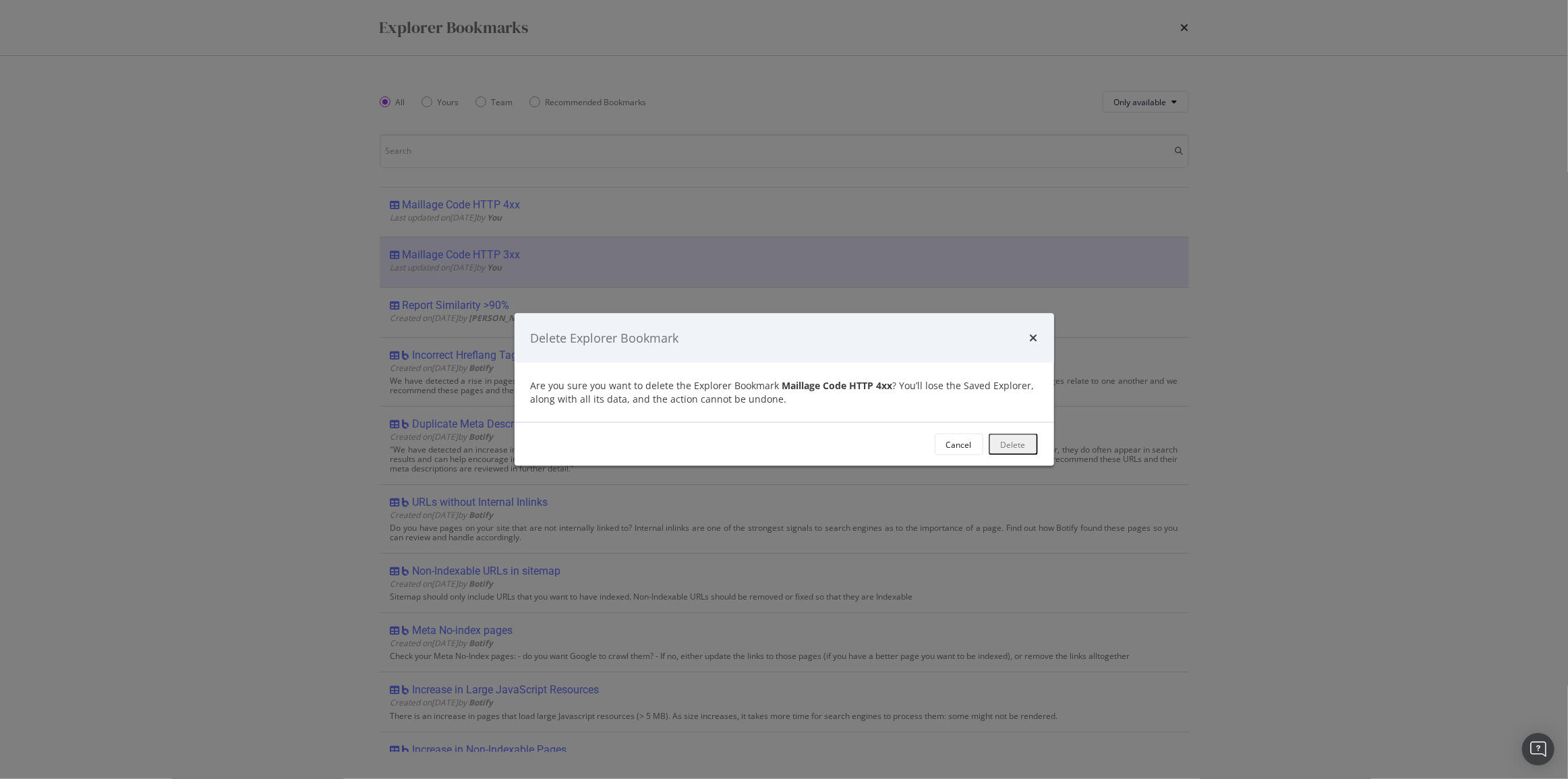
click at [1018, 446] on div "Delete" at bounding box center [1013, 444] width 25 height 11
click at [1020, 450] on div "Delete" at bounding box center [1013, 444] width 25 height 11
drag, startPoint x: 712, startPoint y: 334, endPoint x: 523, endPoint y: 307, distance: 190.9
click at [520, 307] on div "Delete Explorer Bookmark Are you sure you want to delete the Explorer Bookmark …" at bounding box center [784, 390] width 1568 height 779
click at [918, 362] on div "Delete Explorer Bookmark" at bounding box center [784, 337] width 540 height 50
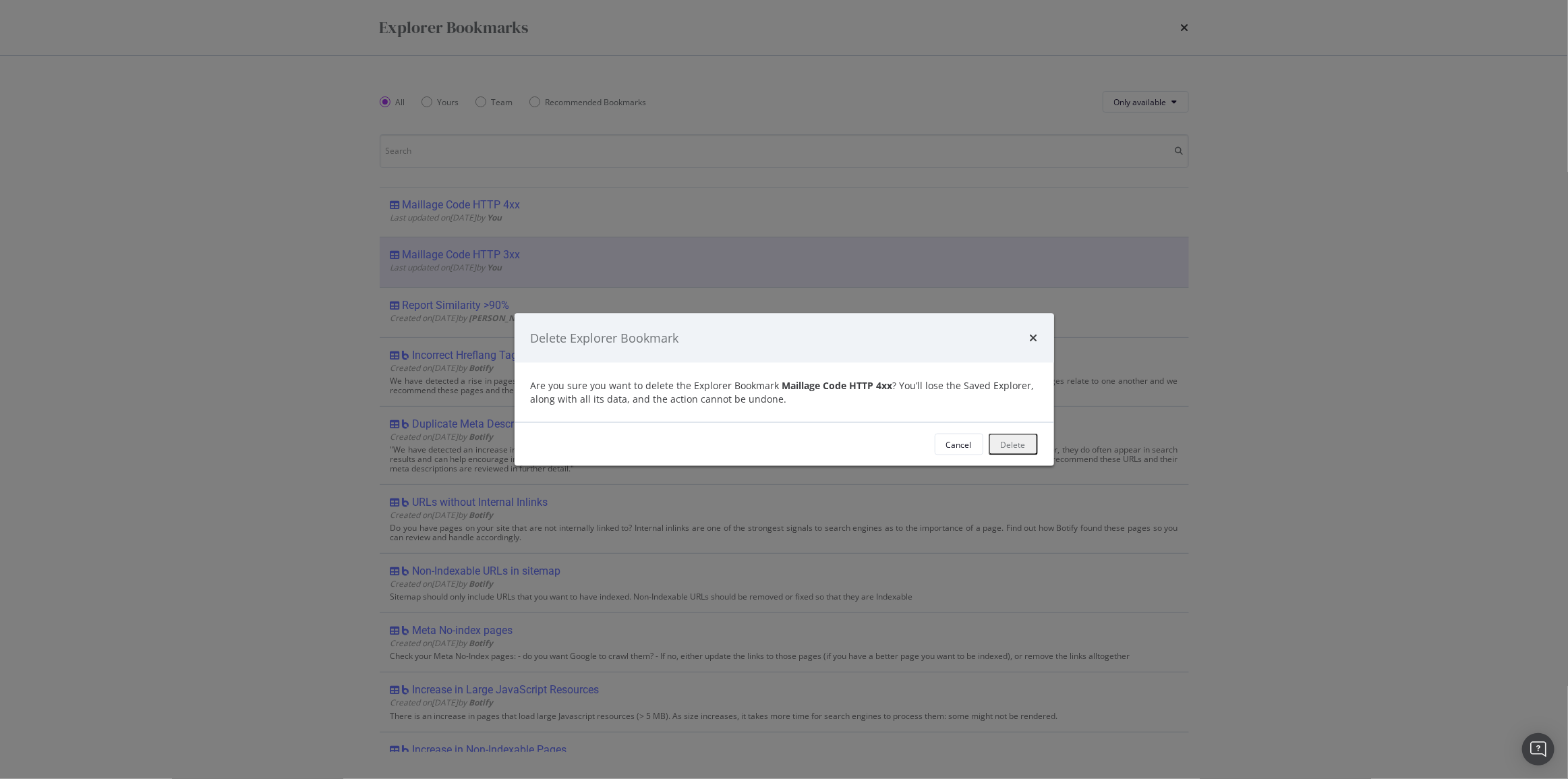
click at [1018, 442] on div "Delete" at bounding box center [1013, 444] width 25 height 11
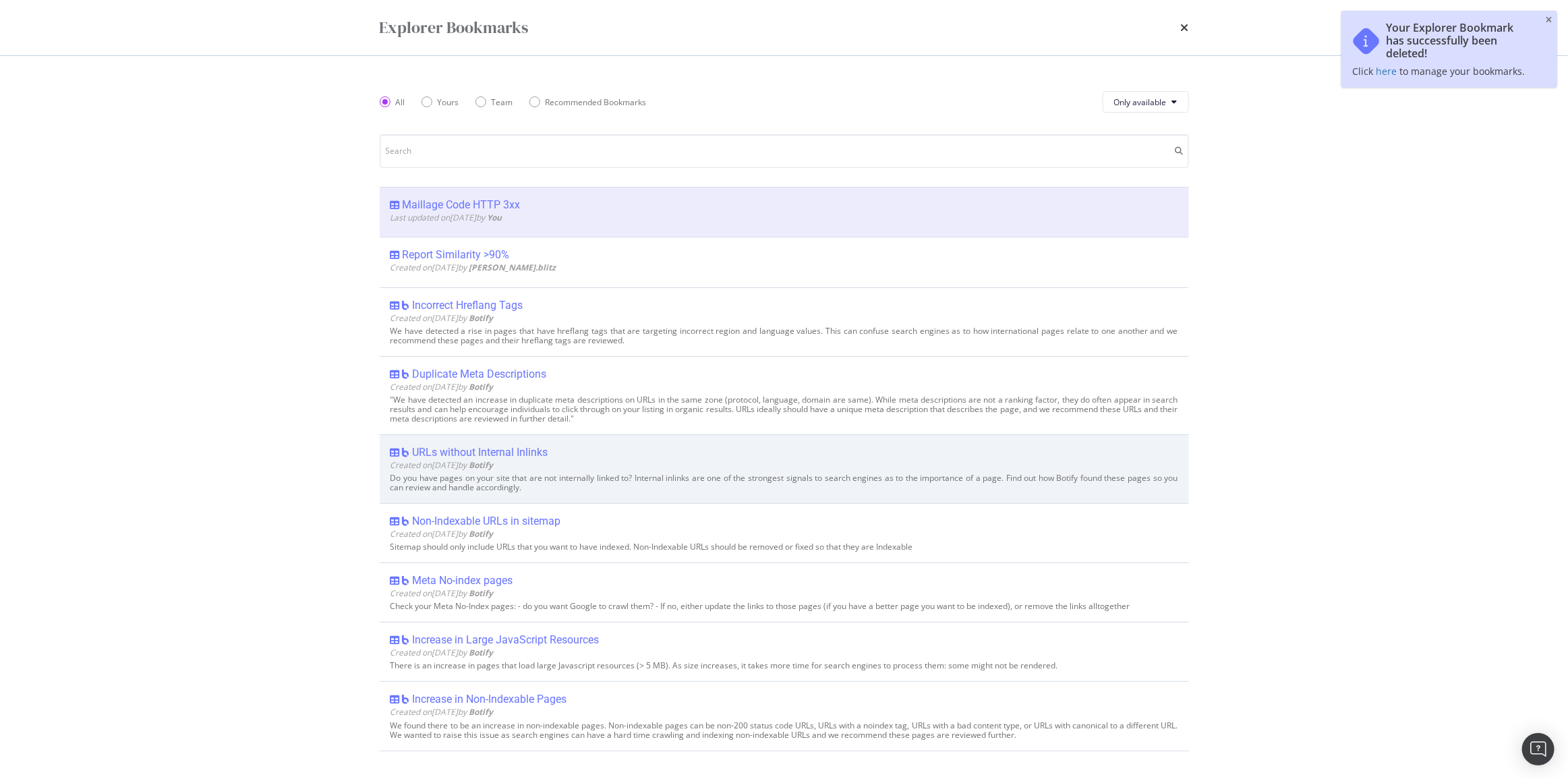
click at [1029, 442] on div "URLs without Internal Inlinks Created on 2022 May 18th by Botify Do you have pa…" at bounding box center [784, 468] width 810 height 69
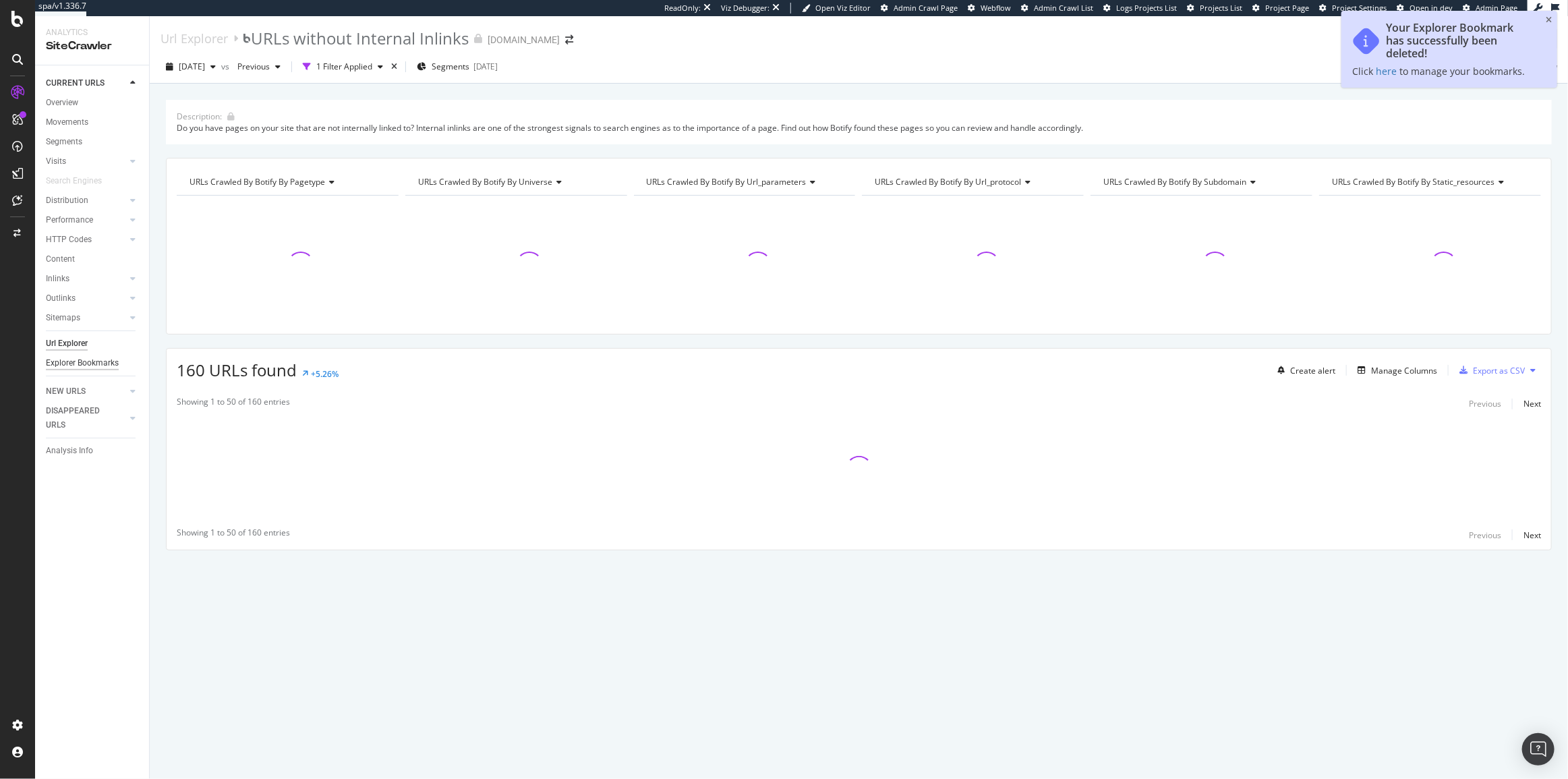
click at [61, 368] on div "Explorer Bookmarks" at bounding box center [82, 363] width 73 height 14
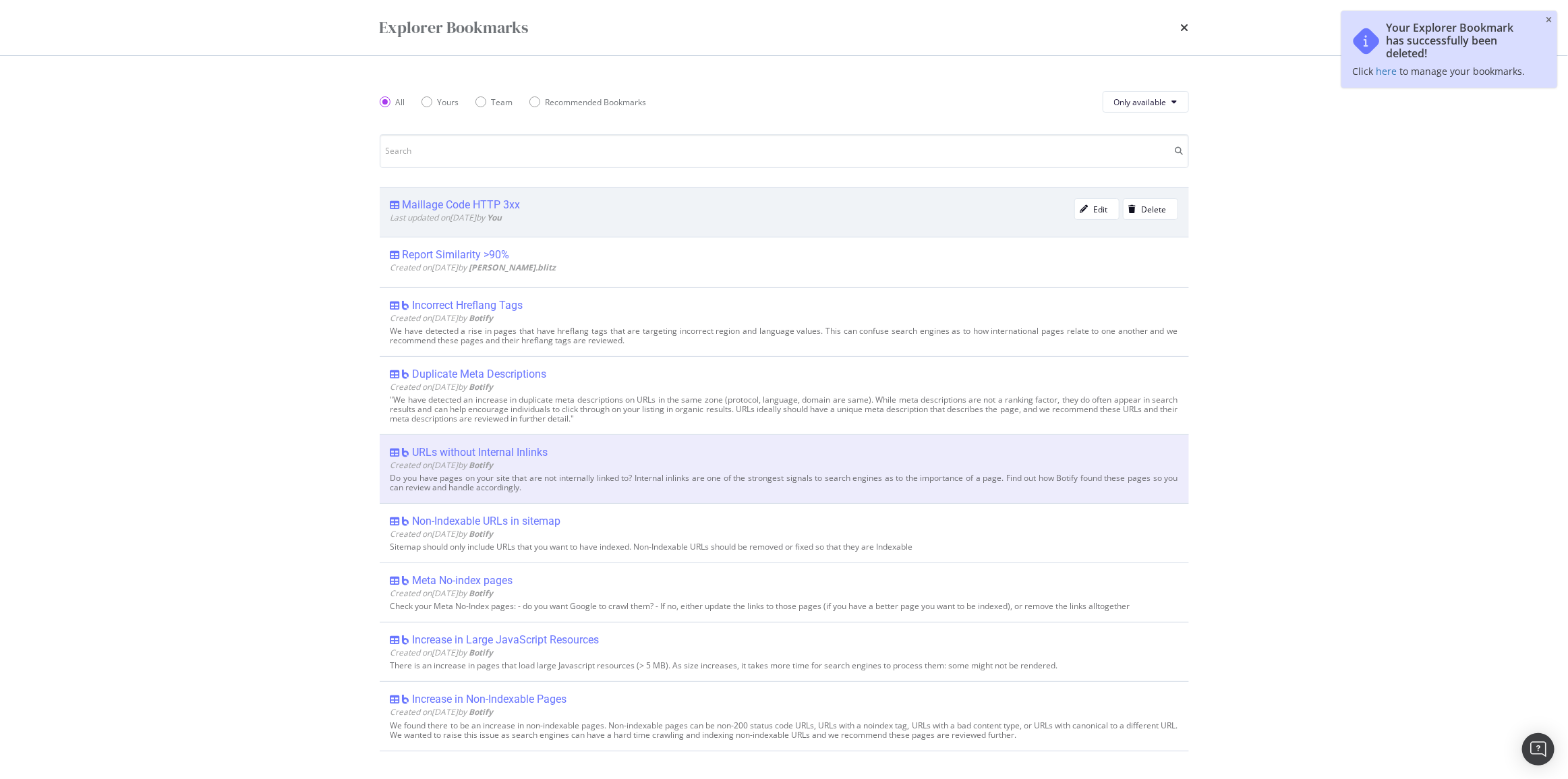
click at [492, 209] on div "Maillage Code HTTP 3xx" at bounding box center [461, 205] width 118 height 14
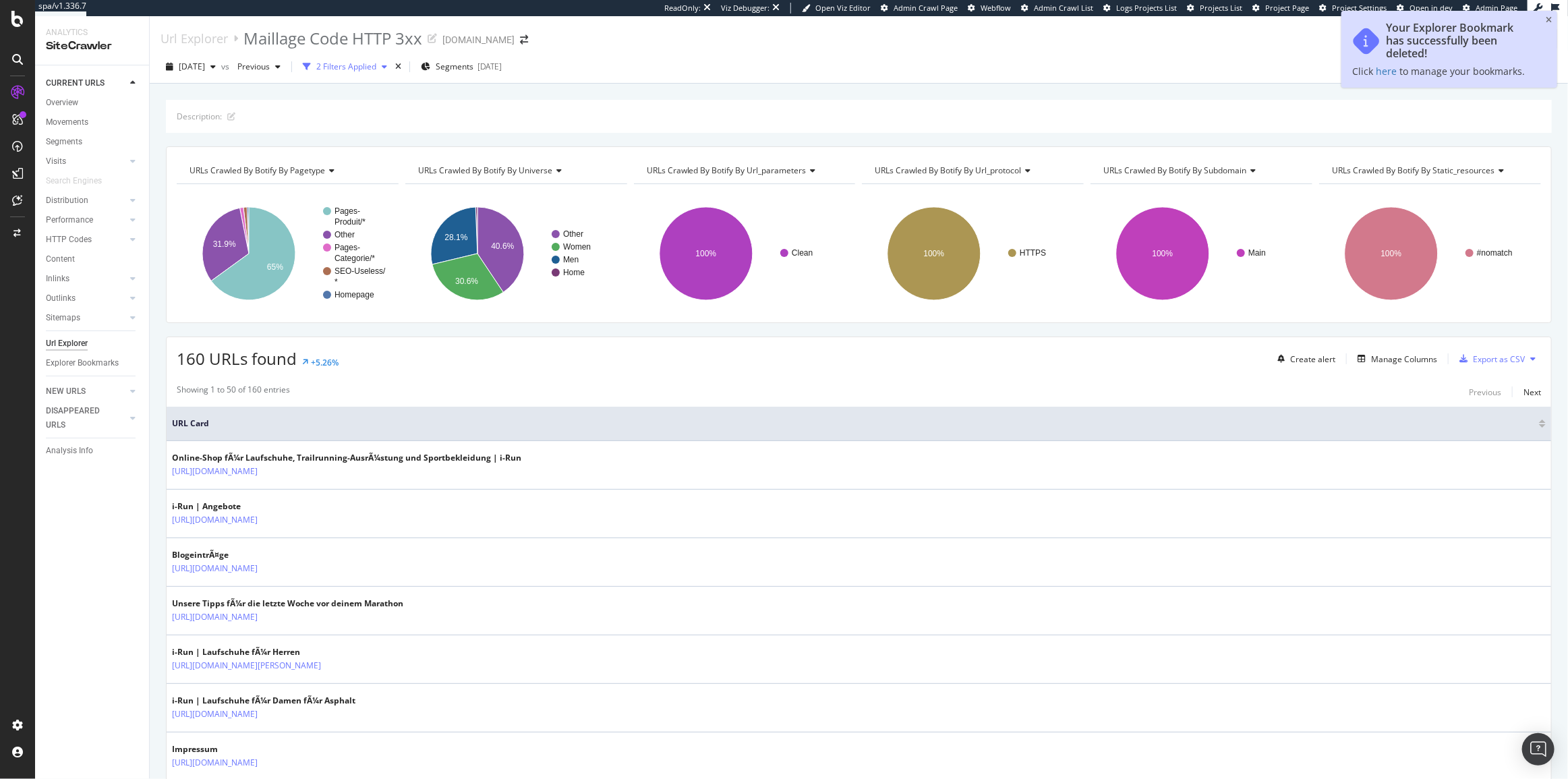
click at [393, 76] on div "2 Filters Applied" at bounding box center [345, 67] width 95 height 20
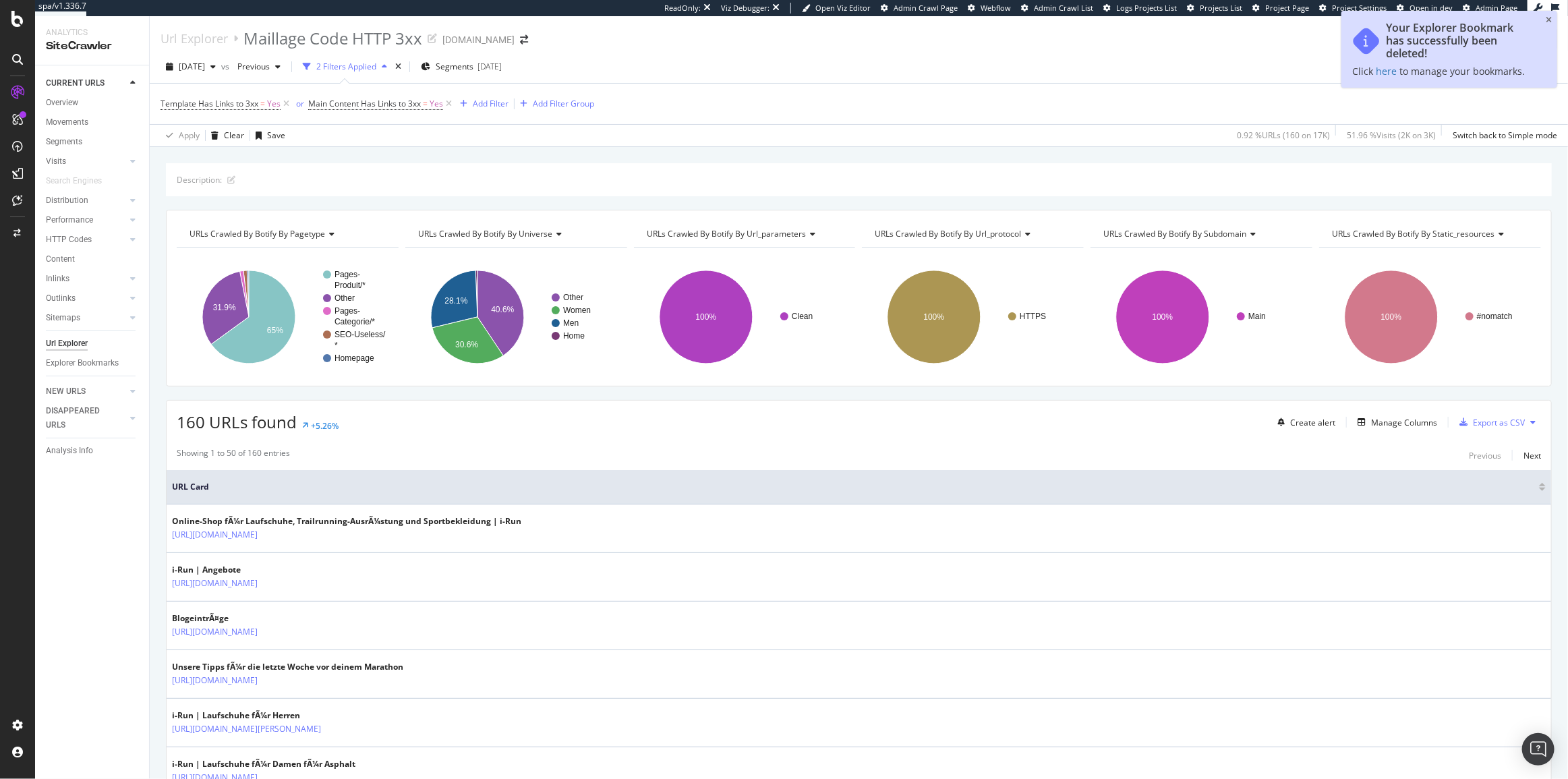
click at [244, 111] on span "Template Has Links to 3xx = Yes" at bounding box center [226, 103] width 132 height 19
click at [243, 105] on span "Template Has Links to 3xx" at bounding box center [209, 103] width 98 height 11
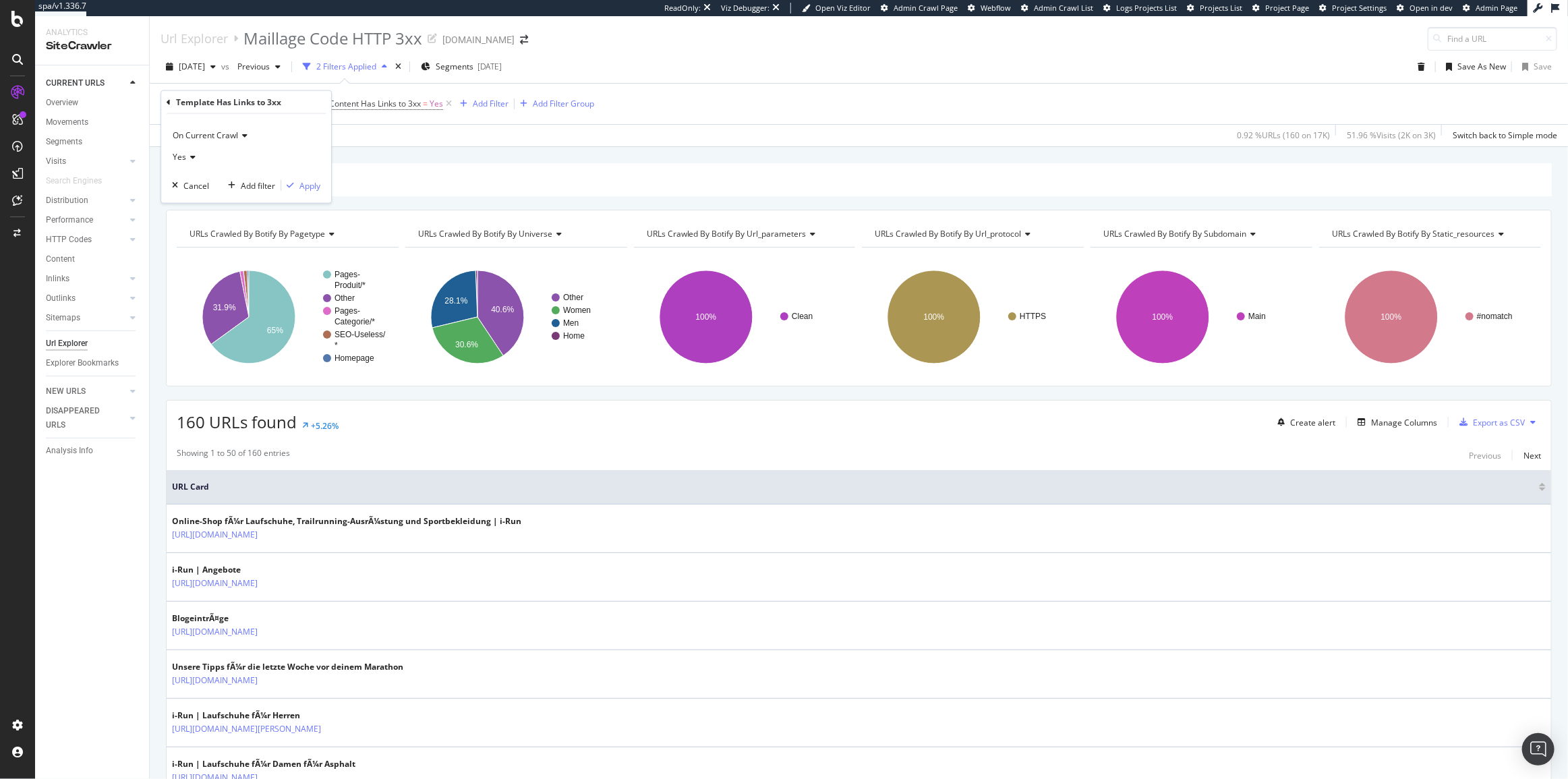
click at [163, 101] on div "Template Has Links to 3xx On Current Crawl Yes Cancel Add filter Apply" at bounding box center [245, 147] width 170 height 112
click at [167, 101] on icon at bounding box center [168, 102] width 4 height 8
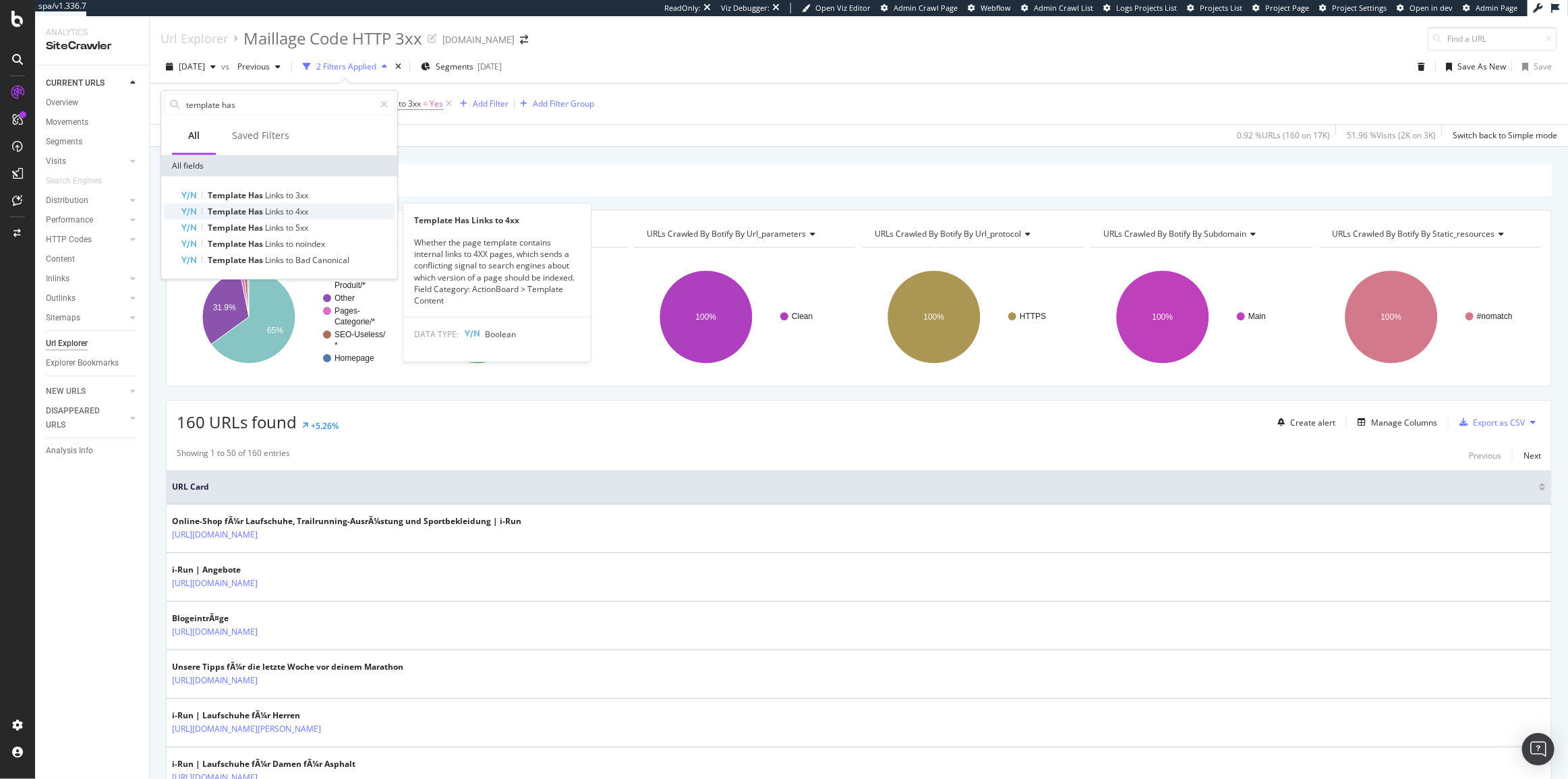
type input "template has"
click at [346, 208] on div "Template Has Links to 4xx" at bounding box center [288, 212] width 215 height 16
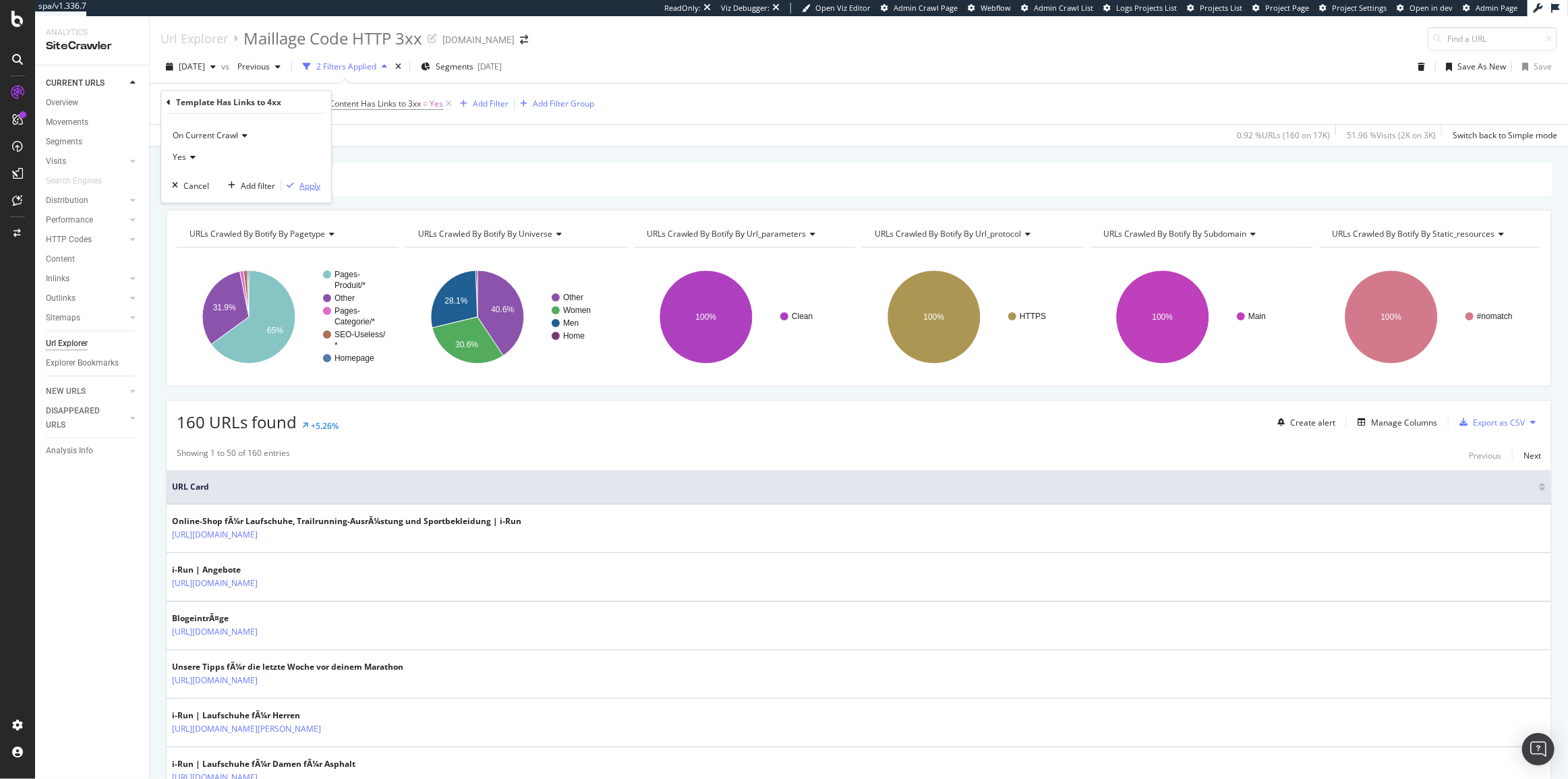
click at [312, 183] on div "Apply" at bounding box center [310, 185] width 21 height 11
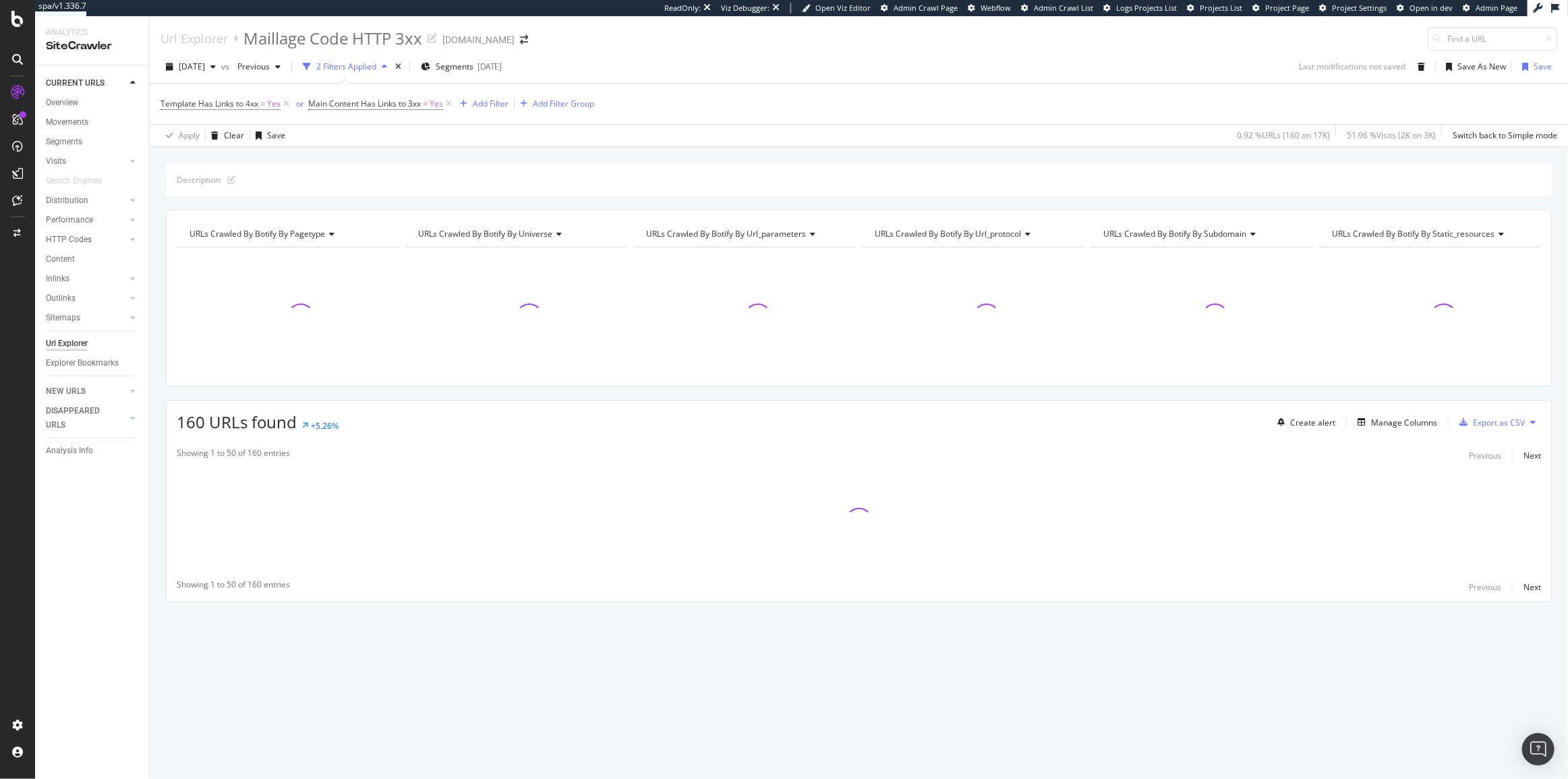
click at [363, 94] on span "Main Content Has Links to 3xx = Yes" at bounding box center [381, 103] width 146 height 19
click at [363, 101] on span "Main Content Has Links to 3xx" at bounding box center [364, 103] width 113 height 11
click at [313, 97] on div "Main Content Has Links to 3xx On Current Crawl Yes Cancel Add filter Apply" at bounding box center [393, 147] width 170 height 112
click at [319, 101] on div "Main Content Has Links to 3xx" at bounding box center [394, 102] width 159 height 23
click at [316, 101] on icon at bounding box center [316, 102] width 4 height 8
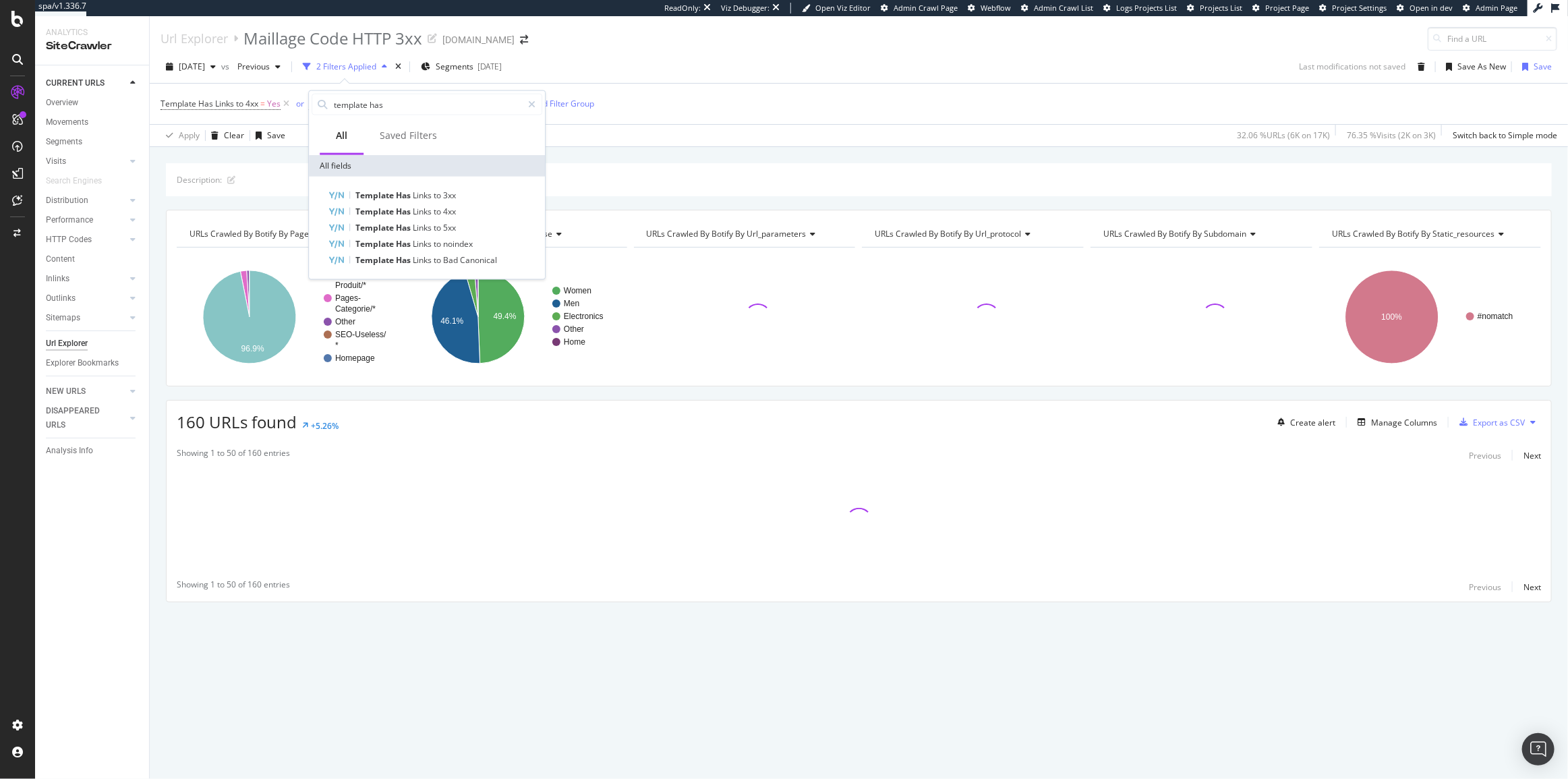
type input "m"
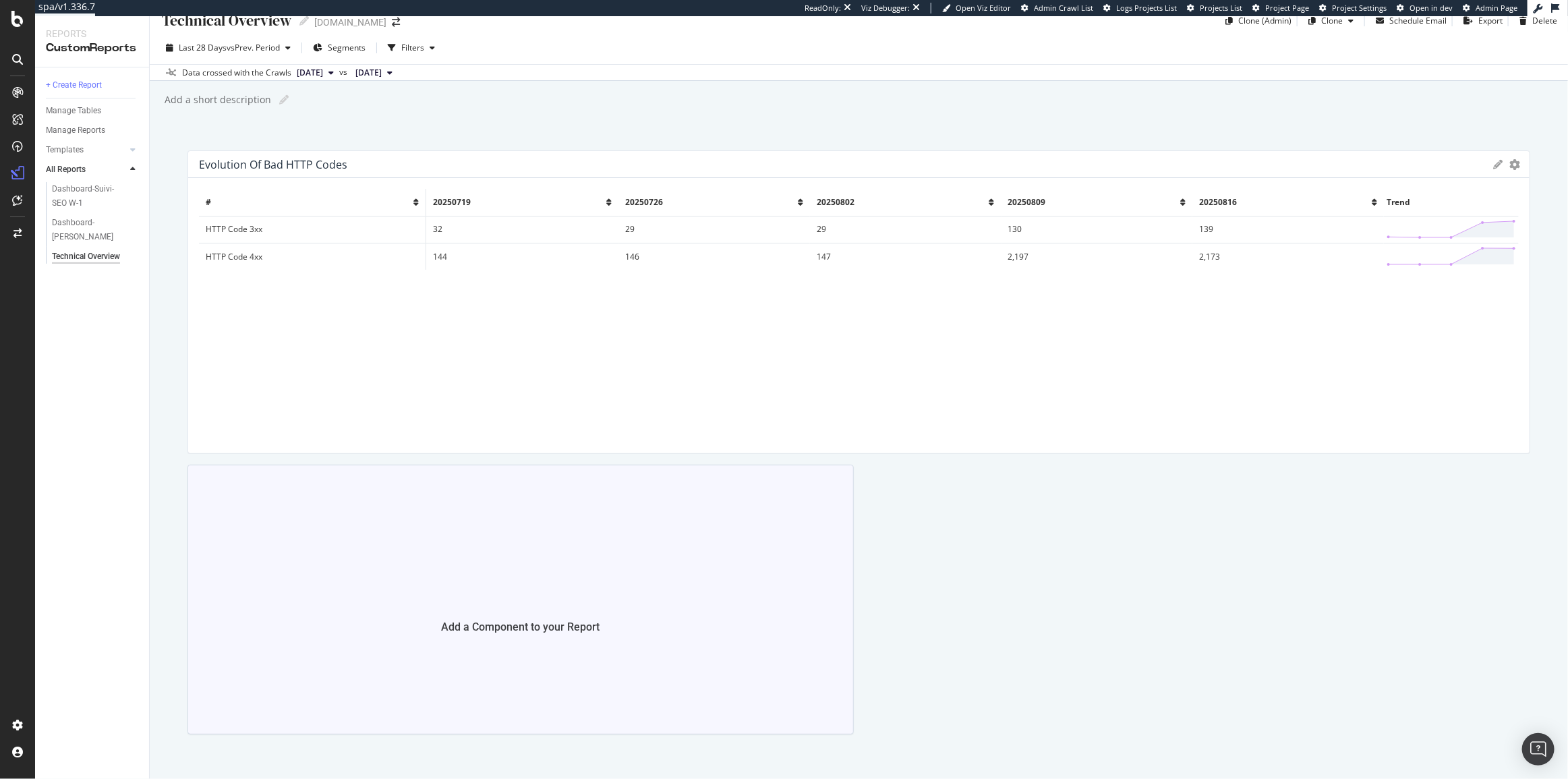
scroll to position [57, 0]
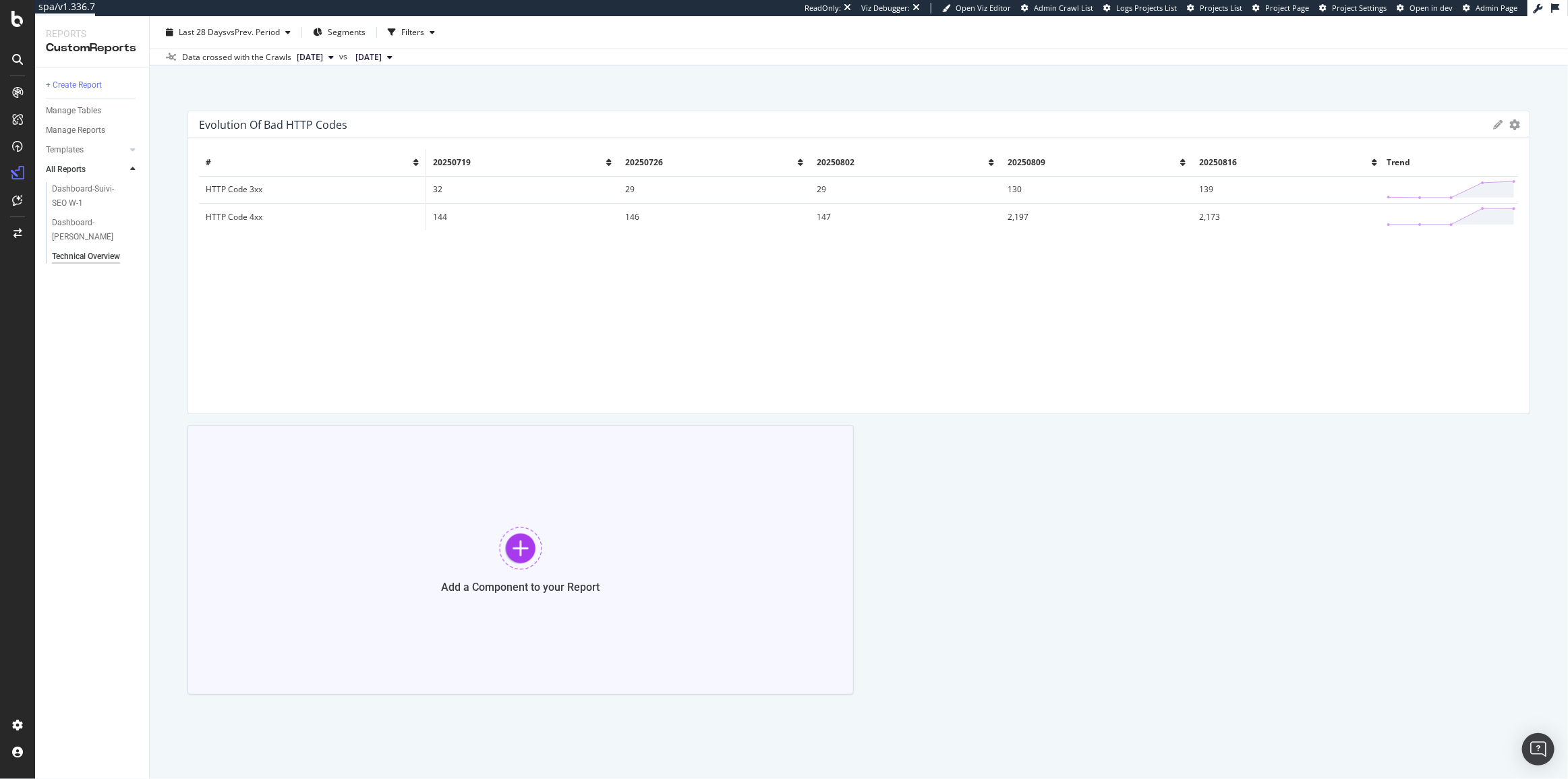
click at [592, 510] on div "Add a Component to your Report" at bounding box center [521, 560] width 667 height 270
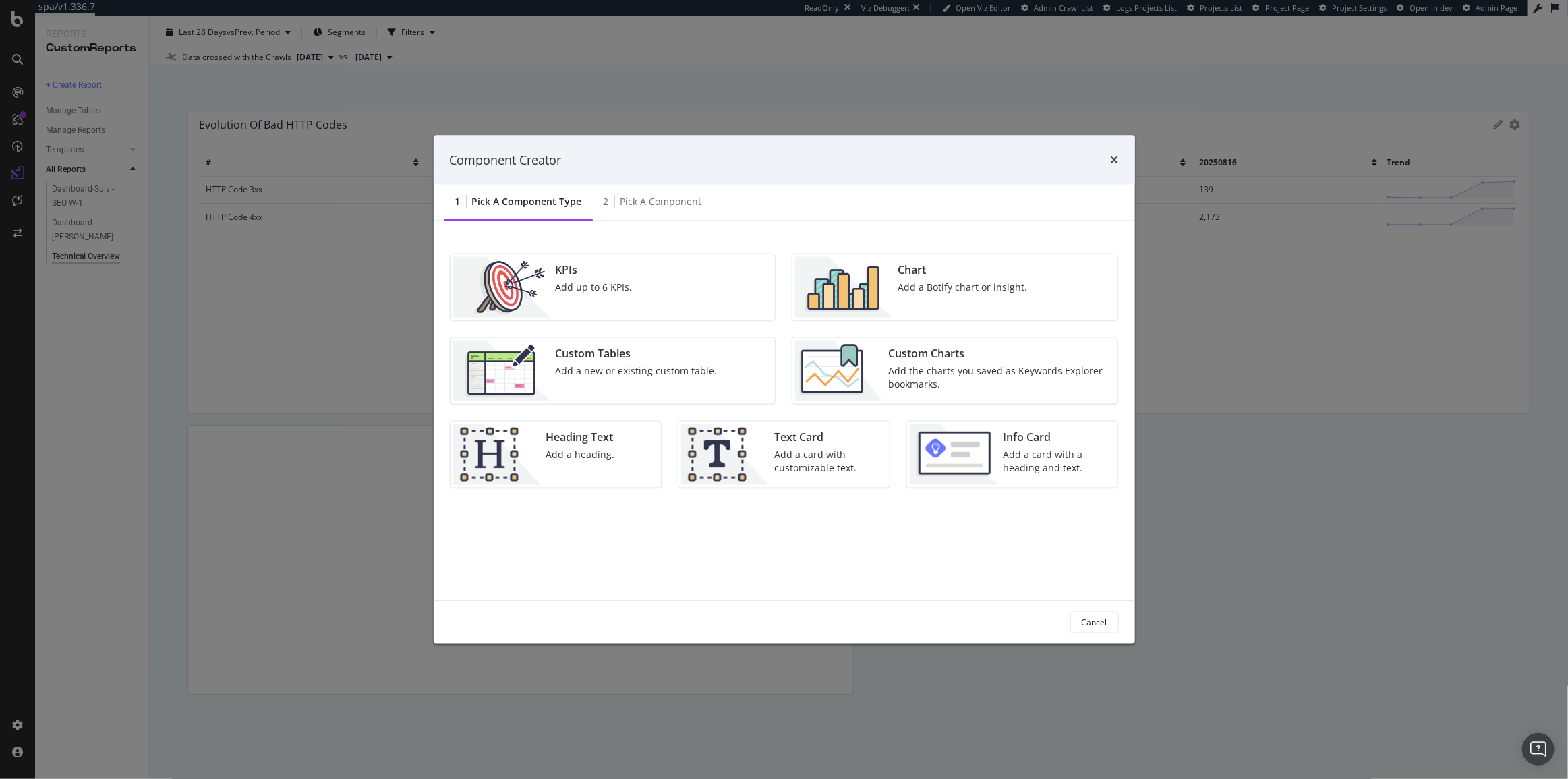
click at [868, 369] on img "modal" at bounding box center [839, 371] width 88 height 61
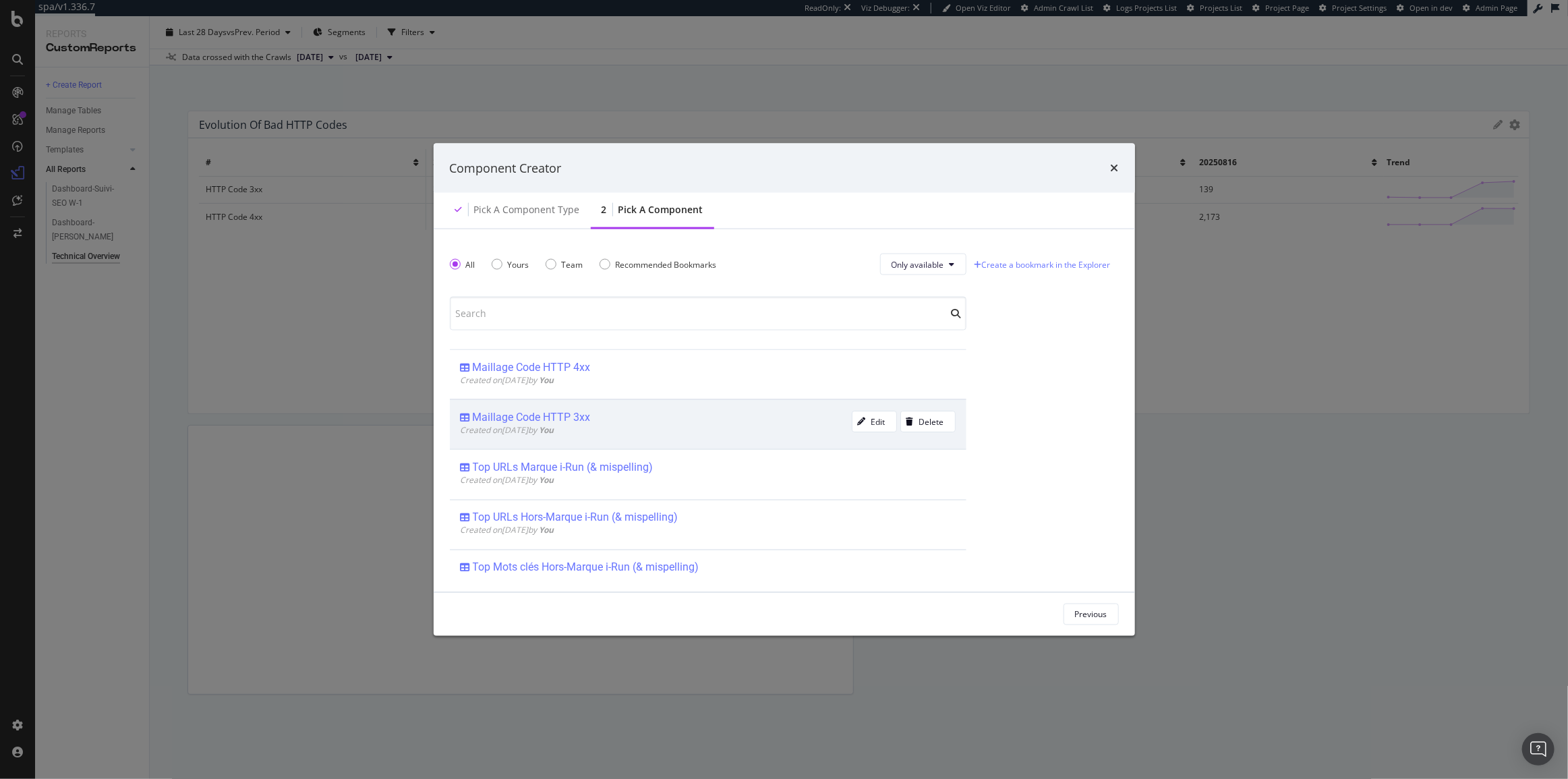
click at [546, 414] on div "Maillage Code HTTP 3xx" at bounding box center [532, 417] width 118 height 14
click at [1065, 620] on div "Add Component" at bounding box center [1077, 614] width 61 height 11
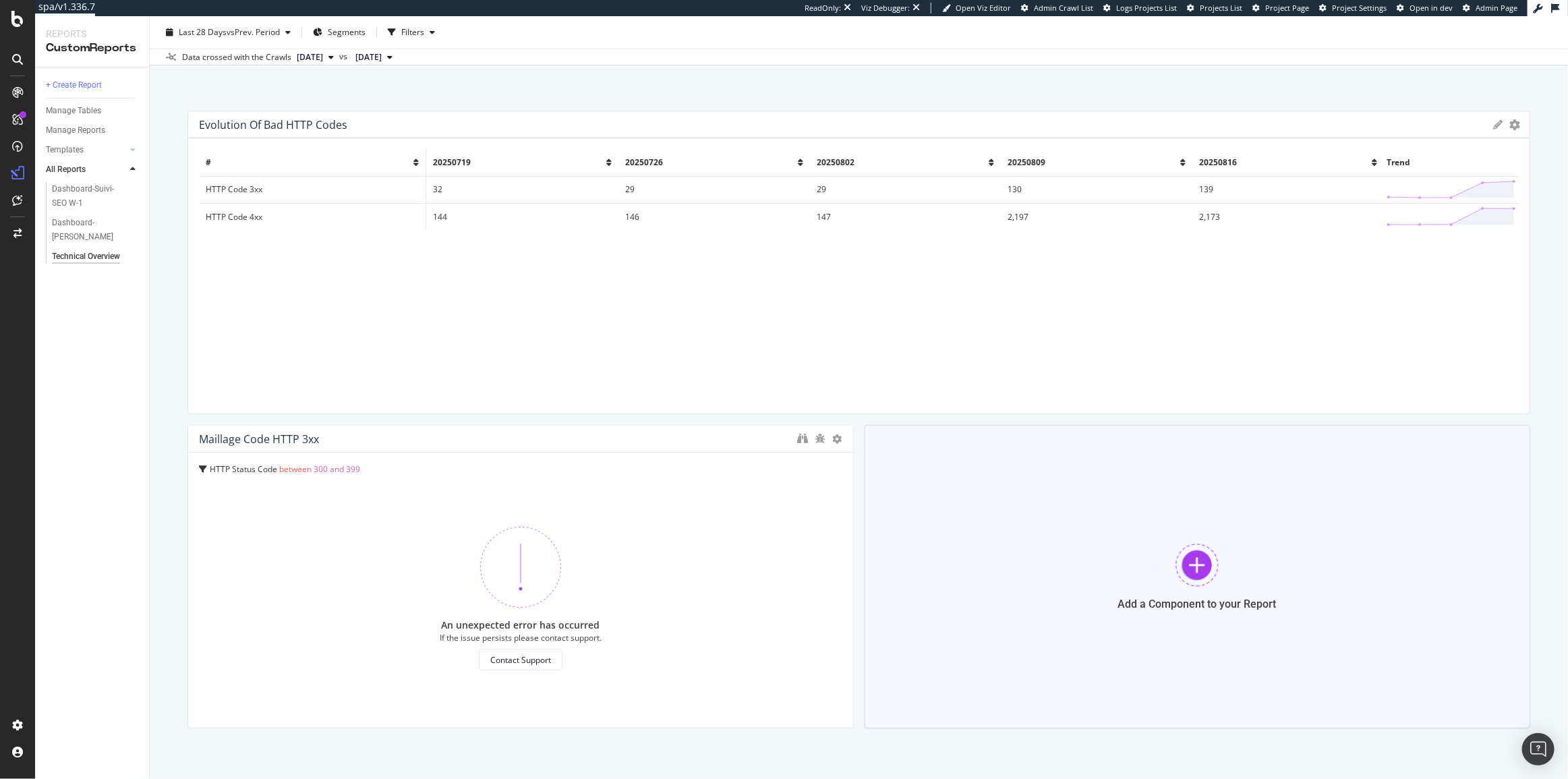
click at [1019, 556] on div "Add a Component to your Report" at bounding box center [1198, 577] width 667 height 303
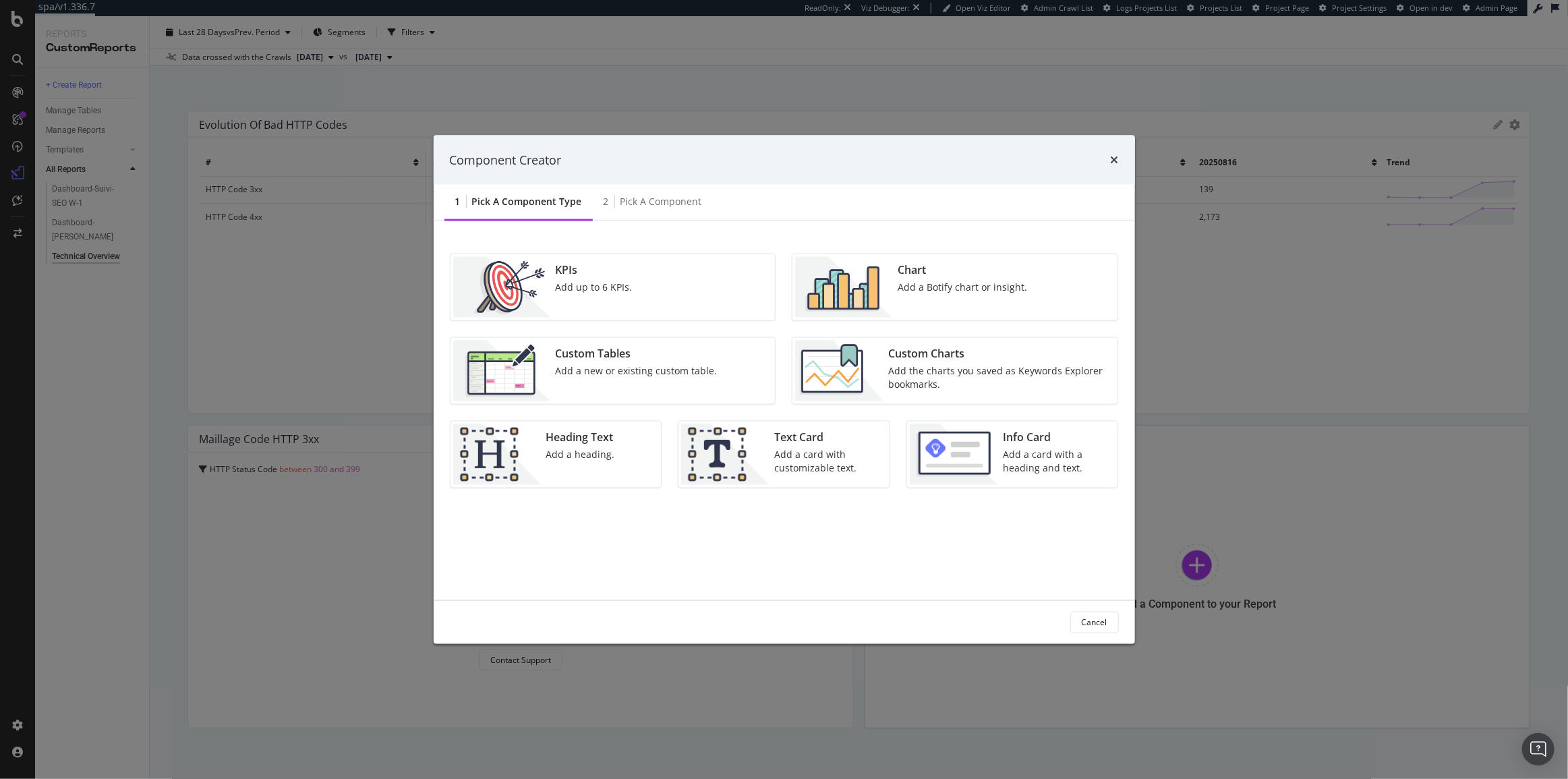
click at [884, 370] on div "Custom Charts Add the charts you saved as Keywords Explorer bookmarks." at bounding box center [998, 371] width 232 height 61
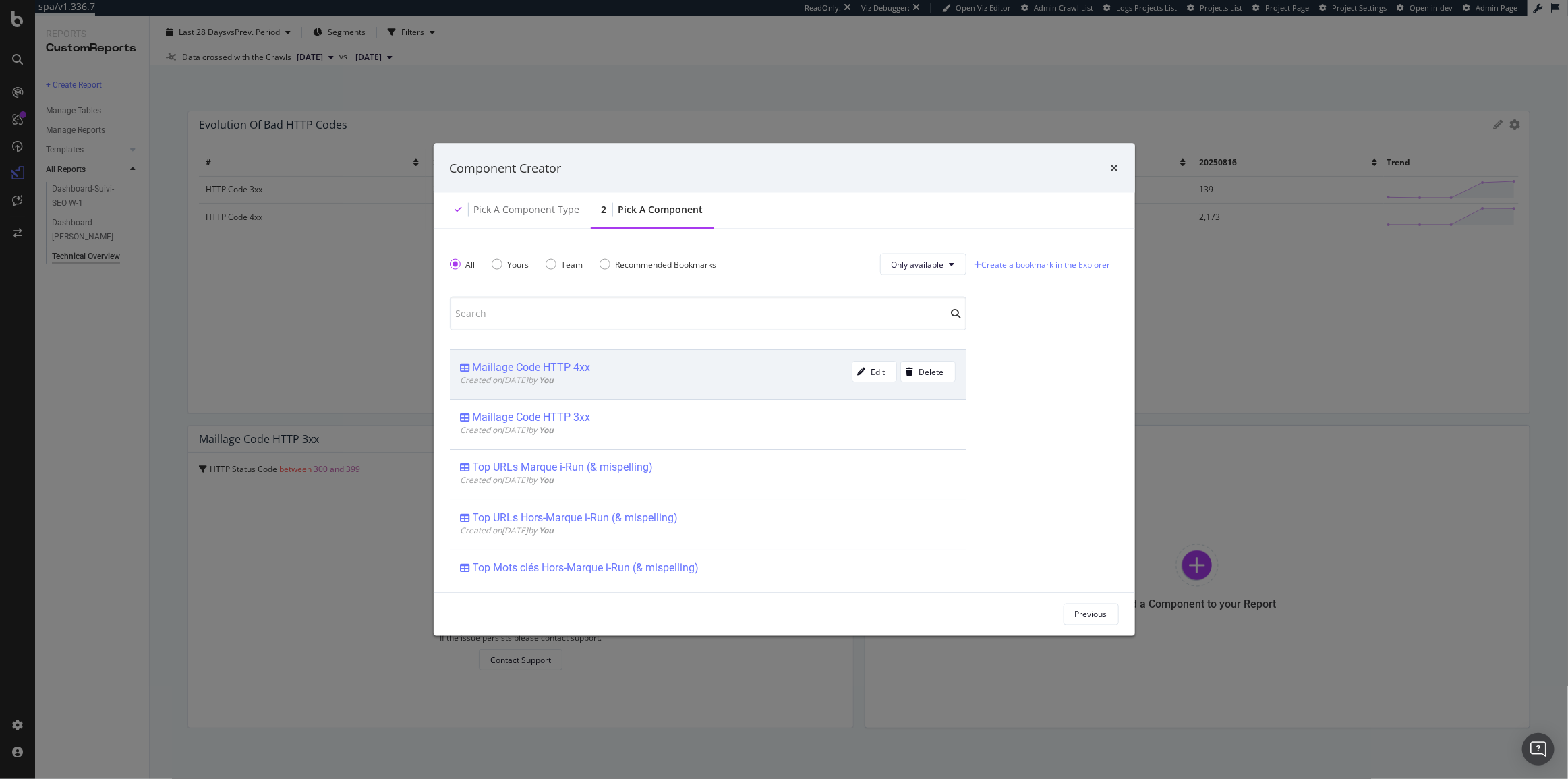
click at [600, 376] on div "Created on [DATE] by You" at bounding box center [656, 380] width 391 height 11
click at [1095, 623] on div "Add Component" at bounding box center [1077, 614] width 61 height 20
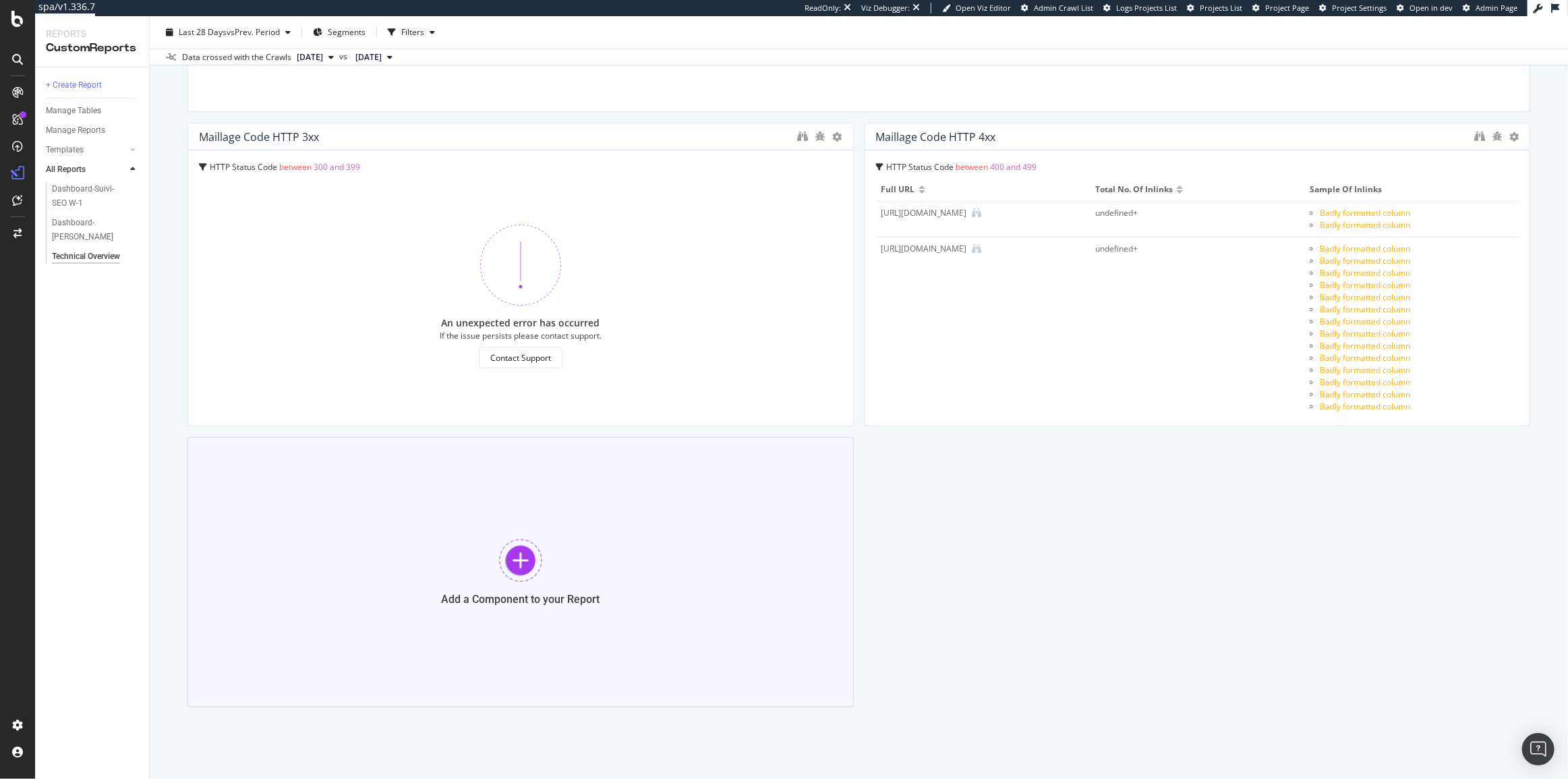
scroll to position [368, 0]
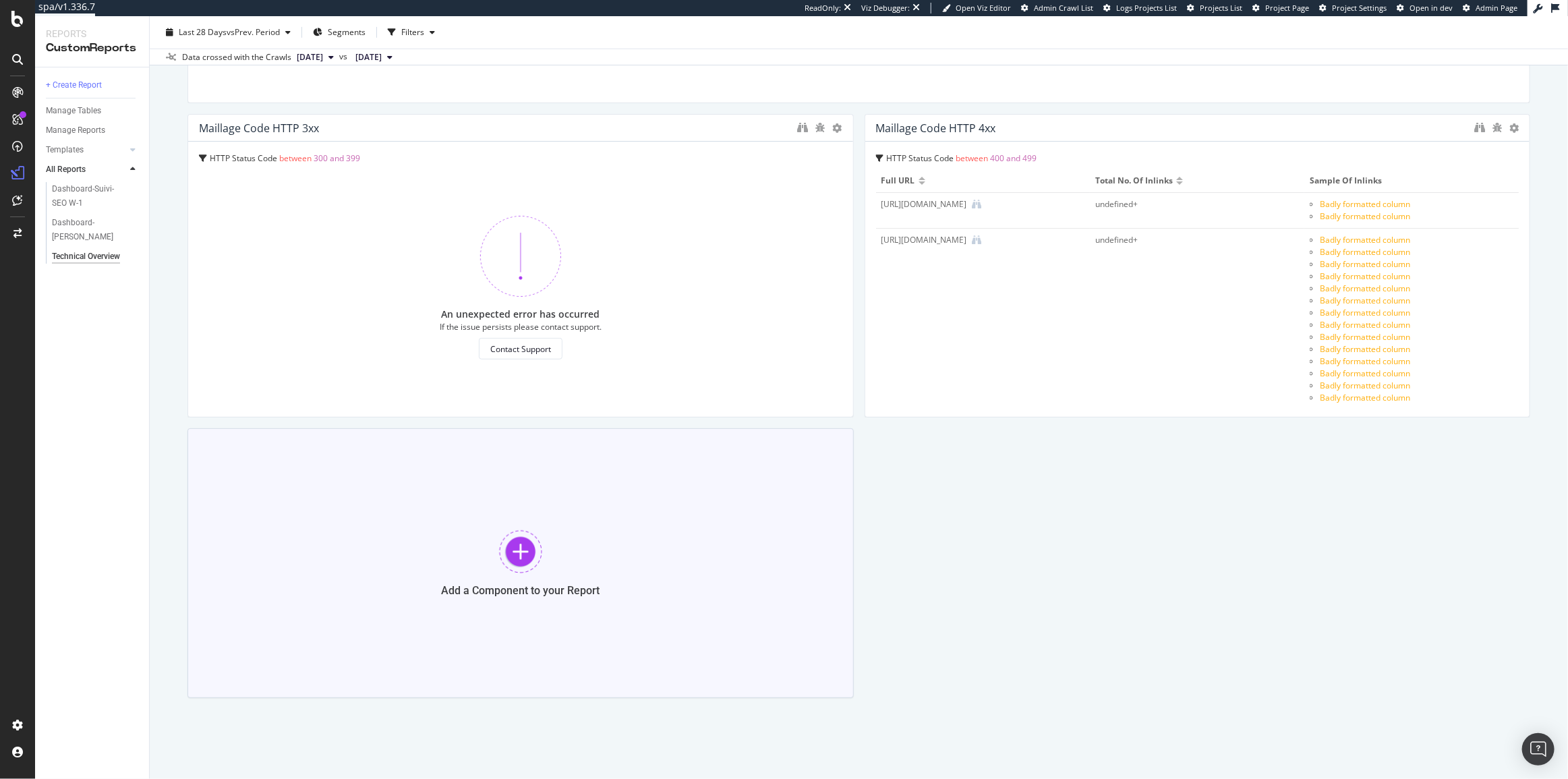
click at [643, 565] on div "Add a Component to your Report" at bounding box center [521, 564] width 667 height 270
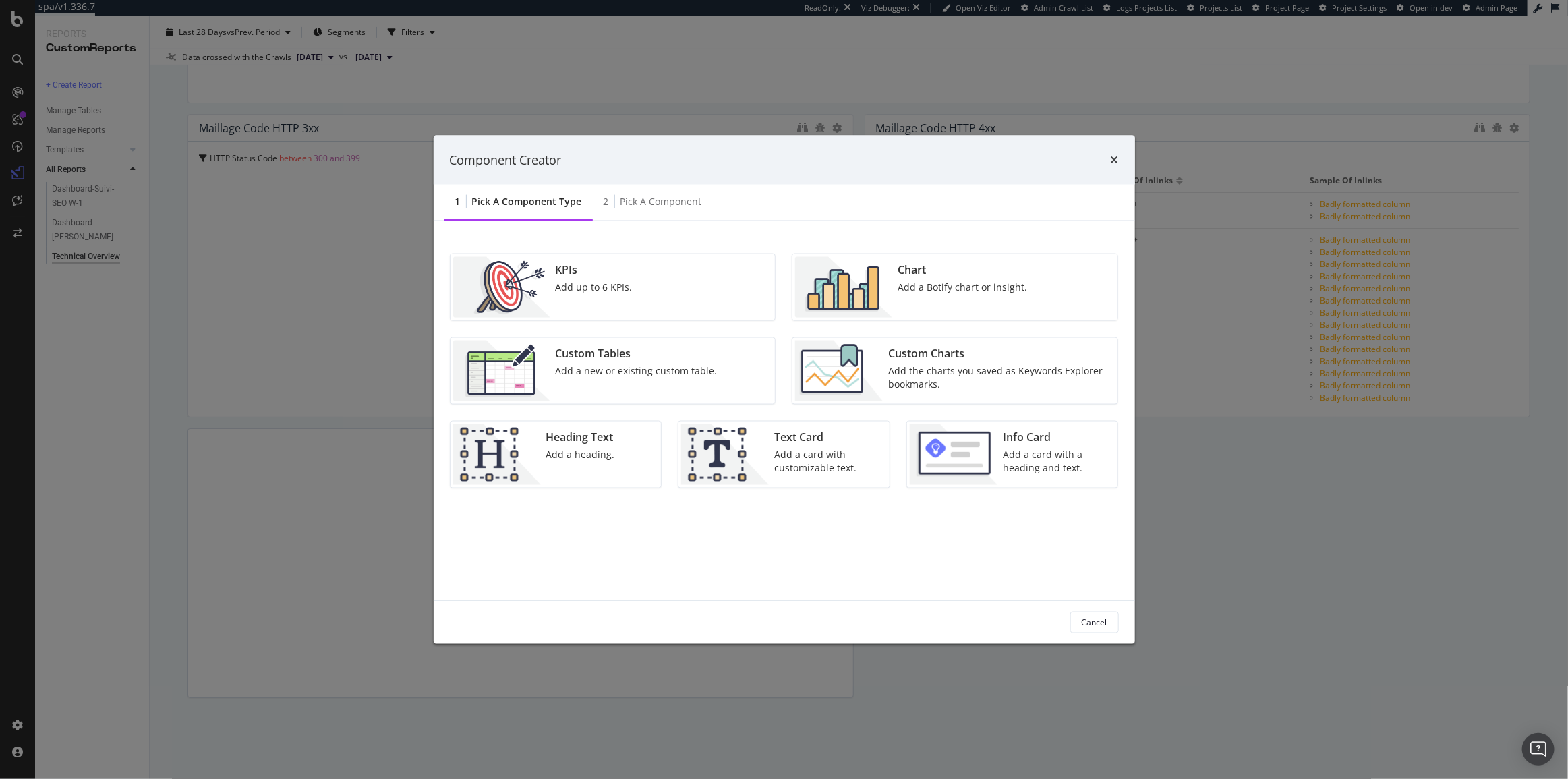
click at [604, 295] on div "KPIs Add up to 6 KPIs." at bounding box center [594, 287] width 88 height 61
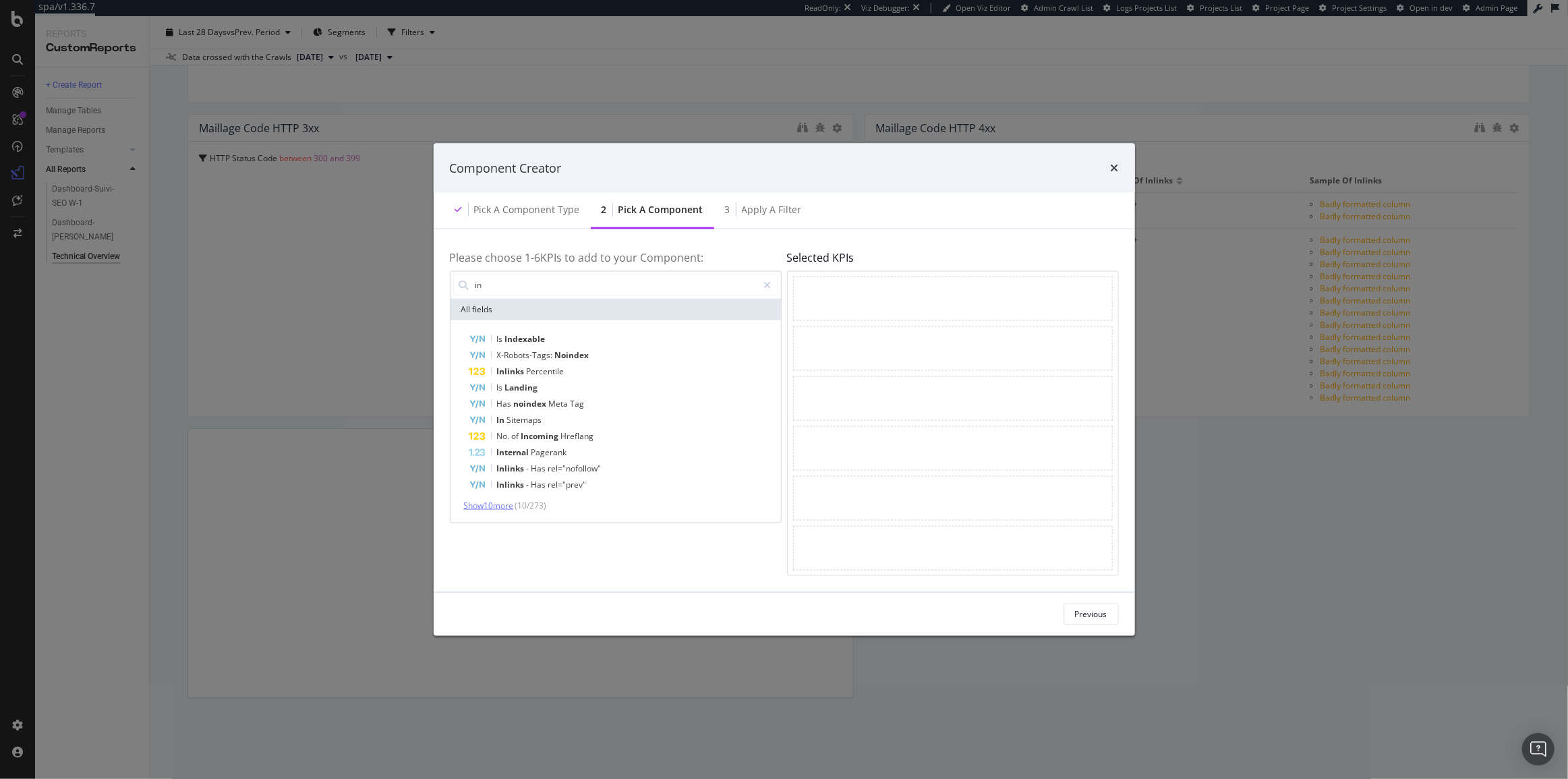
click at [492, 506] on span "Show 10 more" at bounding box center [489, 505] width 50 height 11
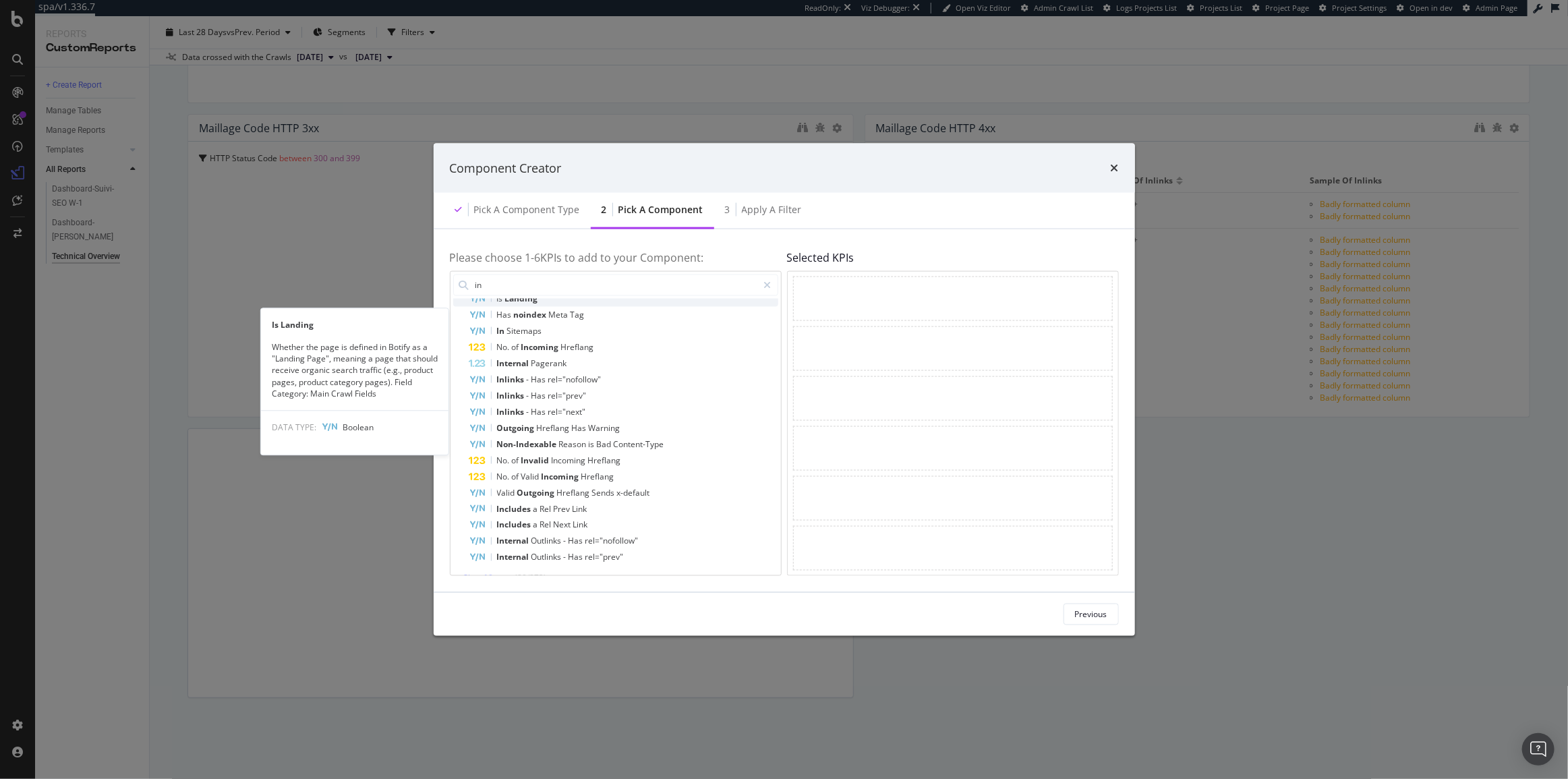
scroll to position [108, 0]
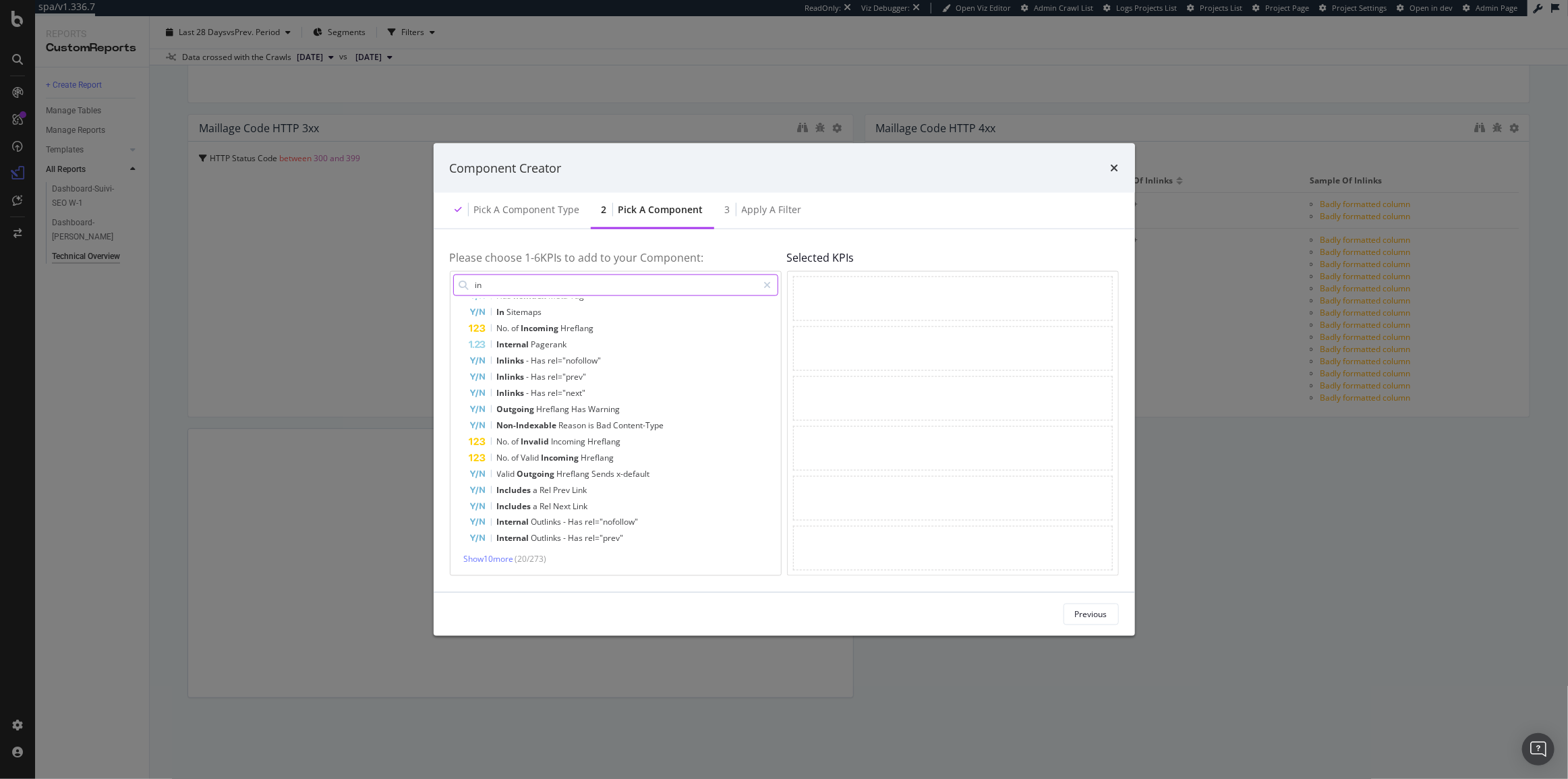
click at [537, 282] on input "in" at bounding box center [615, 285] width 284 height 20
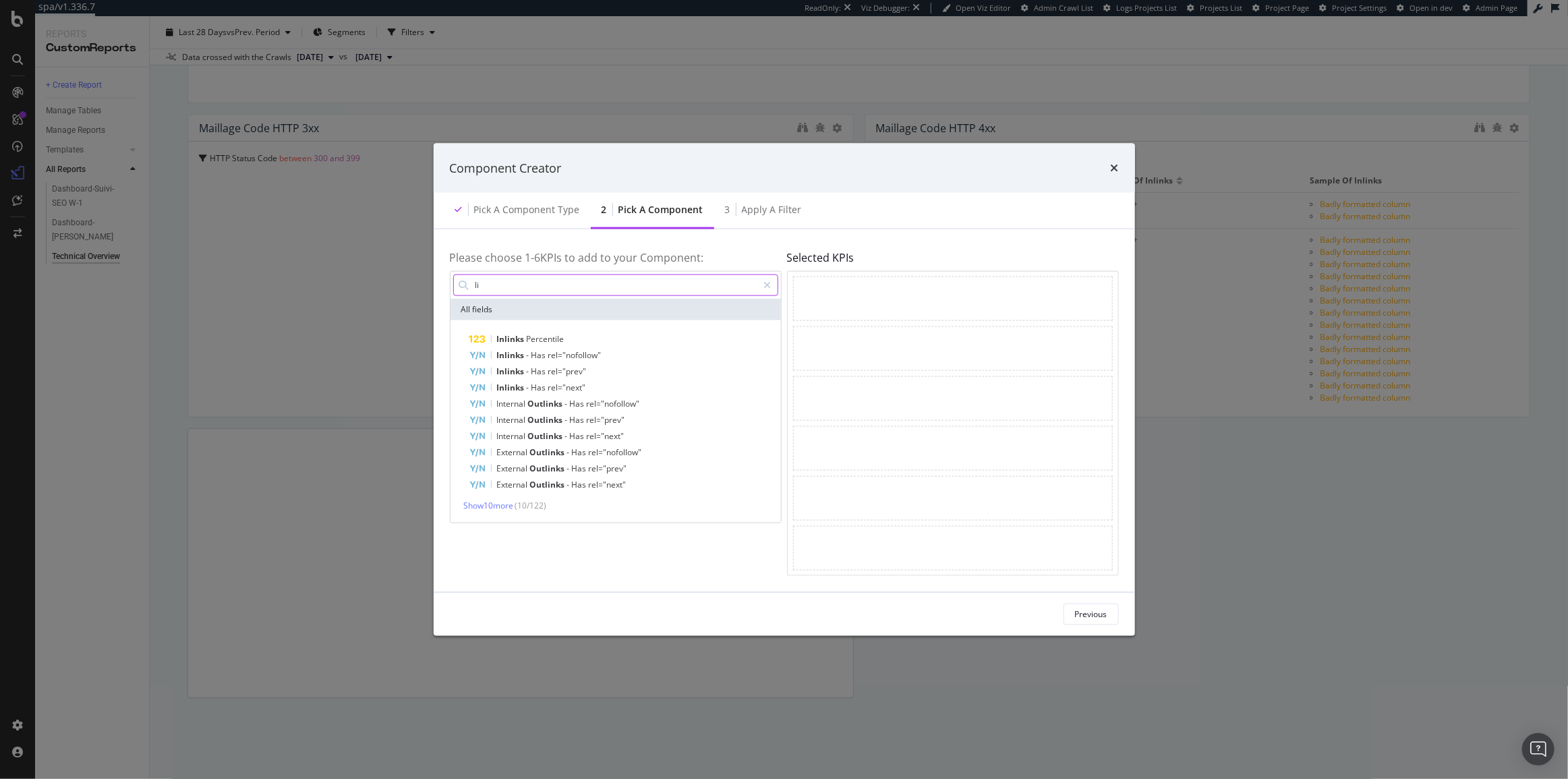
scroll to position [0, 0]
type input "l"
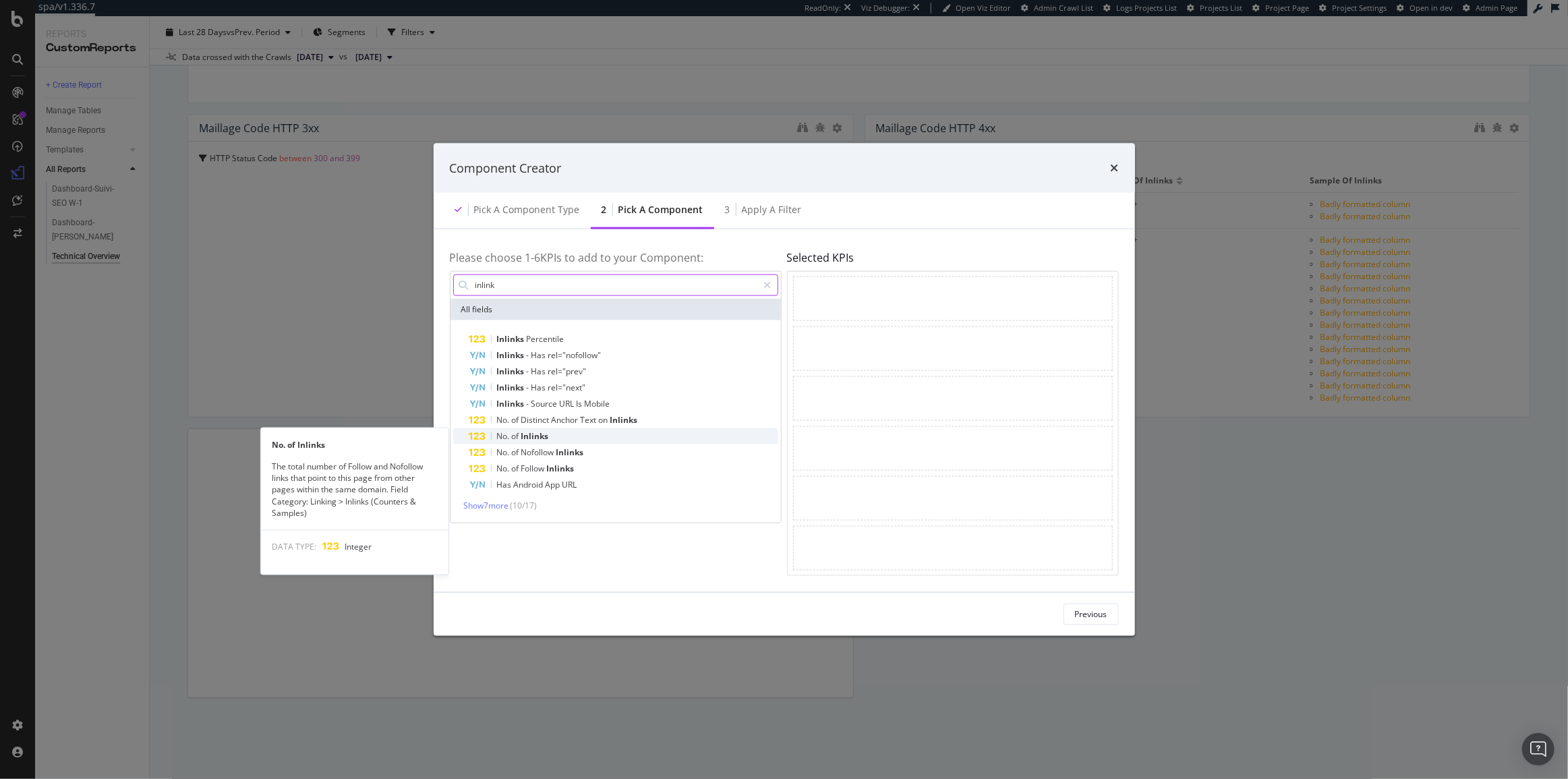
type input "inlink"
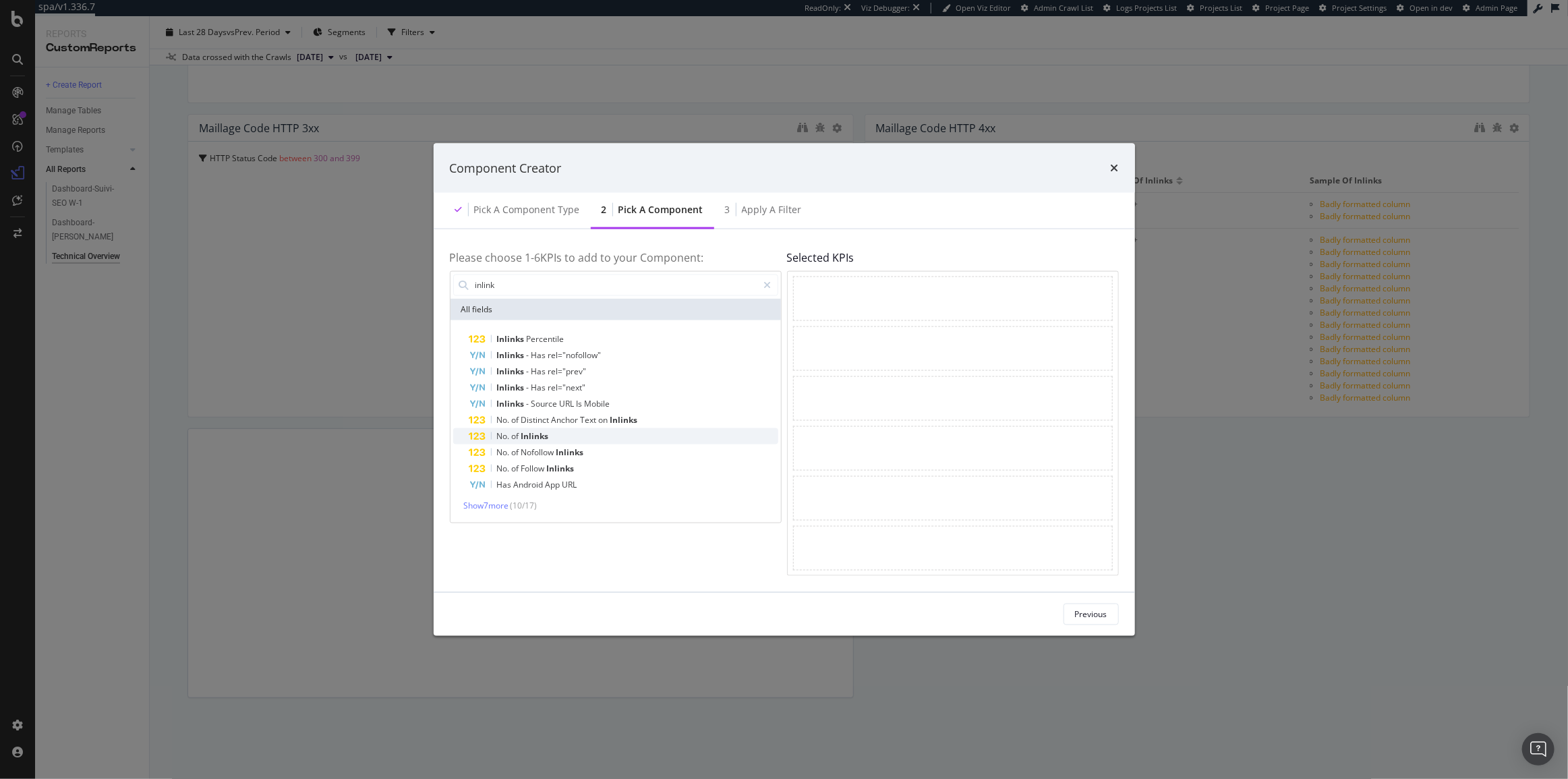
click at [543, 436] on span "Inlinks" at bounding box center [535, 435] width 28 height 11
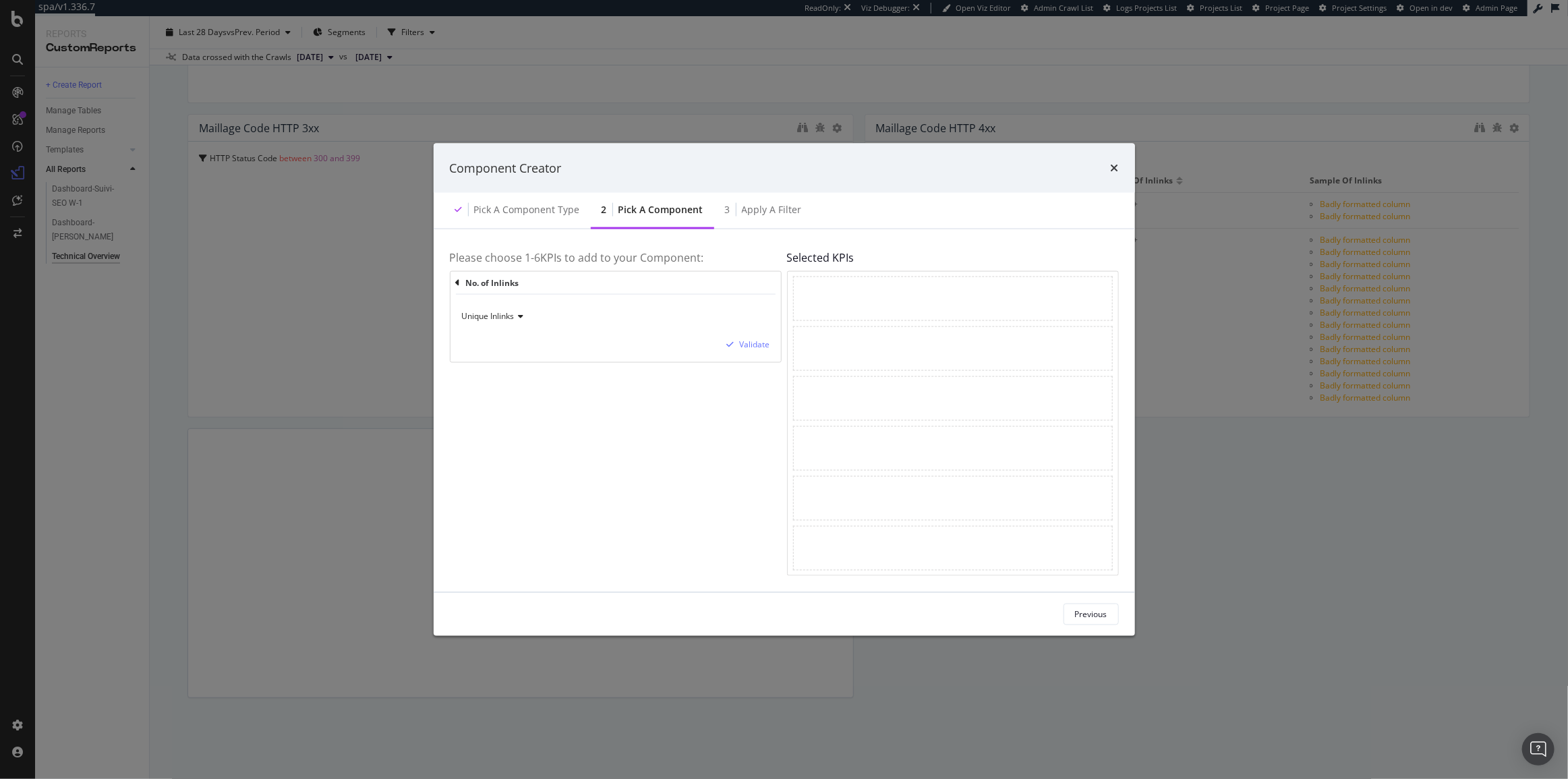
click at [510, 320] on span "Unique Inlinks" at bounding box center [488, 316] width 53 height 11
click at [516, 355] on div "Total Inlinks" at bounding box center [537, 362] width 145 height 18
click at [753, 339] on div "Validate" at bounding box center [754, 344] width 30 height 11
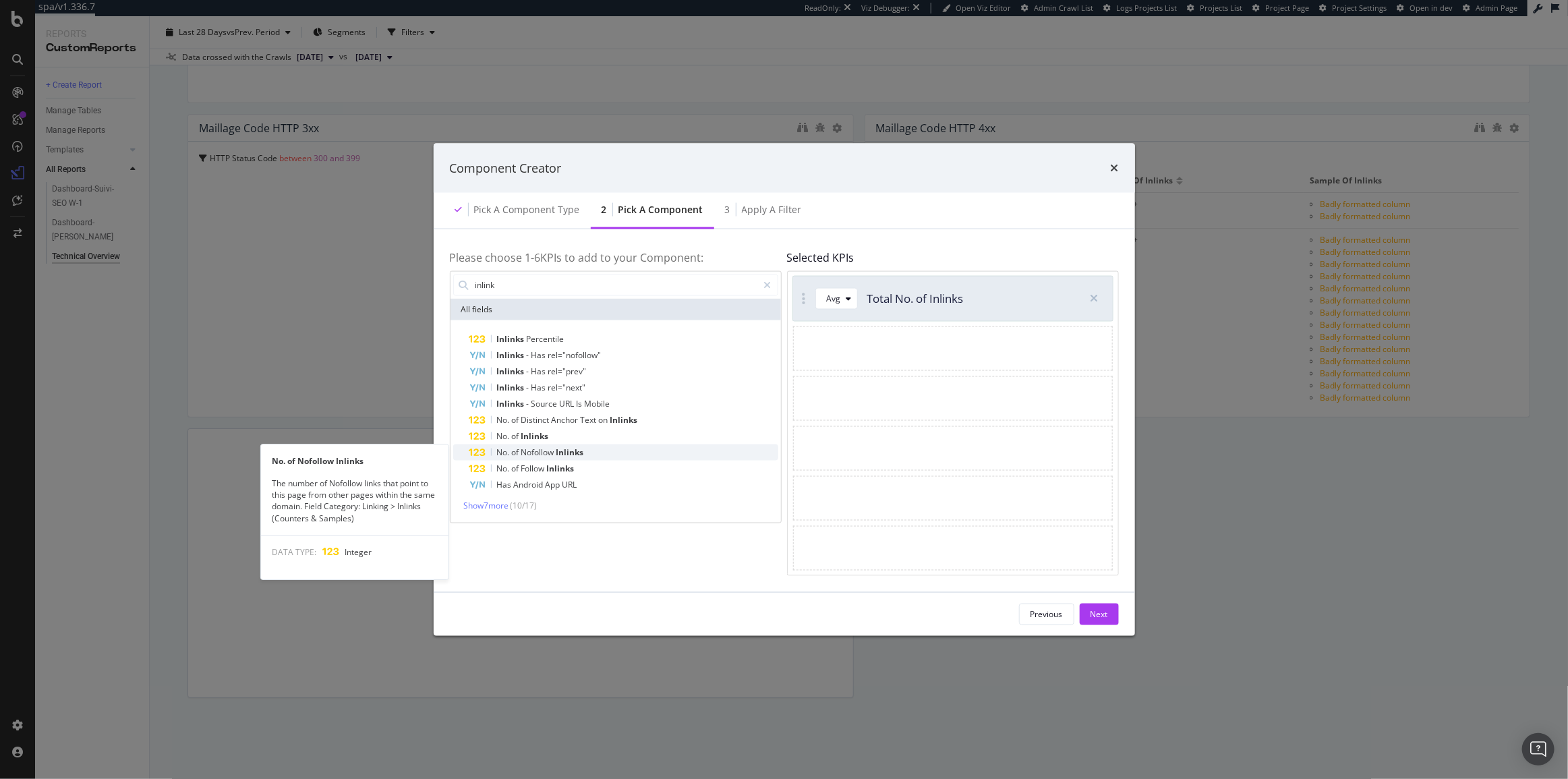
click at [545, 457] on span "Nofollow" at bounding box center [538, 451] width 35 height 11
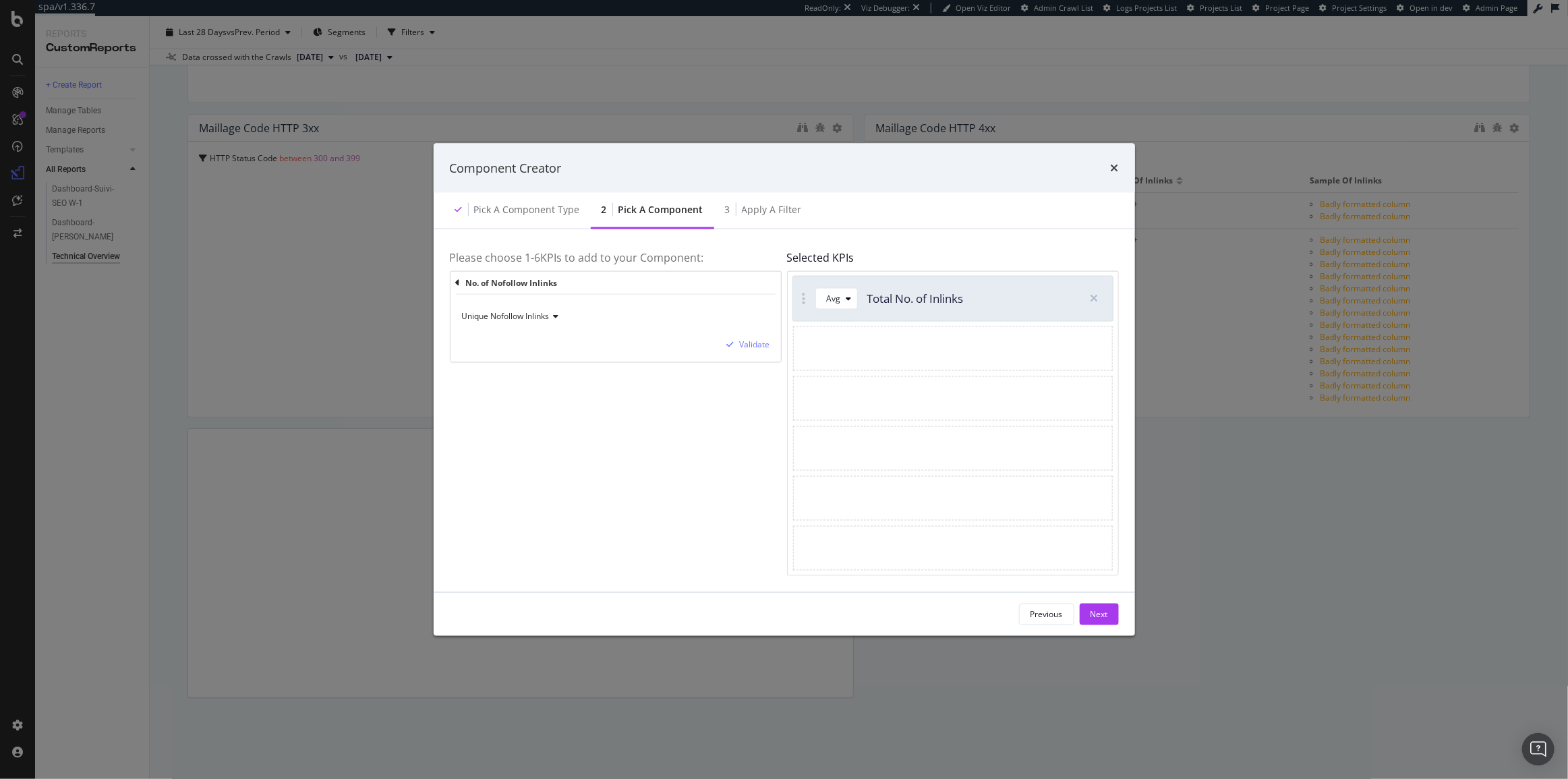
click at [816, 311] on div "Avg Total No. of Inlinks" at bounding box center [934, 298] width 282 height 45
click at [838, 302] on div "Avg" at bounding box center [841, 298] width 30 height 19
click at [836, 346] on div "Sum" at bounding box center [840, 343] width 17 height 11
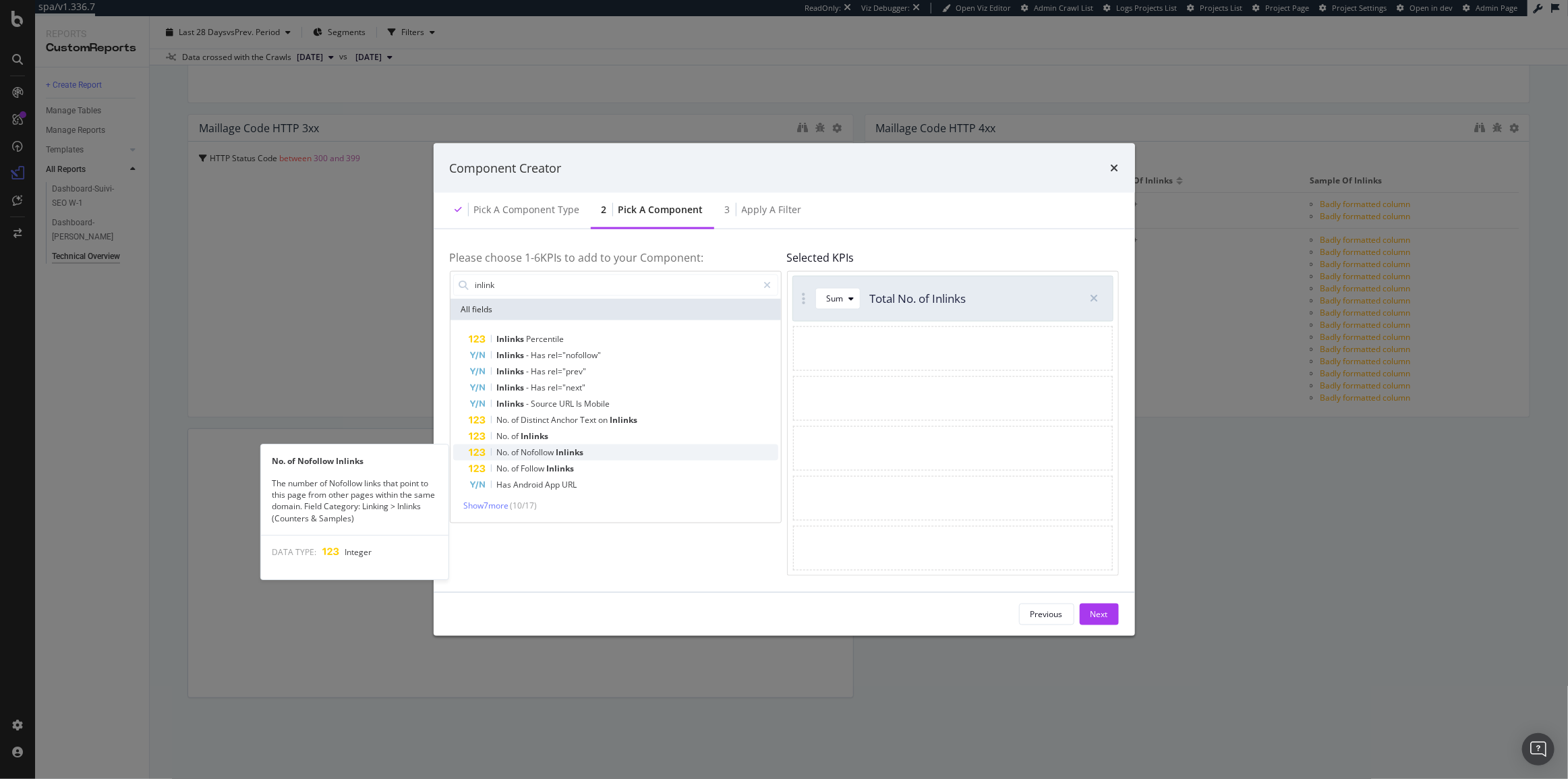
click at [554, 451] on span "Nofollow" at bounding box center [538, 451] width 35 height 11
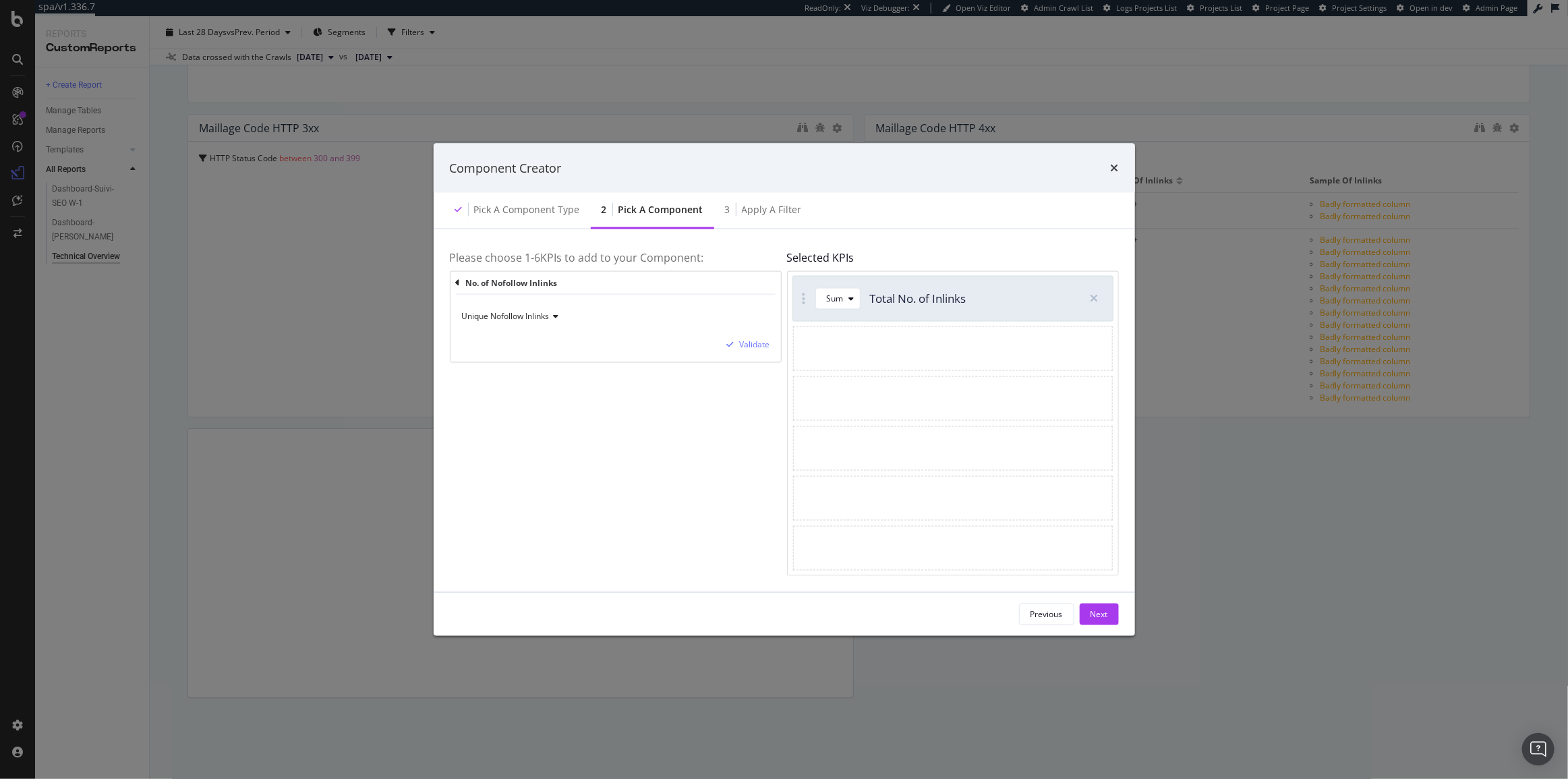
click at [472, 315] on span "Unique Nofollow Inlinks" at bounding box center [506, 316] width 88 height 11
click at [513, 358] on span "Total Nofollow Inlinks" at bounding box center [508, 361] width 80 height 11
click at [736, 346] on div "modal" at bounding box center [731, 345] width 18 height 8
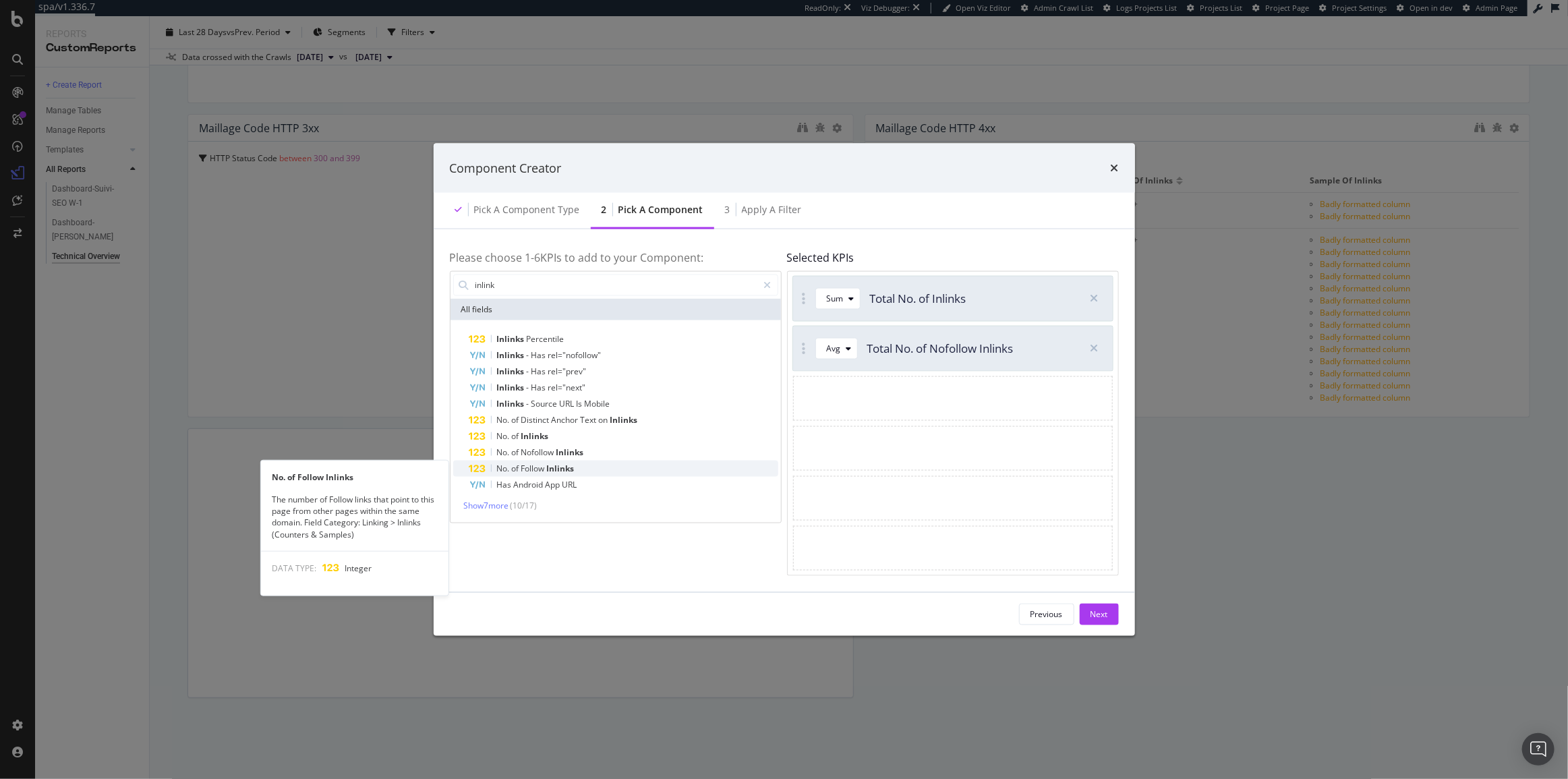
click at [565, 467] on span "Inlinks" at bounding box center [561, 468] width 28 height 11
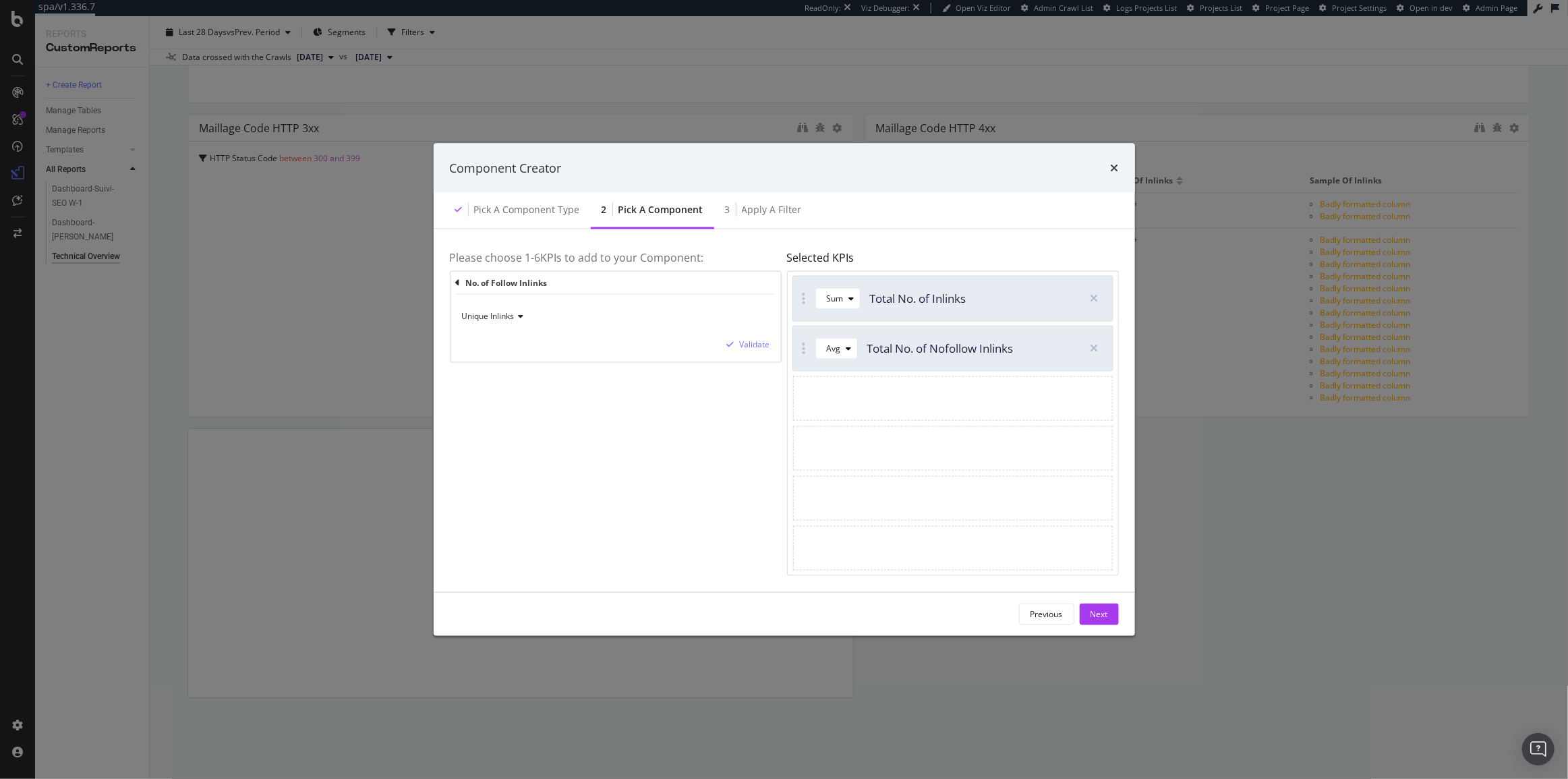
click at [473, 316] on span "Unique Inlinks" at bounding box center [488, 316] width 53 height 11
click at [505, 358] on span "Total Inlinks" at bounding box center [490, 361] width 45 height 11
click at [734, 342] on div "modal" at bounding box center [731, 345] width 18 height 8
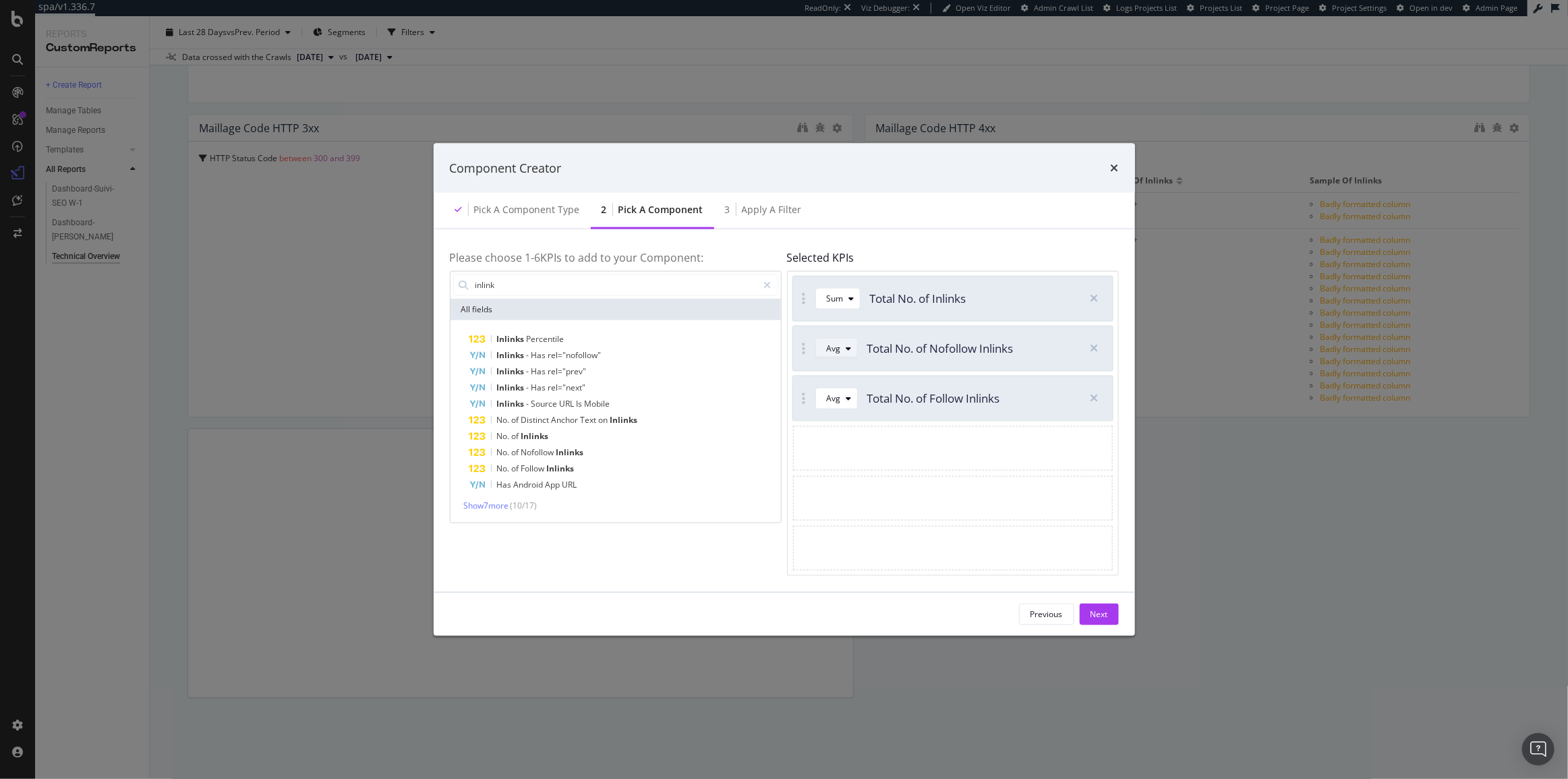
click at [835, 349] on div "Avg" at bounding box center [833, 349] width 14 height 8
click at [842, 391] on div "Sum" at bounding box center [840, 393] width 17 height 11
click at [831, 394] on div "Avg" at bounding box center [833, 398] width 14 height 8
click at [853, 437] on div "Sum" at bounding box center [840, 443] width 38 height 17
click at [754, 220] on div "3 Apply a Filter" at bounding box center [763, 211] width 98 height 37
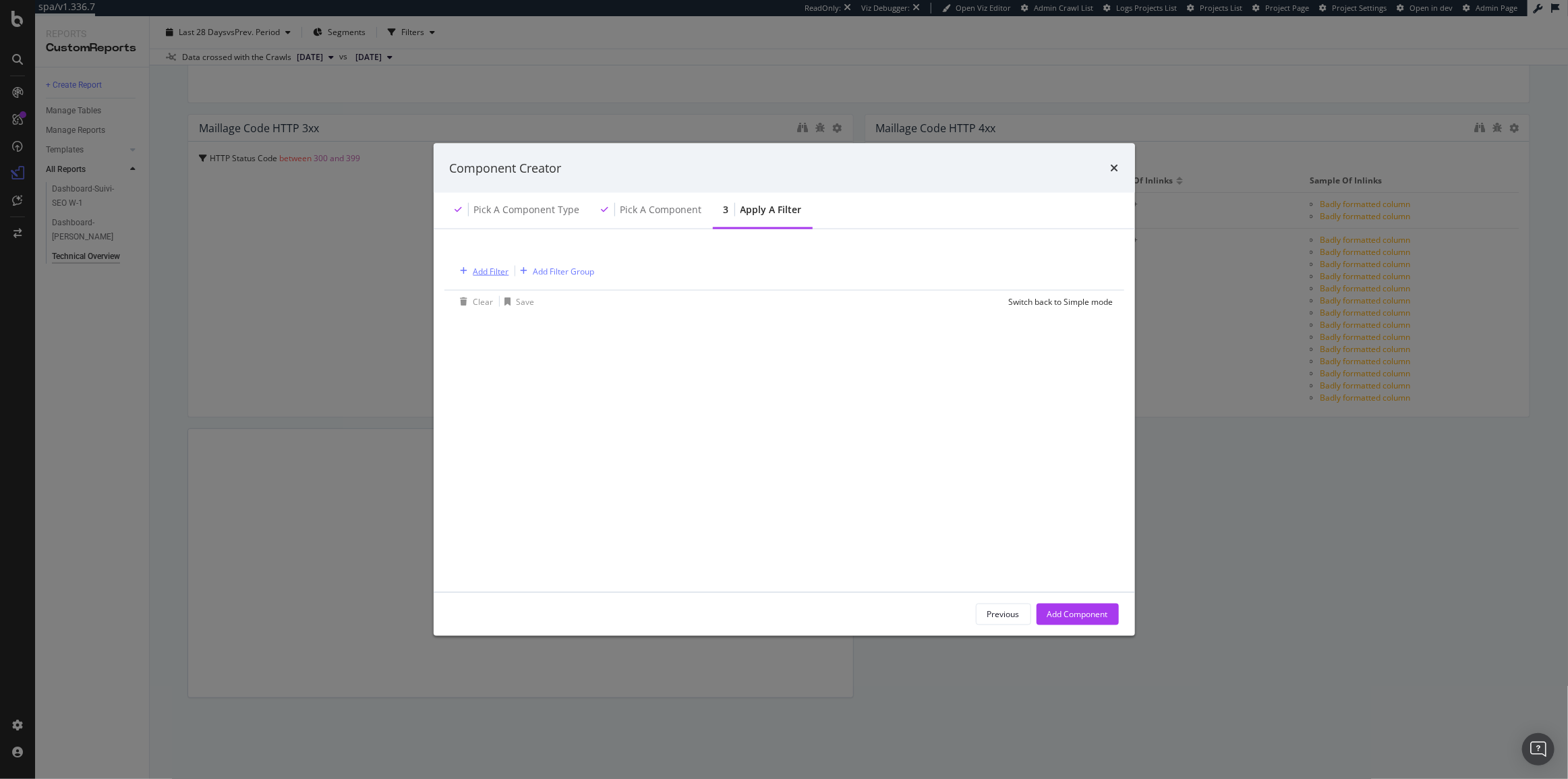
click at [497, 270] on div "Add Filter" at bounding box center [491, 271] width 36 height 11
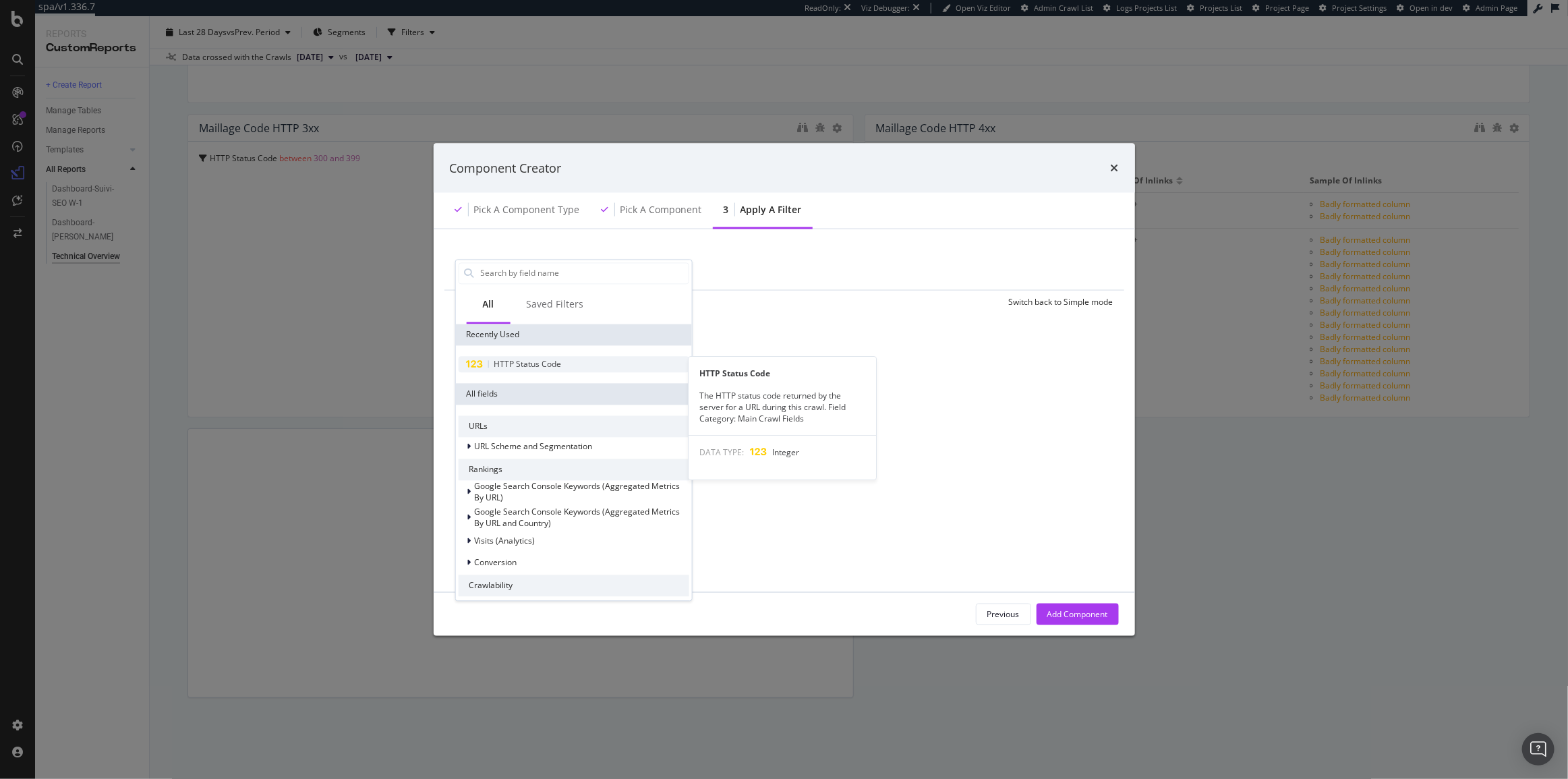
click at [518, 360] on span "HTTP Status Code" at bounding box center [527, 364] width 67 height 11
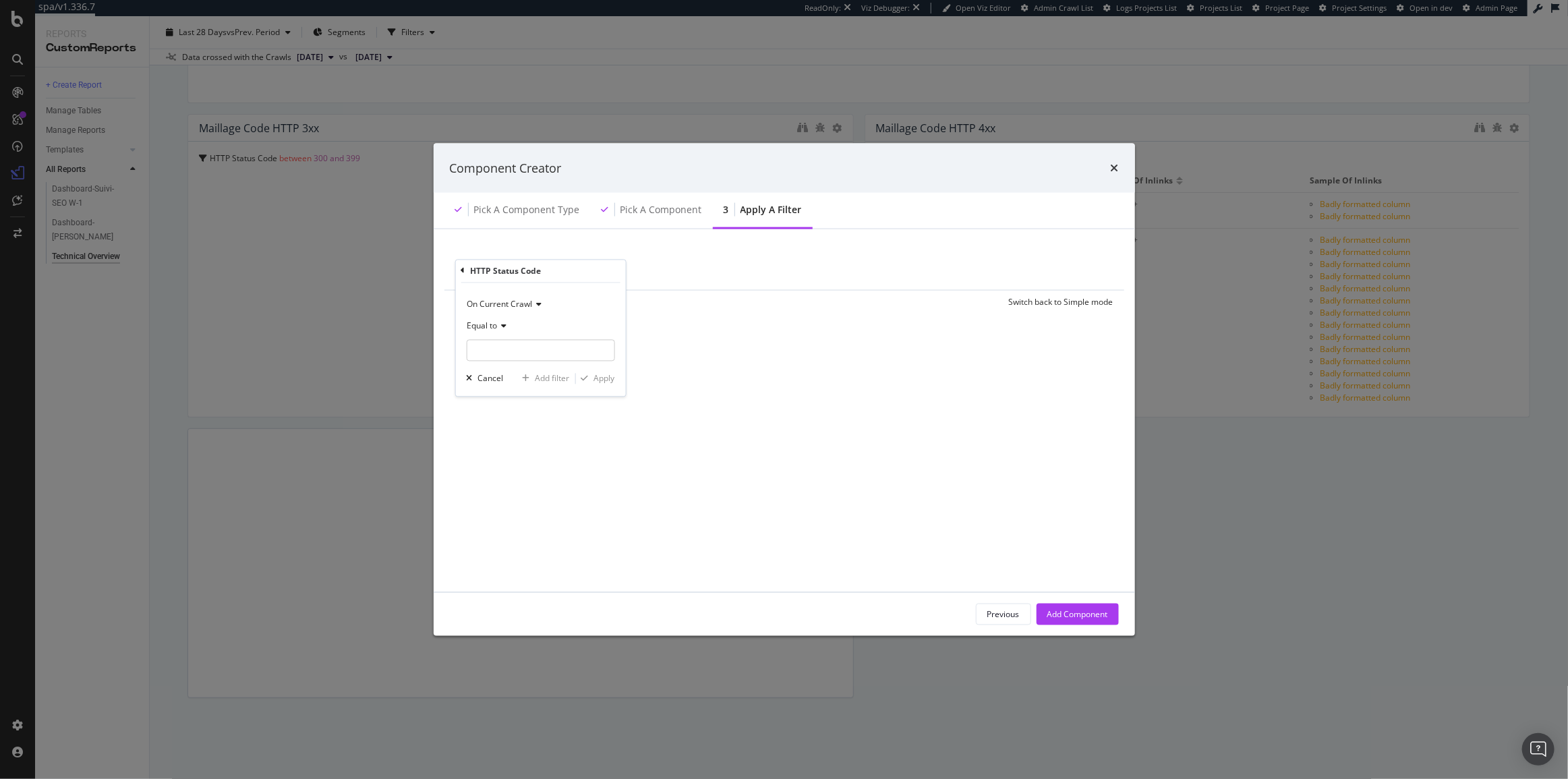
click at [489, 329] on span "Equal to" at bounding box center [481, 325] width 30 height 11
click at [502, 459] on span "Between" at bounding box center [489, 459] width 33 height 11
drag, startPoint x: 499, startPoint y: 354, endPoint x: 442, endPoint y: 347, distance: 57.4
click at [444, 347] on div "Add Filter Add Filter Group Clear Save Switch back to Simple mode HTTP Status C…" at bounding box center [784, 411] width 701 height 363
type input "300"
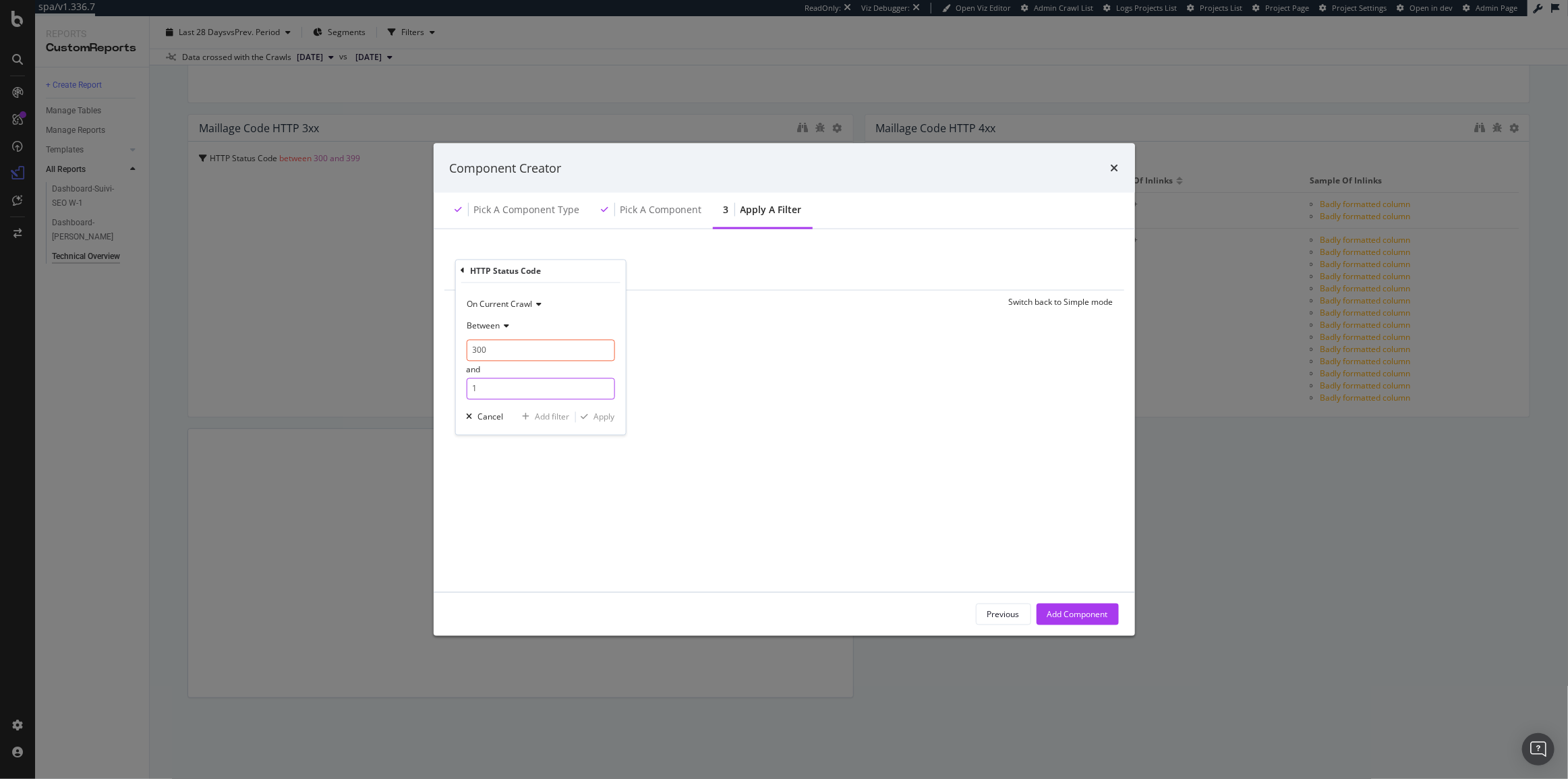
drag, startPoint x: 510, startPoint y: 390, endPoint x: 422, endPoint y: 396, distance: 88.2
click at [422, 396] on div "Component Creator Pick a Component type Pick a Component 3 Apply a Filter Add F…" at bounding box center [784, 390] width 1568 height 779
type input "399"
click at [741, 537] on div "HTTP Status Code = missing value Add Filter Add Filter Group Clear Save Switch …" at bounding box center [784, 411] width 669 height 331
click at [1040, 607] on button "Add Component" at bounding box center [1077, 615] width 82 height 22
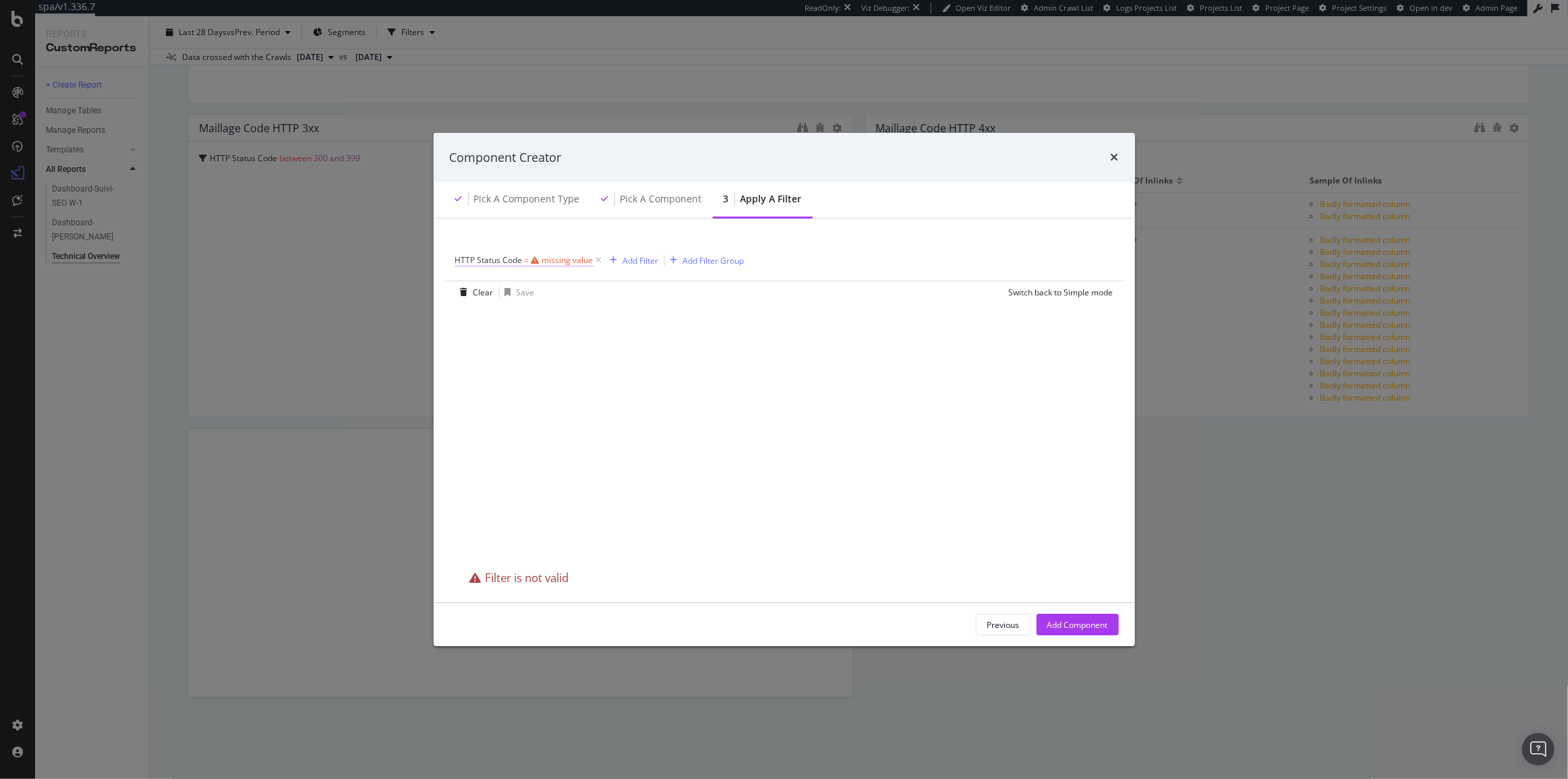
click at [558, 261] on div "missing value" at bounding box center [567, 260] width 51 height 11
click at [483, 319] on div "Equal to" at bounding box center [540, 313] width 149 height 22
click at [510, 448] on div "Between" at bounding box center [541, 446] width 145 height 18
drag, startPoint x: 493, startPoint y: 331, endPoint x: 389, endPoint y: 337, distance: 104.2
click at [389, 337] on div "Component Creator Pick a Component type Pick a Component 3 Apply a Filter HTTP …" at bounding box center [784, 390] width 1568 height 779
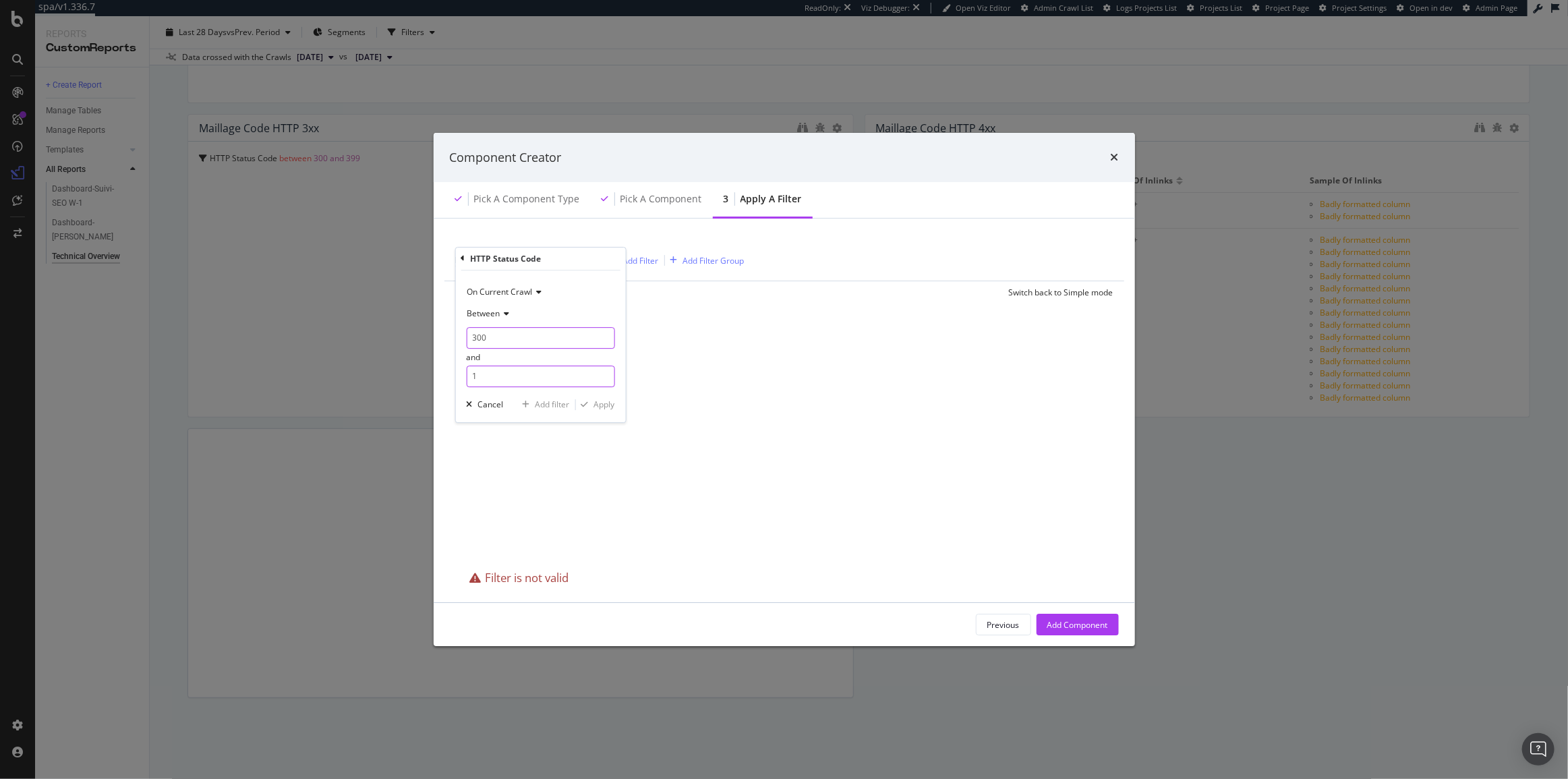
type input "300"
drag, startPoint x: 497, startPoint y: 370, endPoint x: 421, endPoint y: 375, distance: 76.2
click at [432, 371] on div "Component Creator Pick a Component type Pick a Component 3 Apply a Filter HTTP …" at bounding box center [784, 390] width 1568 height 779
type input "399"
click at [602, 404] on div "Apply" at bounding box center [604, 404] width 21 height 11
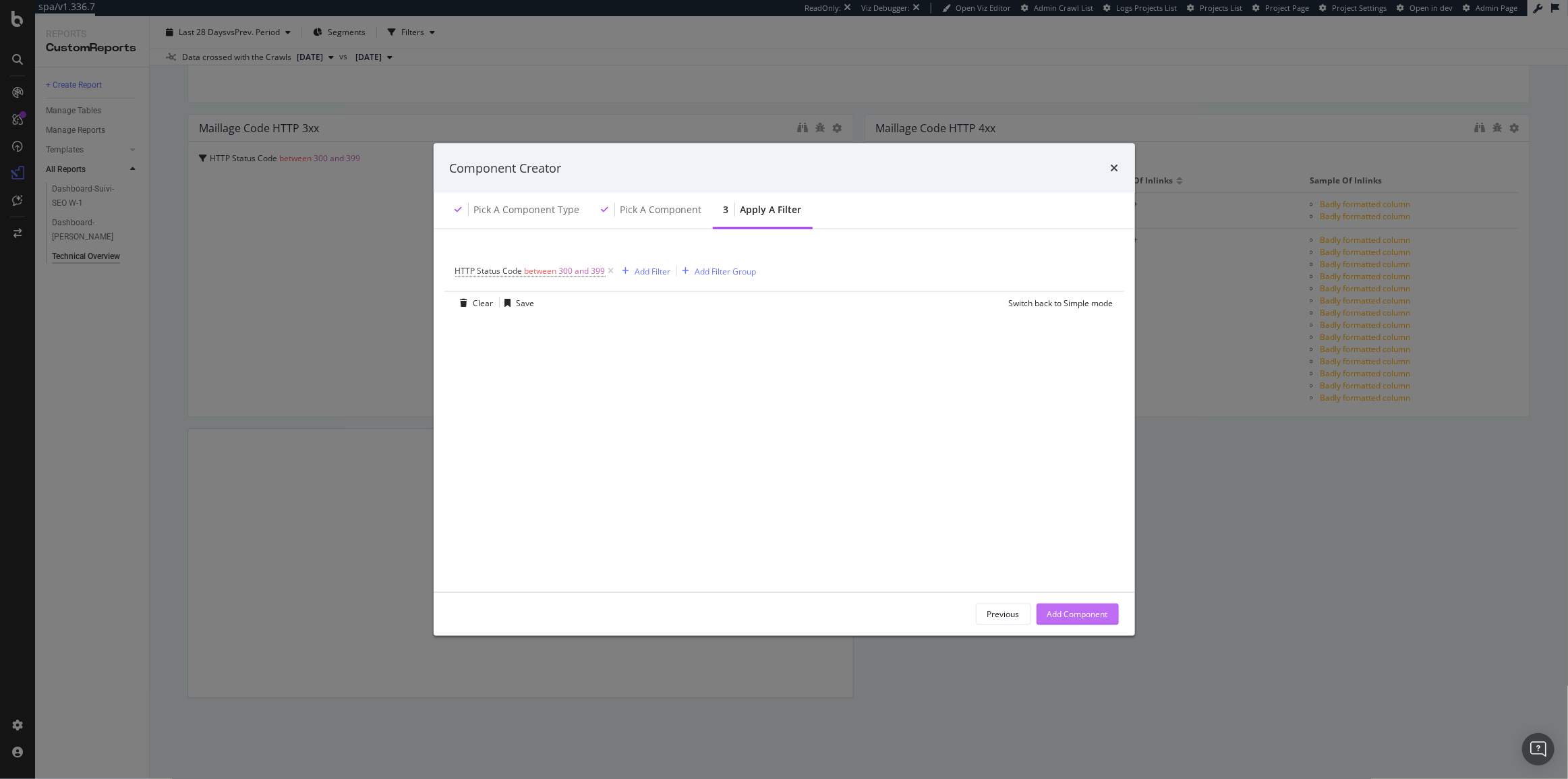
click at [1102, 616] on div "Add Component" at bounding box center [1077, 614] width 61 height 11
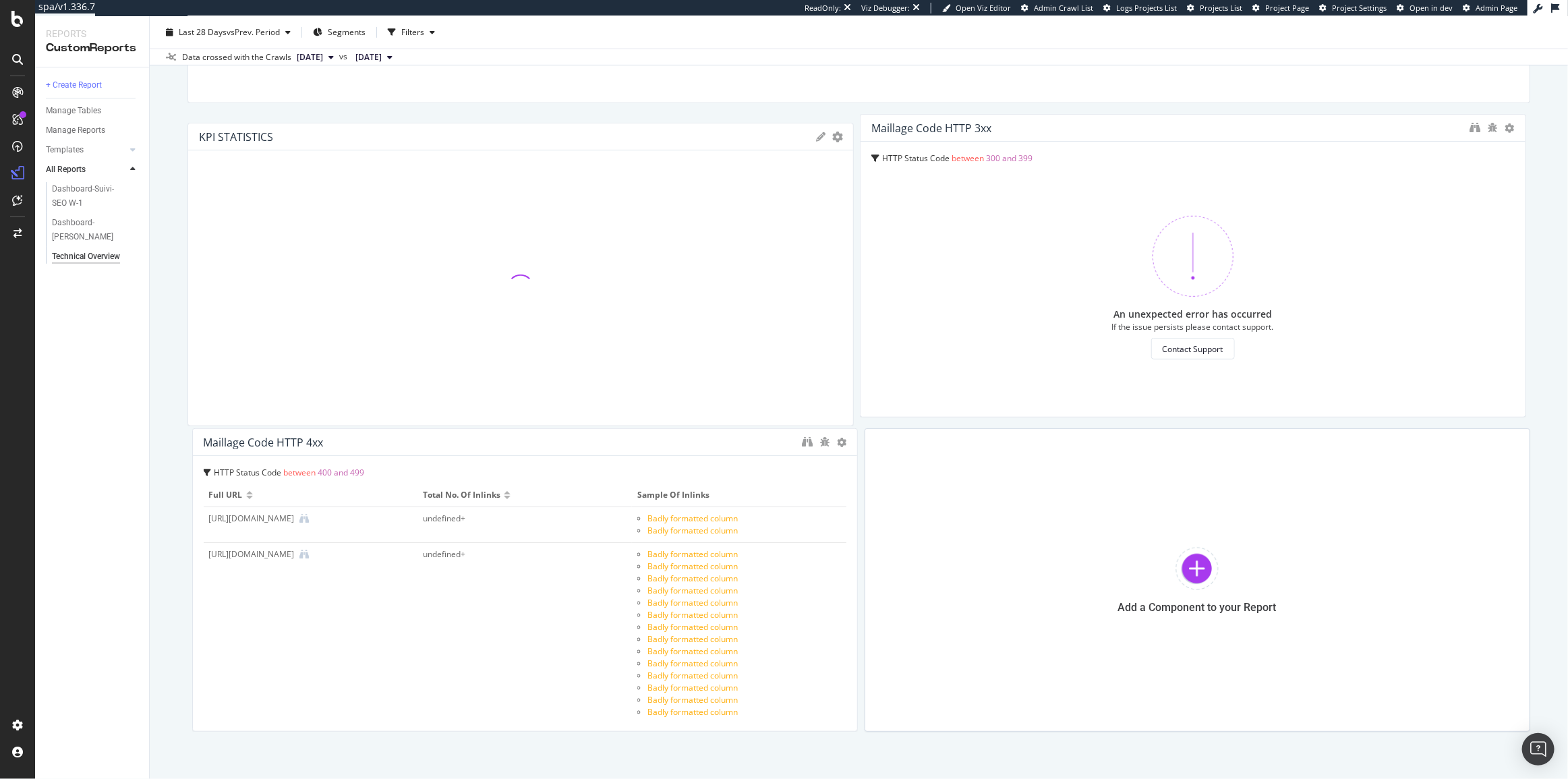
drag, startPoint x: 576, startPoint y: 564, endPoint x: 491, endPoint y: 259, distance: 316.6
click at [491, 259] on div at bounding box center [520, 288] width 643 height 254
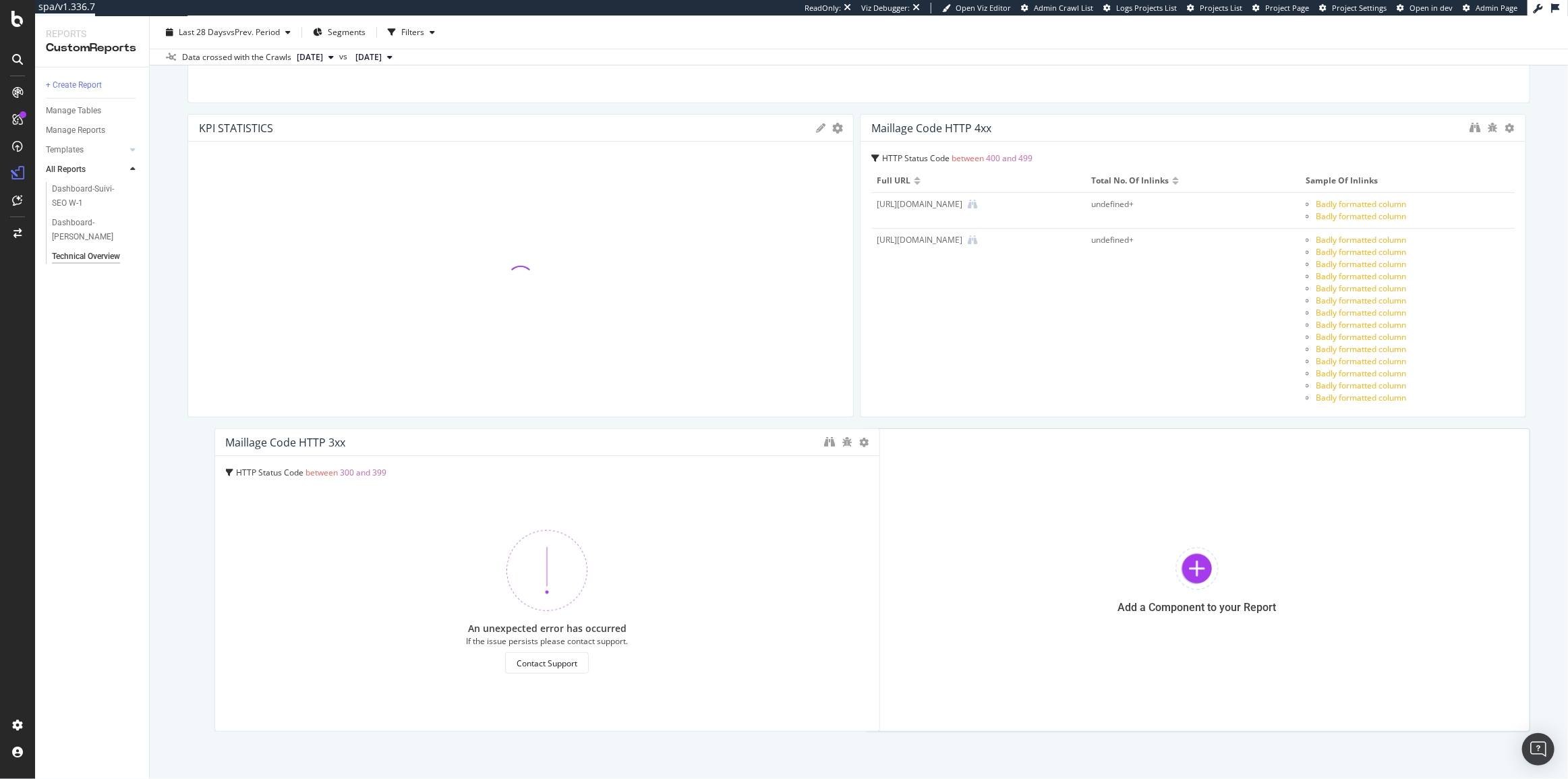
drag, startPoint x: 1036, startPoint y: 285, endPoint x: 386, endPoint y: 605, distance: 724.5
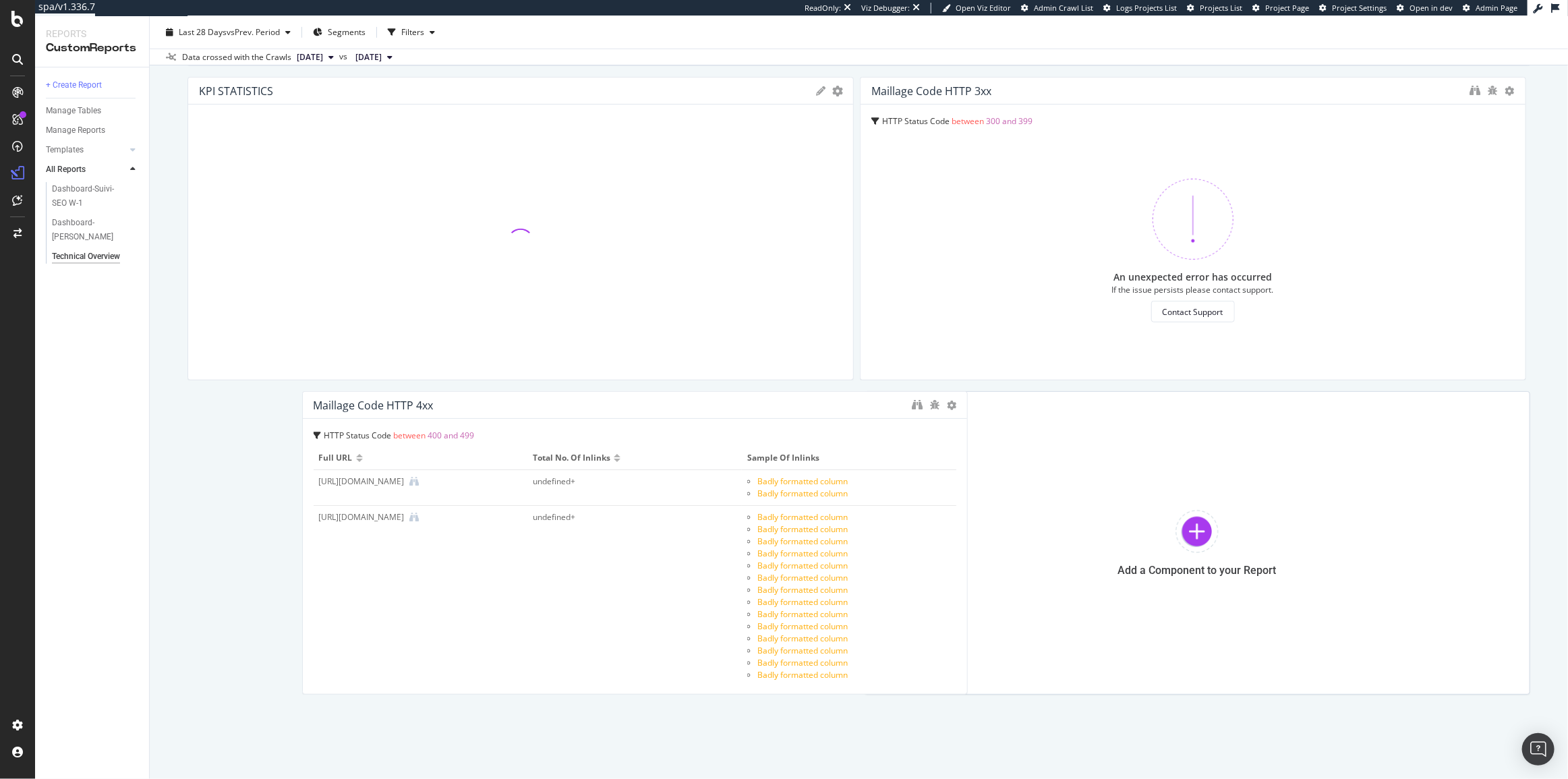
drag, startPoint x: 1041, startPoint y: 291, endPoint x: 479, endPoint y: 661, distance: 672.9
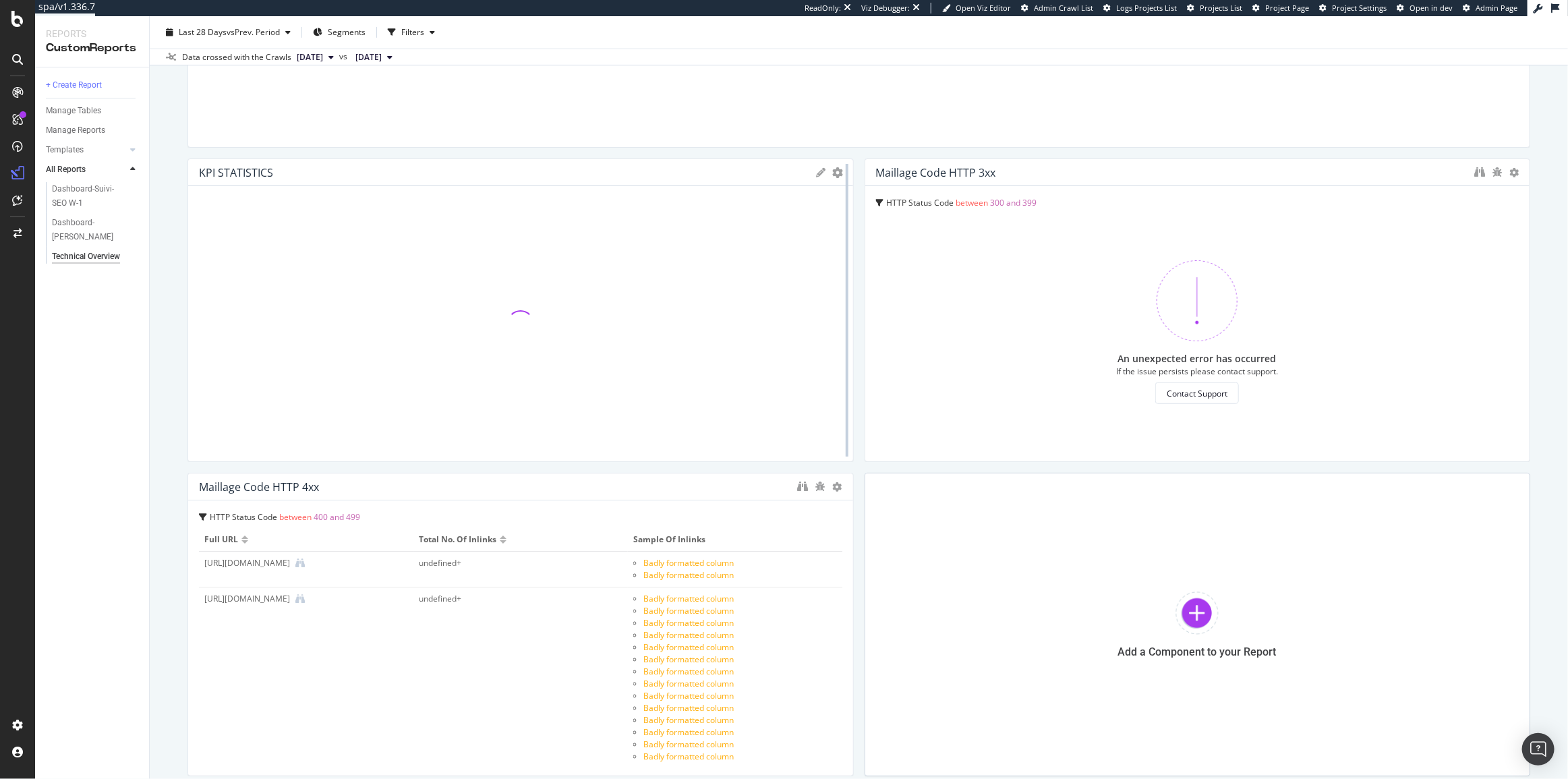
scroll to position [283, 0]
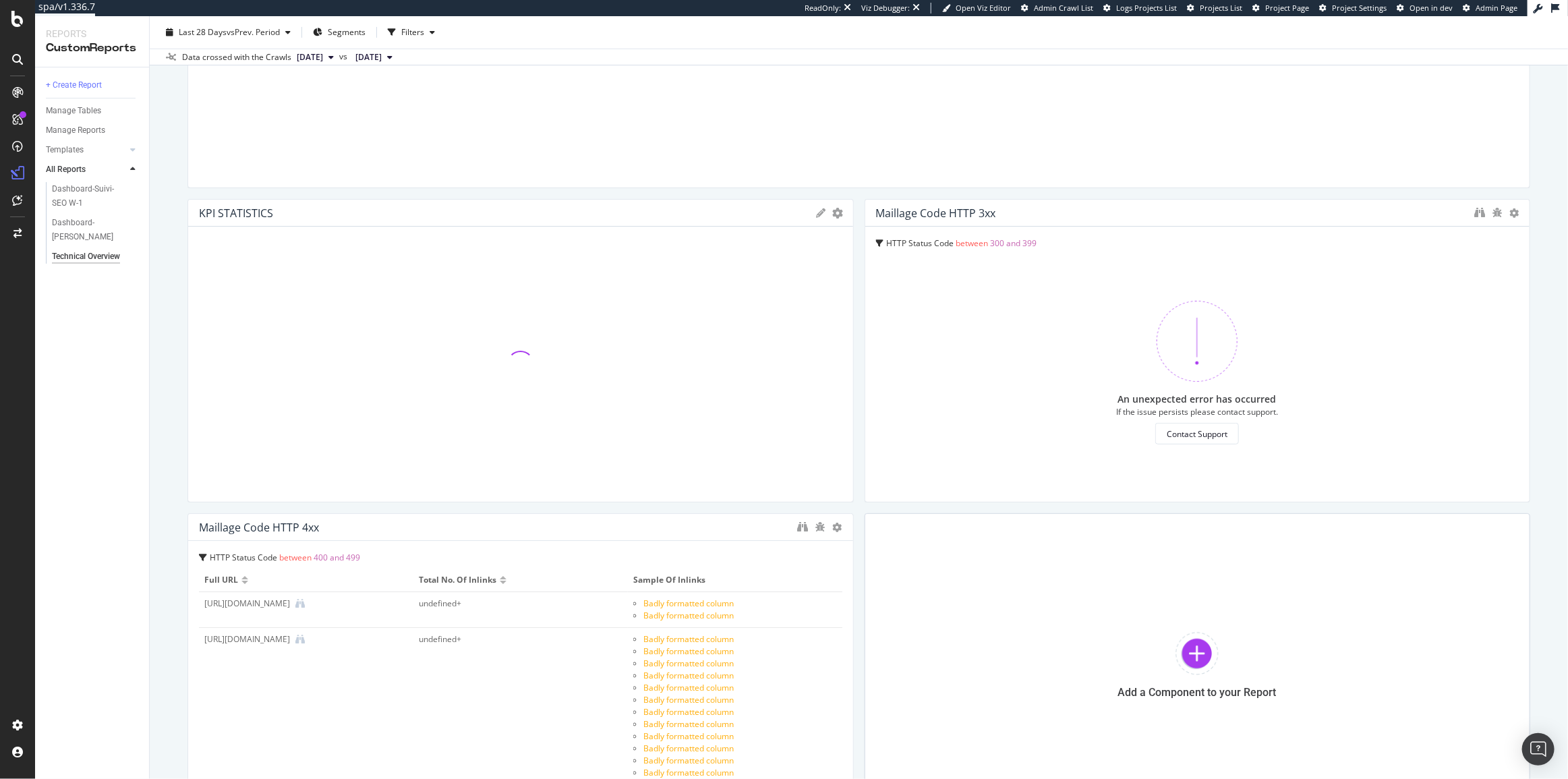
click at [817, 212] on icon at bounding box center [822, 213] width 10 height 10
drag, startPoint x: 325, startPoint y: 261, endPoint x: 259, endPoint y: 263, distance: 66.0
click at [259, 263] on input "KPI STATISTICS" at bounding box center [546, 259] width 585 height 22
click at [267, 259] on input "KPI STATISTICS" at bounding box center [546, 258] width 585 height 22
type input "Data Codes HTTP 3xx"
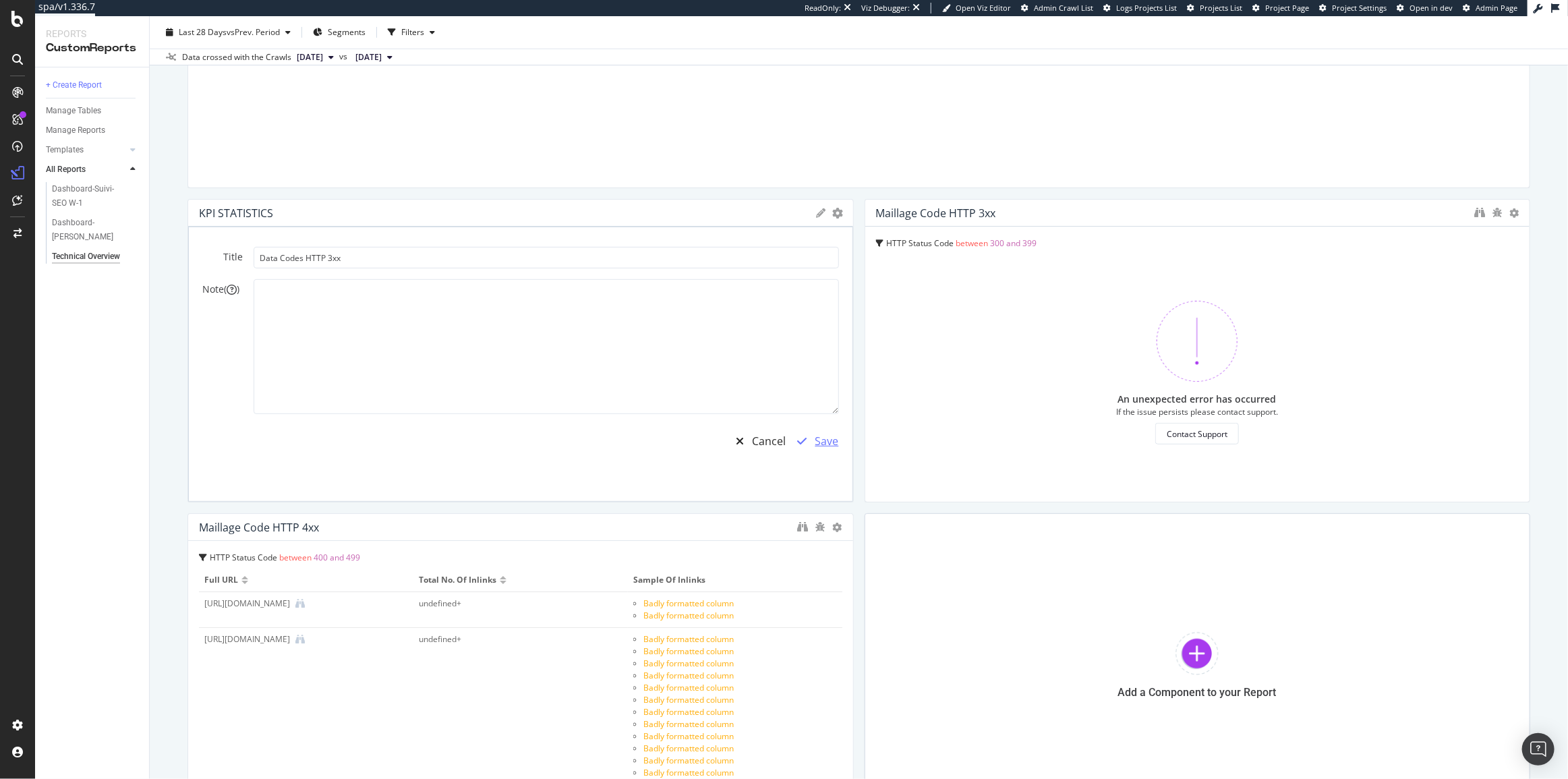
click at [807, 446] on div "Save" at bounding box center [814, 441] width 50 height 31
click at [768, 440] on div "Cancel" at bounding box center [769, 441] width 33 height 15
click at [833, 212] on icon "gear" at bounding box center [838, 213] width 11 height 11
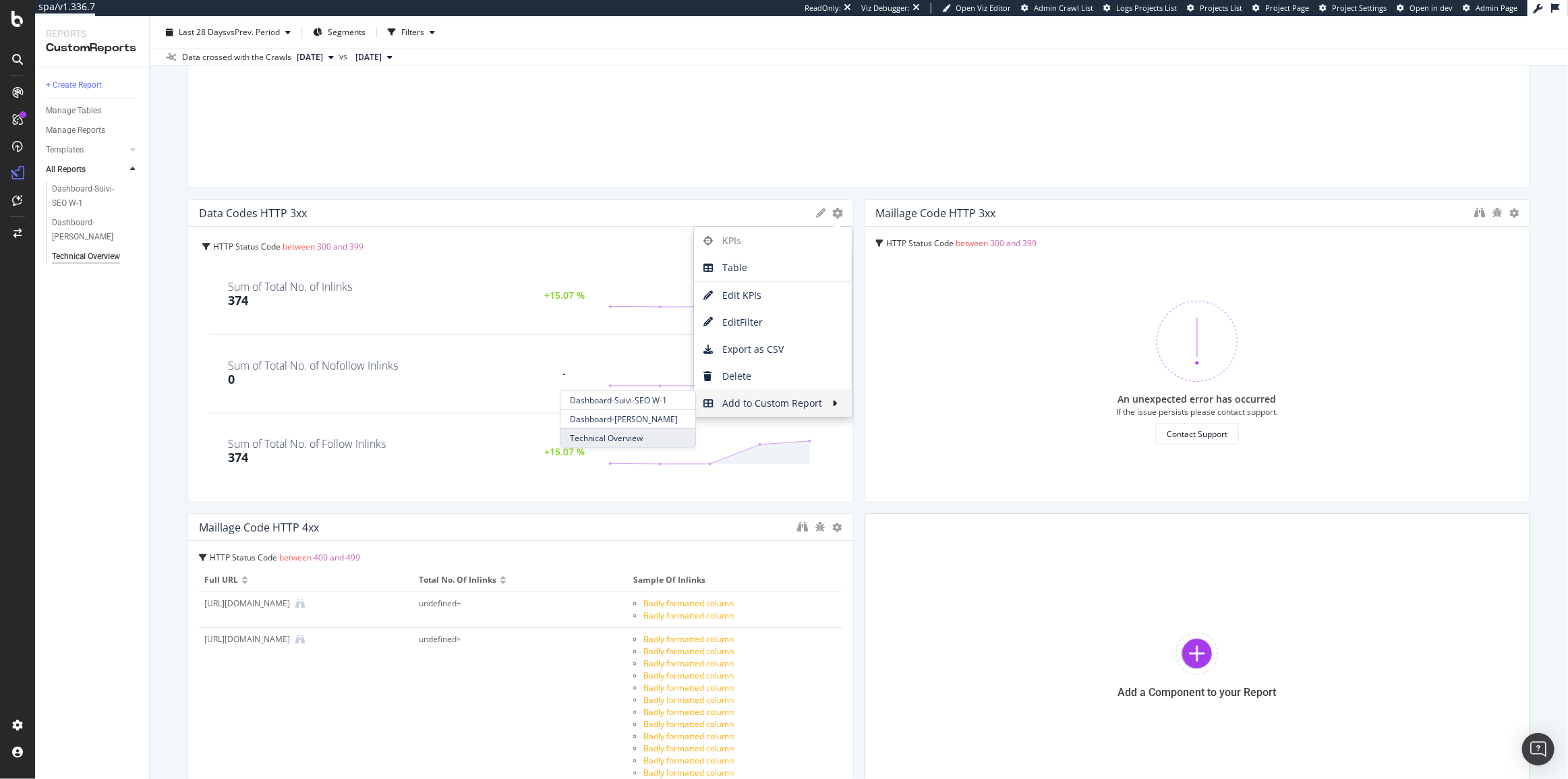
click at [656, 435] on span "Technical Overview" at bounding box center [628, 438] width 135 height 18
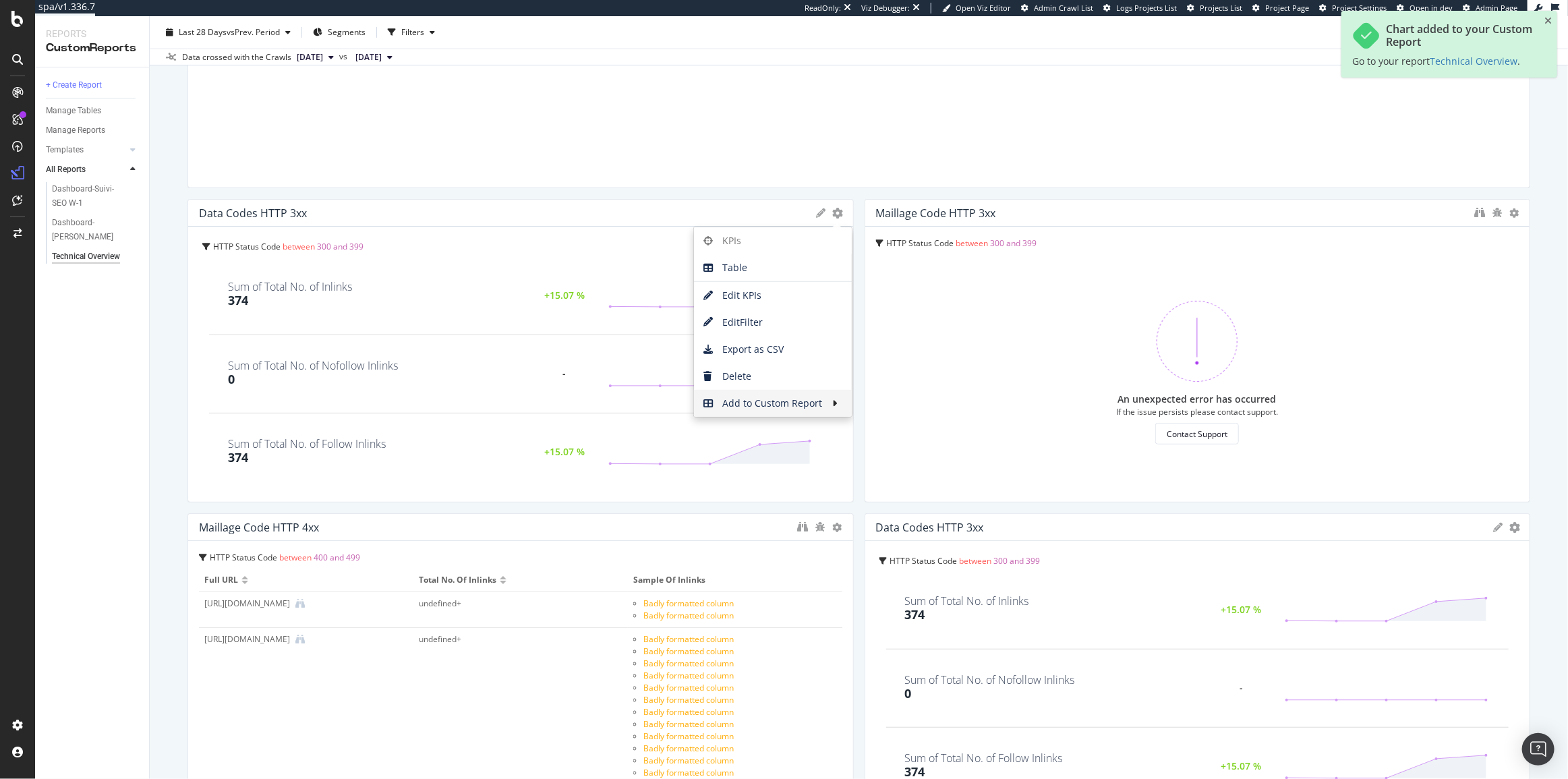
click at [1483, 524] on div "Data Codes HTTP 3xx KPIs Table Edit KPIs Edit Filter Export as CSV Delete Add t…" at bounding box center [1197, 527] width 665 height 27
click at [1493, 528] on icon at bounding box center [1498, 528] width 10 height 10
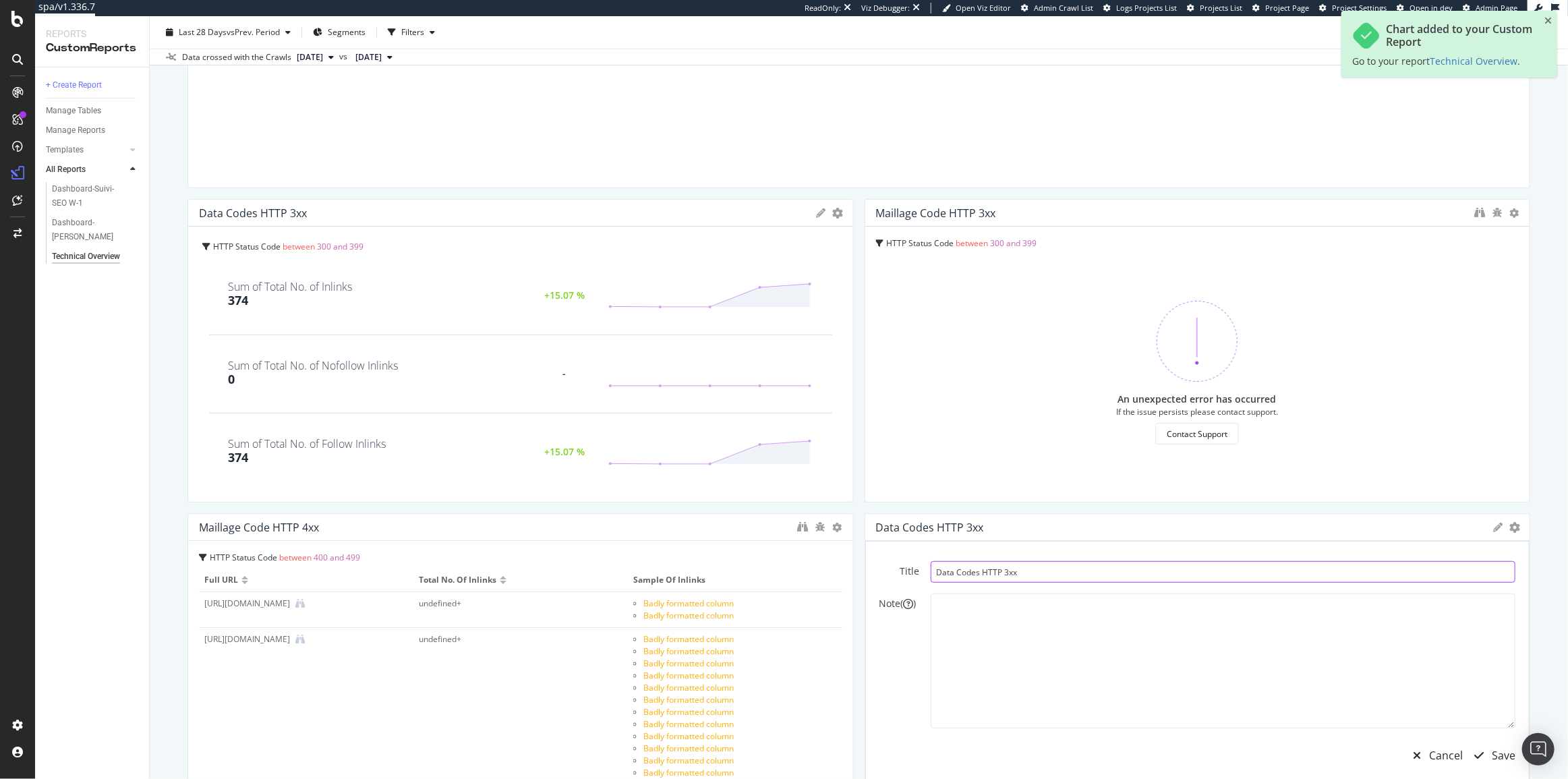
click at [999, 572] on input "Data Codes HTTP 3xx" at bounding box center [1223, 572] width 585 height 22
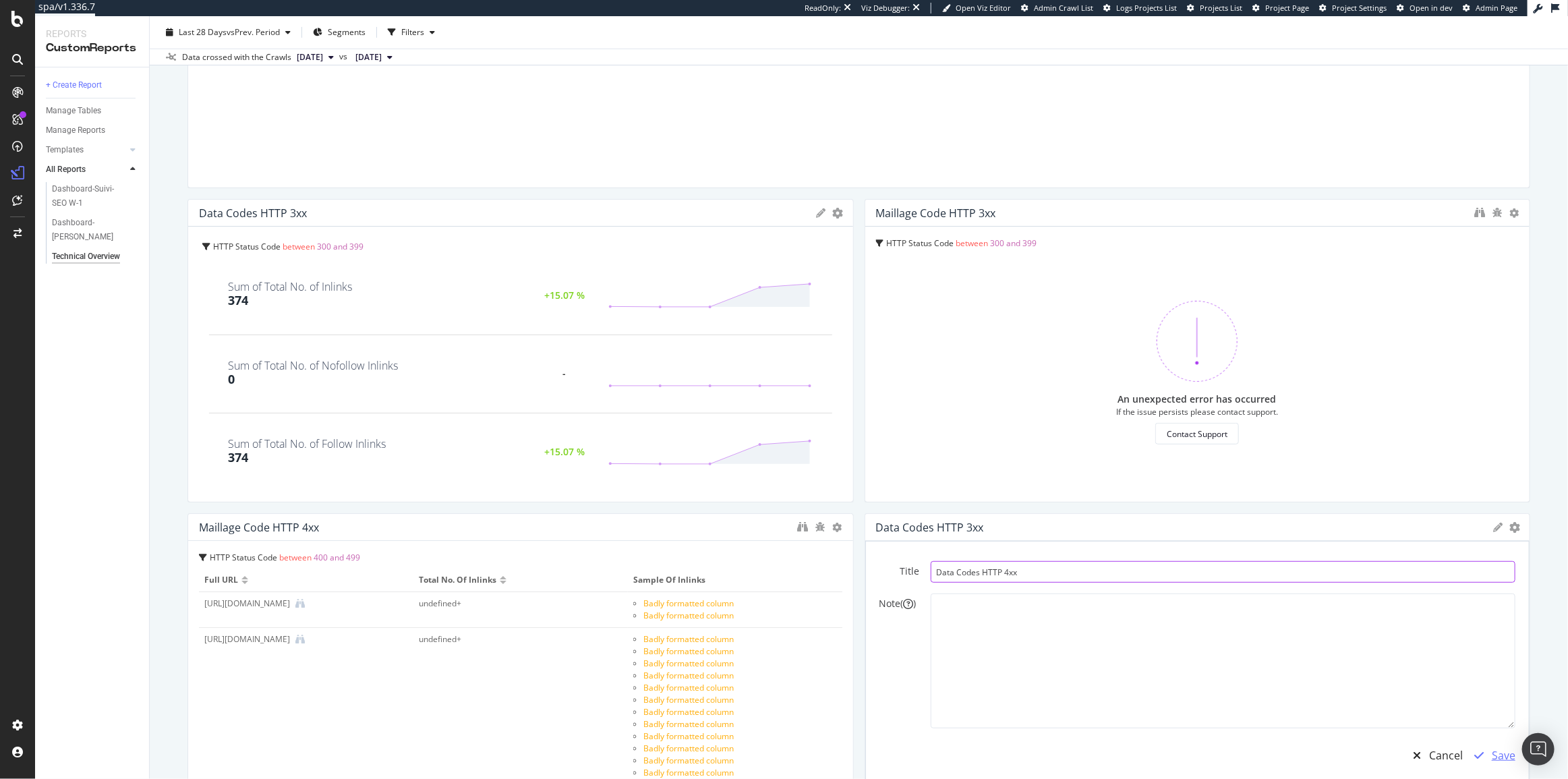
type input "Data Codes HTTP 4xx"
click at [1495, 755] on div "Save" at bounding box center [1503, 755] width 24 height 15
click at [1430, 750] on div "Cancel" at bounding box center [1445, 755] width 33 height 15
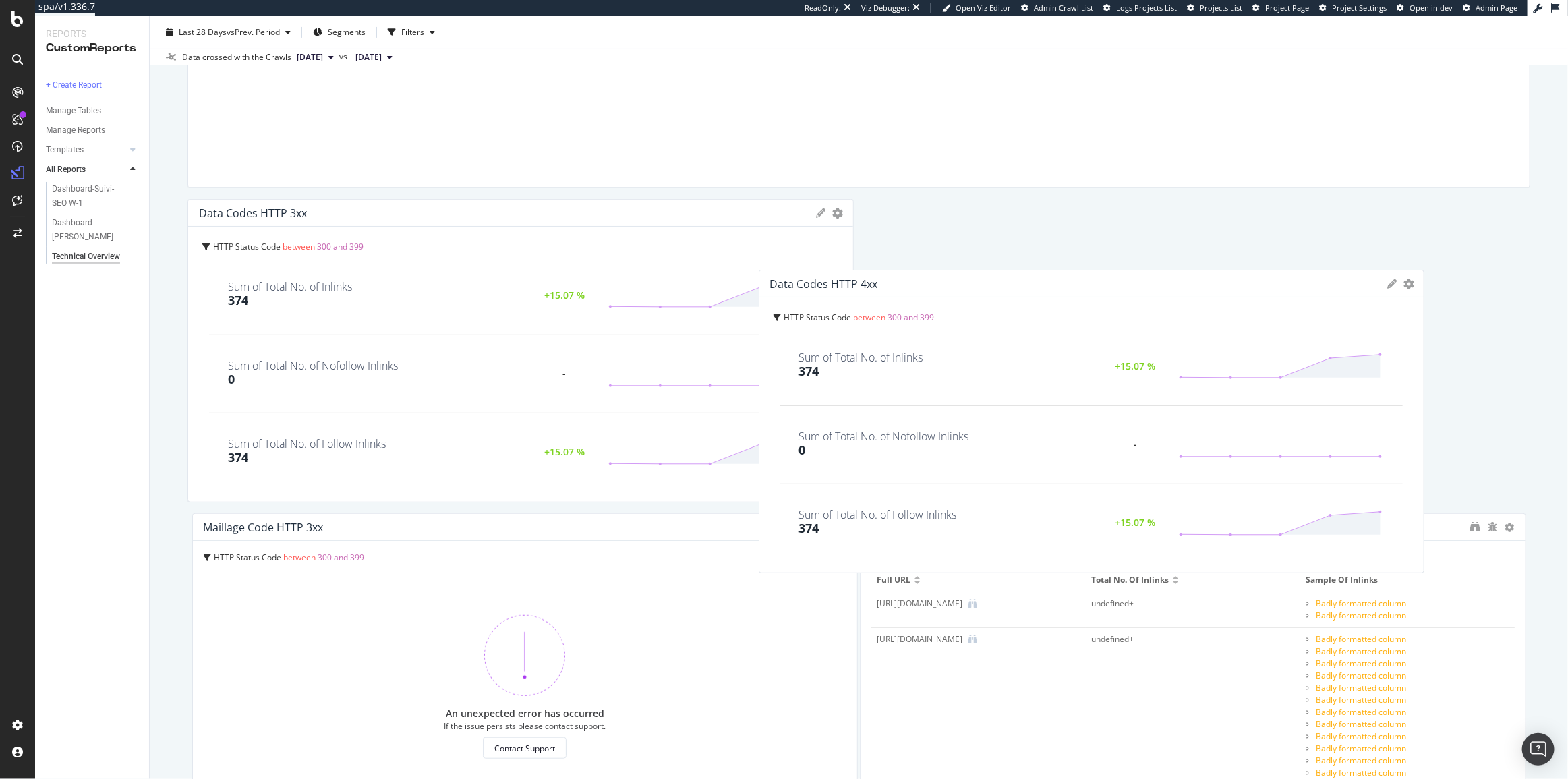
drag, startPoint x: 1071, startPoint y: 532, endPoint x: 965, endPoint y: 288, distance: 266.0
click at [965, 288] on div "Data Codes HTTP 4xx" at bounding box center [1075, 284] width 611 height 14
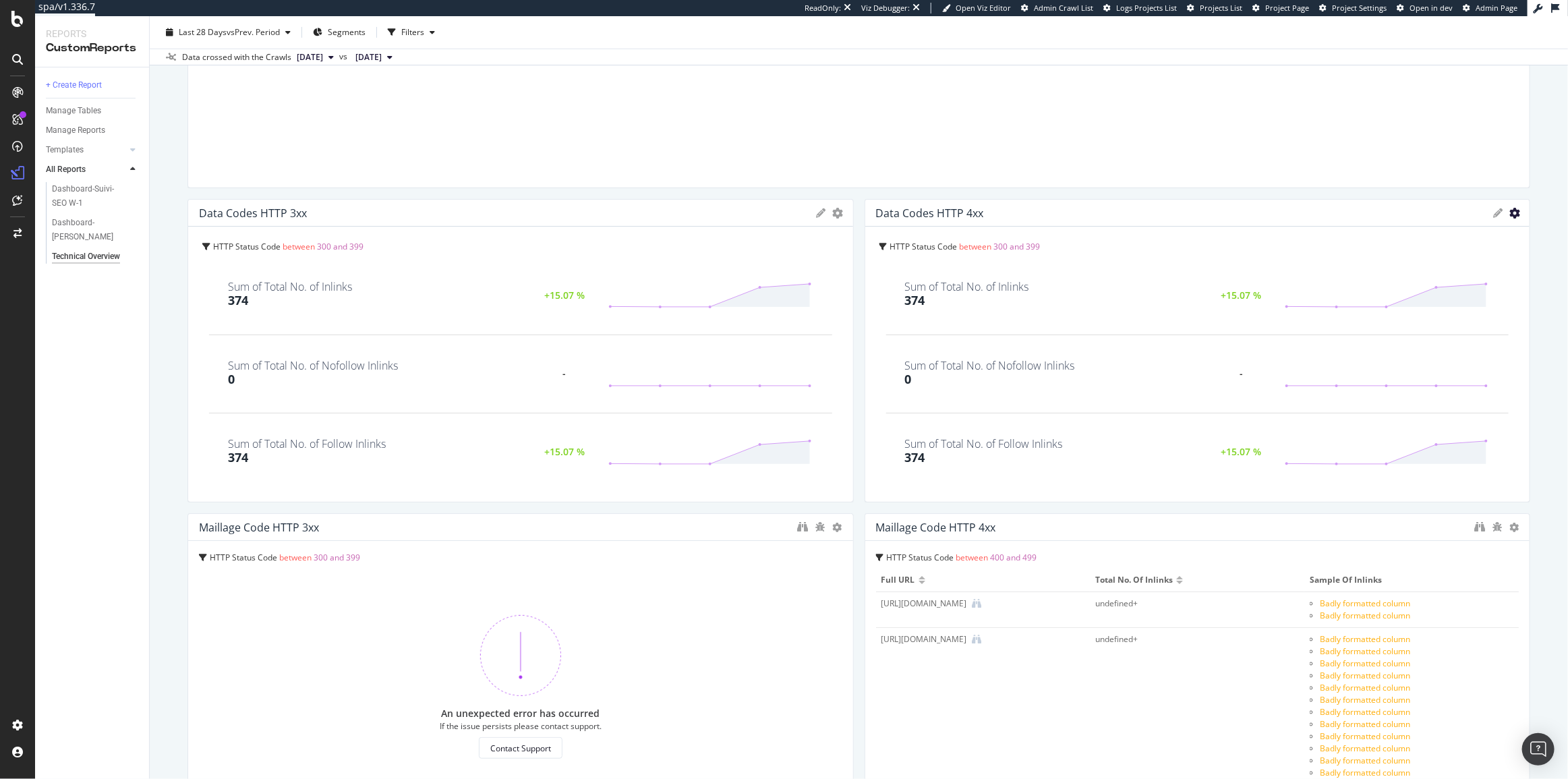
click at [844, 210] on icon "gear" at bounding box center [838, 213] width 11 height 11
click at [1440, 314] on span "Edit Filter" at bounding box center [1449, 322] width 158 height 20
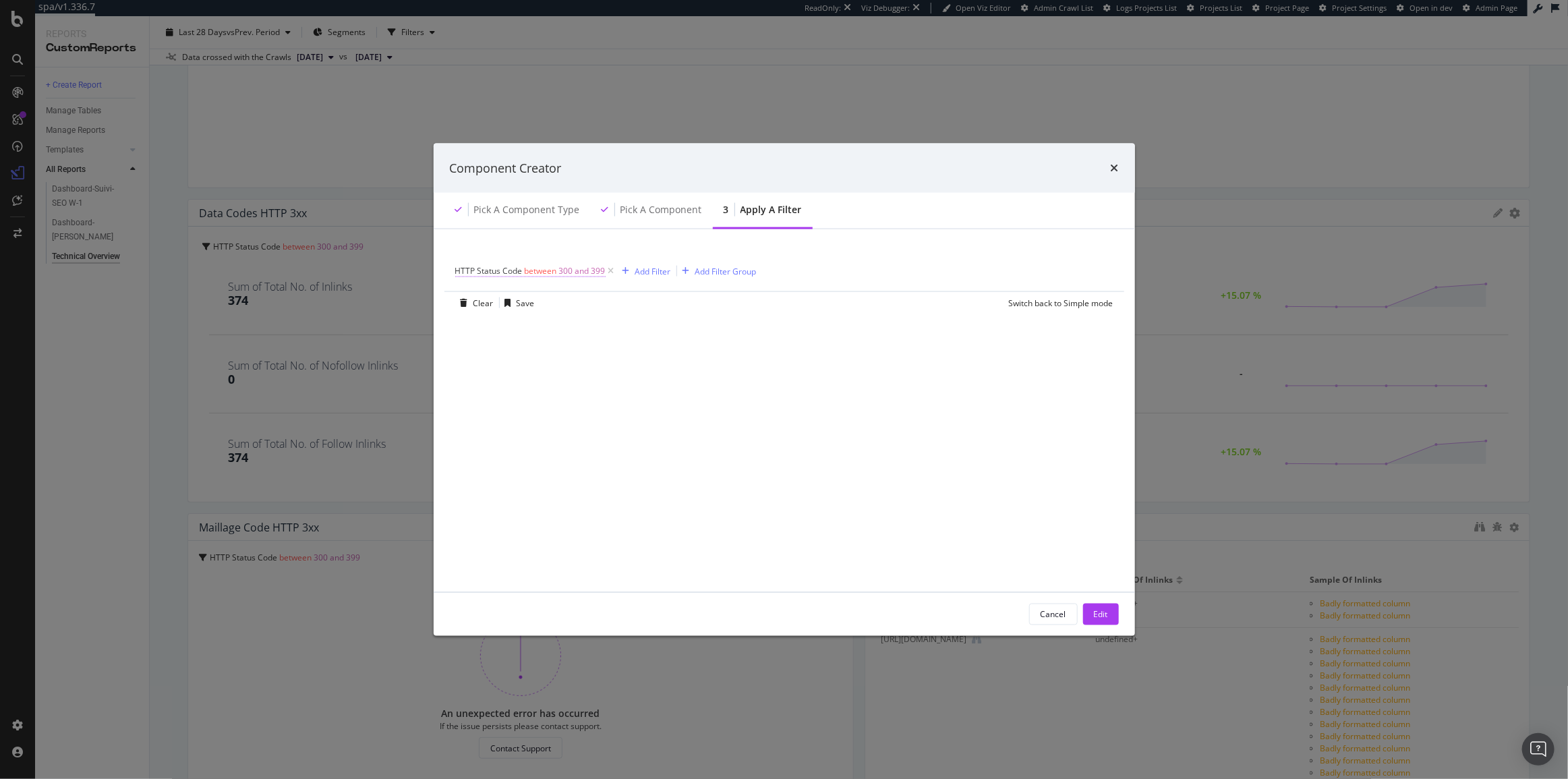
click at [596, 270] on span "300 and 399" at bounding box center [582, 271] width 46 height 19
drag, startPoint x: 457, startPoint y: 347, endPoint x: 384, endPoint y: 344, distance: 73.1
click at [386, 343] on div "Component Creator Pick a Component type Pick a Component 3 Apply a Filter HTTP …" at bounding box center [784, 390] width 1568 height 779
type input "400"
drag, startPoint x: 397, startPoint y: 385, endPoint x: 364, endPoint y: 393, distance: 34.0
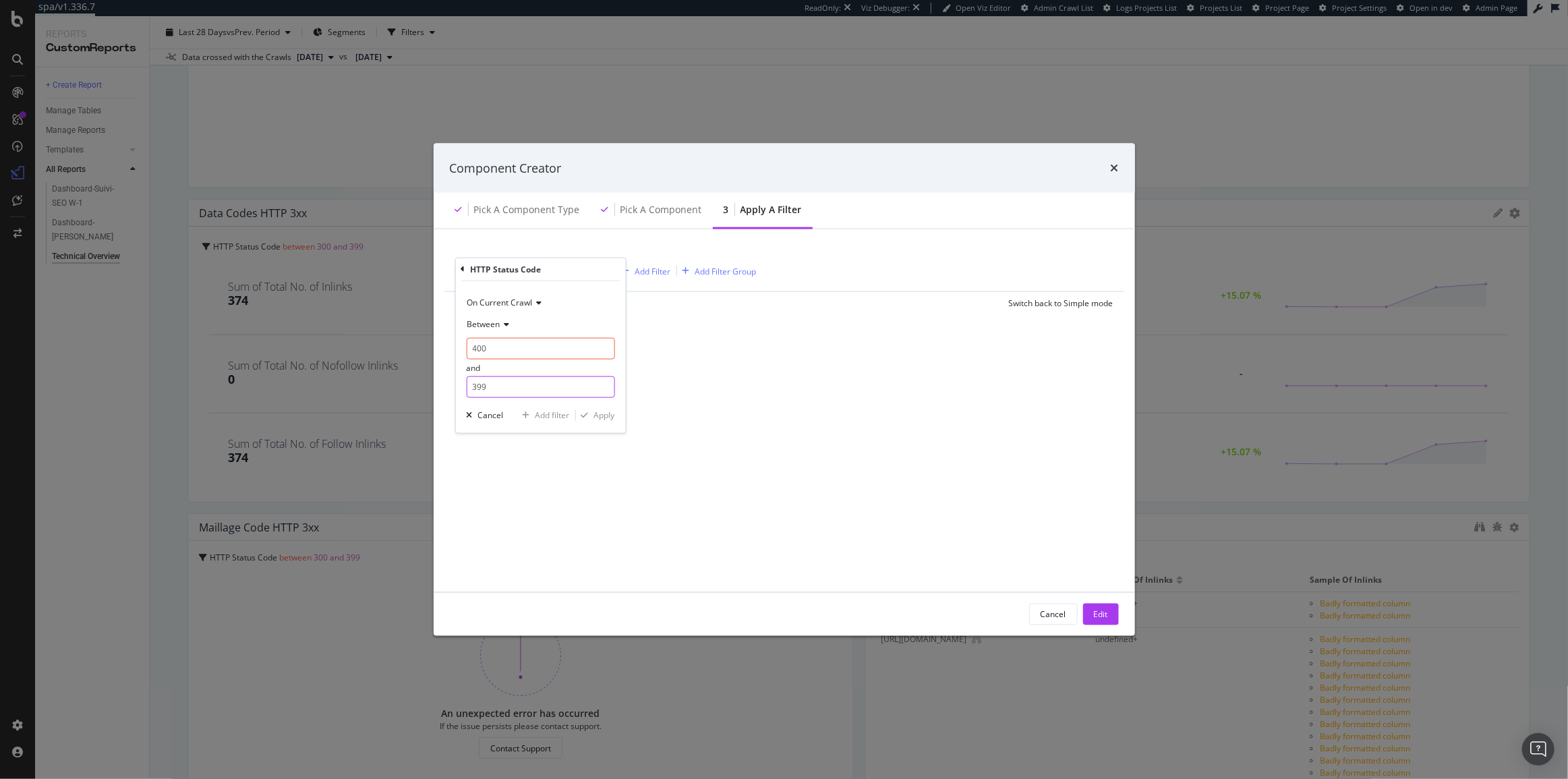
click at [388, 386] on div "Component Creator Pick a Component type Pick a Component 3 Apply a Filter HTTP …" at bounding box center [784, 390] width 1568 height 779
type input "499"
click at [600, 421] on button "Apply" at bounding box center [595, 416] width 39 height 14
click at [1103, 613] on div "Edit" at bounding box center [1101, 614] width 14 height 11
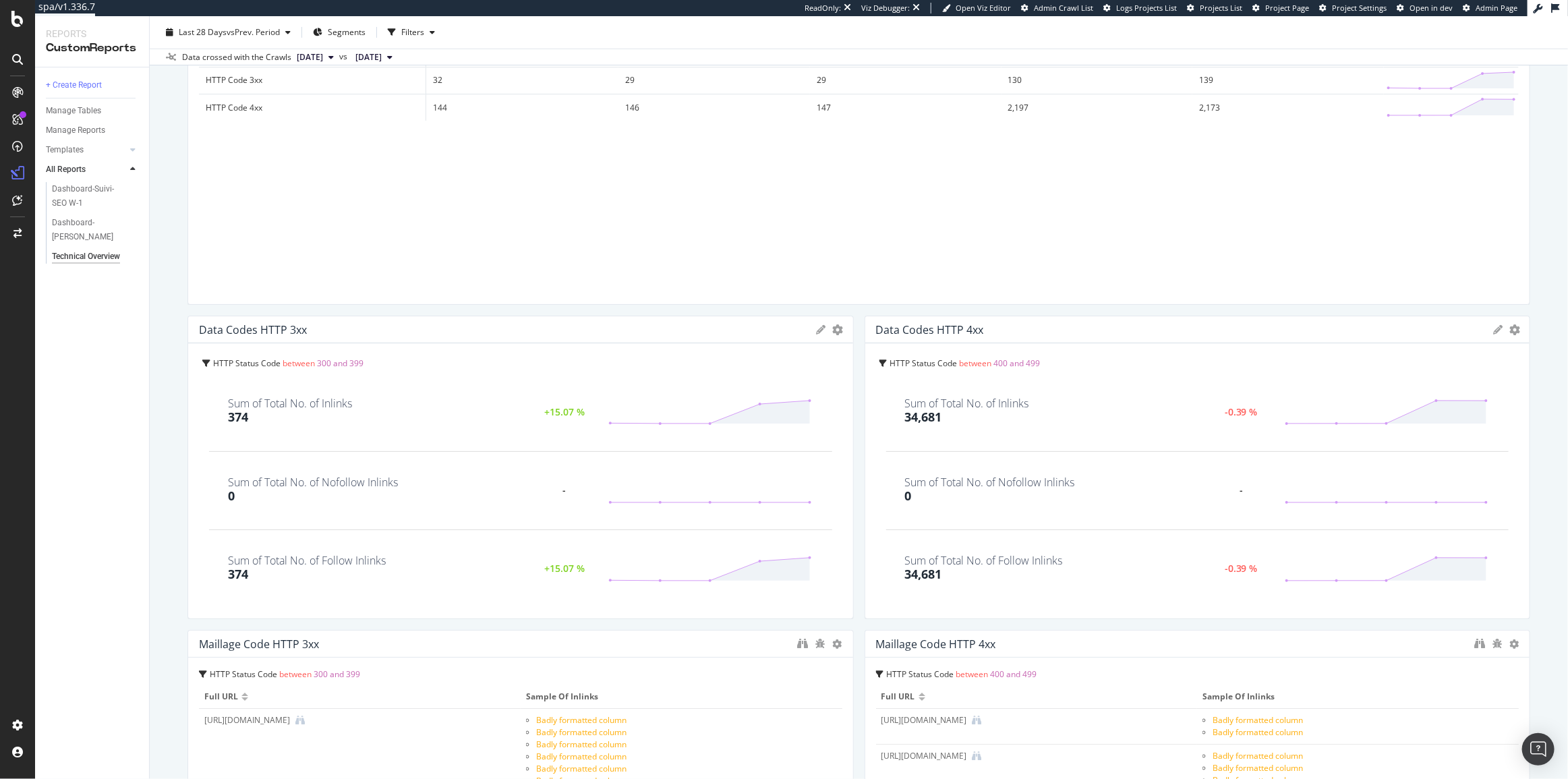
scroll to position [122, 0]
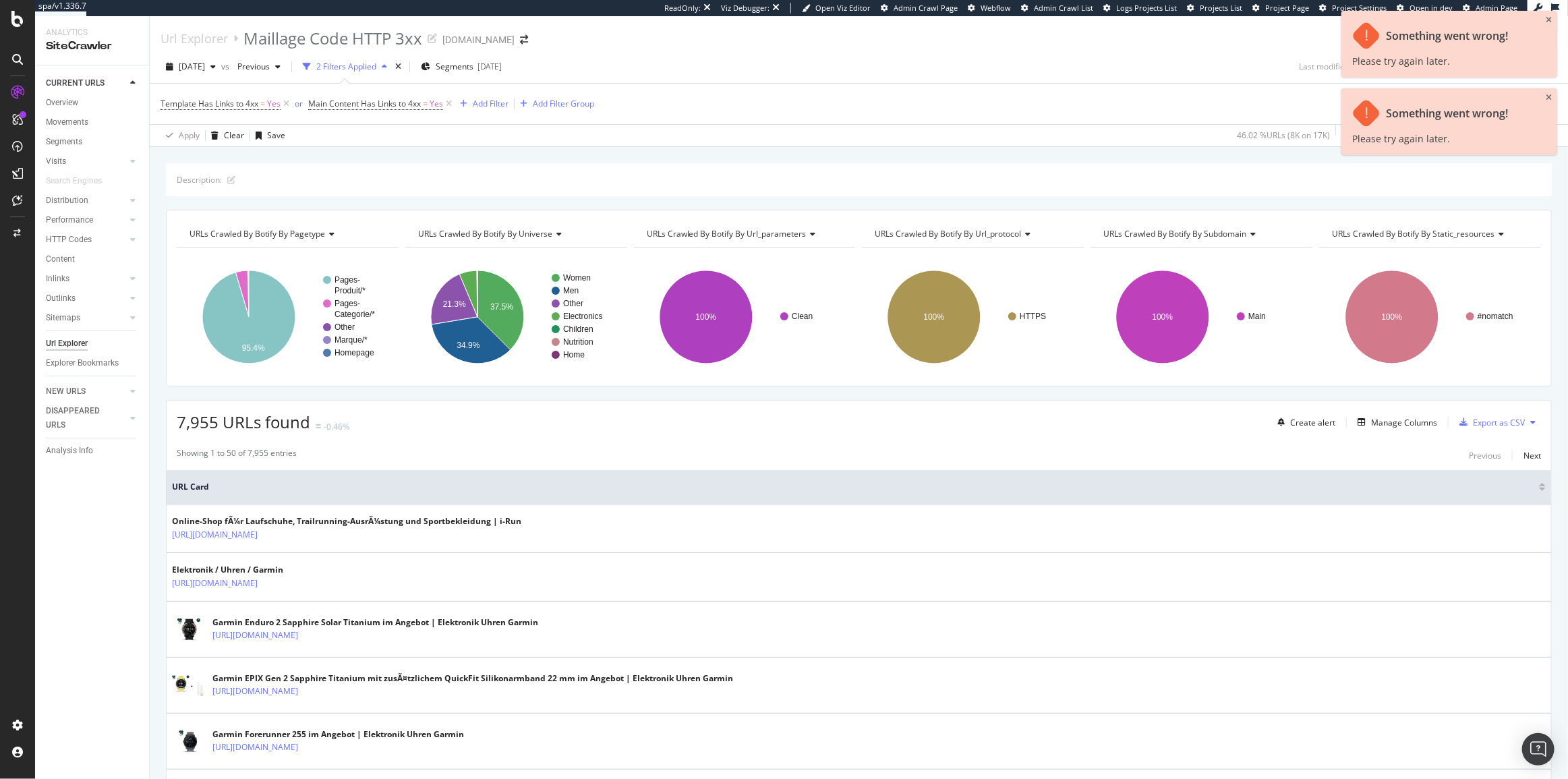
click at [1253, 50] on div "[DATE] vs Previous 2 Filters Applied Segments [DATE] Last modifications not sav…" at bounding box center [858, 98] width 1418 height 97
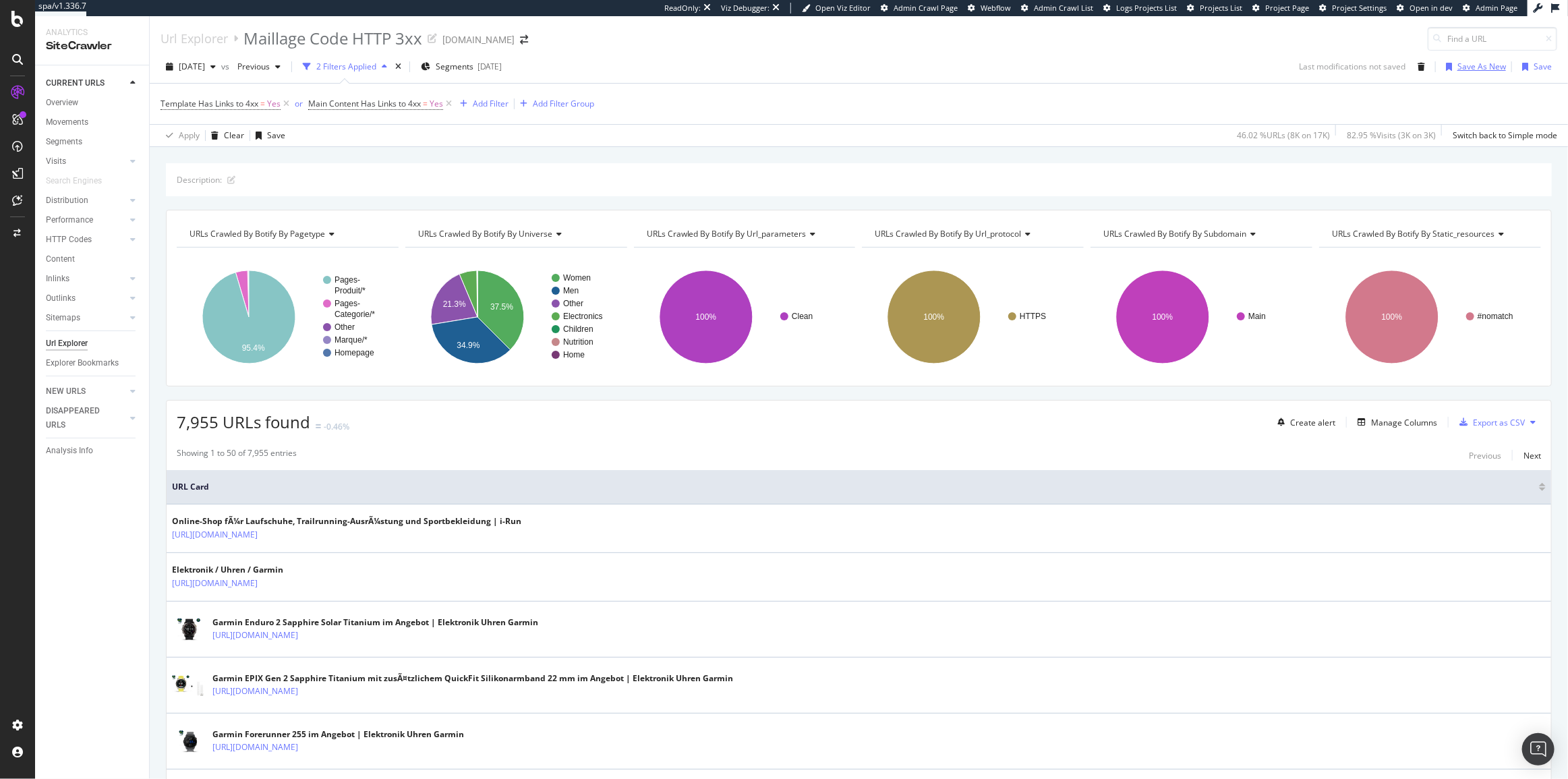
click at [1474, 73] on div "Save As New" at bounding box center [1473, 67] width 65 height 20
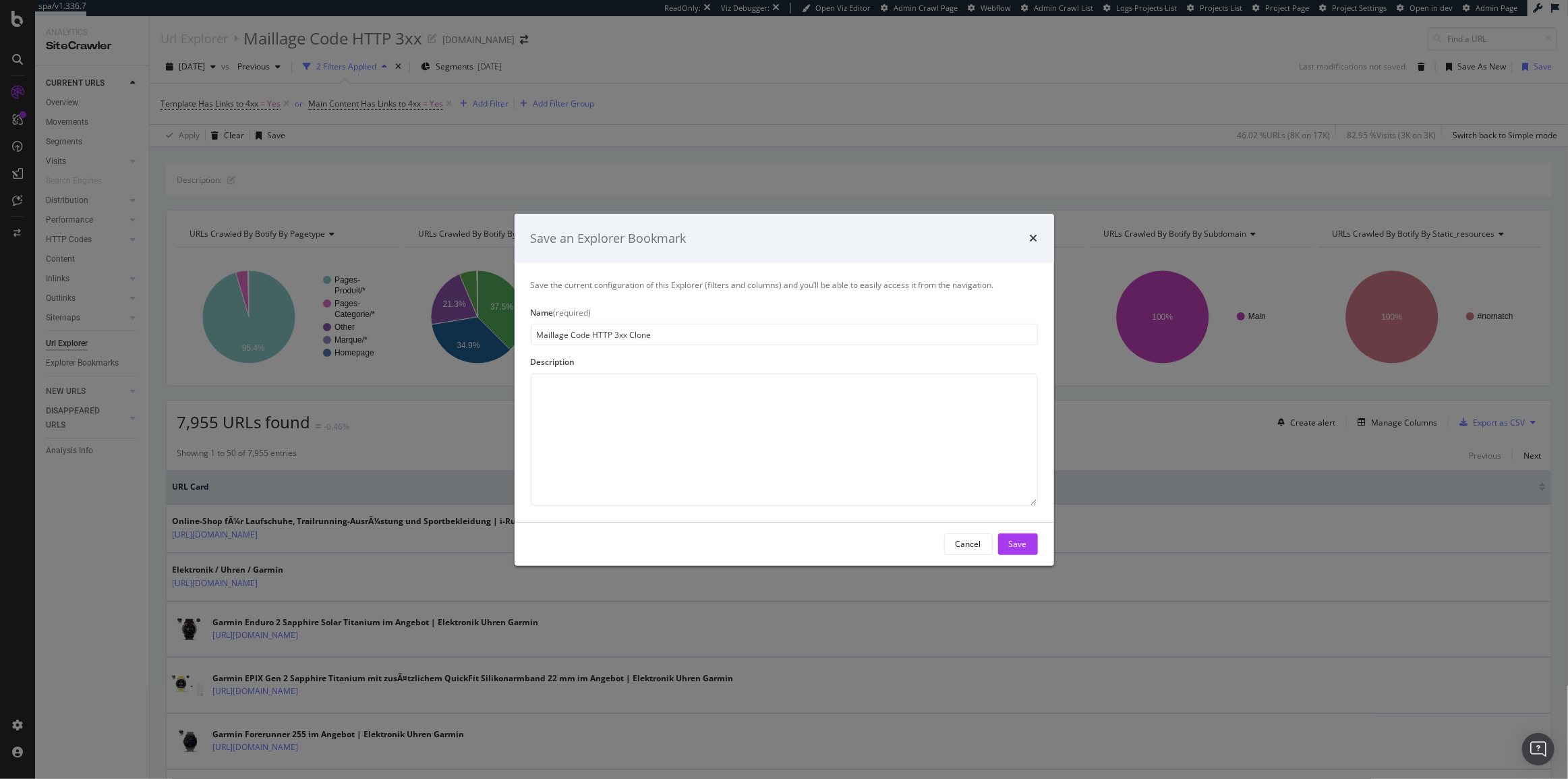
type input "Maillage Code HTTP 4xx"
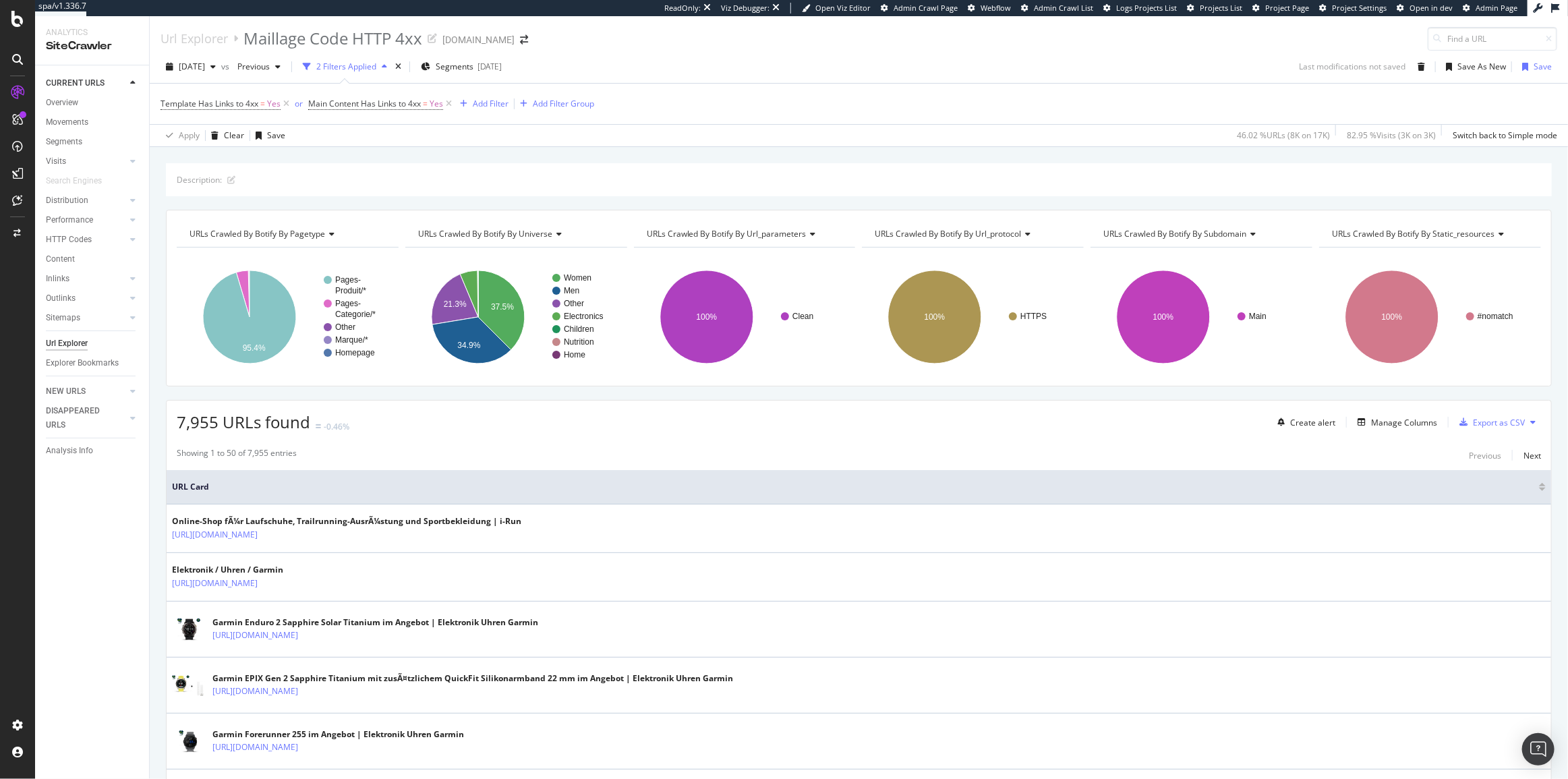
click at [85, 664] on div "CURRENT URLS Overview Movements Segments Visits Analysis Orphan URLs Search Eng…" at bounding box center [92, 422] width 114 height 714
